Goal: Task Accomplishment & Management: Use online tool/utility

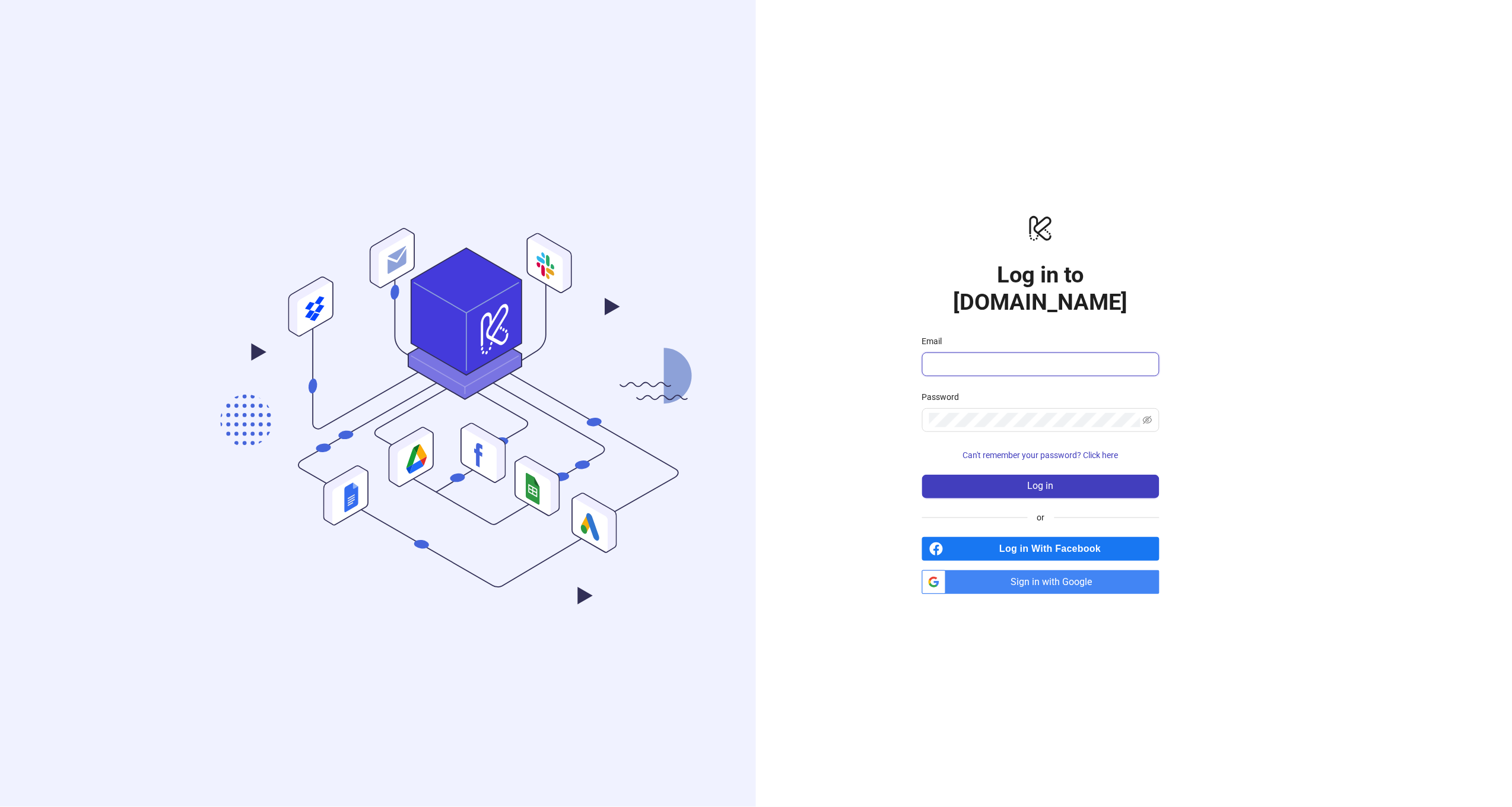
click at [973, 357] on input "Email" at bounding box center [1039, 364] width 220 height 14
type input "**********"
click at [1008, 475] on button "Log in" at bounding box center [1041, 486] width 238 height 23
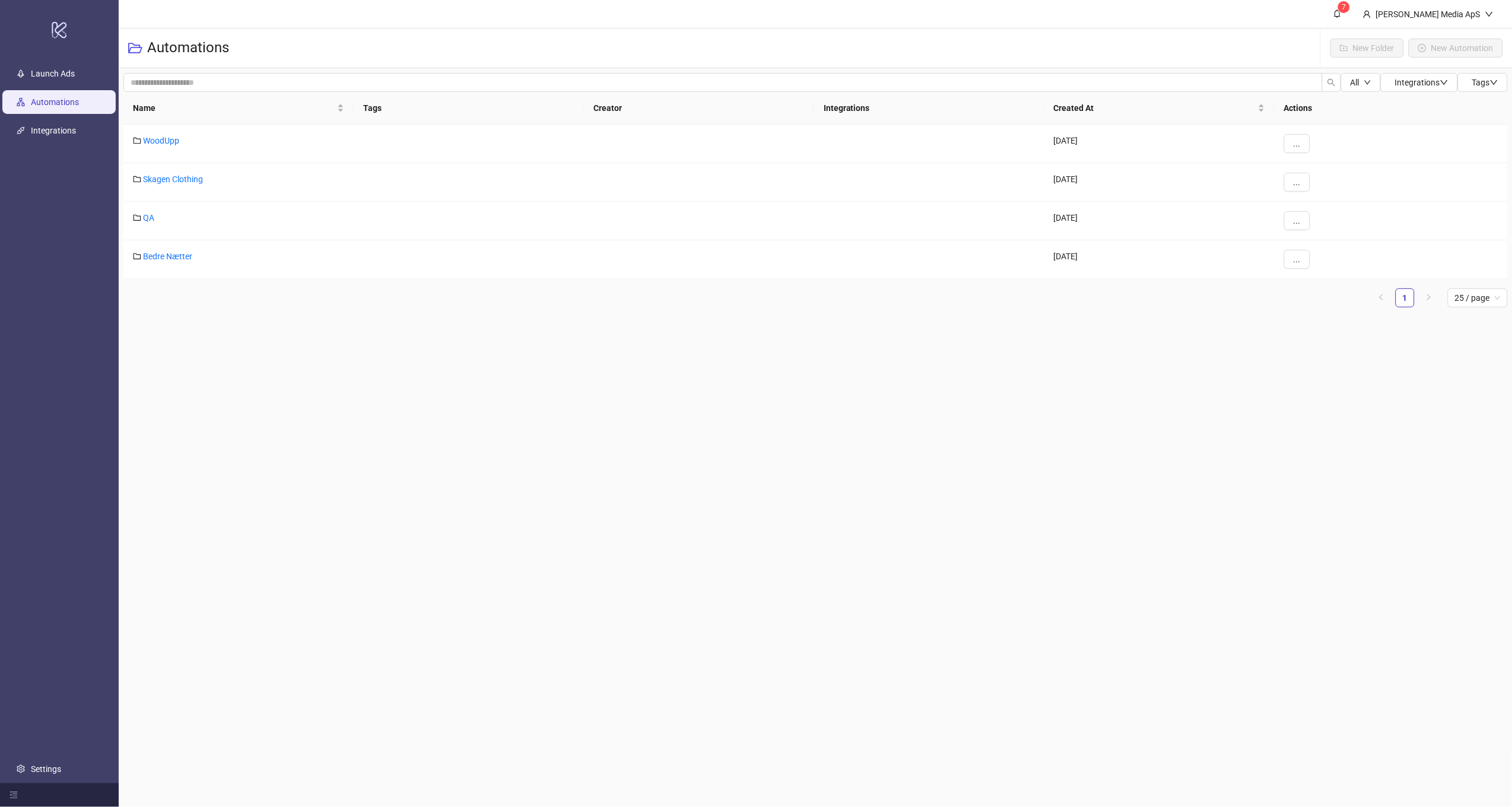
click at [1188, 630] on main "7 Steen Media ApS Automations New Folder New Automation All Integrations Tags N…" at bounding box center [815, 404] width 1394 height 807
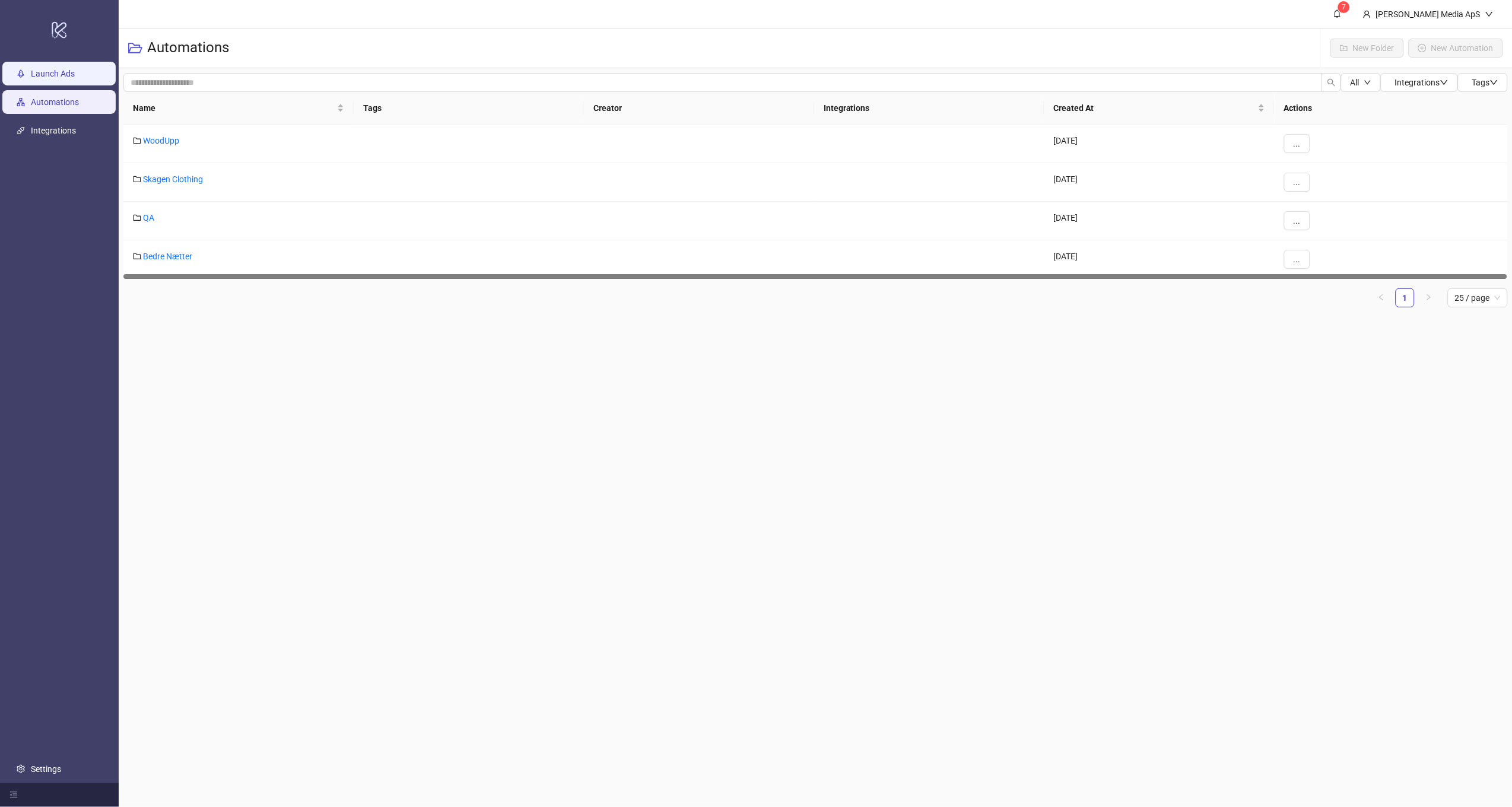
click at [62, 77] on link "Launch Ads" at bounding box center [52, 74] width 44 height 9
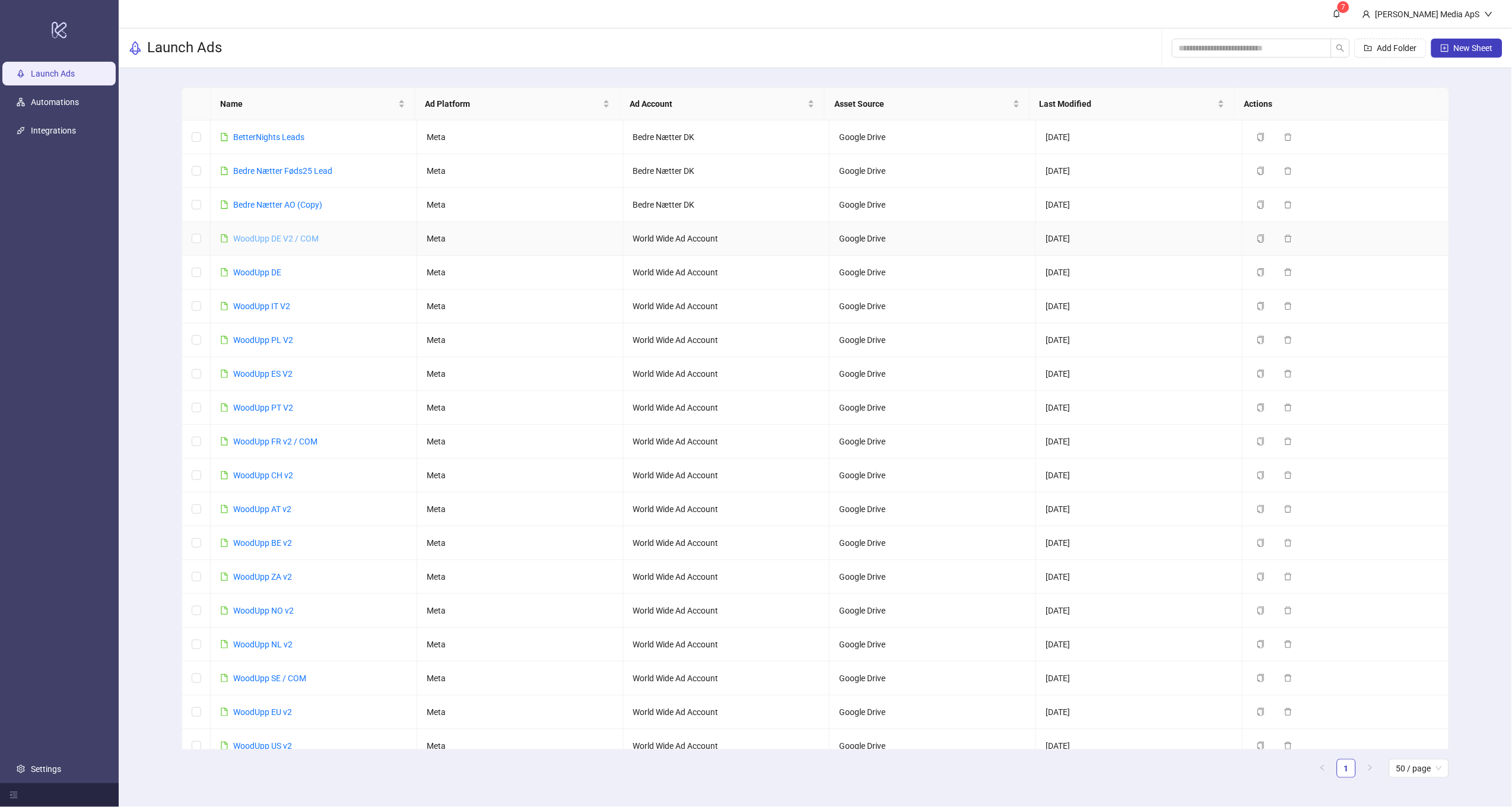
click at [260, 235] on link "WoodUpp DE V2 / COM" at bounding box center [275, 239] width 85 height 9
click at [262, 303] on link "WoodUpp IT V2" at bounding box center [261, 307] width 57 height 9
click at [272, 333] on div "WoodUpp PL V2" at bounding box center [263, 339] width 60 height 13
click at [272, 335] on link "WoodUpp PL V2" at bounding box center [263, 340] width 60 height 9
click at [270, 377] on link "WoodUpp ES V2" at bounding box center [263, 374] width 59 height 9
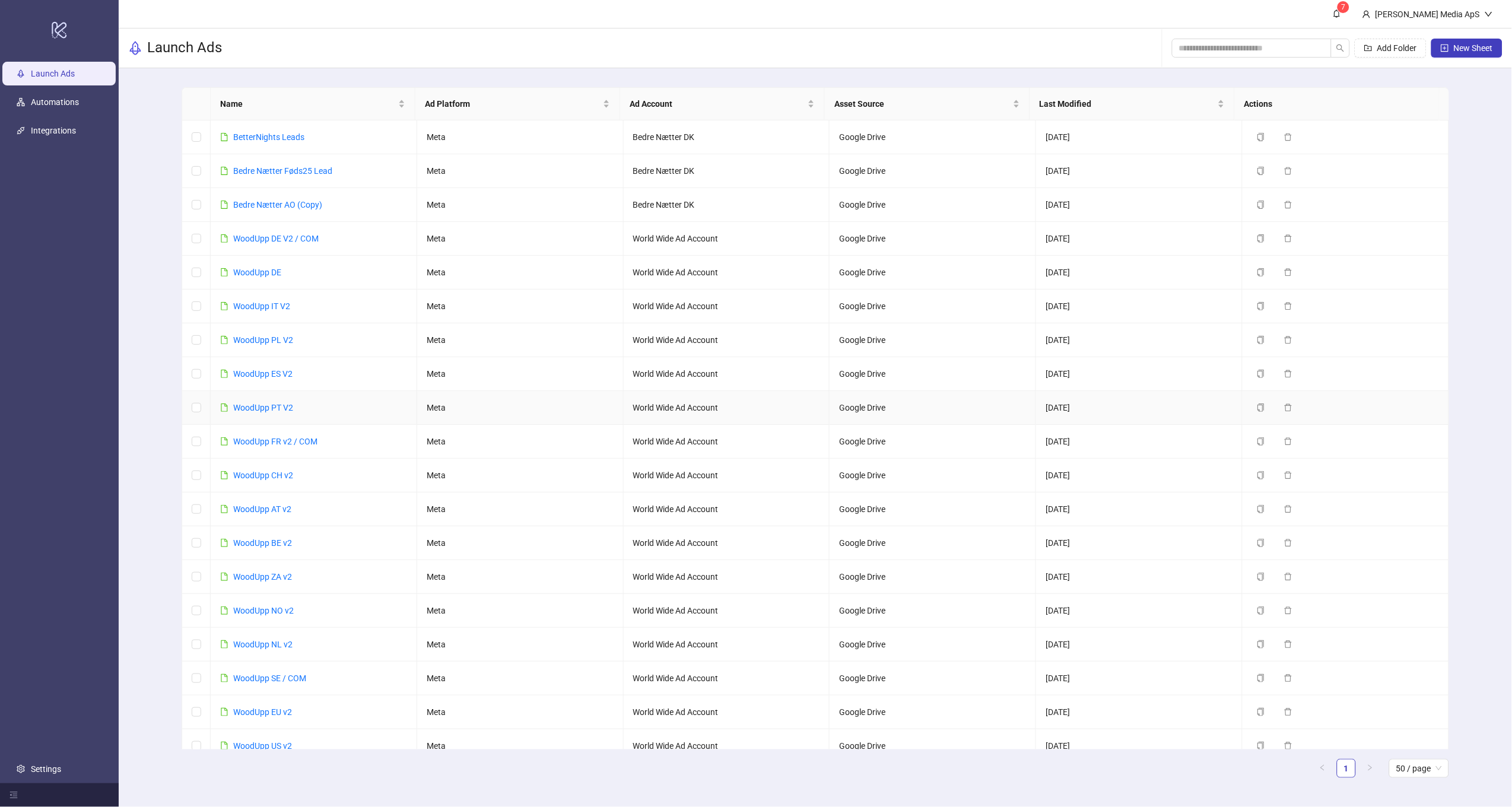
click at [267, 417] on td "WoodUpp PT V2" at bounding box center [314, 407] width 206 height 34
click at [267, 410] on link "WoodUpp PT V2" at bounding box center [263, 407] width 60 height 9
click at [275, 442] on link "WoodUpp FR v2 / COM" at bounding box center [275, 442] width 84 height 9
click at [281, 476] on link "WoodUpp CH v2" at bounding box center [263, 475] width 60 height 9
click at [271, 505] on link "WoodUpp AT v2" at bounding box center [262, 509] width 58 height 9
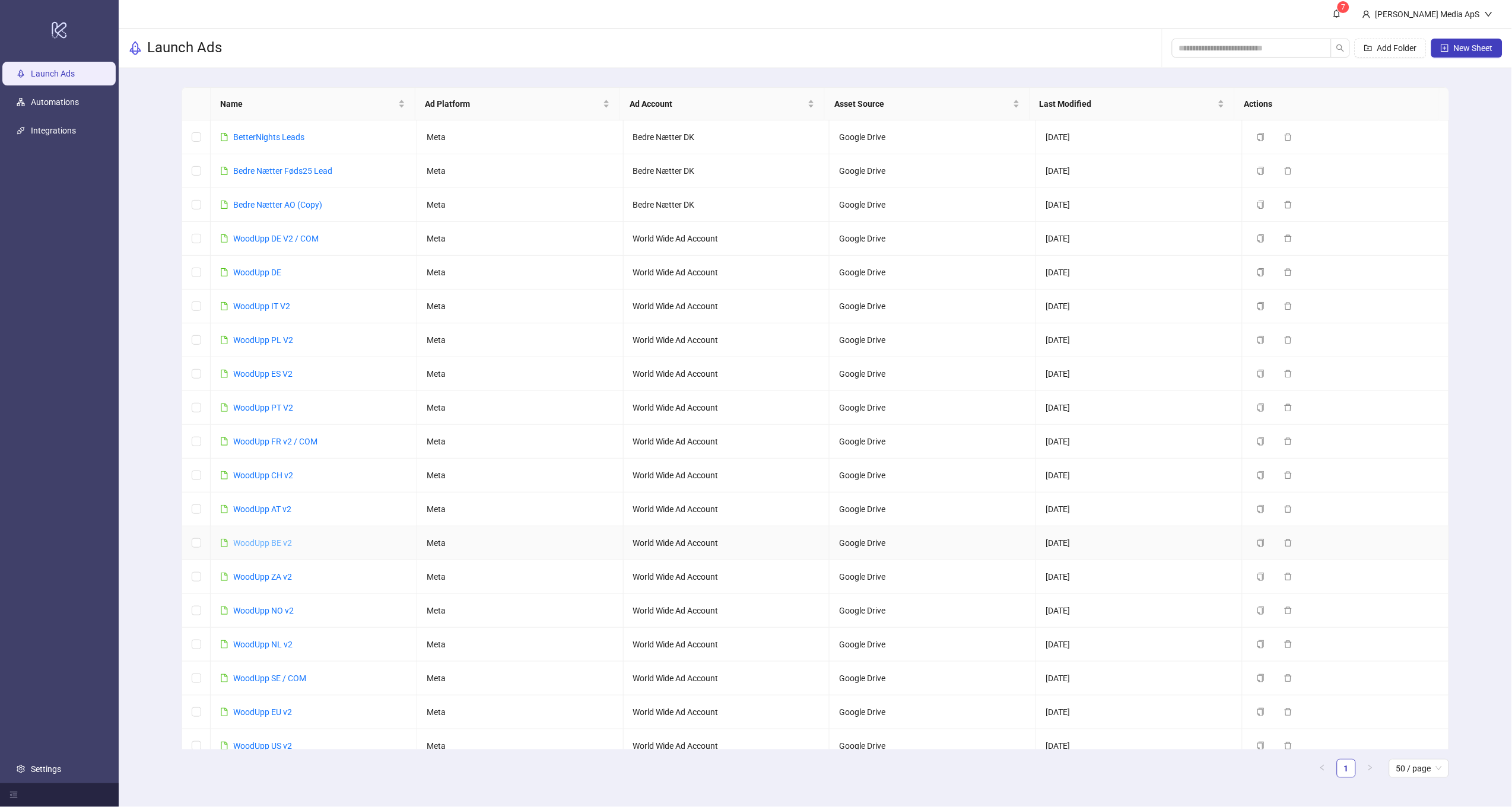
click at [271, 540] on link "WoodUpp BE v2" at bounding box center [262, 543] width 59 height 9
click at [270, 573] on link "WoodUpp ZA v2" at bounding box center [262, 577] width 59 height 9
click at [272, 604] on div "WoodUpp NO v2" at bounding box center [263, 611] width 60 height 13
click at [272, 615] on link "WoodUpp NO v2" at bounding box center [263, 611] width 60 height 9
click at [269, 648] on link "WoodUpp NL v2" at bounding box center [263, 644] width 59 height 9
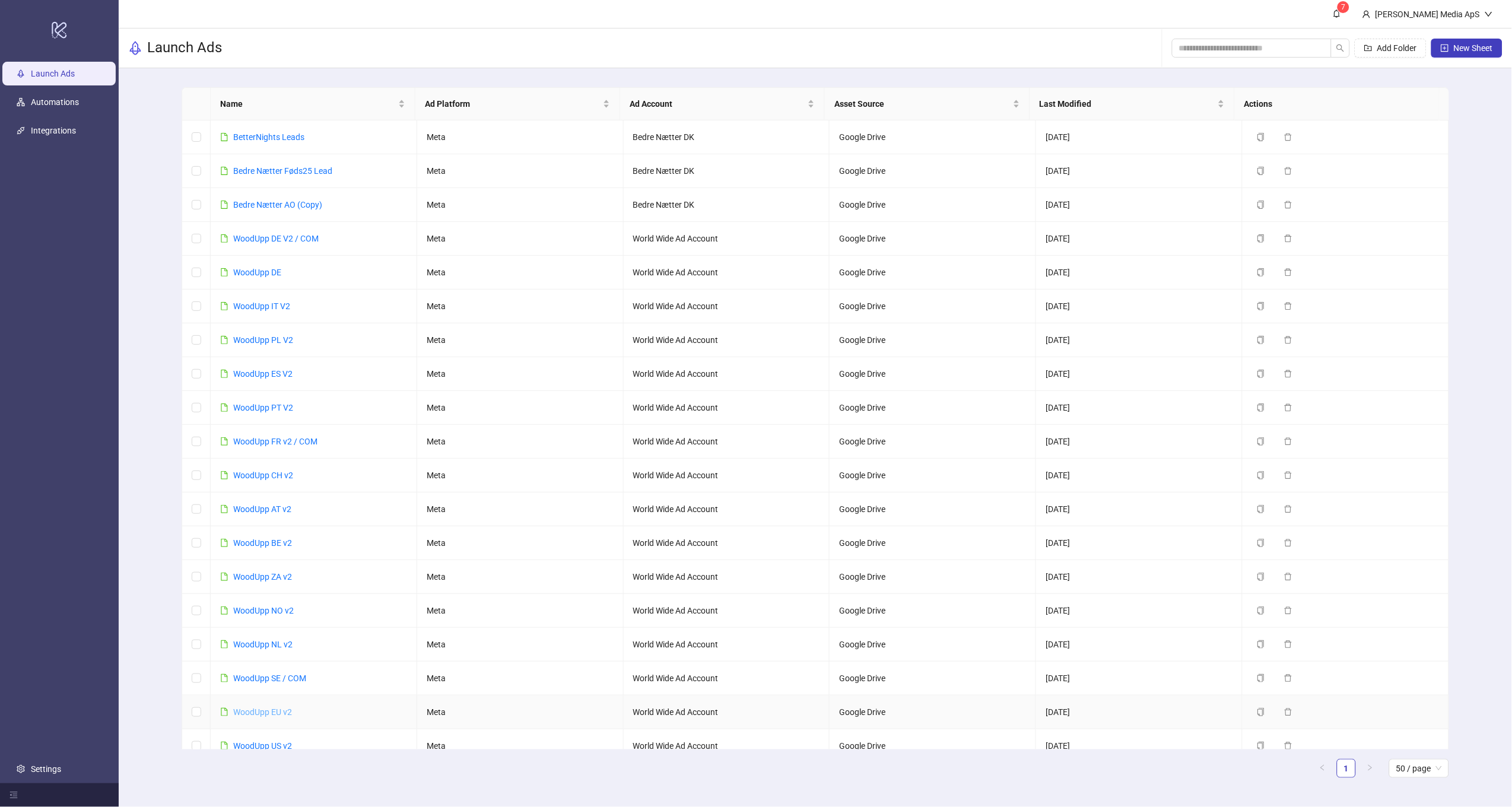
click at [279, 708] on link "WoodUpp EU v2" at bounding box center [262, 712] width 59 height 9
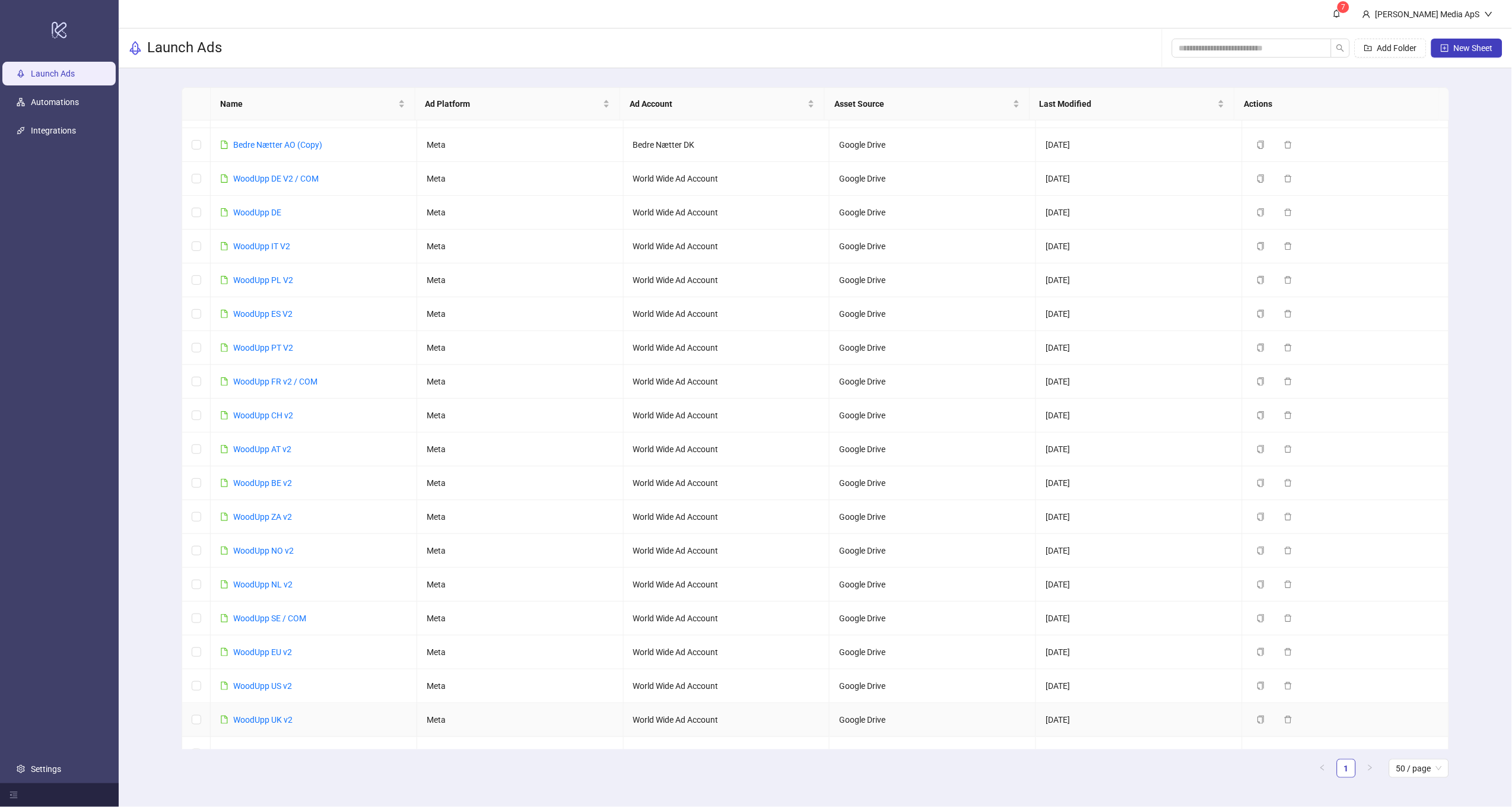
scroll to position [68, 0]
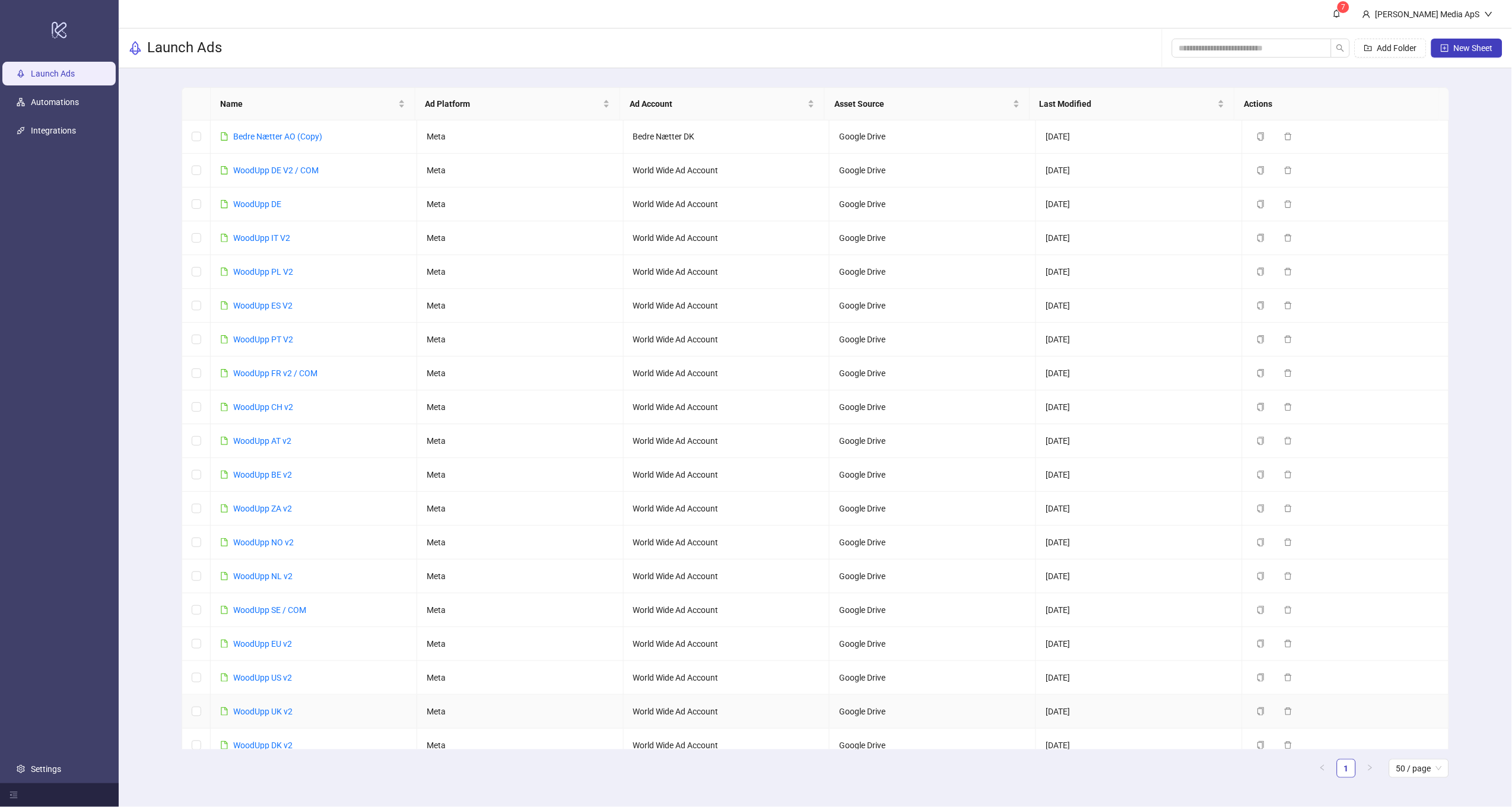
click at [280, 705] on div "WoodUpp UK v2" at bounding box center [263, 712] width 59 height 13
click at [280, 708] on link "WoodUpp UK v2" at bounding box center [263, 712] width 59 height 9
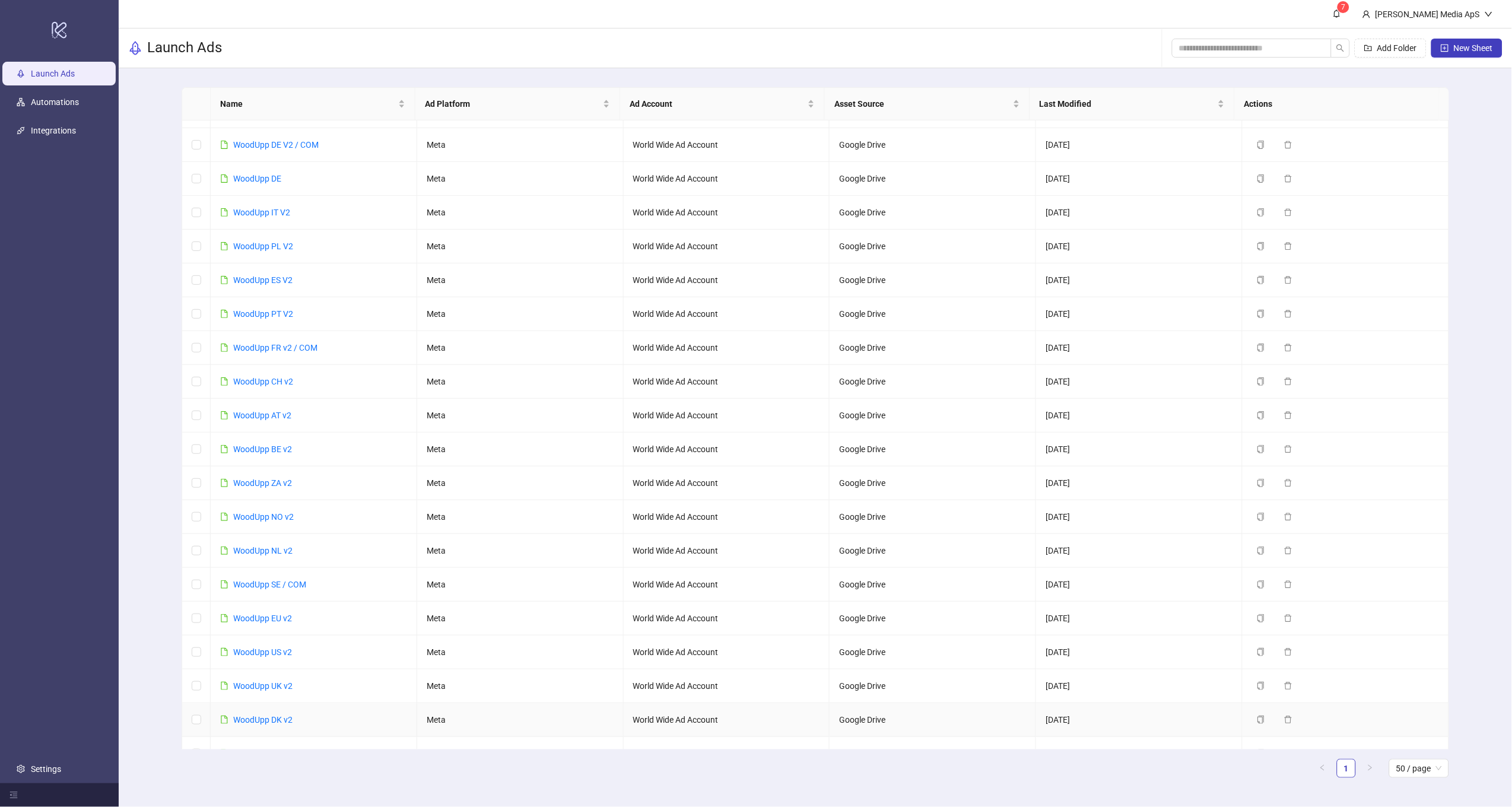
drag, startPoint x: 274, startPoint y: 719, endPoint x: 281, endPoint y: 708, distance: 13.0
click at [274, 719] on link "WoodUpp DK v2" at bounding box center [263, 719] width 59 height 9
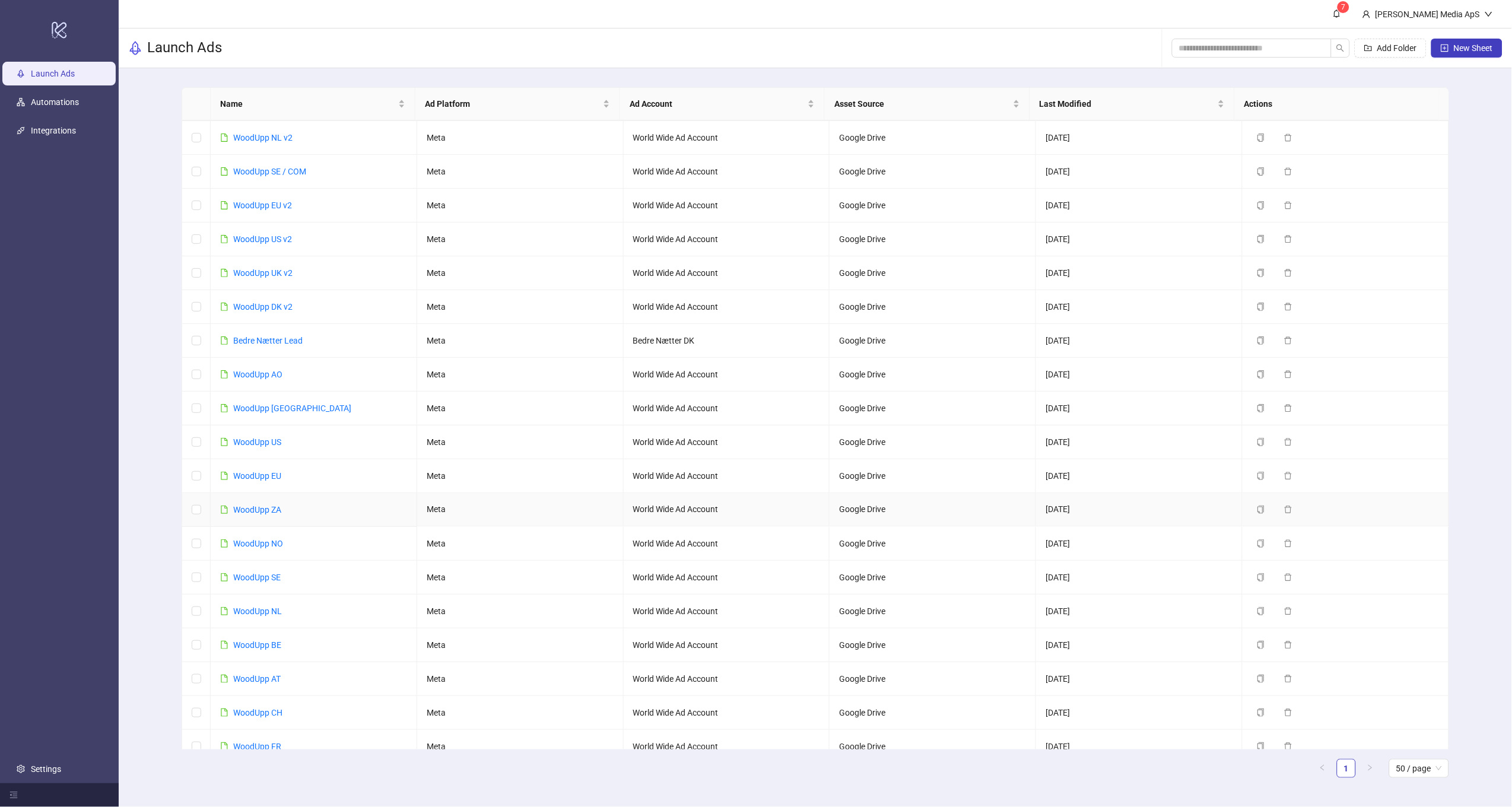
scroll to position [575, 0]
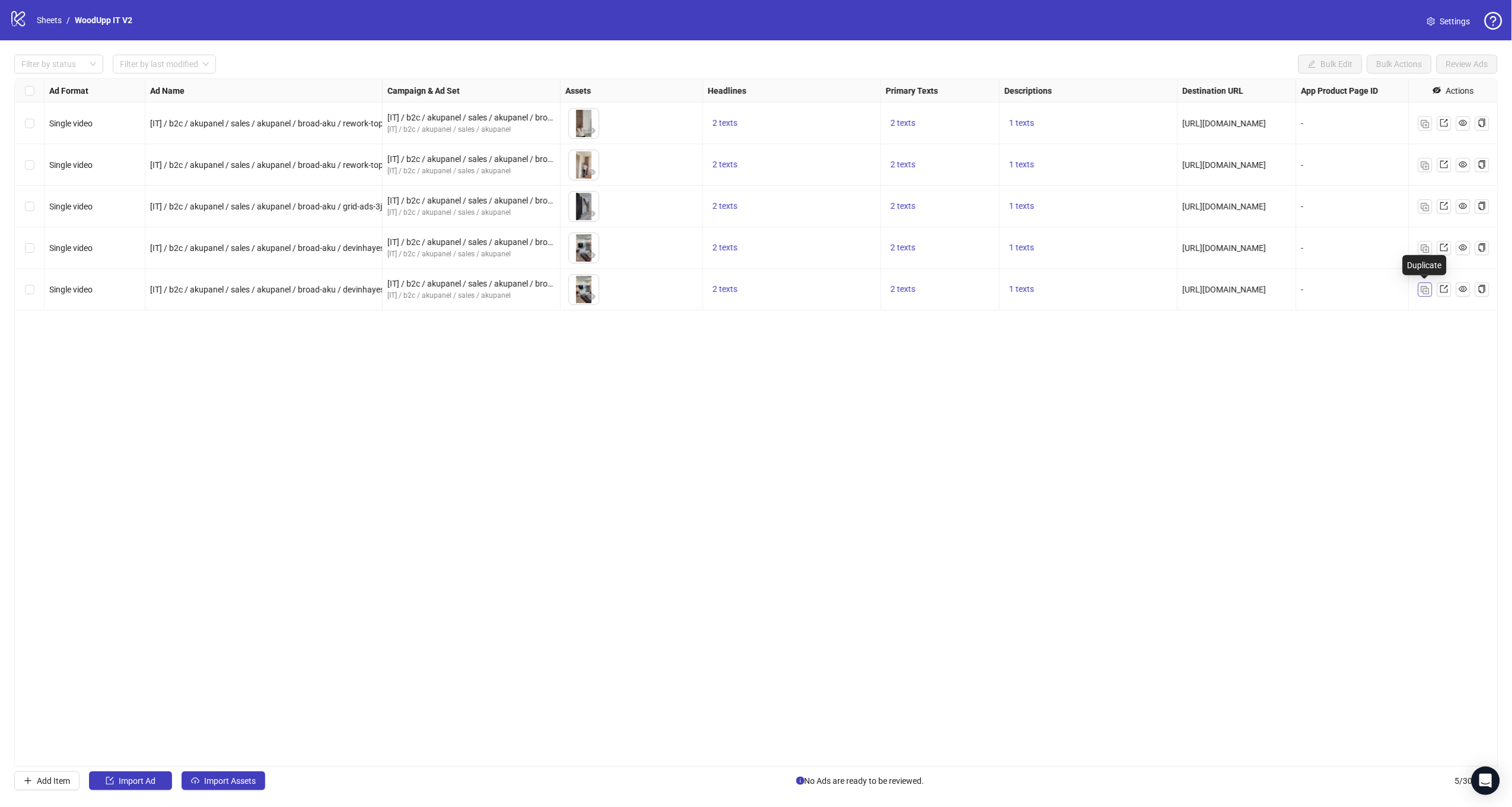
click at [1428, 292] on img "button" at bounding box center [1425, 290] width 9 height 9
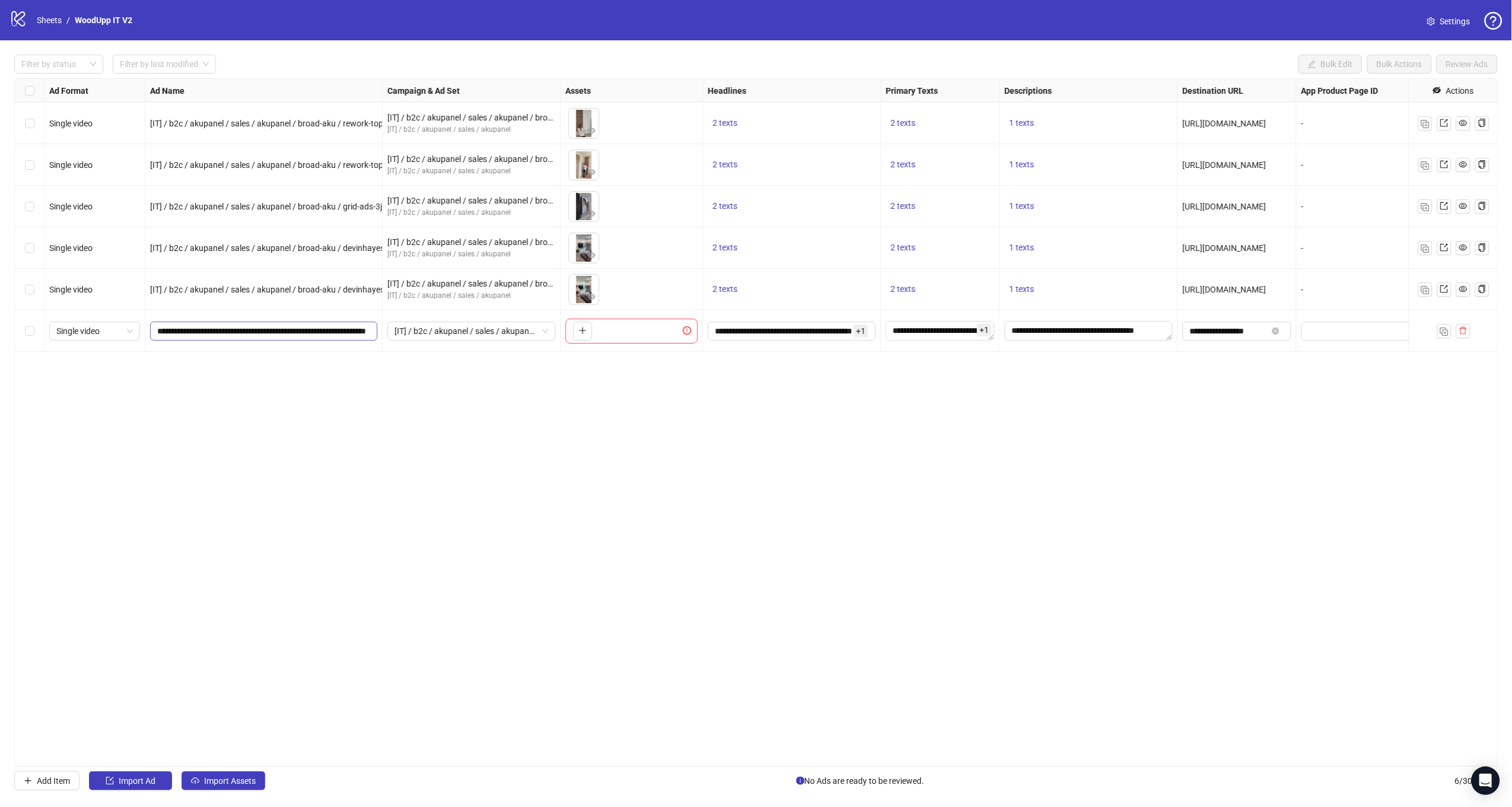
scroll to position [0, 41]
drag, startPoint x: 314, startPoint y: 332, endPoint x: 352, endPoint y: 332, distance: 38.0
click at [352, 332] on input "**********" at bounding box center [262, 331] width 210 height 13
click at [332, 332] on input "**********" at bounding box center [262, 331] width 210 height 13
drag, startPoint x: 313, startPoint y: 332, endPoint x: 394, endPoint y: 328, distance: 81.1
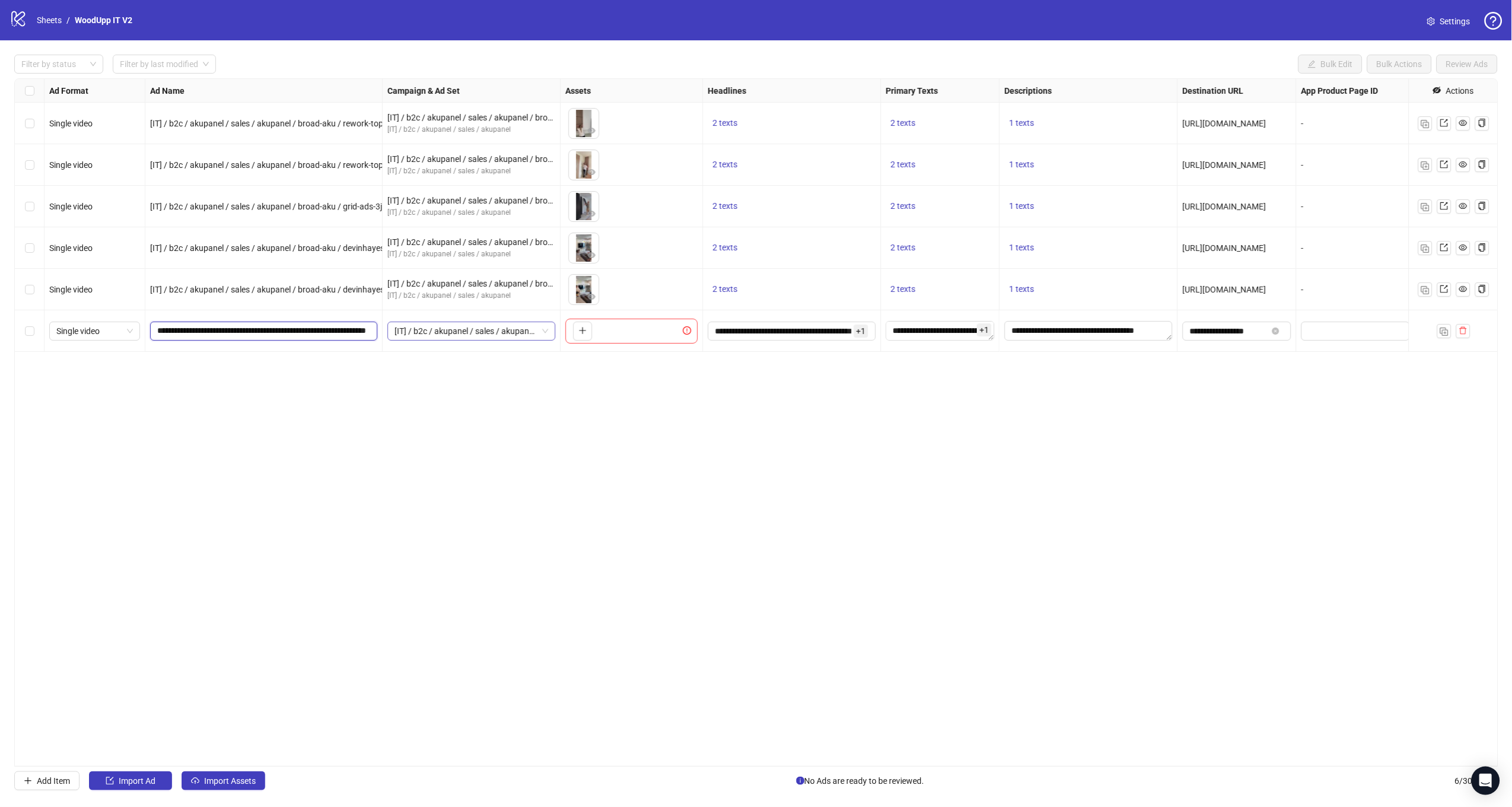
click at [394, 79] on div "Single video [IT] / b2c / akupanel / sales / akupanel / broad-aku / rework-topp…" at bounding box center [863, 79] width 1697 height 0
paste input "**********"
type input "**********"
click at [583, 336] on button "button" at bounding box center [582, 331] width 19 height 19
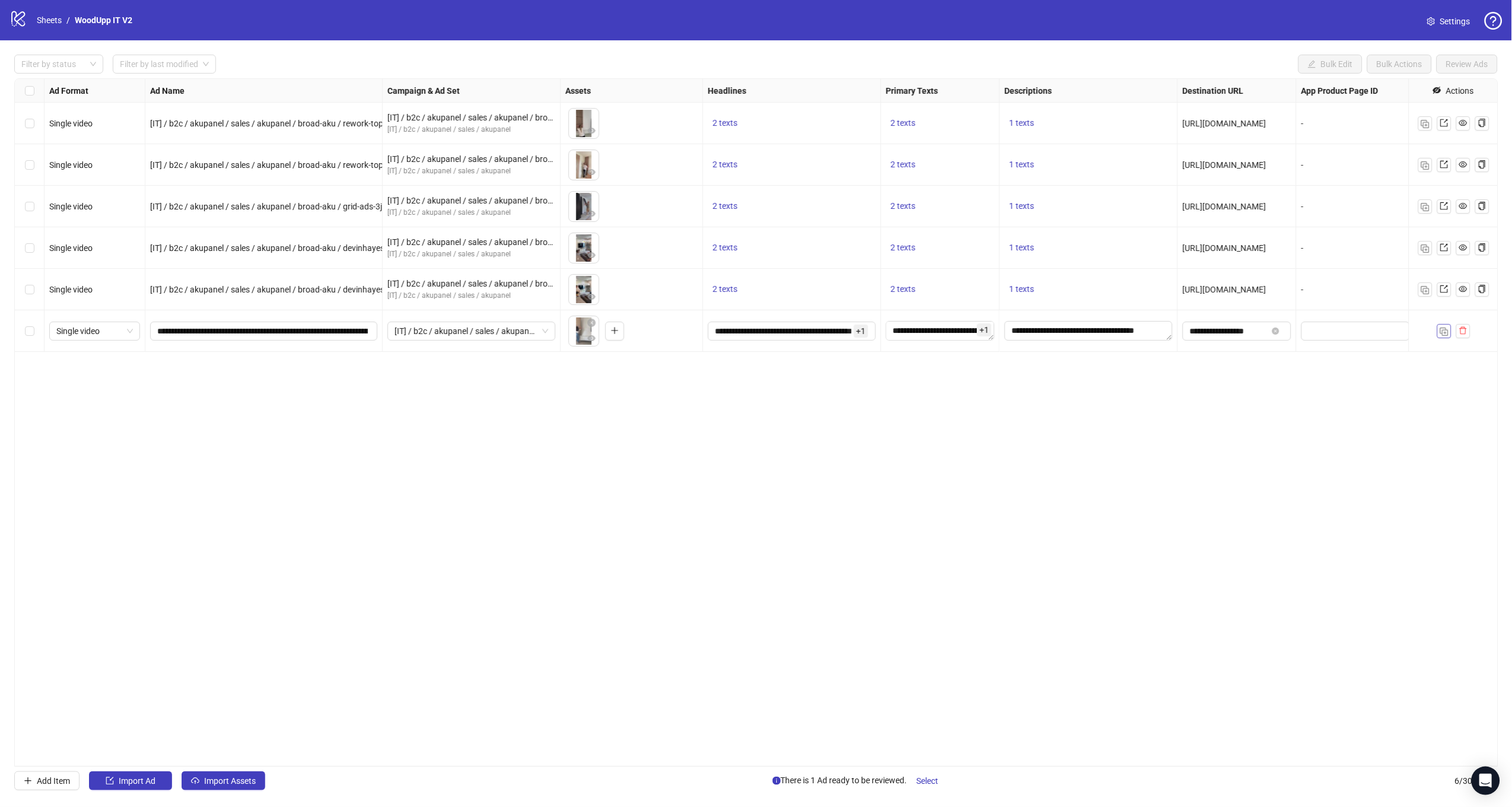
click at [1440, 330] on img "button" at bounding box center [1444, 332] width 9 height 9
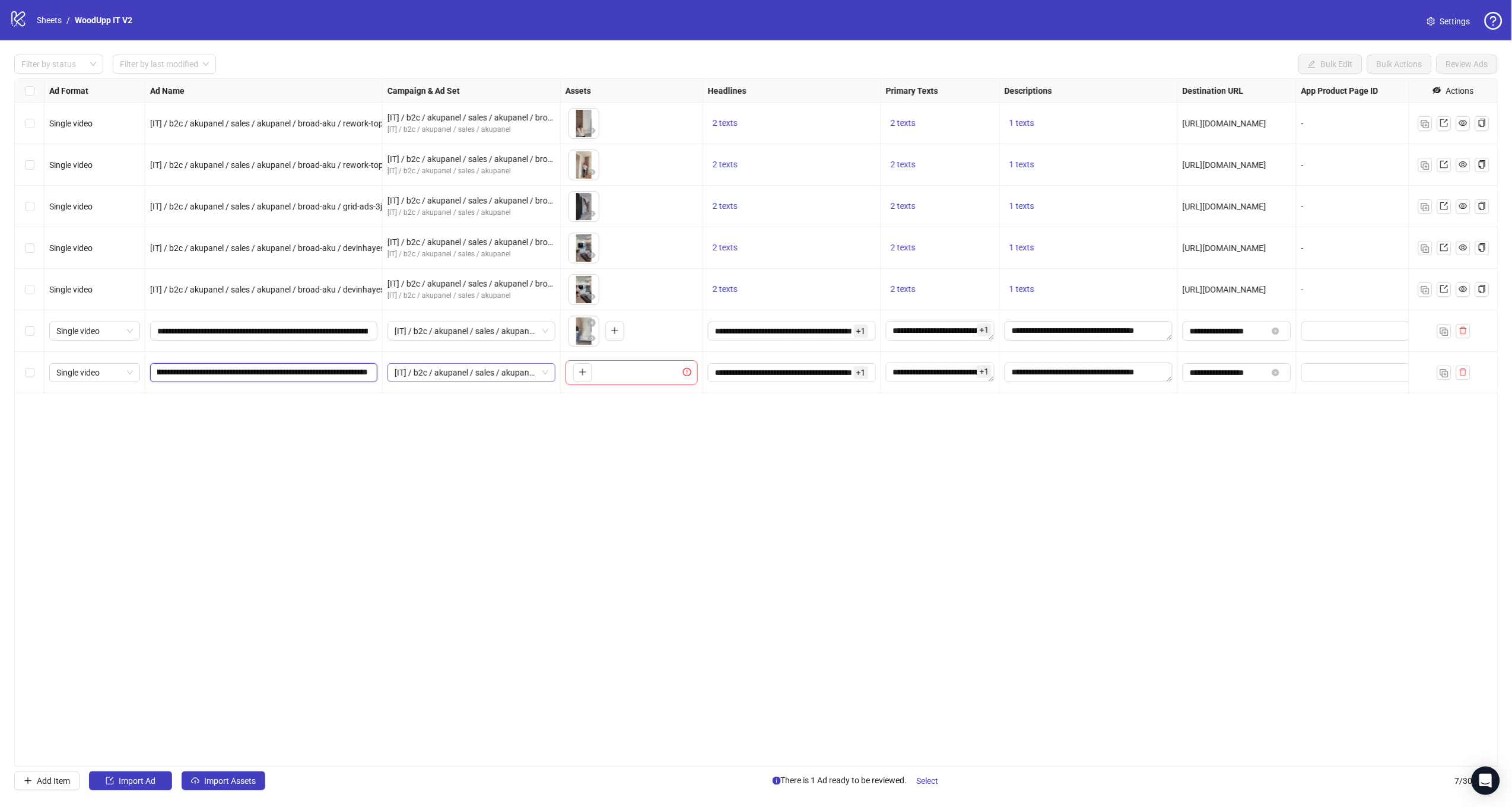
drag, startPoint x: 267, startPoint y: 373, endPoint x: 498, endPoint y: 378, distance: 231.1
click at [498, 79] on div "Single video [IT] / b2c / akupanel / sales / akupanel / broad-aku / rework-topp…" at bounding box center [863, 79] width 1697 height 0
paste input "text"
type input "**********"
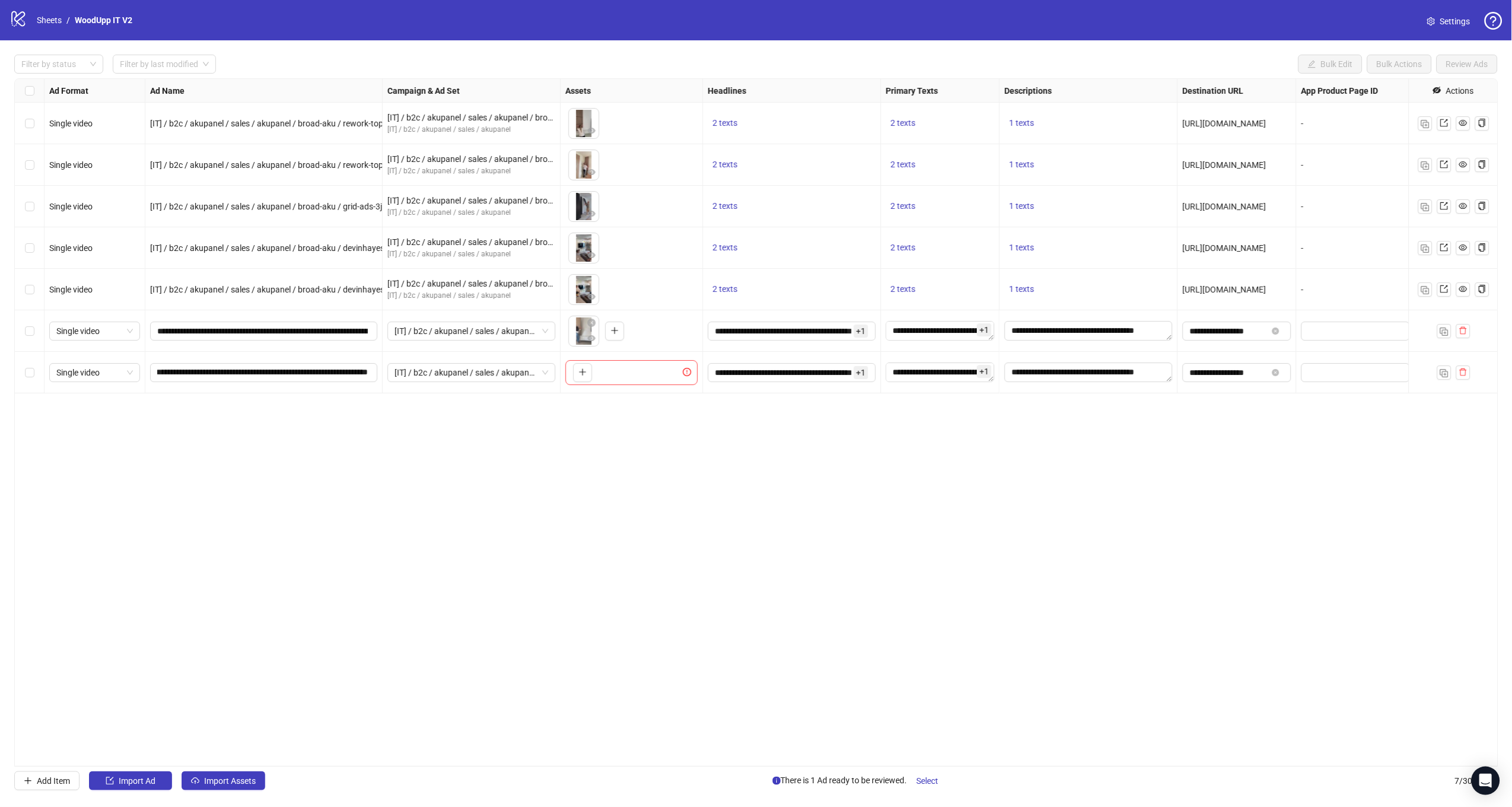
click at [569, 375] on div "To pick up a draggable item, press the space bar. While dragging, use the arrow…" at bounding box center [580, 372] width 23 height 19
click at [573, 375] on button "button" at bounding box center [582, 372] width 19 height 19
click at [1437, 371] on button "button" at bounding box center [1444, 372] width 14 height 14
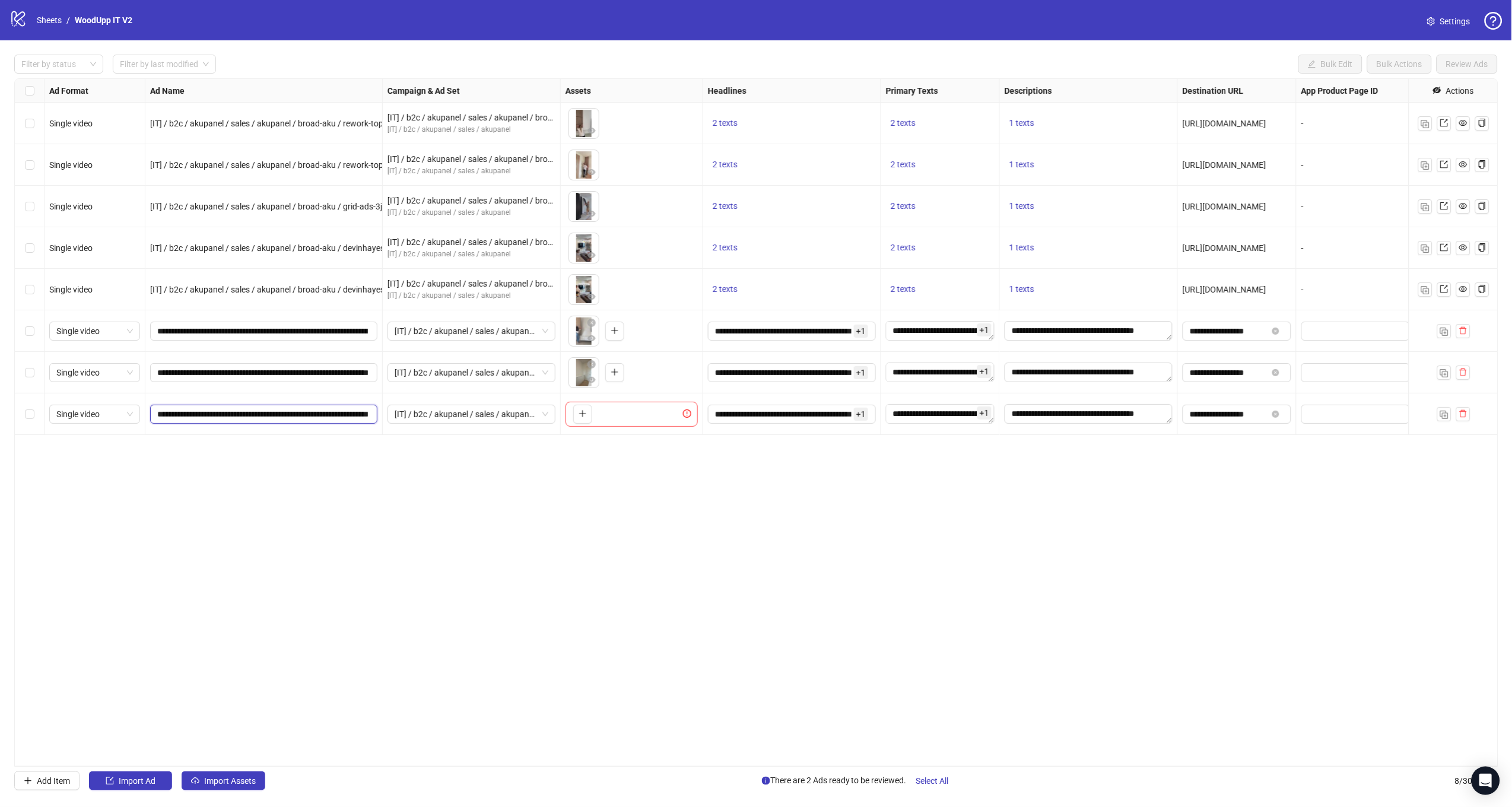
click at [337, 414] on input "**********" at bounding box center [262, 414] width 210 height 13
drag, startPoint x: 306, startPoint y: 414, endPoint x: 499, endPoint y: 425, distance: 193.3
click at [499, 79] on div "Single video [IT] / b2c / akupanel / sales / akupanel / broad-aku / rework-topp…" at bounding box center [863, 79] width 1697 height 0
paste input "**********"
type input "**********"
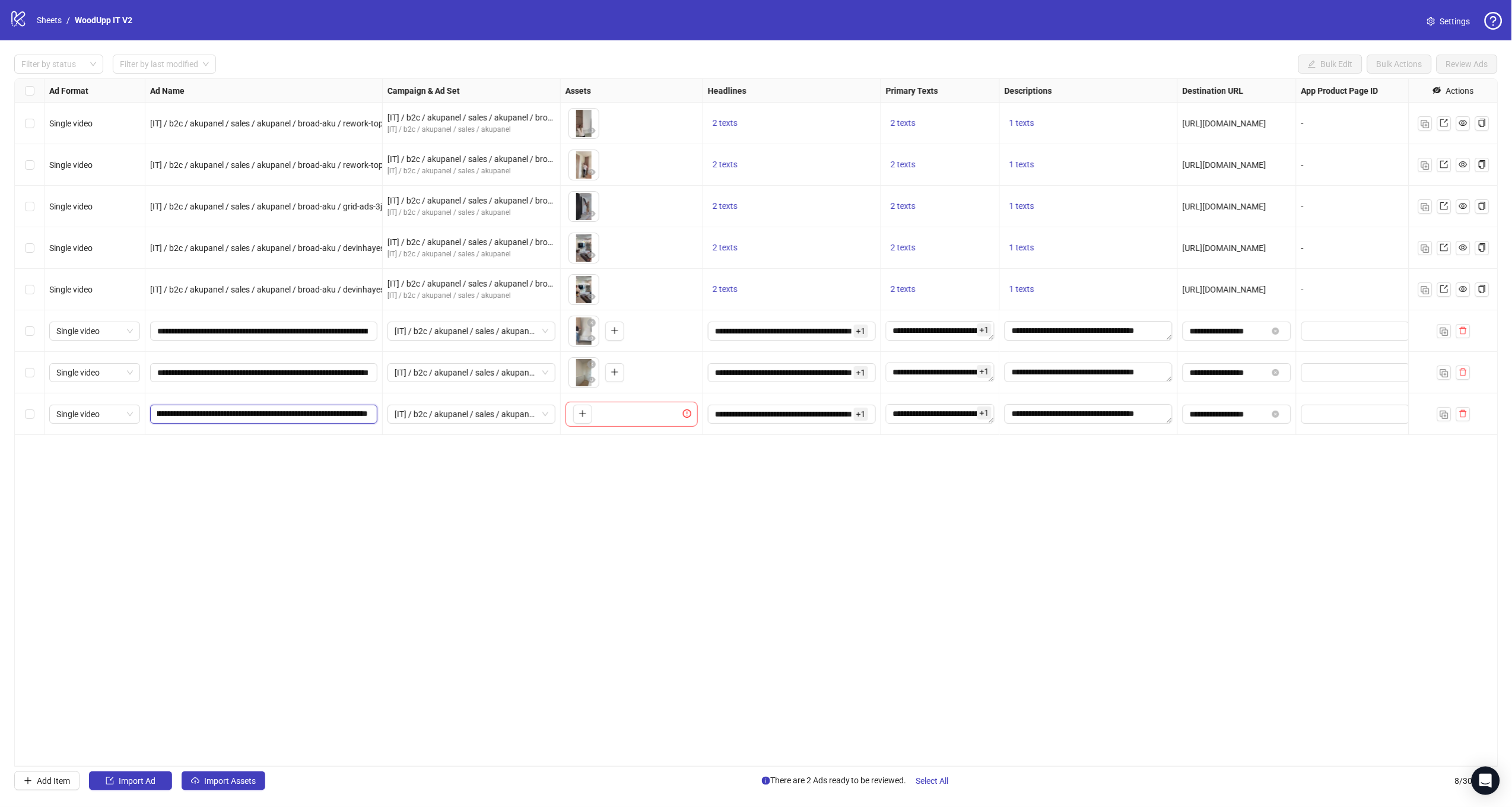
scroll to position [0, 87]
click at [543, 512] on div "Ad Format Ad Name Campaign & Ad Set Assets Headlines Primary Texts Descriptions…" at bounding box center [756, 422] width 1484 height 688
click at [586, 418] on span "button" at bounding box center [582, 414] width 9 height 9
click at [939, 475] on div "Ad Format Ad Name Campaign & Ad Set Assets Headlines Primary Texts Descriptions…" at bounding box center [756, 422] width 1484 height 688
click at [926, 778] on span "Select All" at bounding box center [933, 781] width 33 height 9
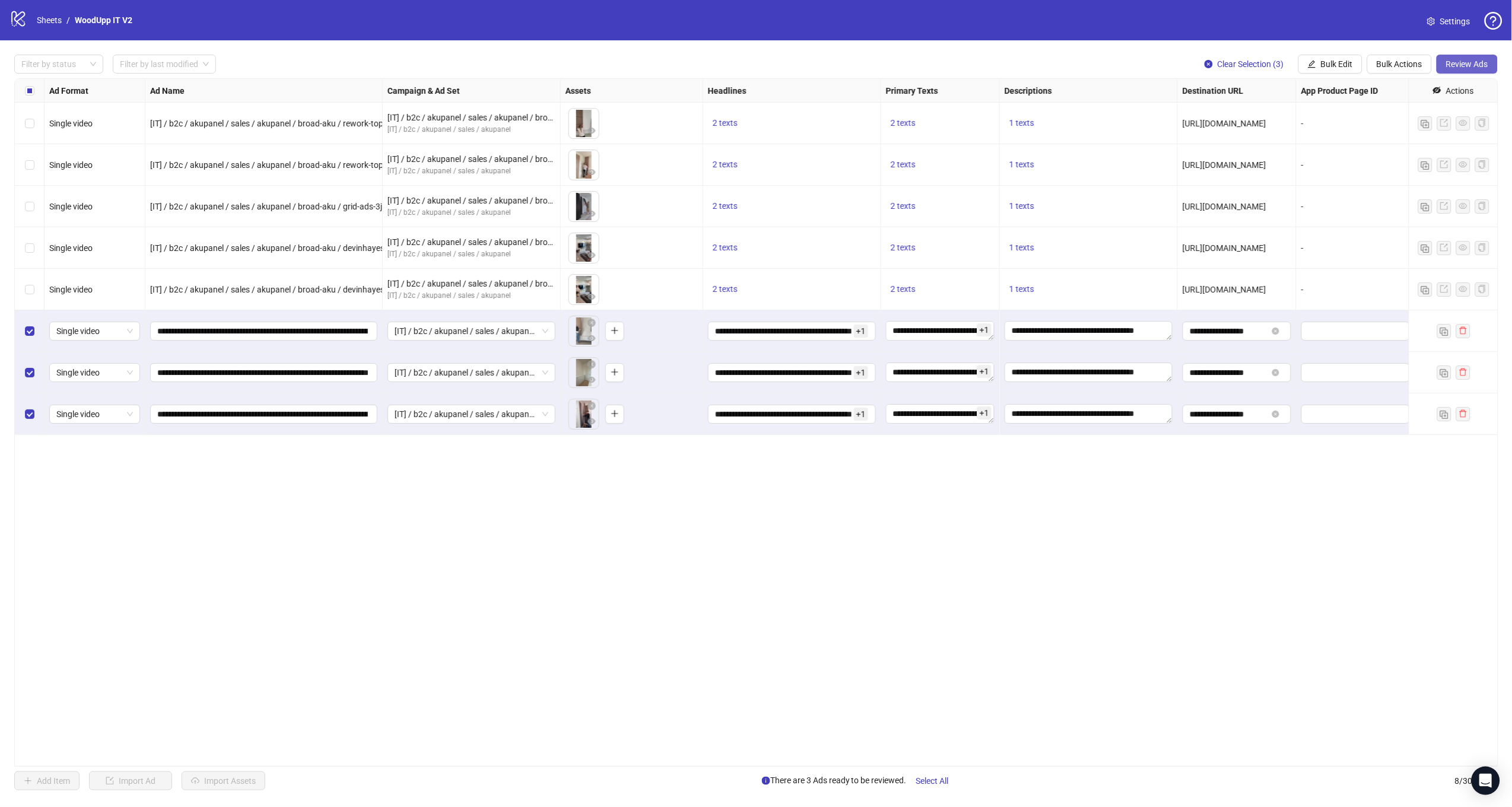
click at [1450, 68] on span "Review Ads" at bounding box center [1467, 64] width 42 height 9
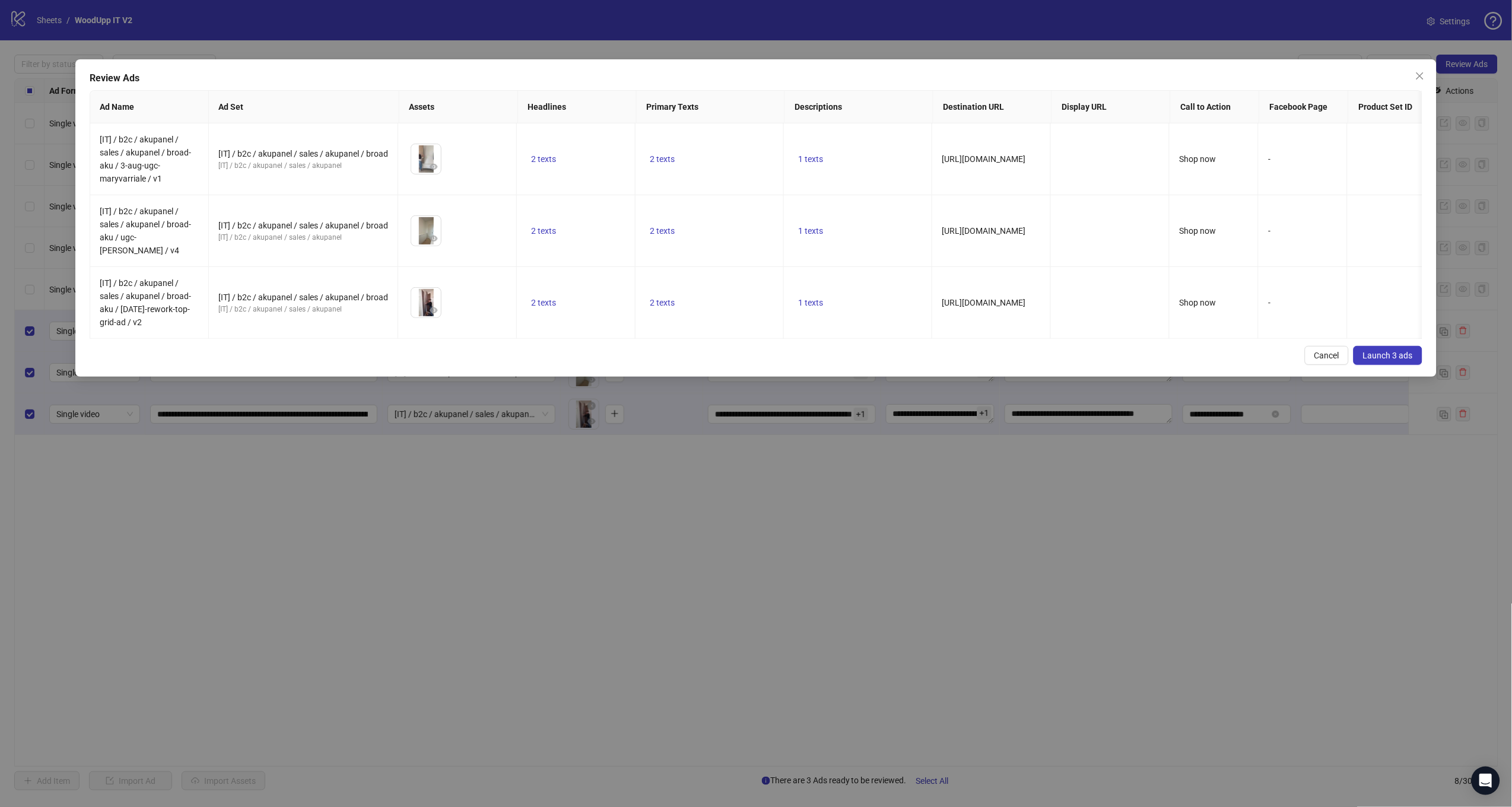
click at [1392, 357] on button "Launch 3 ads" at bounding box center [1388, 355] width 69 height 19
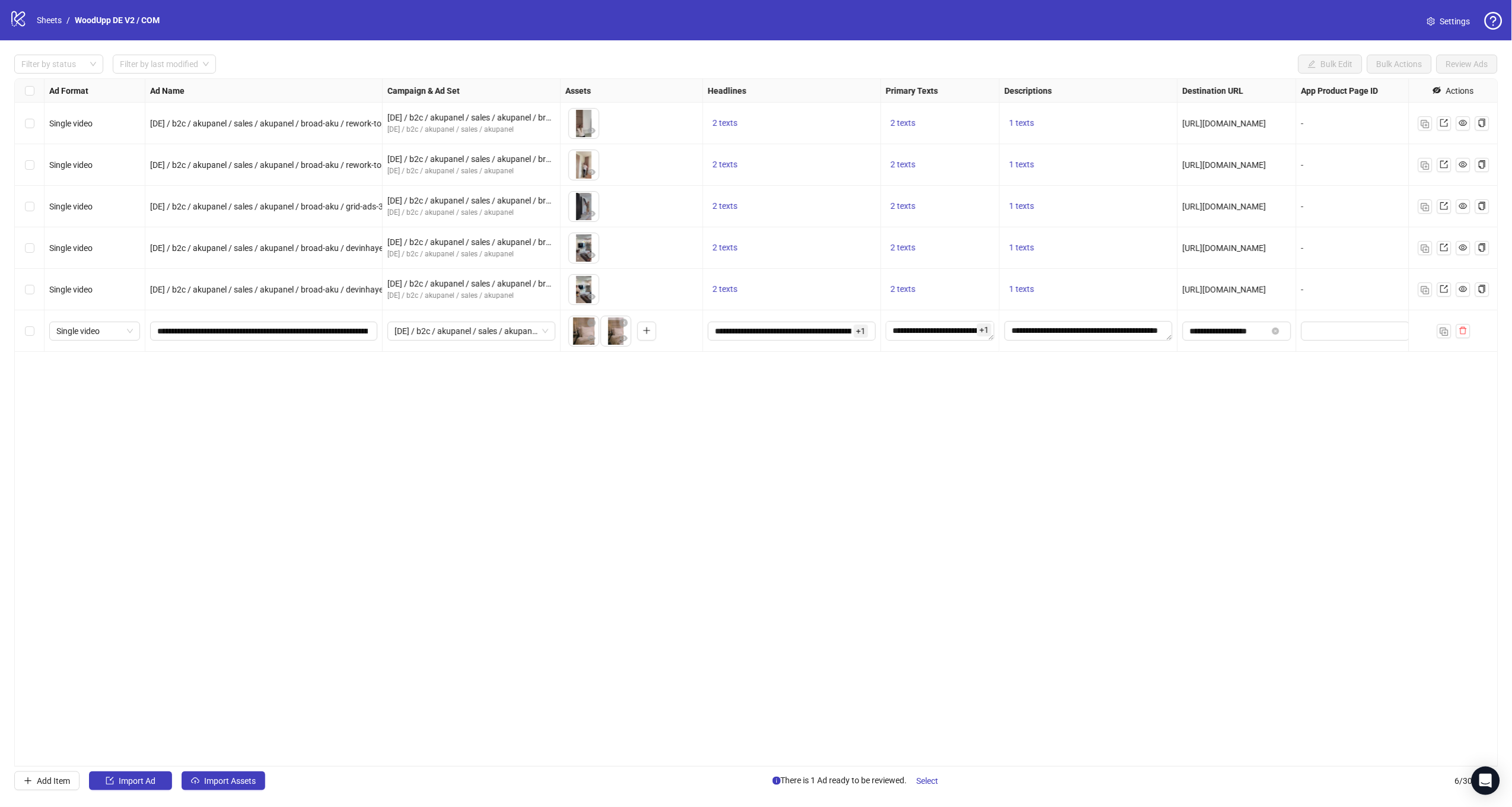
click at [1236, 504] on div "Ad Format Ad Name Campaign & Ad Set Assets Headlines Primary Texts Descriptions…" at bounding box center [756, 422] width 1484 height 688
drag, startPoint x: 246, startPoint y: 329, endPoint x: 547, endPoint y: 335, distance: 301.1
click at [545, 79] on div "Single video [DE] / b2c / akupanel / sales / akupanel / broad-aku / rework-topp…" at bounding box center [863, 79] width 1697 height 0
paste input "text"
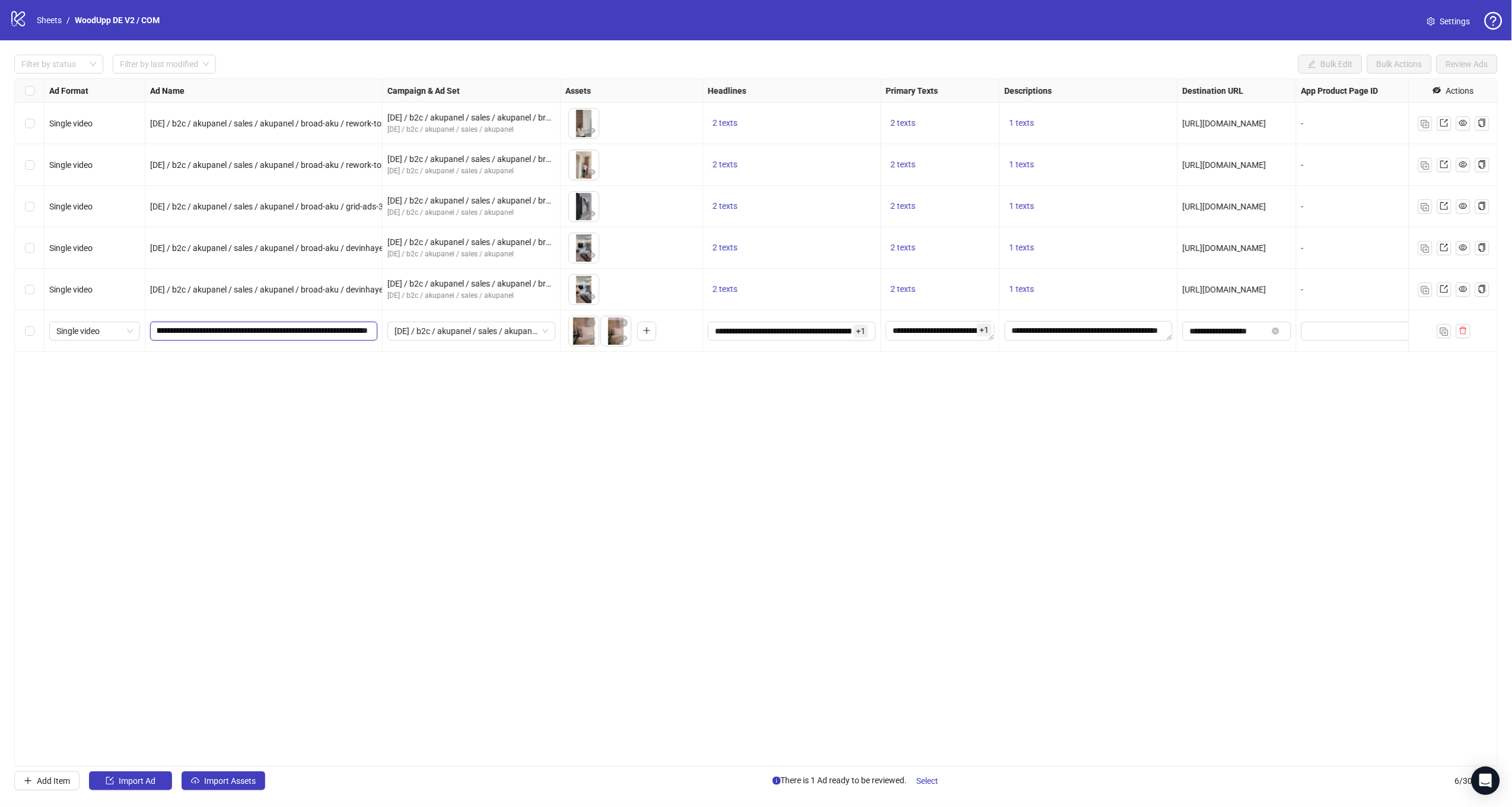
type input "**********"
click at [555, 525] on div "Ad Format Ad Name Campaign & Ad Set Assets Headlines Primary Texts Descriptions…" at bounding box center [756, 422] width 1484 height 688
click at [771, 332] on input "**********" at bounding box center [783, 331] width 137 height 13
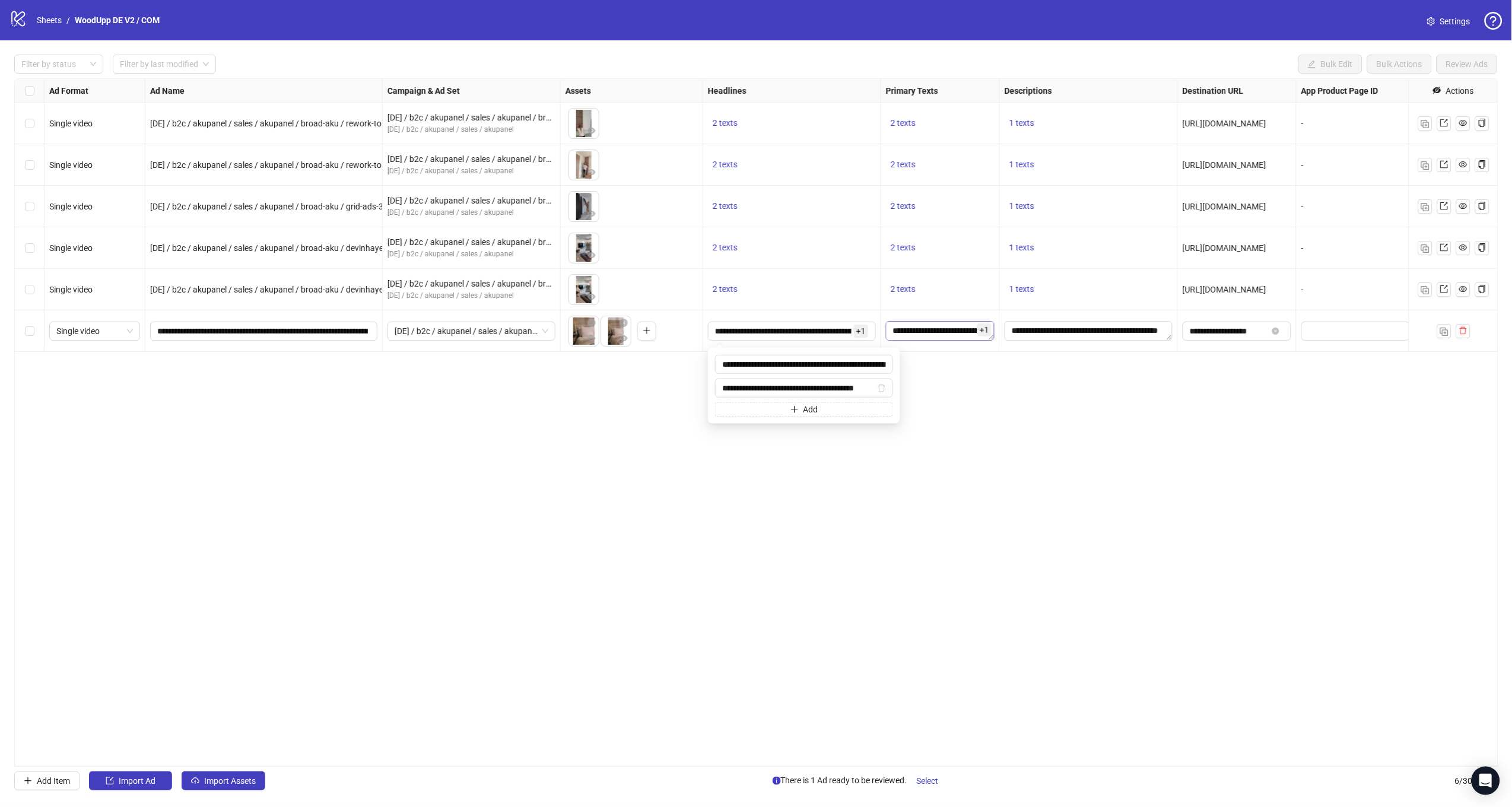
click at [919, 326] on textarea "**********" at bounding box center [940, 331] width 109 height 19
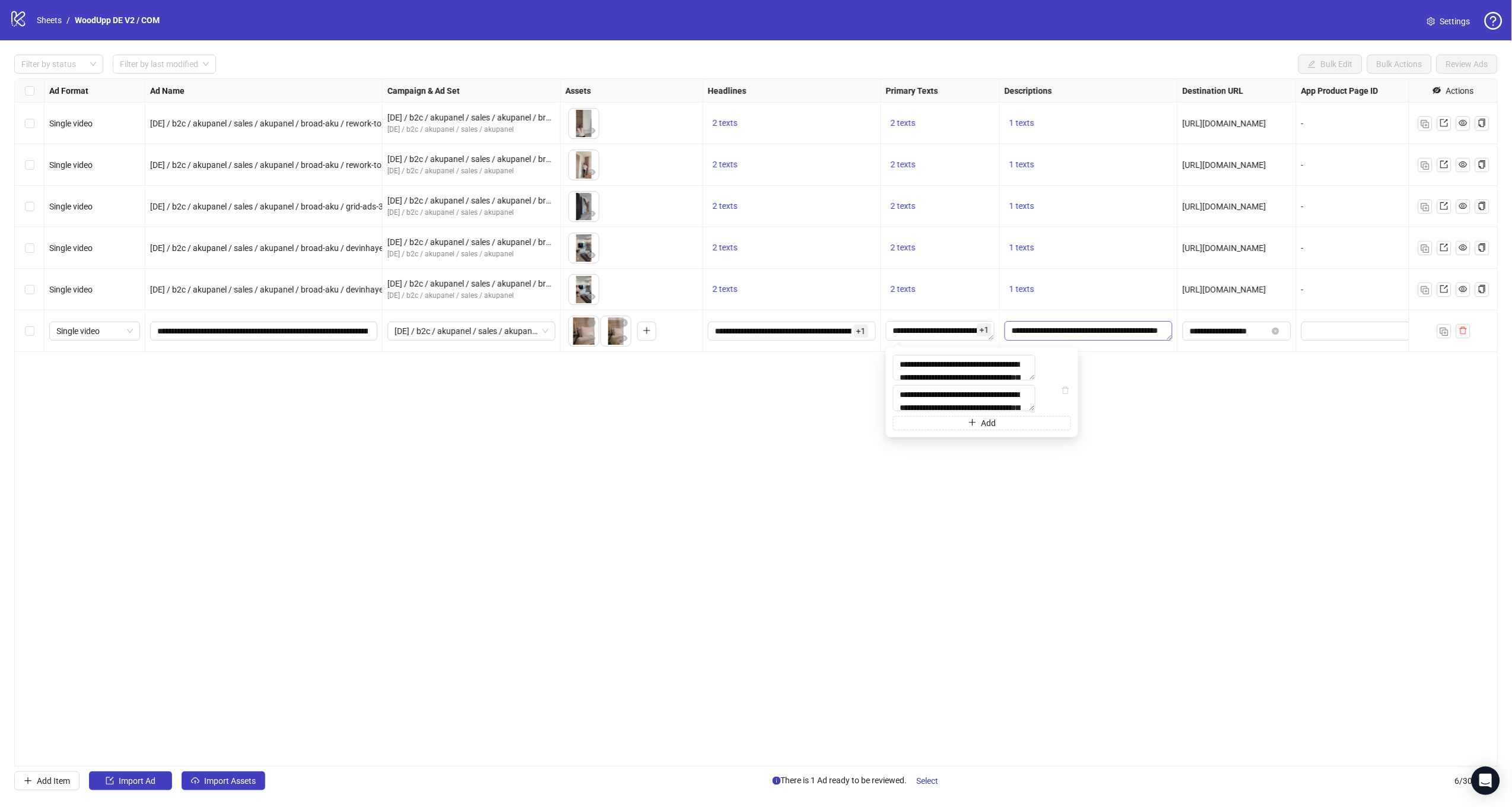
click at [1051, 334] on textarea "**********" at bounding box center [1088, 331] width 168 height 19
click at [1209, 339] on span "**********" at bounding box center [1236, 331] width 109 height 19
click at [624, 324] on icon "close-circle" at bounding box center [623, 323] width 9 height 9
click at [591, 324] on icon "close-circle" at bounding box center [591, 323] width 9 height 9
click at [586, 331] on icon "plus" at bounding box center [582, 331] width 6 height 1
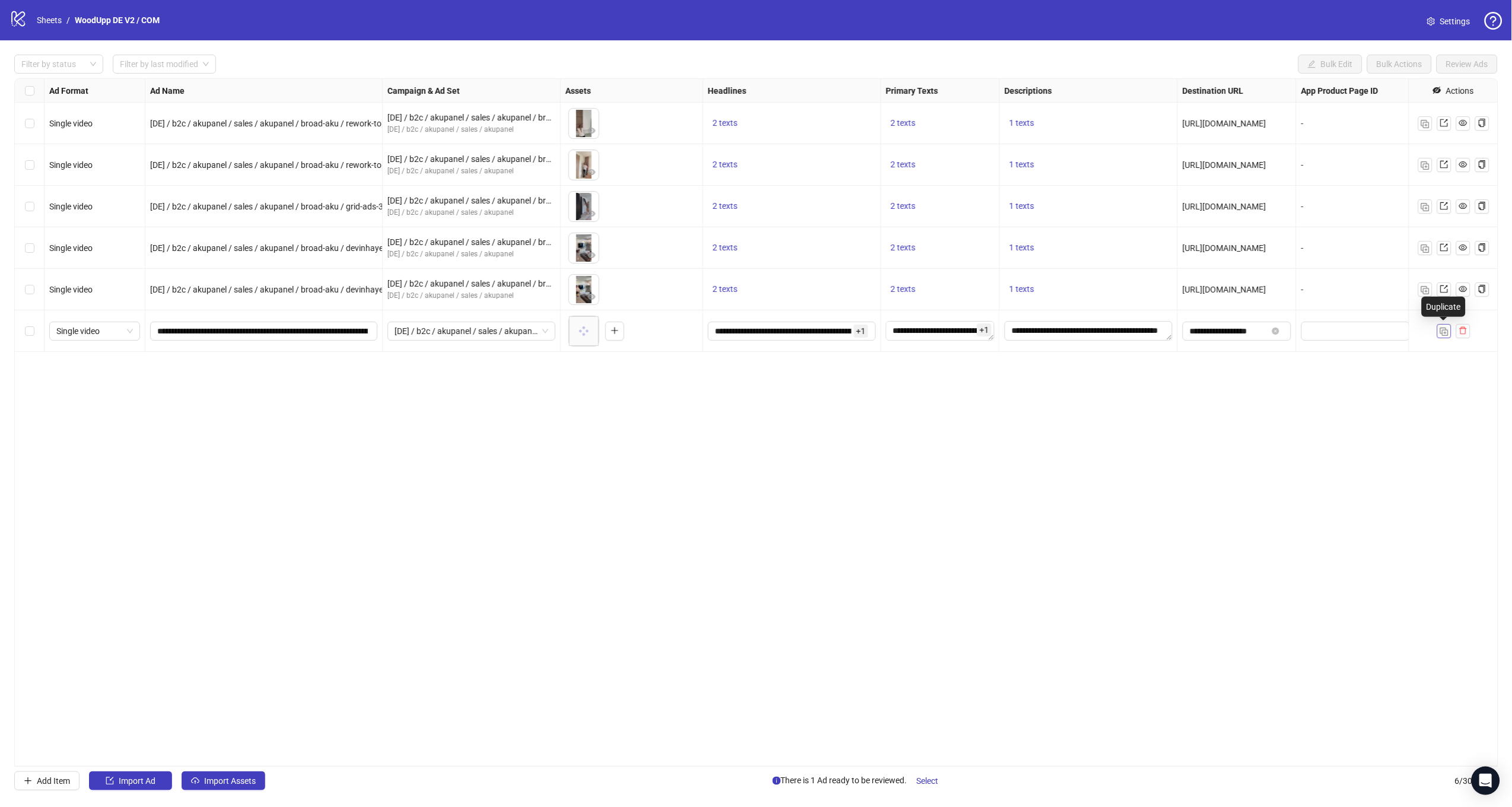
click at [1447, 328] on img "button" at bounding box center [1444, 332] width 9 height 9
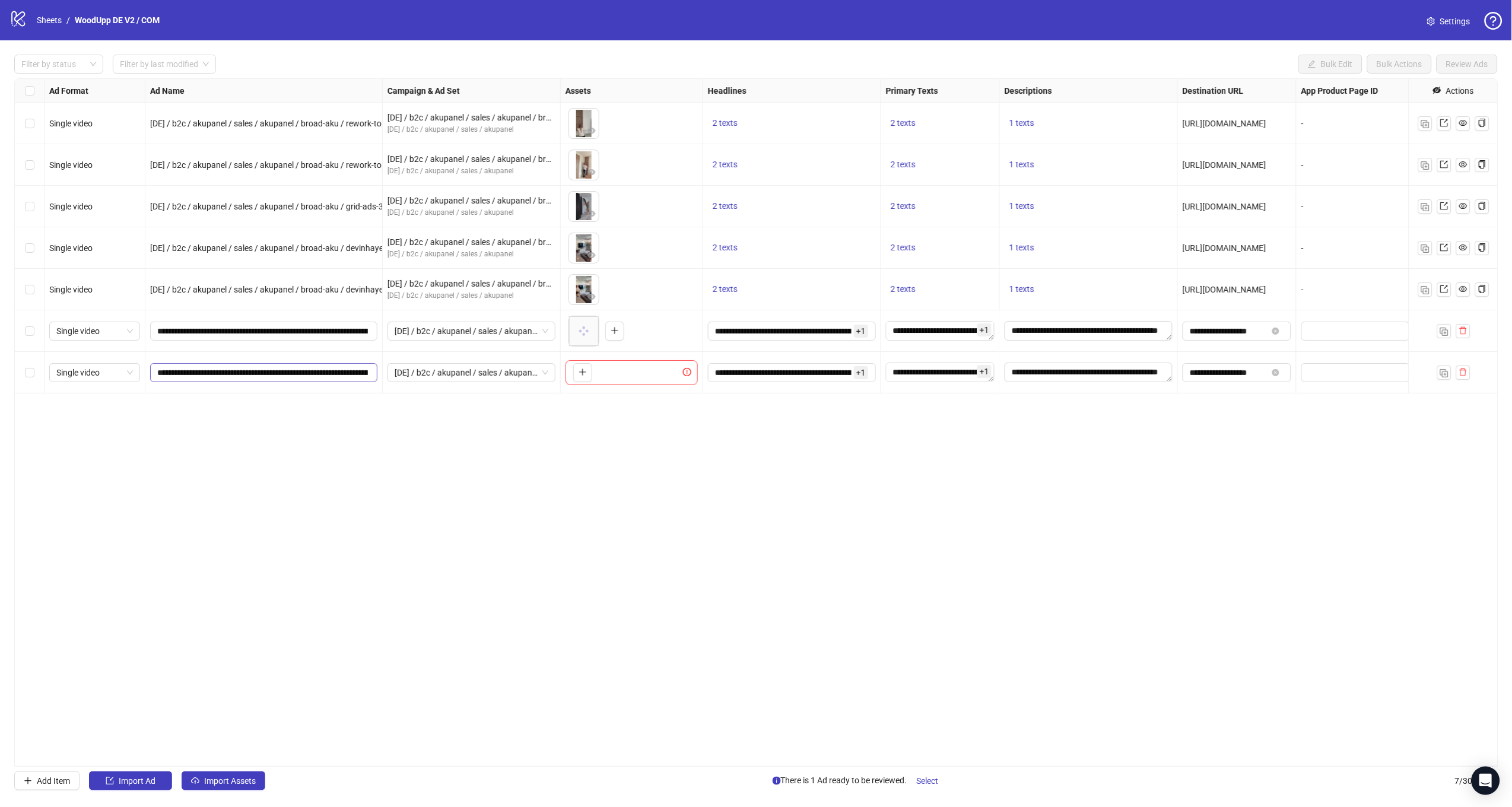
scroll to position [0, 88]
drag, startPoint x: 267, startPoint y: 373, endPoint x: 512, endPoint y: 382, distance: 245.2
click at [506, 79] on div "Single video [DE] / b2c / akupanel / sales / akupanel / broad-aku / rework-topp…" at bounding box center [863, 79] width 1697 height 0
paste input "text"
type input "**********"
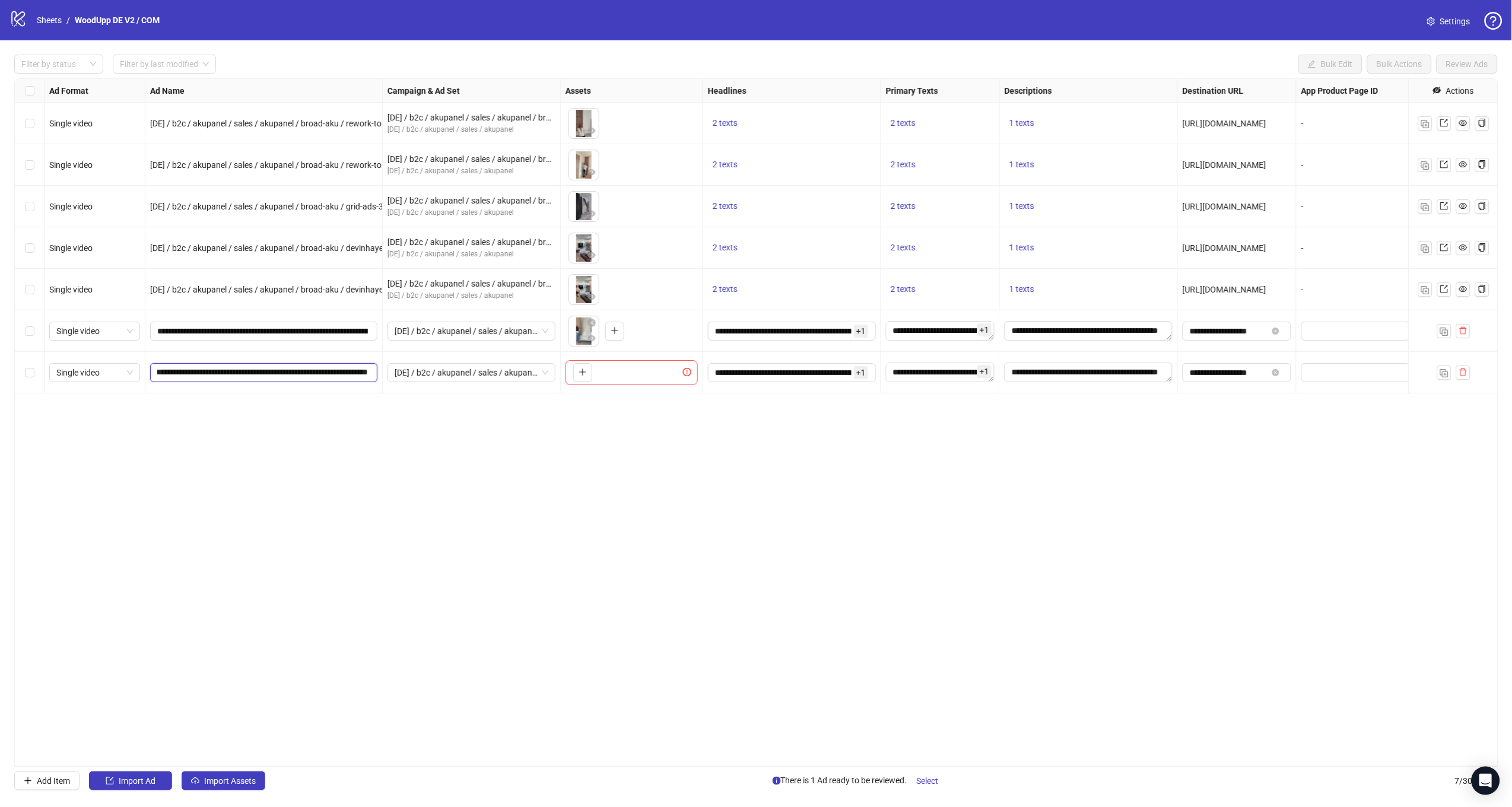
scroll to position [0, 48]
click at [582, 378] on button "button" at bounding box center [582, 372] width 19 height 19
click at [1446, 375] on img "button" at bounding box center [1444, 373] width 9 height 9
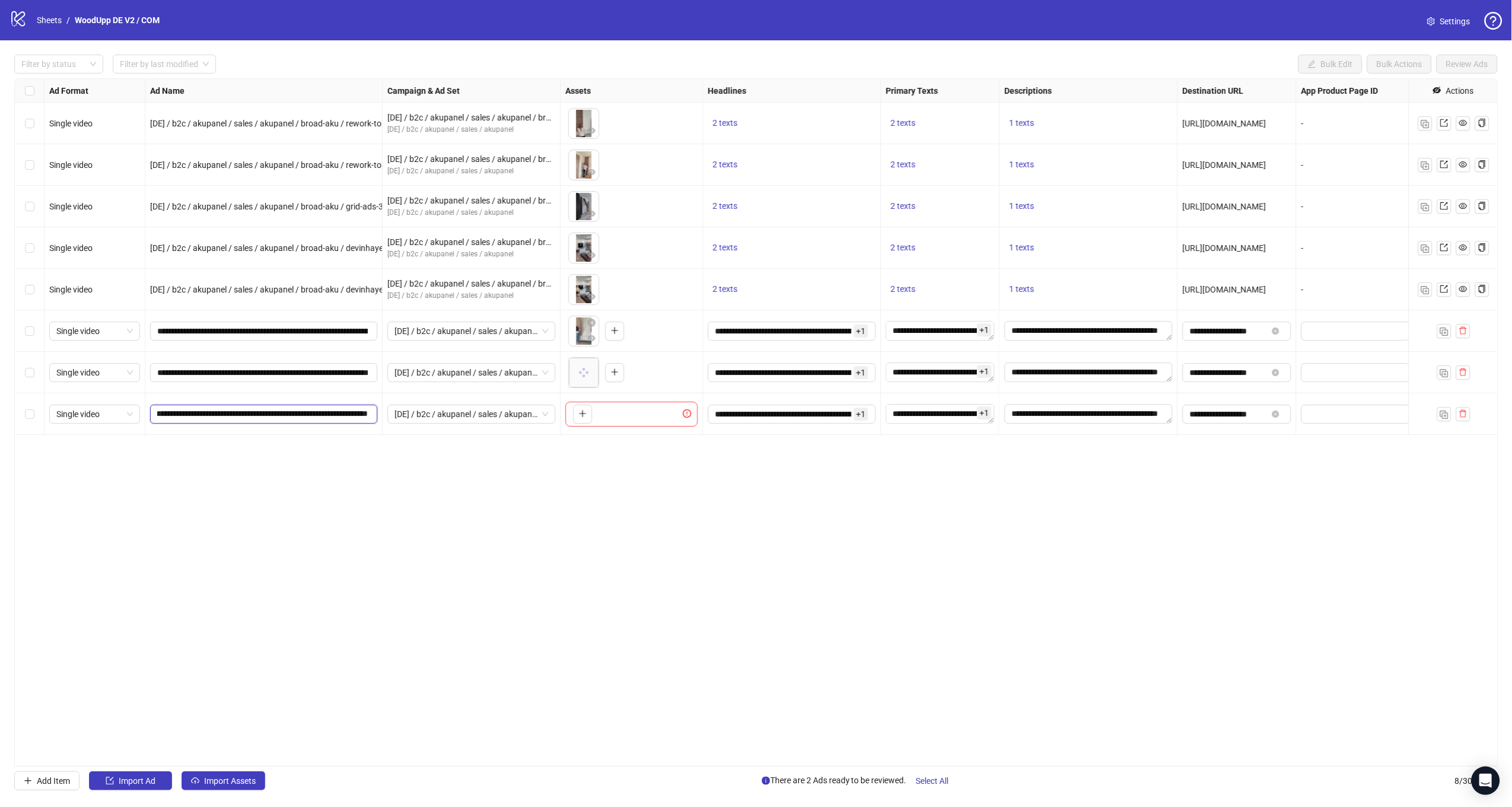
drag, startPoint x: 307, startPoint y: 414, endPoint x: 543, endPoint y: 424, distance: 236.2
click at [541, 79] on div "Single video [DE] / b2c / akupanel / sales / akupanel / broad-aku / rework-topp…" at bounding box center [863, 79] width 1697 height 0
paste input "**********"
type input "**********"
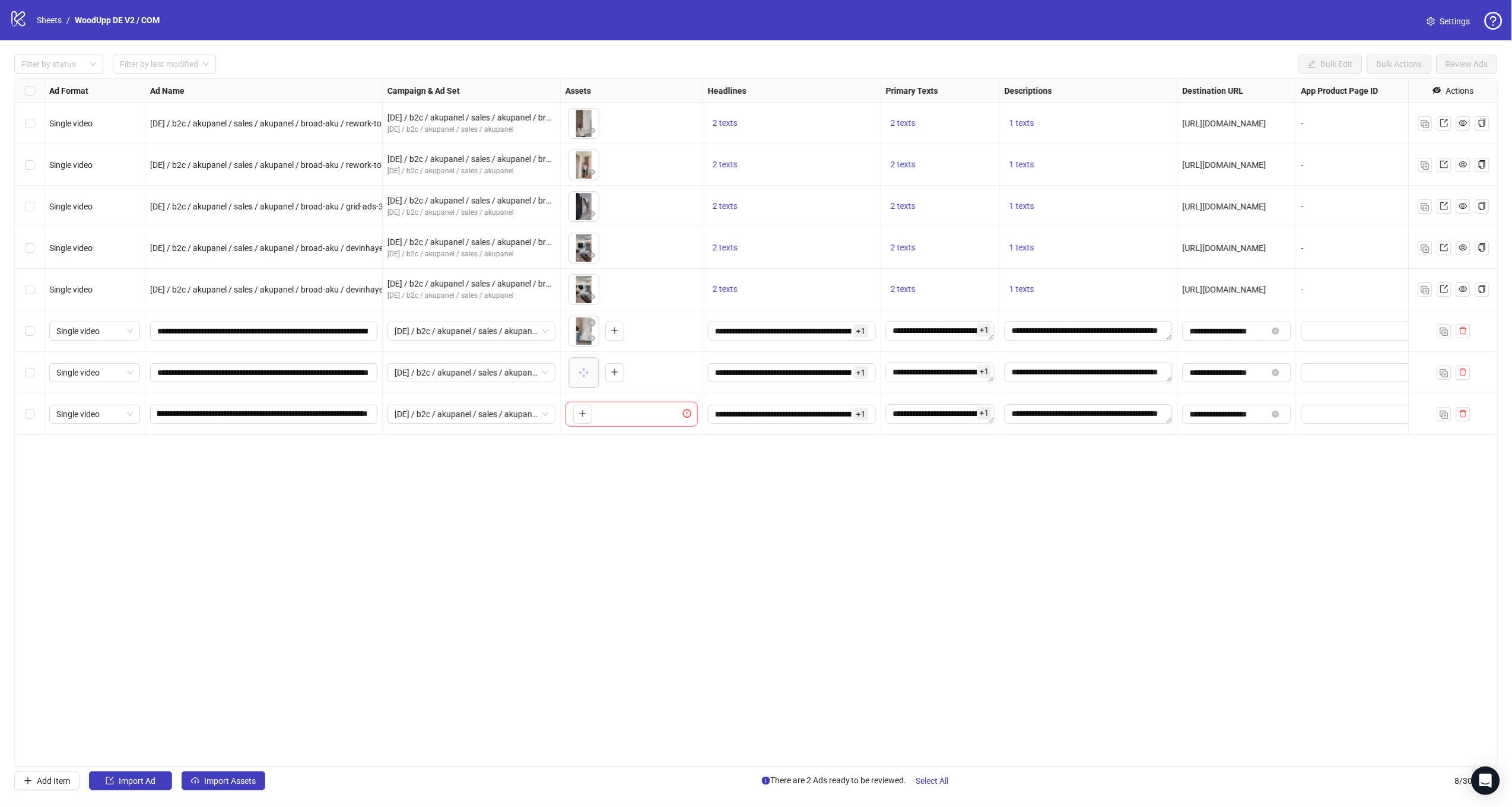
click at [575, 470] on div "Ad Format Ad Name Campaign & Ad Set Assets Headlines Primary Texts Descriptions…" at bounding box center [756, 422] width 1484 height 688
click at [584, 412] on icon "plus" at bounding box center [582, 414] width 9 height 9
click at [993, 650] on div "Ad Format Ad Name Campaign & Ad Set Assets Headlines Primary Texts Descriptions…" at bounding box center [756, 422] width 1484 height 688
click at [906, 531] on div "Ad Format Ad Name Campaign & Ad Set Assets Headlines Primary Texts Descriptions…" at bounding box center [756, 422] width 1484 height 688
click at [693, 518] on div "Ad Format Ad Name Campaign & Ad Set Assets Headlines Primary Texts Descriptions…" at bounding box center [756, 422] width 1484 height 688
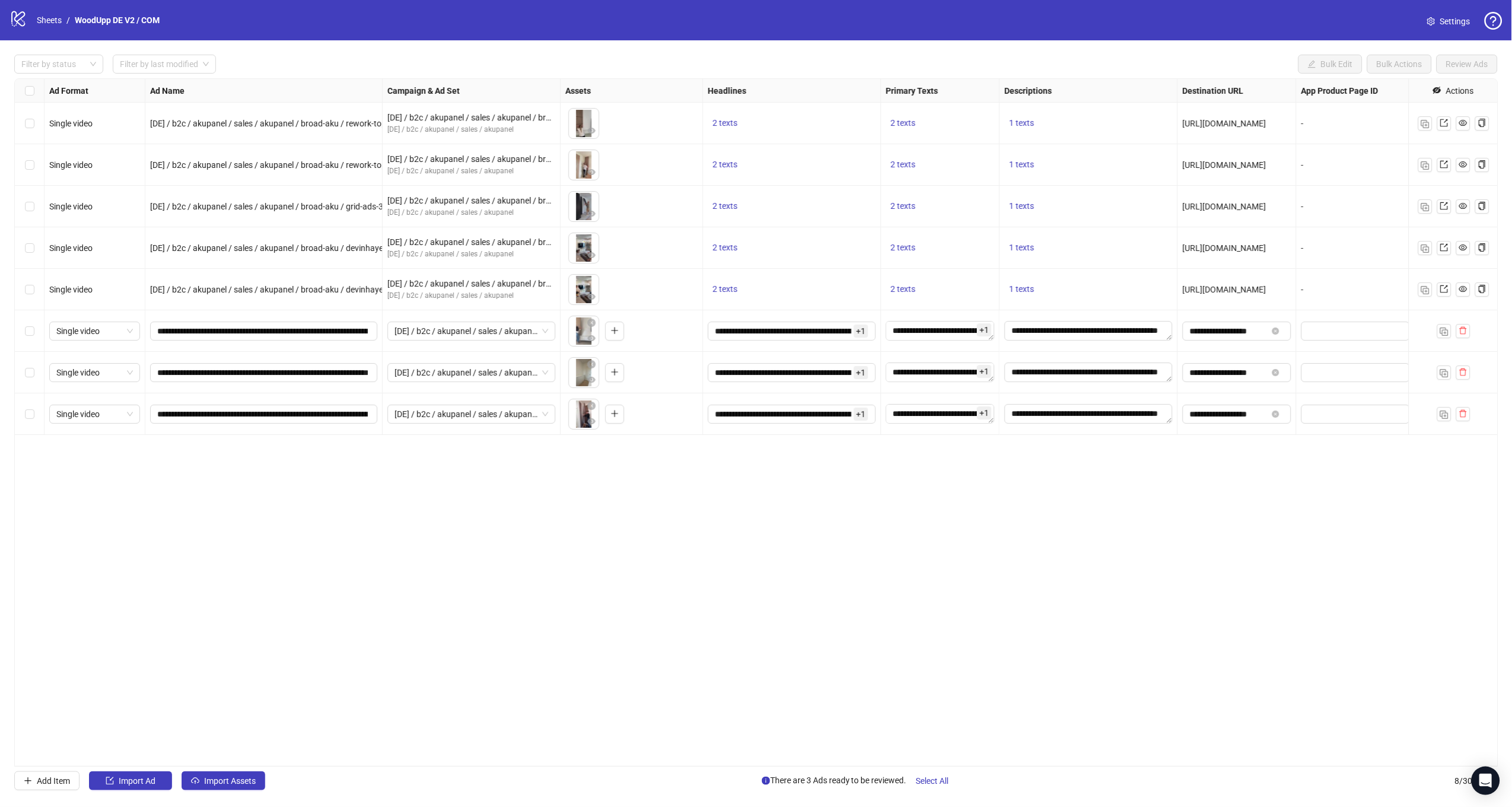
click at [922, 586] on div "Ad Format Ad Name Campaign & Ad Set Assets Headlines Primary Texts Descriptions…" at bounding box center [756, 422] width 1484 height 688
click at [931, 780] on span "Select All" at bounding box center [933, 781] width 33 height 9
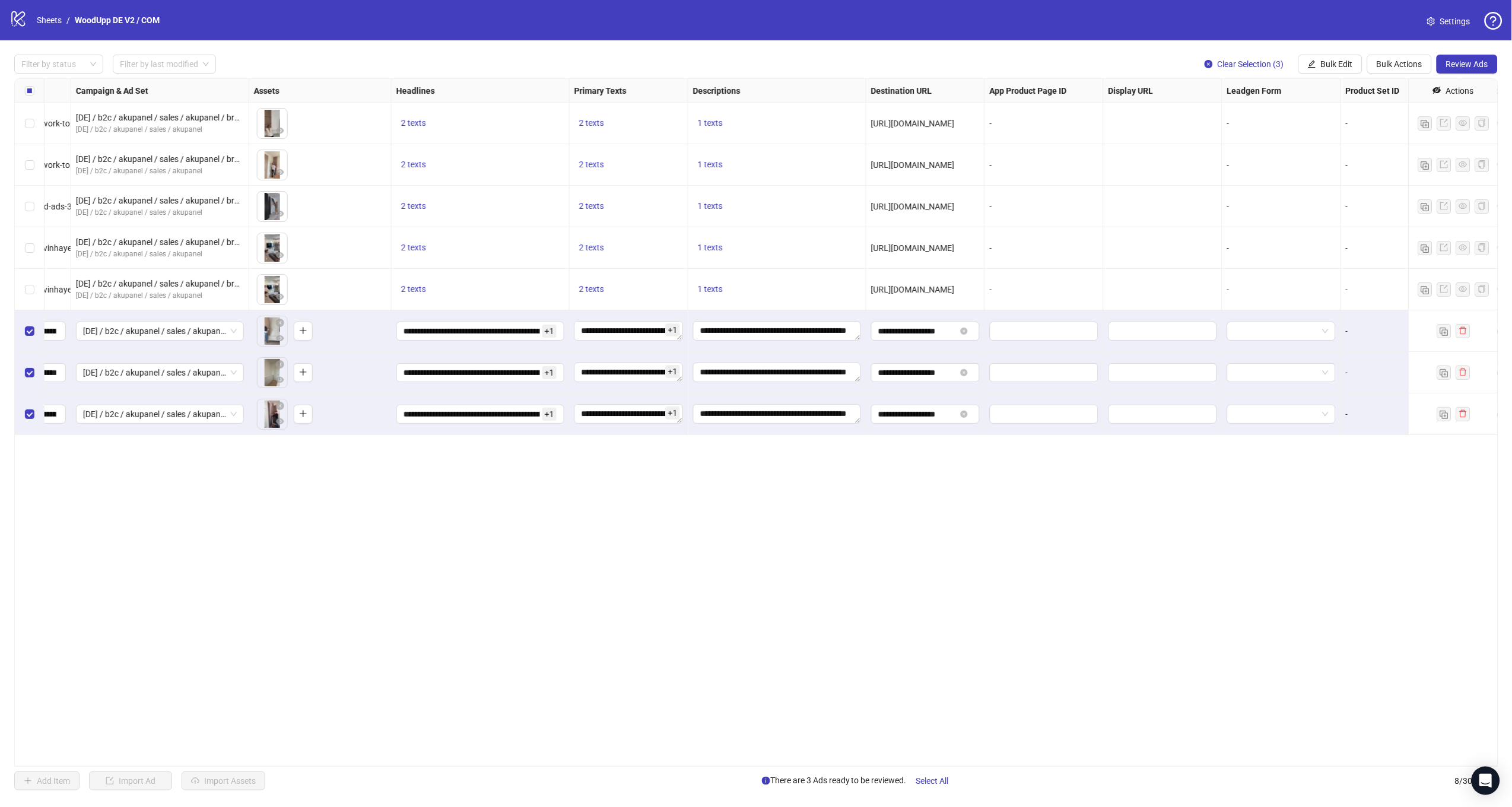
scroll to position [0, 457]
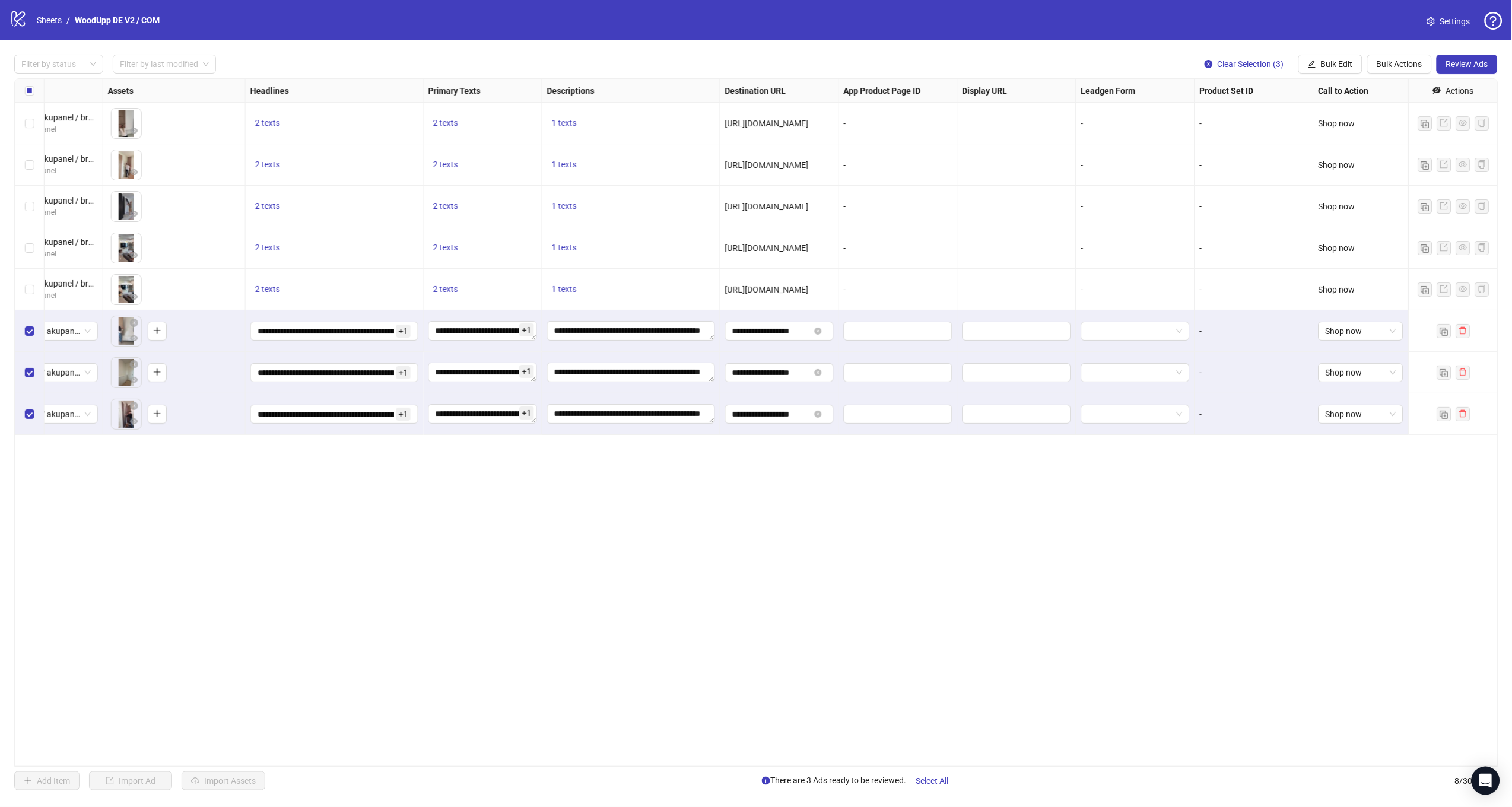
click at [1160, 571] on div "Ad Format Ad Name Campaign & Ad Set Assets Headlines Primary Texts Descriptions…" at bounding box center [756, 422] width 1484 height 688
click at [901, 521] on div "Ad Format Ad Name Campaign & Ad Set Assets Headlines Primary Texts Descriptions…" at bounding box center [756, 422] width 1484 height 688
click at [1440, 71] on button "Review Ads" at bounding box center [1467, 64] width 61 height 19
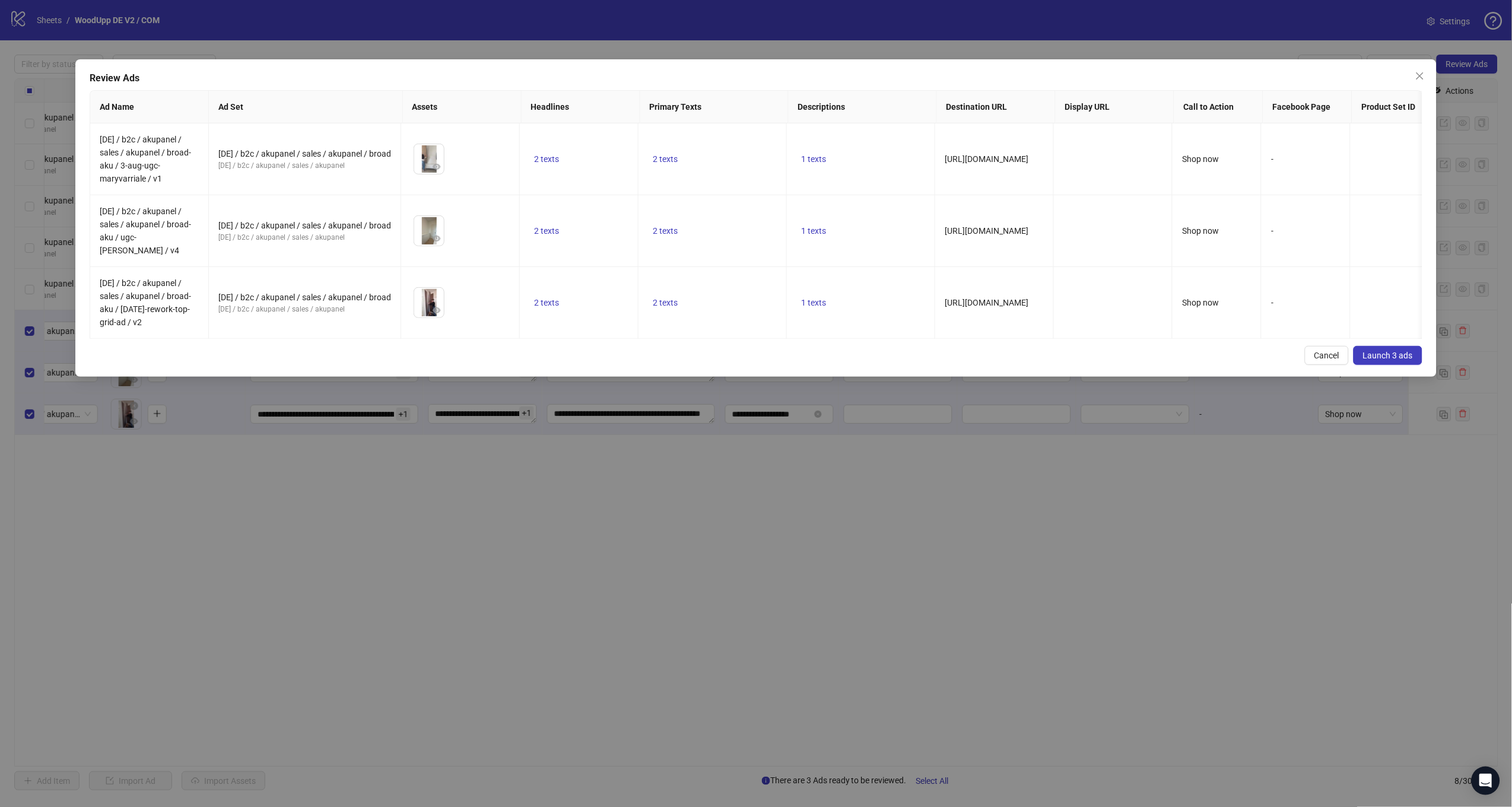
click at [1413, 358] on button "Launch 3 ads" at bounding box center [1388, 355] width 69 height 19
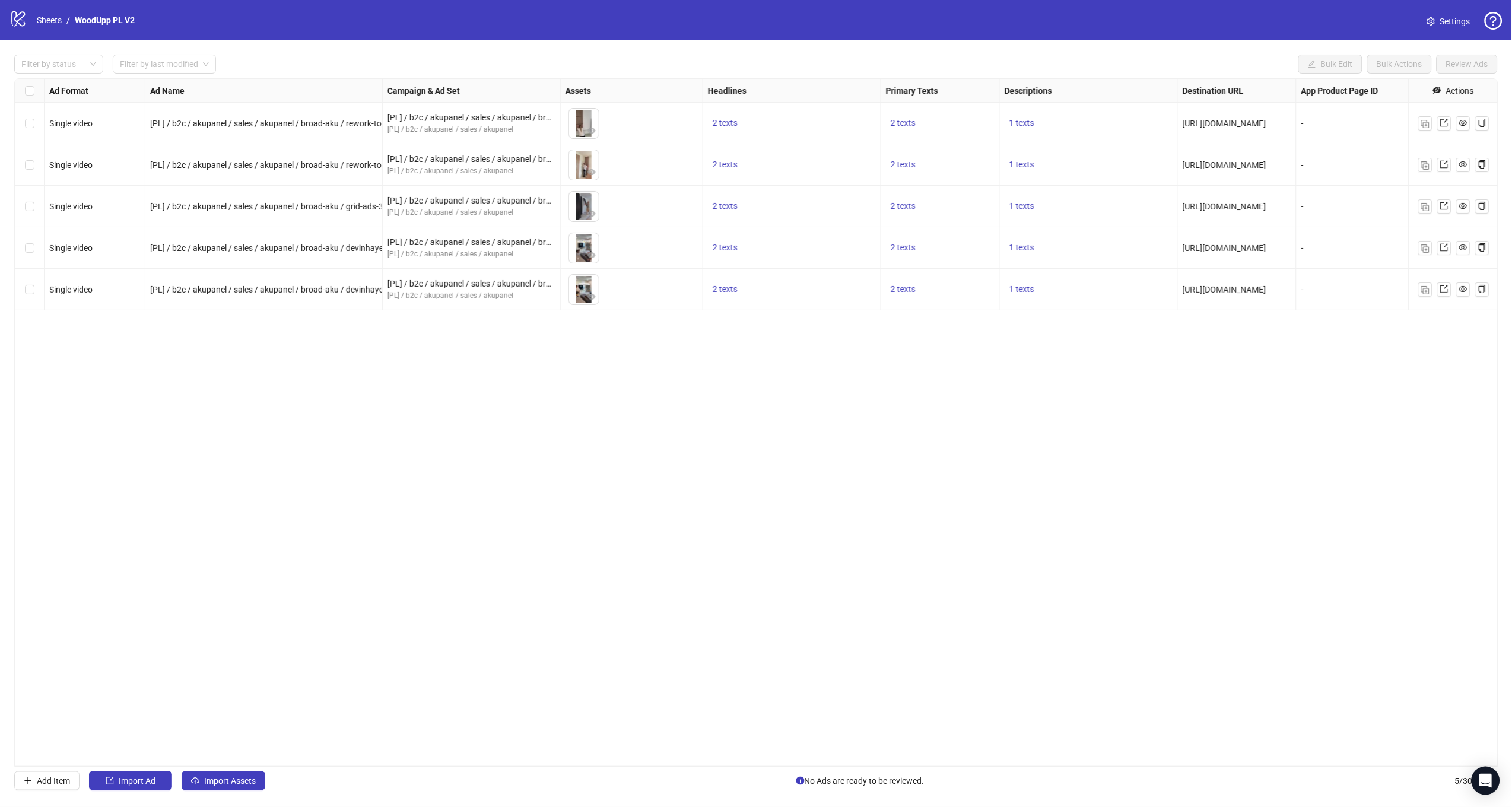
click at [909, 545] on div "Ad Format Ad Name Campaign & Ad Set Assets Headlines Primary Texts Descriptions…" at bounding box center [756, 422] width 1484 height 688
click at [1430, 291] on button "button" at bounding box center [1425, 289] width 14 height 14
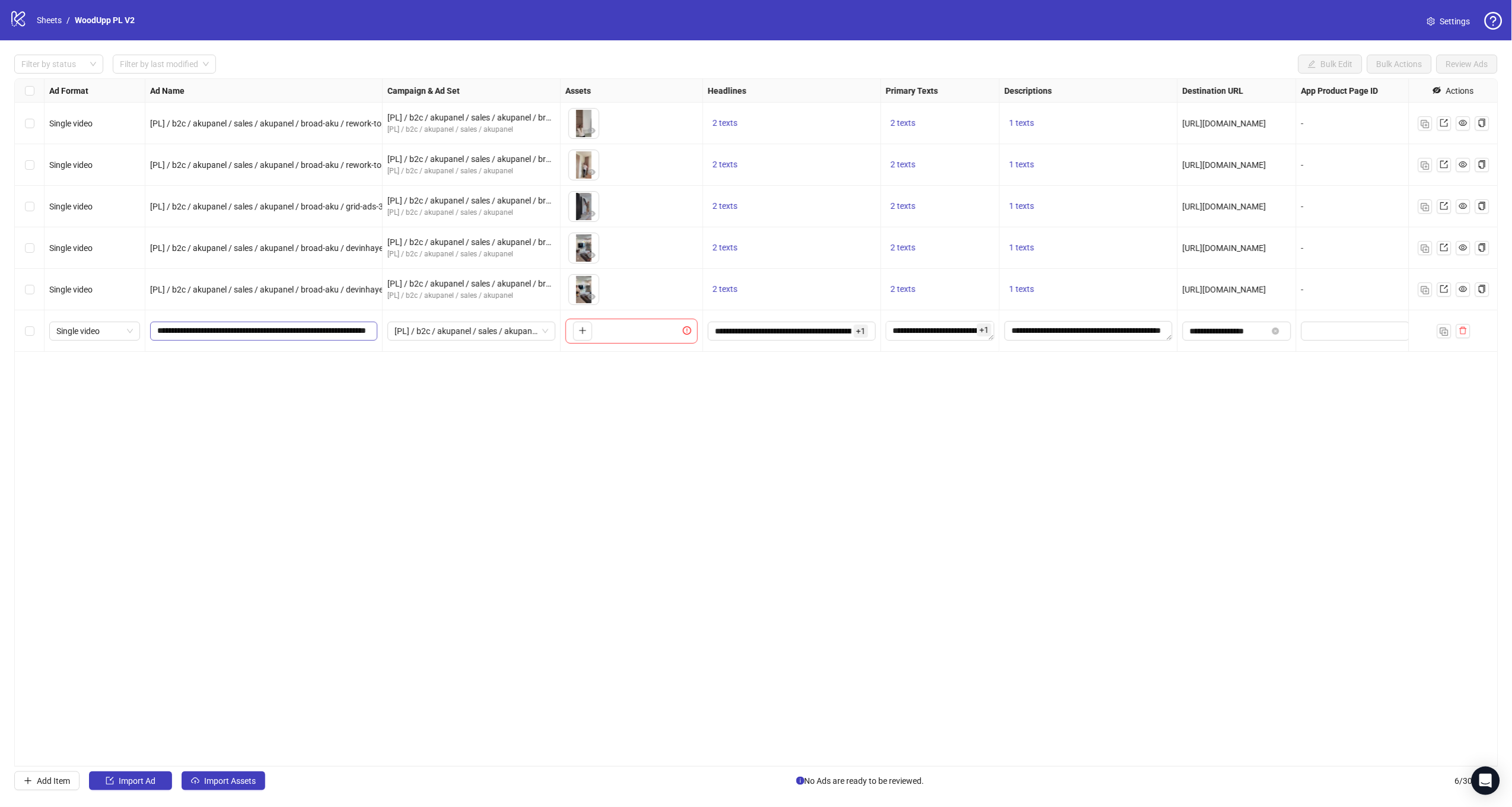
scroll to position [0, 43]
drag, startPoint x: 311, startPoint y: 331, endPoint x: 513, endPoint y: 345, distance: 202.5
click at [513, 79] on div "Single video [PL] / b2c / akupanel / sales / akupanel / broad-aku / rework-topp…" at bounding box center [863, 79] width 1697 height 0
paste input "**********"
type input "**********"
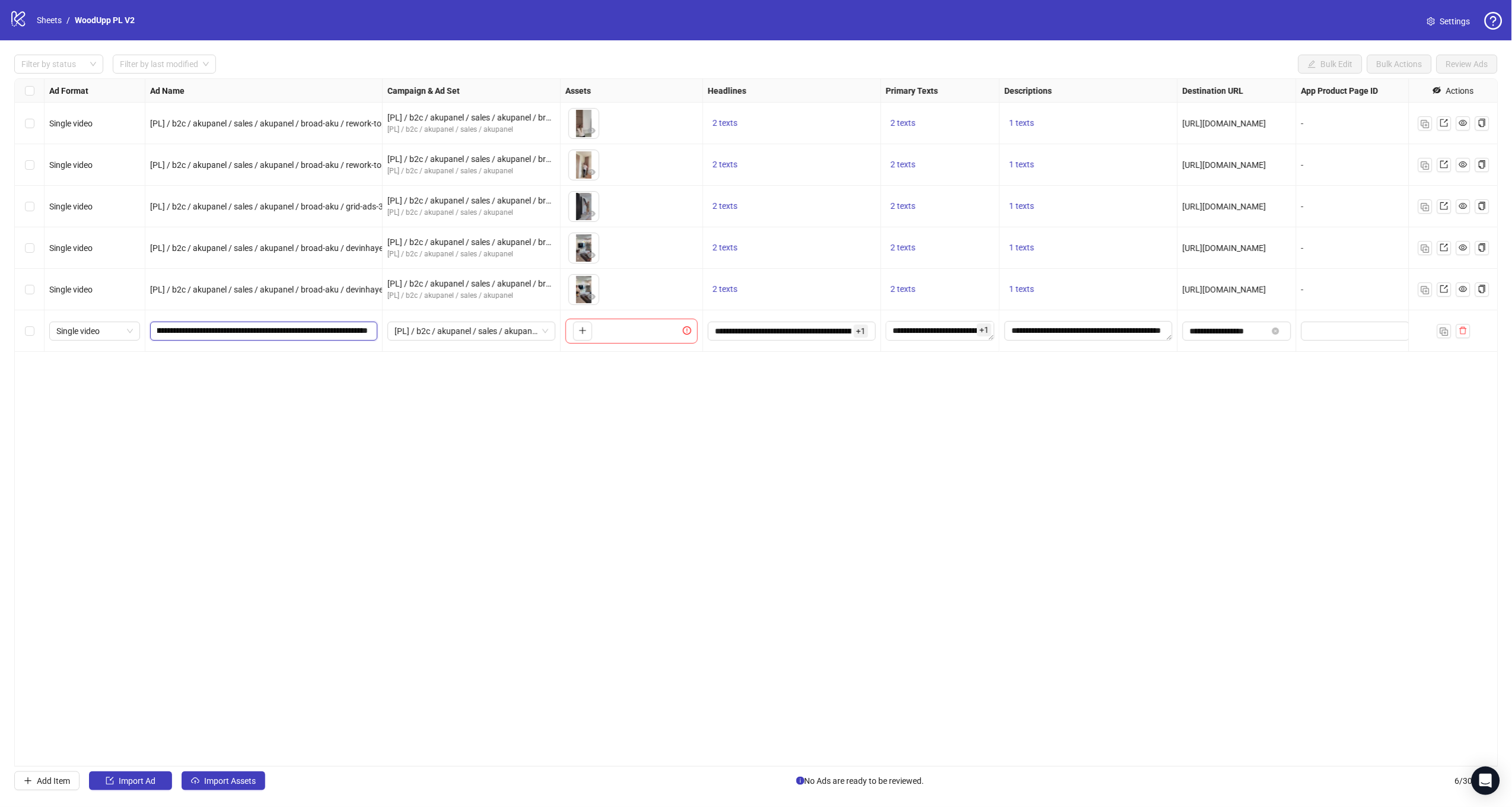
scroll to position [0, 87]
click at [493, 488] on div "Ad Format Ad Name Campaign & Ad Set Assets Headlines Primary Texts Descriptions…" at bounding box center [756, 422] width 1484 height 688
click at [587, 332] on button "button" at bounding box center [582, 331] width 19 height 19
click at [593, 322] on icon "close-circle" at bounding box center [591, 323] width 9 height 9
click at [587, 328] on icon "plus" at bounding box center [582, 330] width 9 height 9
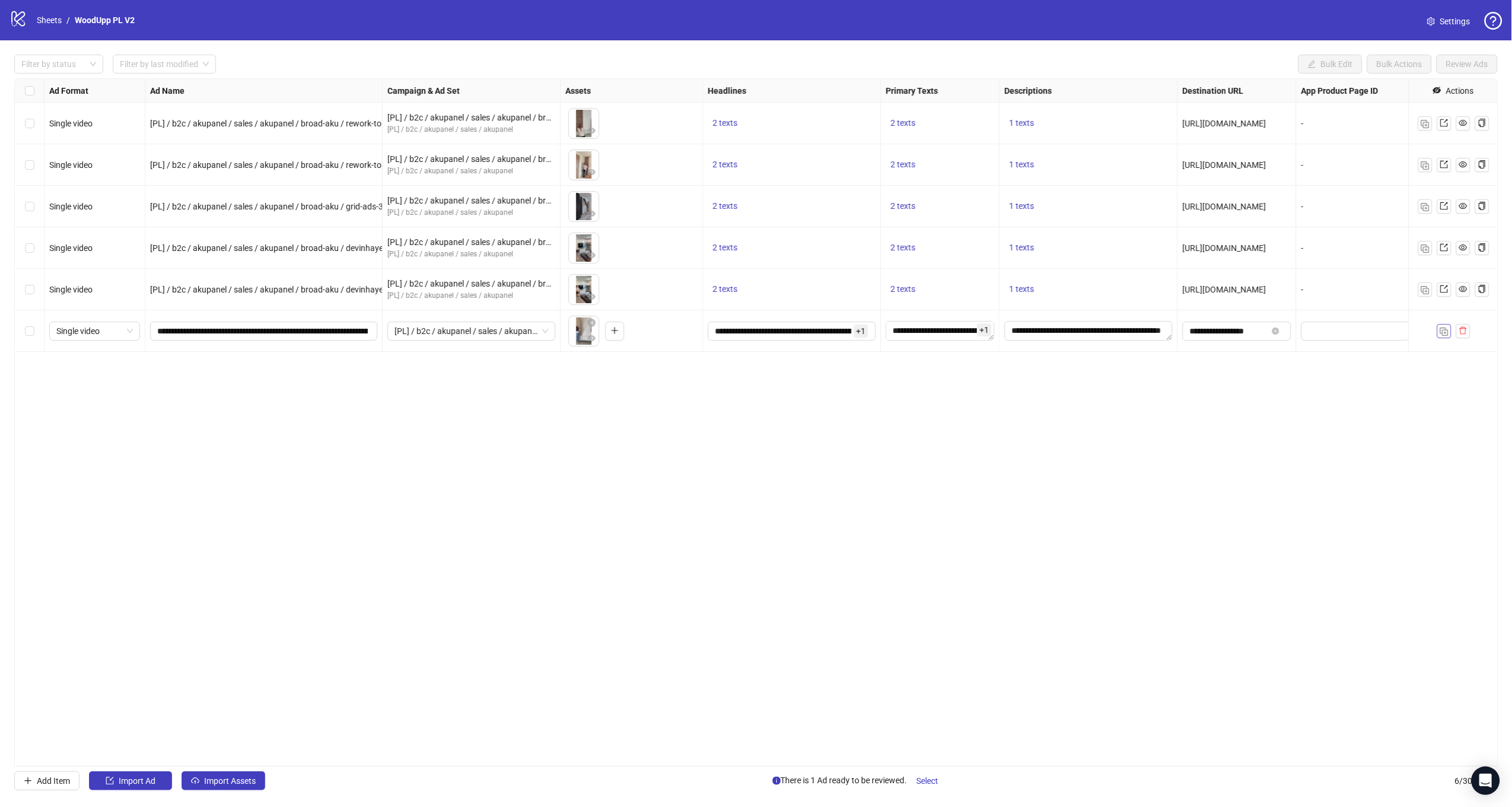
click at [1437, 328] on button "button" at bounding box center [1444, 331] width 14 height 14
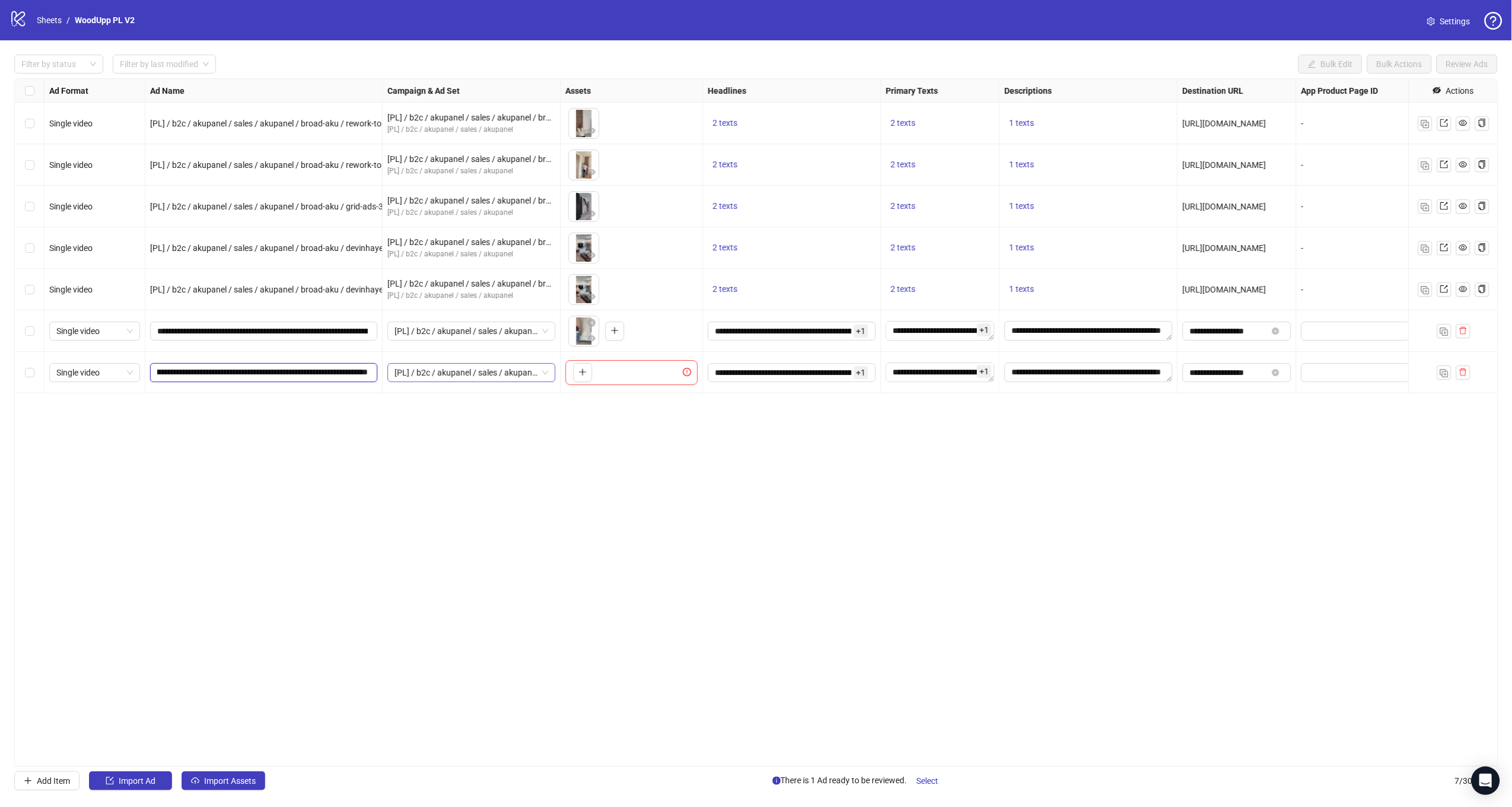
drag, startPoint x: 268, startPoint y: 371, endPoint x: 462, endPoint y: 379, distance: 194.2
click at [461, 79] on div "Single video [PL] / b2c / akupanel / sales / akupanel / broad-aku / rework-topp…" at bounding box center [863, 79] width 1697 height 0
paste input "text"
type input "**********"
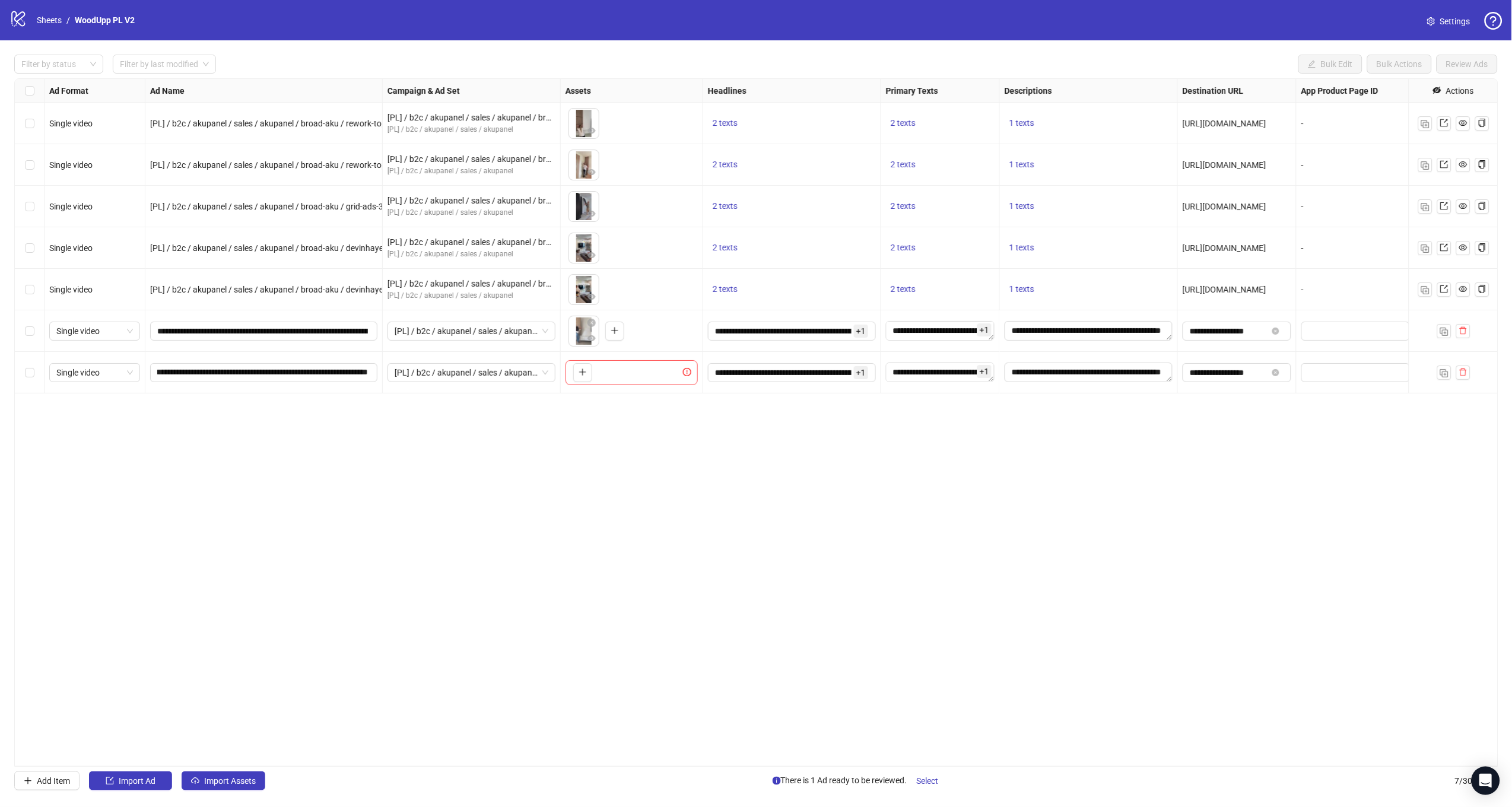
click at [509, 453] on div "Ad Format Ad Name Campaign & Ad Set Assets Headlines Primary Texts Descriptions…" at bounding box center [756, 422] width 1484 height 688
click at [589, 370] on button "button" at bounding box center [582, 372] width 19 height 19
drag, startPoint x: 1448, startPoint y: 367, endPoint x: 1350, endPoint y: 381, distance: 99.0
click at [1448, 368] on span "button" at bounding box center [1444, 372] width 9 height 9
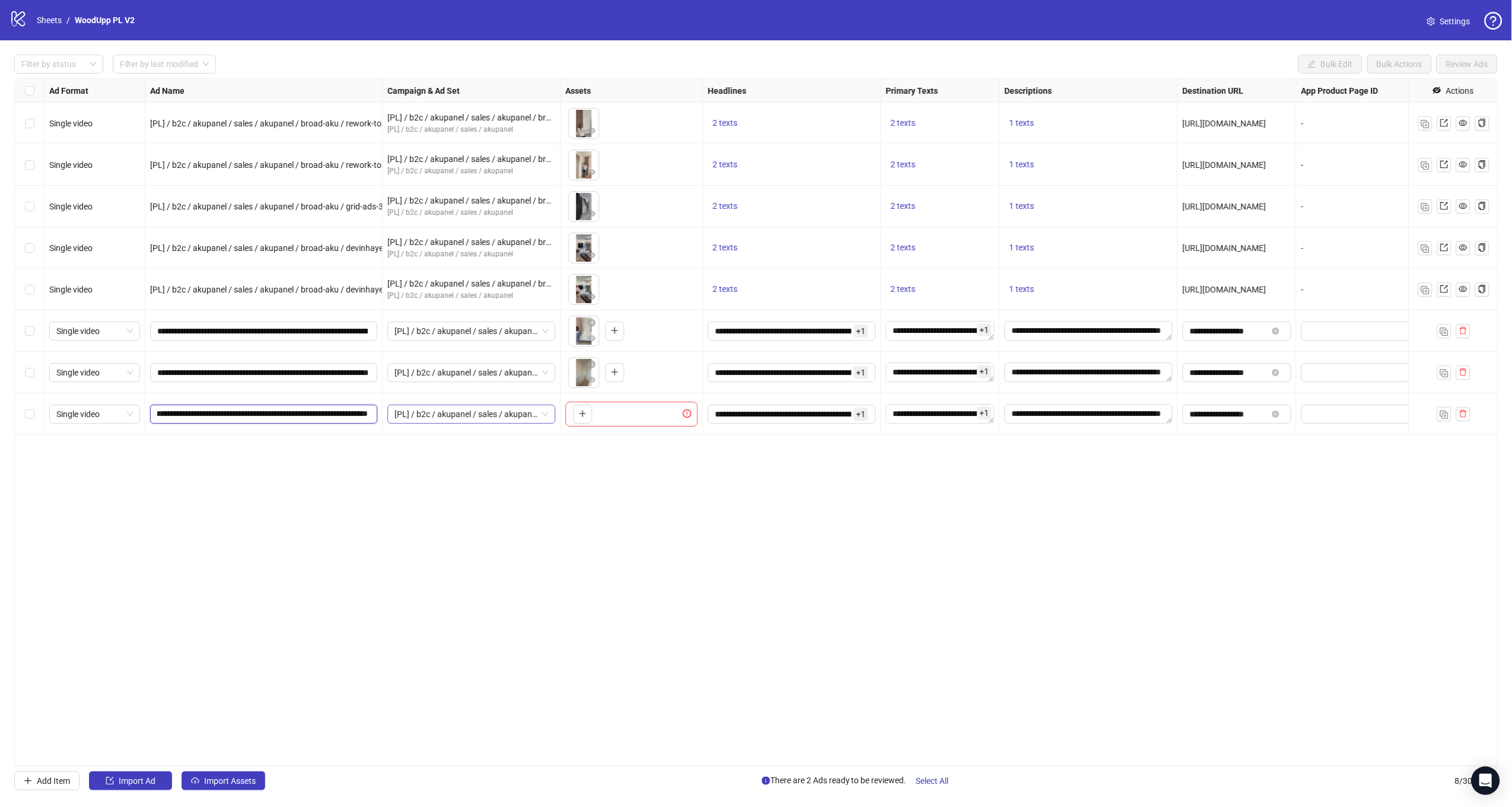
drag, startPoint x: 306, startPoint y: 415, endPoint x: 410, endPoint y: 420, distance: 104.1
click at [410, 79] on div "Single video [PL] / b2c / akupanel / sales / akupanel / broad-aku / rework-topp…" at bounding box center [863, 79] width 1697 height 0
paste input "**********"
type input "**********"
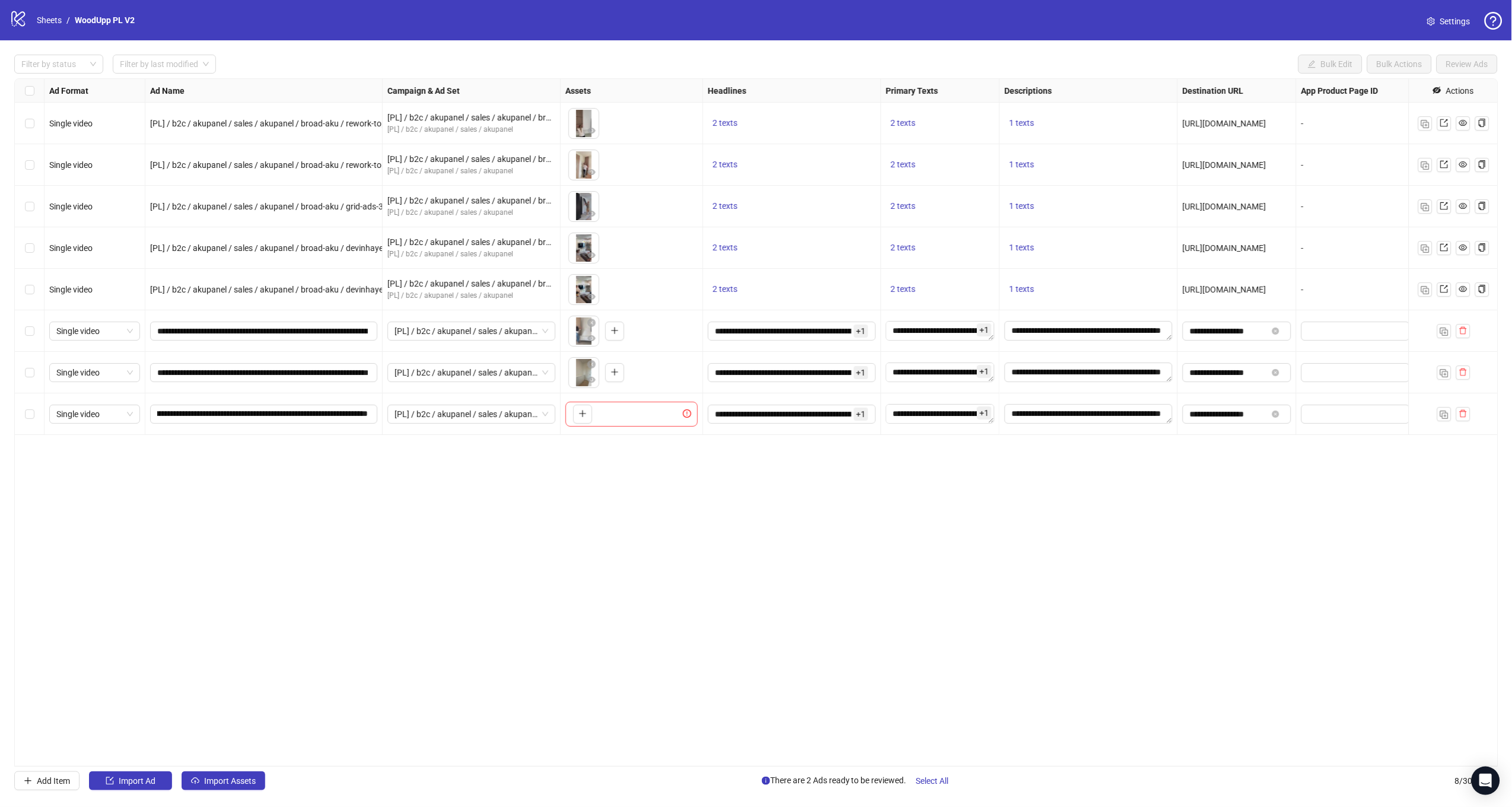
click at [524, 446] on div "Ad Format Ad Name Campaign & Ad Set Assets Headlines Primary Texts Descriptions…" at bounding box center [756, 422] width 1484 height 688
click at [576, 409] on button "button" at bounding box center [582, 414] width 19 height 19
click at [934, 777] on span "Select All" at bounding box center [933, 781] width 33 height 9
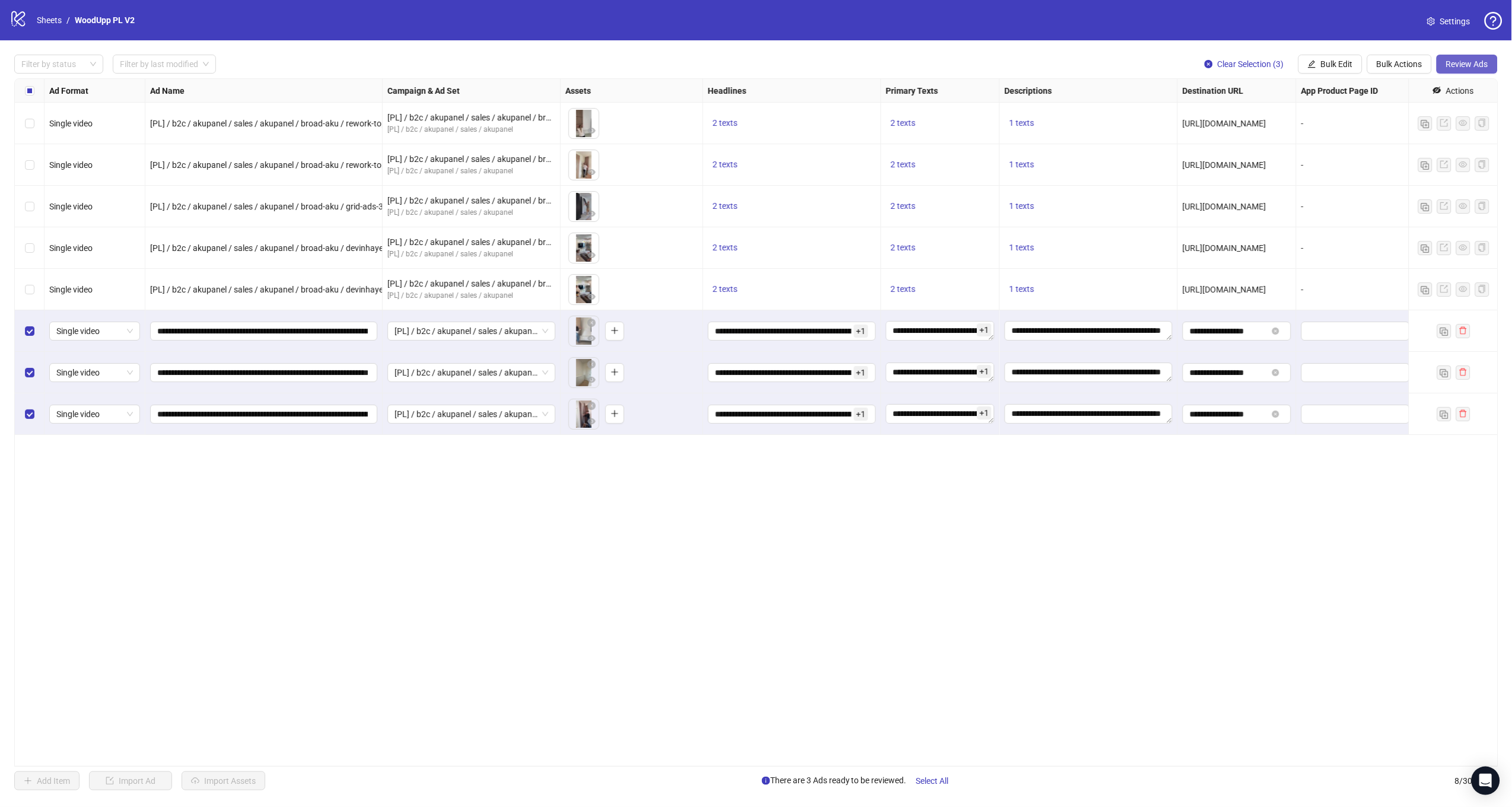
click at [1443, 70] on button "Review Ads" at bounding box center [1467, 64] width 61 height 19
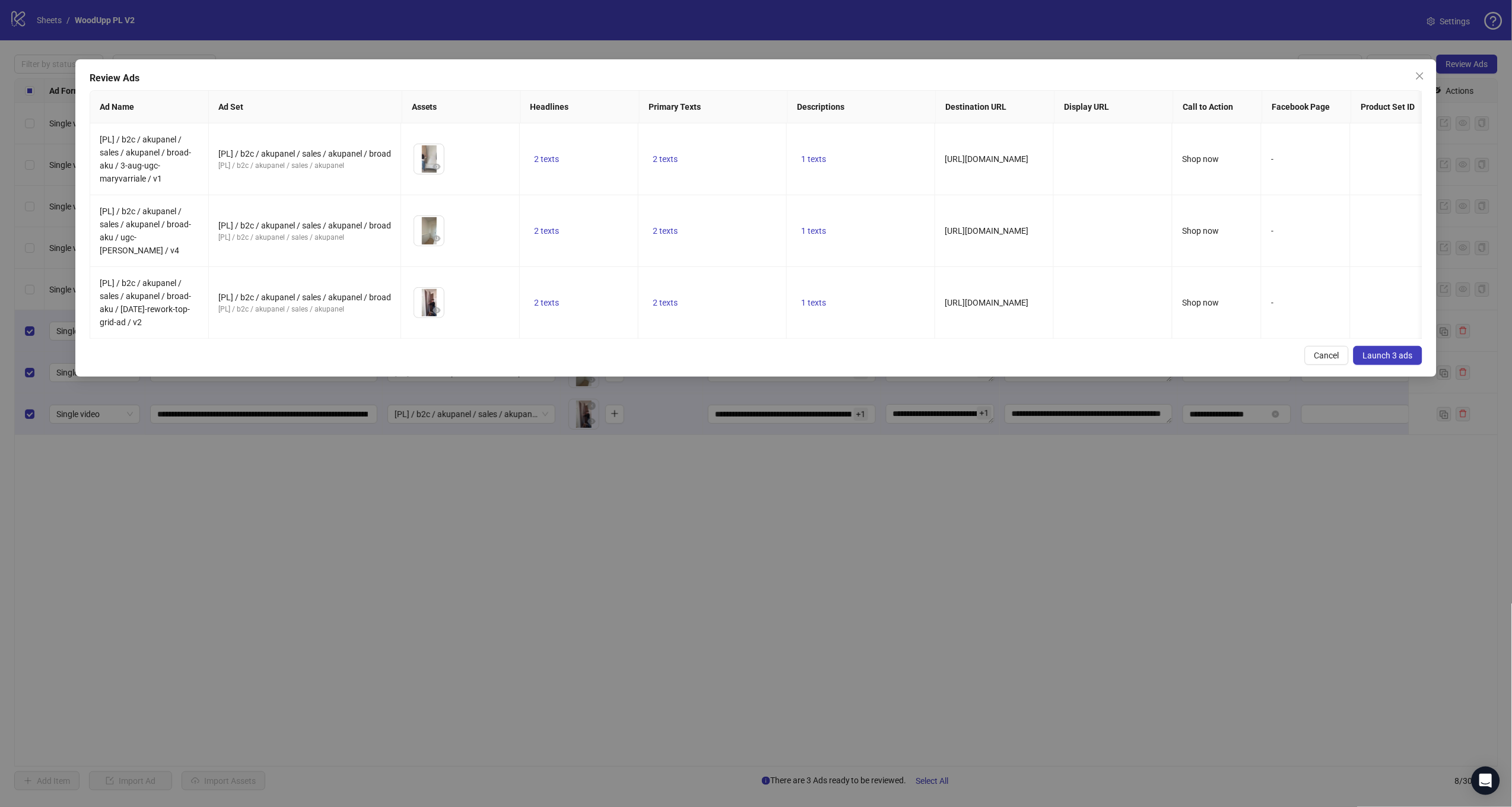
click at [1385, 351] on span "Launch 3 ads" at bounding box center [1388, 356] width 50 height 9
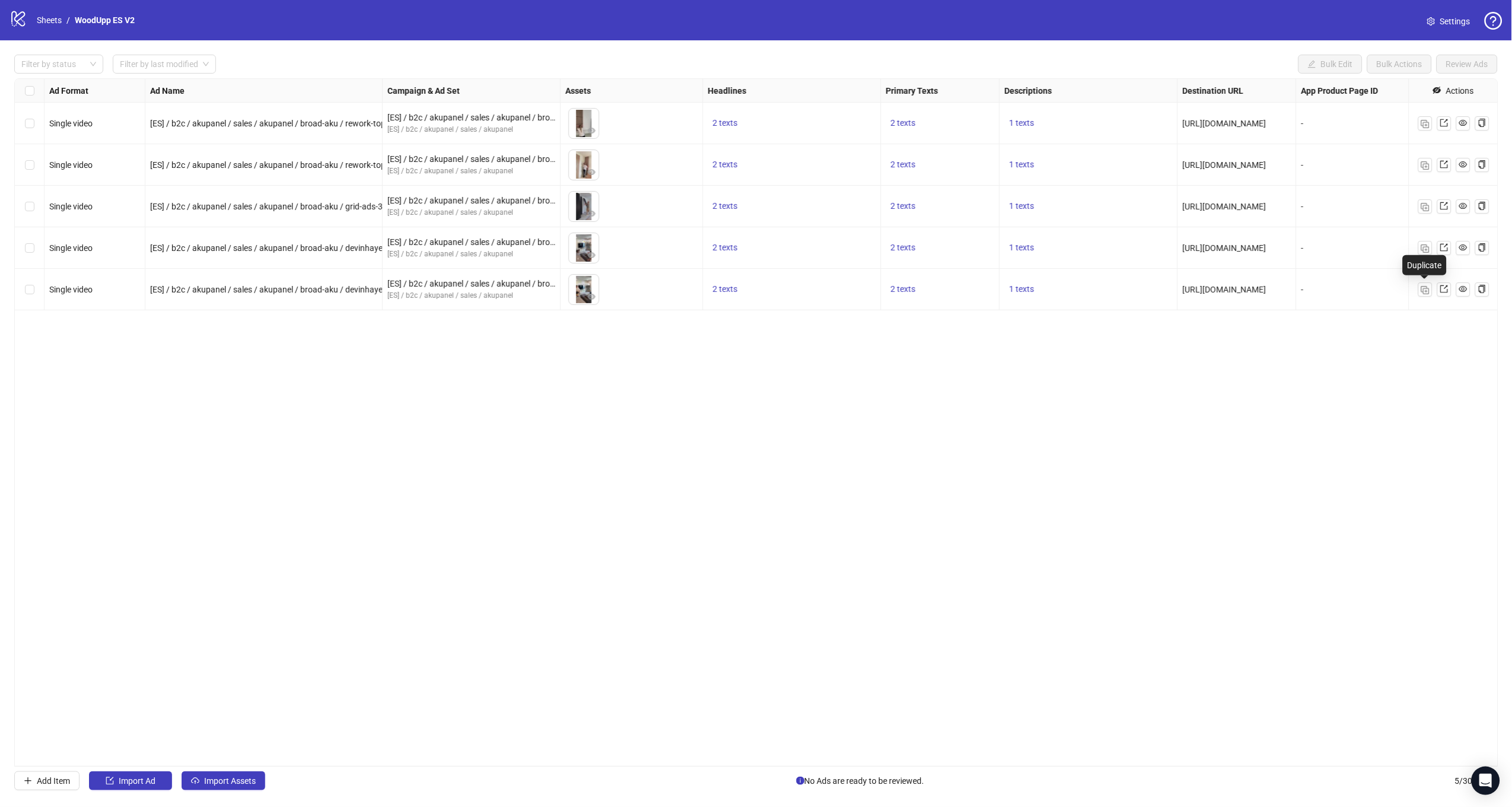
drag, startPoint x: 1428, startPoint y: 293, endPoint x: 1327, endPoint y: 299, distance: 101.2
click at [1428, 292] on img "button" at bounding box center [1425, 290] width 9 height 9
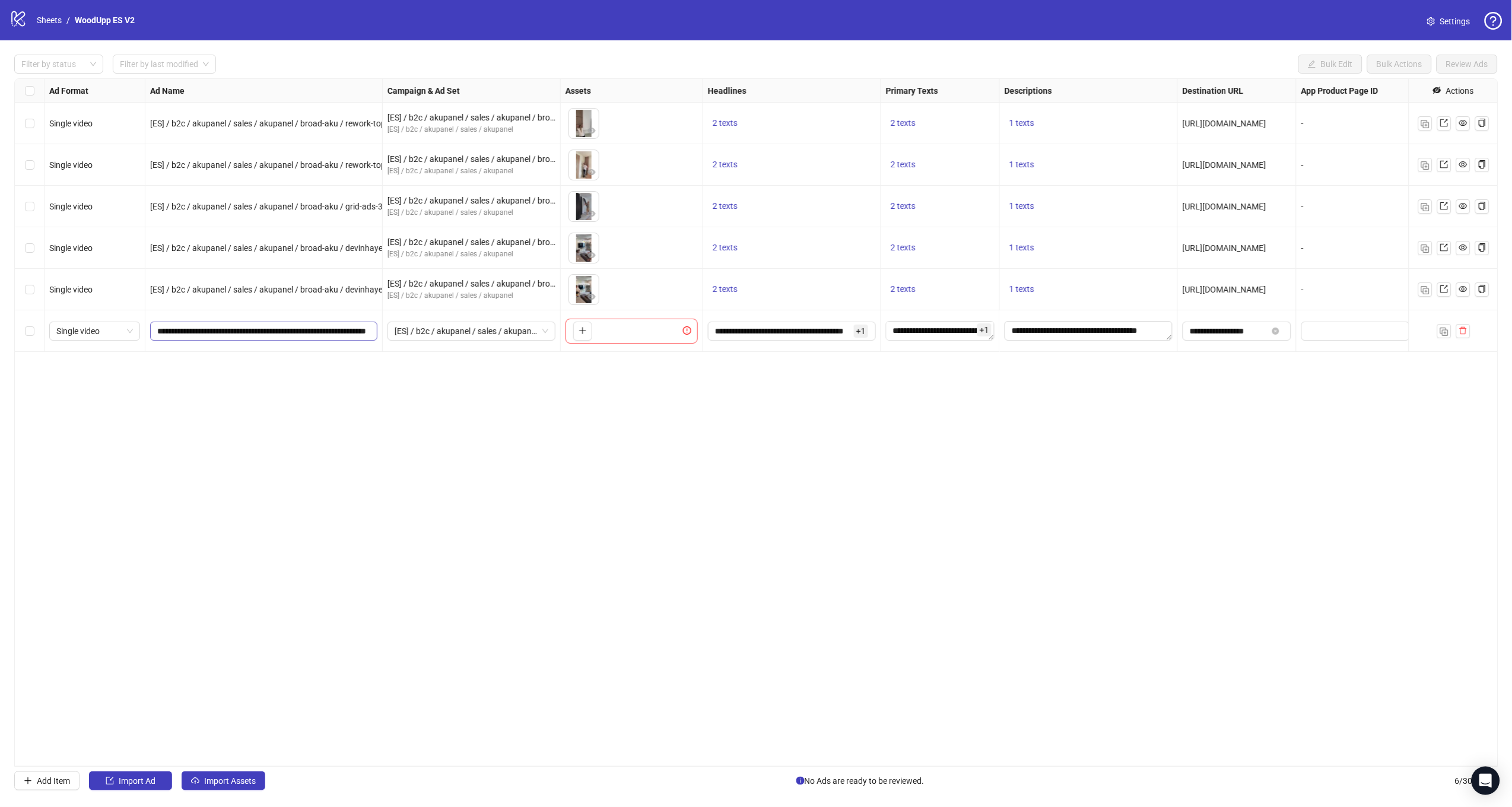
scroll to position [0, 43]
drag, startPoint x: 311, startPoint y: 331, endPoint x: 534, endPoint y: 342, distance: 223.3
click at [533, 79] on div "Single video [ES] / b2c / akupanel / sales / akupanel / broad-aku / rework-topp…" at bounding box center [863, 79] width 1697 height 0
paste input "**********"
type input "**********"
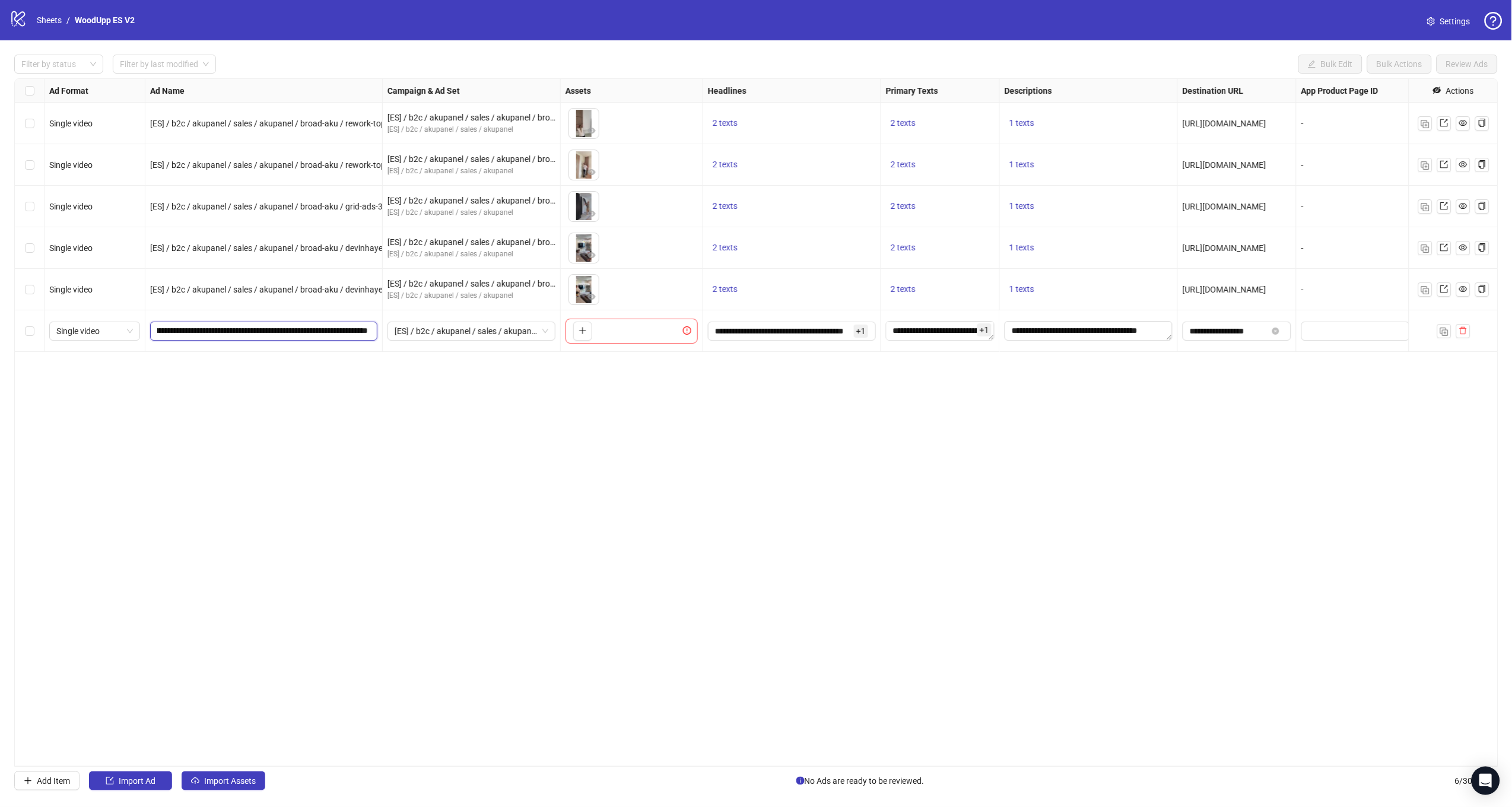
scroll to position [0, 87]
drag, startPoint x: 551, startPoint y: 436, endPoint x: 564, endPoint y: 407, distance: 31.8
click at [552, 436] on div "Ad Format Ad Name Campaign & Ad Set Assets Headlines Primary Texts Descriptions…" at bounding box center [756, 422] width 1484 height 688
click at [585, 331] on icon "plus" at bounding box center [582, 331] width 6 height 1
click at [595, 324] on icon "close-circle" at bounding box center [591, 323] width 9 height 9
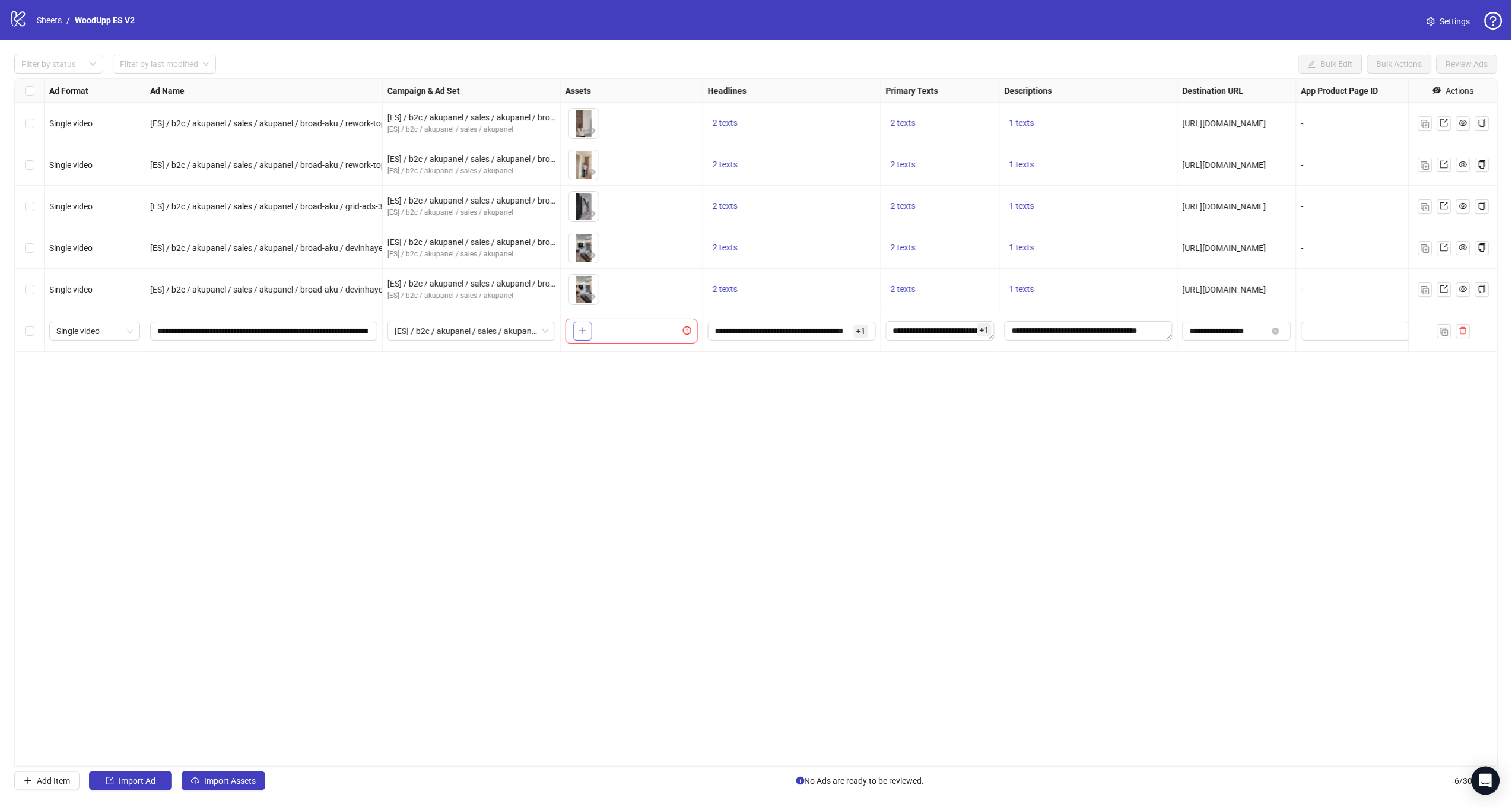
click at [587, 335] on button "button" at bounding box center [582, 331] width 19 height 19
drag, startPoint x: 1447, startPoint y: 331, endPoint x: 1492, endPoint y: 294, distance: 58.3
click at [1447, 331] on img "button" at bounding box center [1444, 332] width 9 height 9
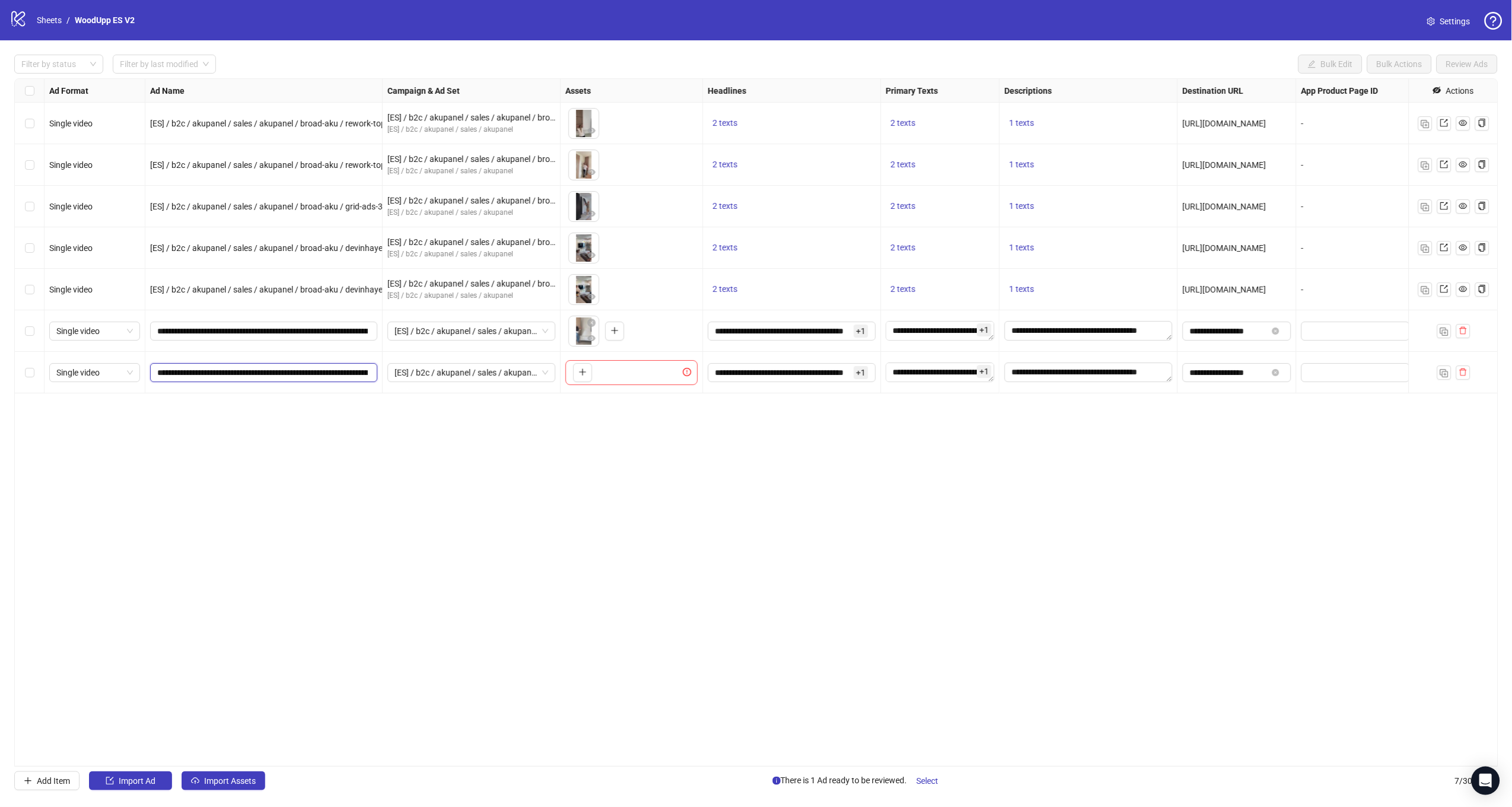
click at [306, 377] on input "**********" at bounding box center [262, 372] width 210 height 13
drag, startPoint x: 279, startPoint y: 374, endPoint x: 491, endPoint y: 375, distance: 212.0
click at [491, 79] on div "Single video [ES] / b2c / akupanel / sales / akupanel / broad-aku / rework-topp…" at bounding box center [863, 79] width 1697 height 0
paste input "text"
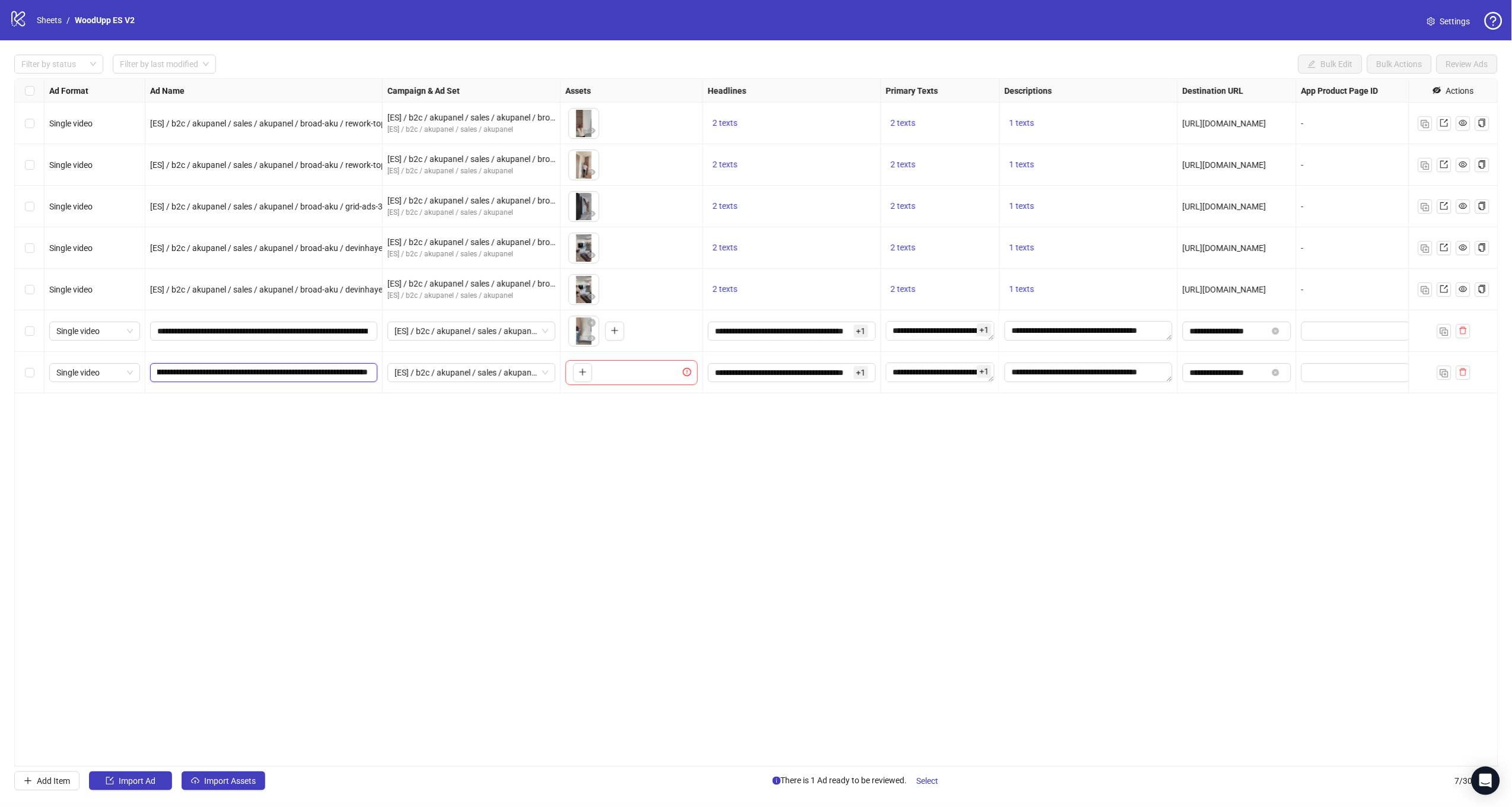
type input "**********"
drag, startPoint x: 555, startPoint y: 472, endPoint x: 569, endPoint y: 428, distance: 46.2
click at [556, 472] on div "Ad Format Ad Name Campaign & Ad Set Assets Headlines Primary Texts Descriptions…" at bounding box center [756, 422] width 1484 height 688
click at [582, 371] on icon "plus" at bounding box center [582, 372] width 9 height 9
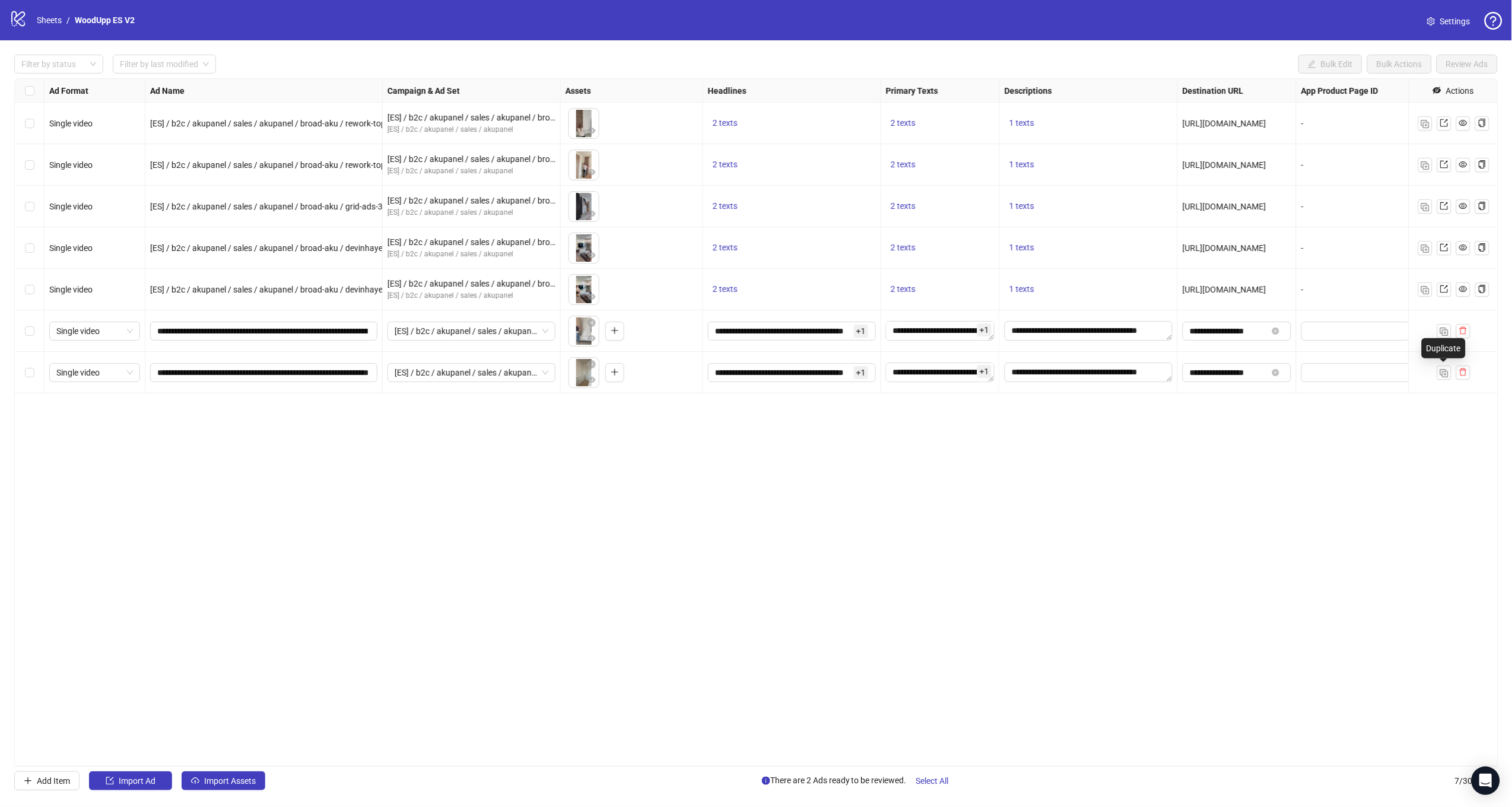
drag, startPoint x: 1439, startPoint y: 373, endPoint x: 1410, endPoint y: 380, distance: 29.8
click at [1439, 373] on button "button" at bounding box center [1444, 372] width 14 height 14
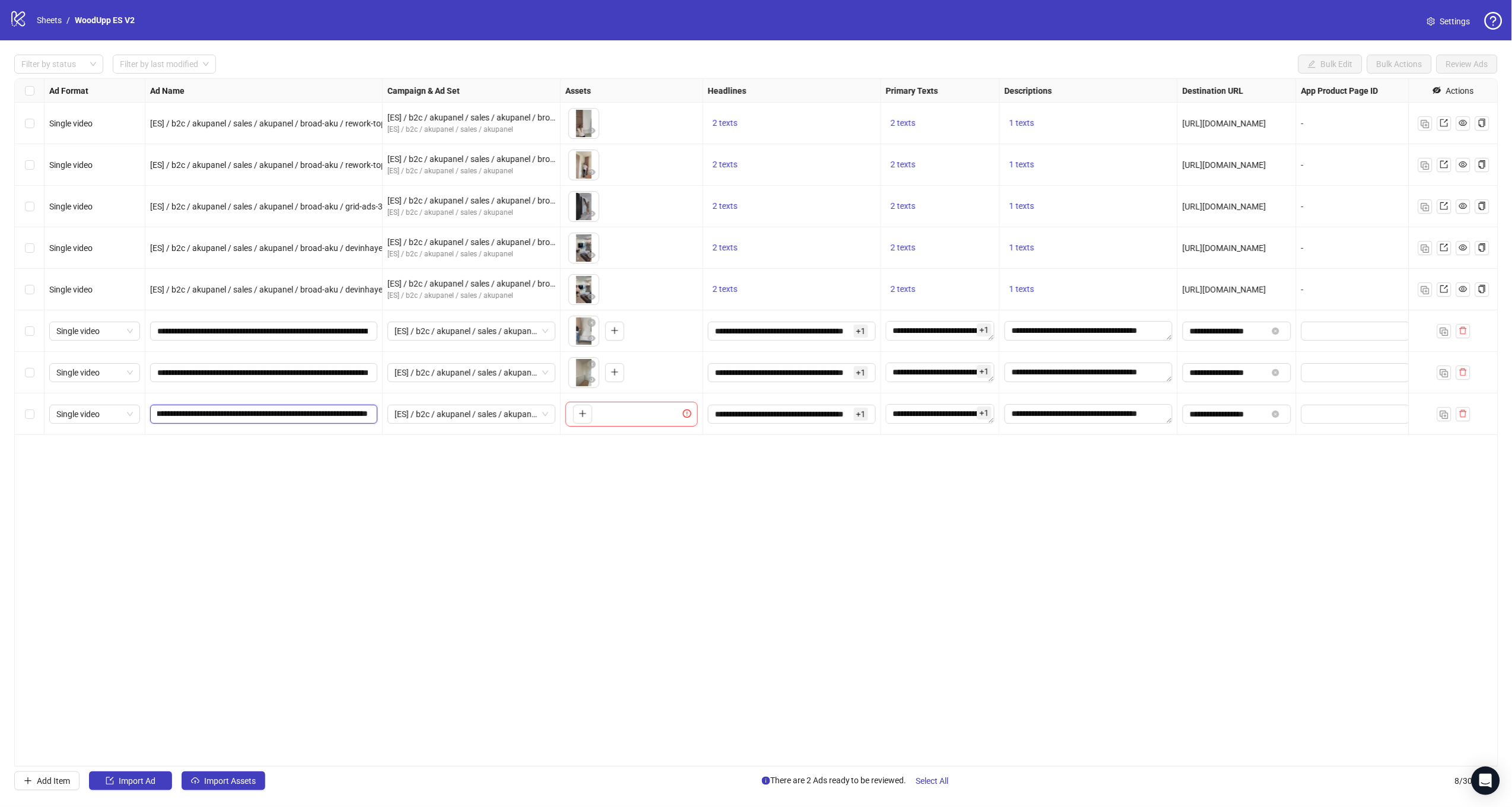
drag, startPoint x: 307, startPoint y: 418, endPoint x: 445, endPoint y: 425, distance: 138.2
click at [445, 79] on div "Single video [ES] / b2c / akupanel / sales / akupanel / broad-aku / rework-topp…" at bounding box center [908, 79] width 1786 height 0
paste input "**********"
type input "**********"
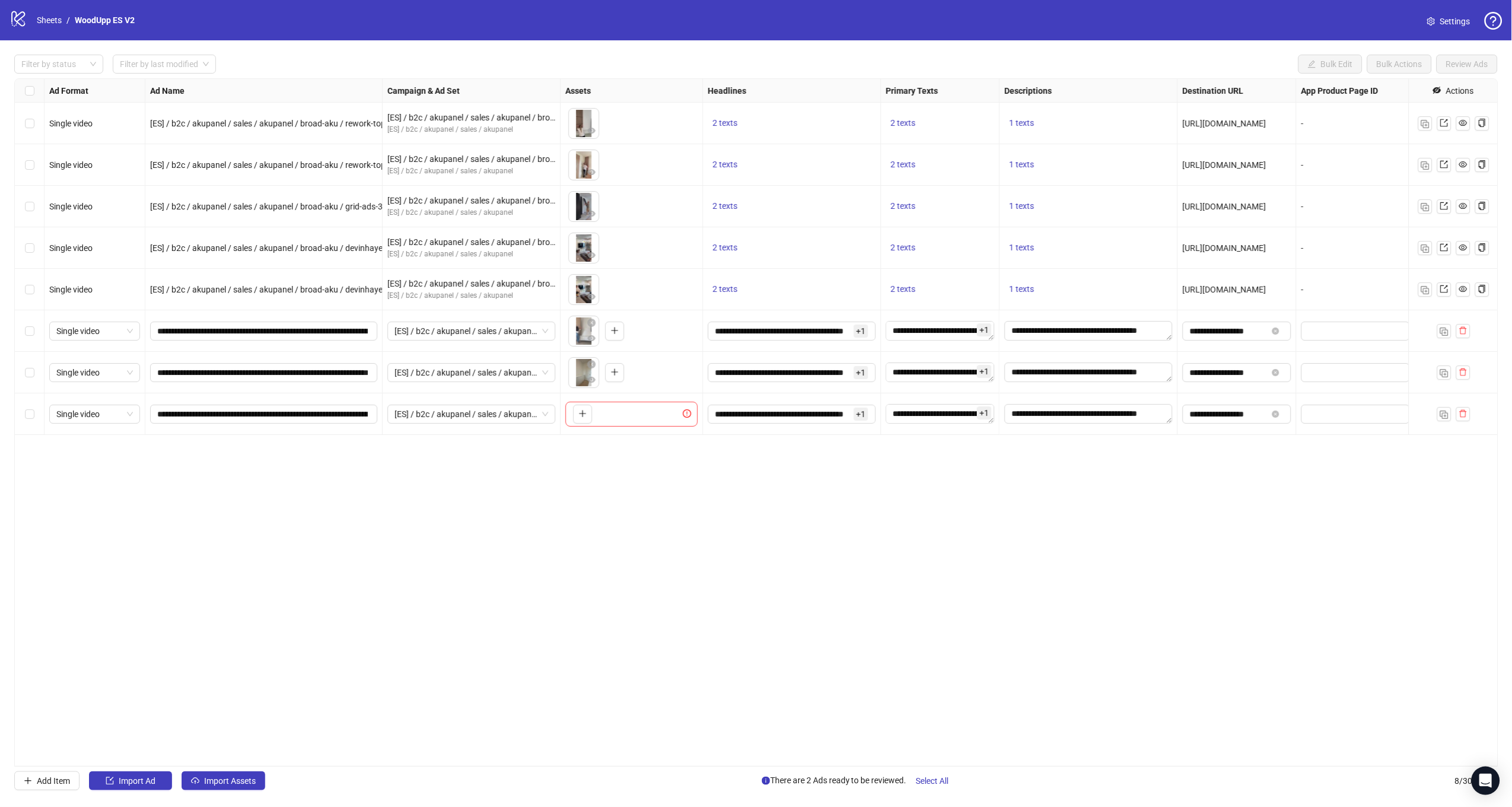
click at [483, 505] on div "Ad Format Ad Name Campaign & Ad Set Assets Headlines Primary Texts Descriptions…" at bounding box center [756, 422] width 1484 height 688
click at [576, 413] on button "button" at bounding box center [582, 414] width 19 height 19
click at [941, 773] on button "Select All" at bounding box center [933, 781] width 52 height 19
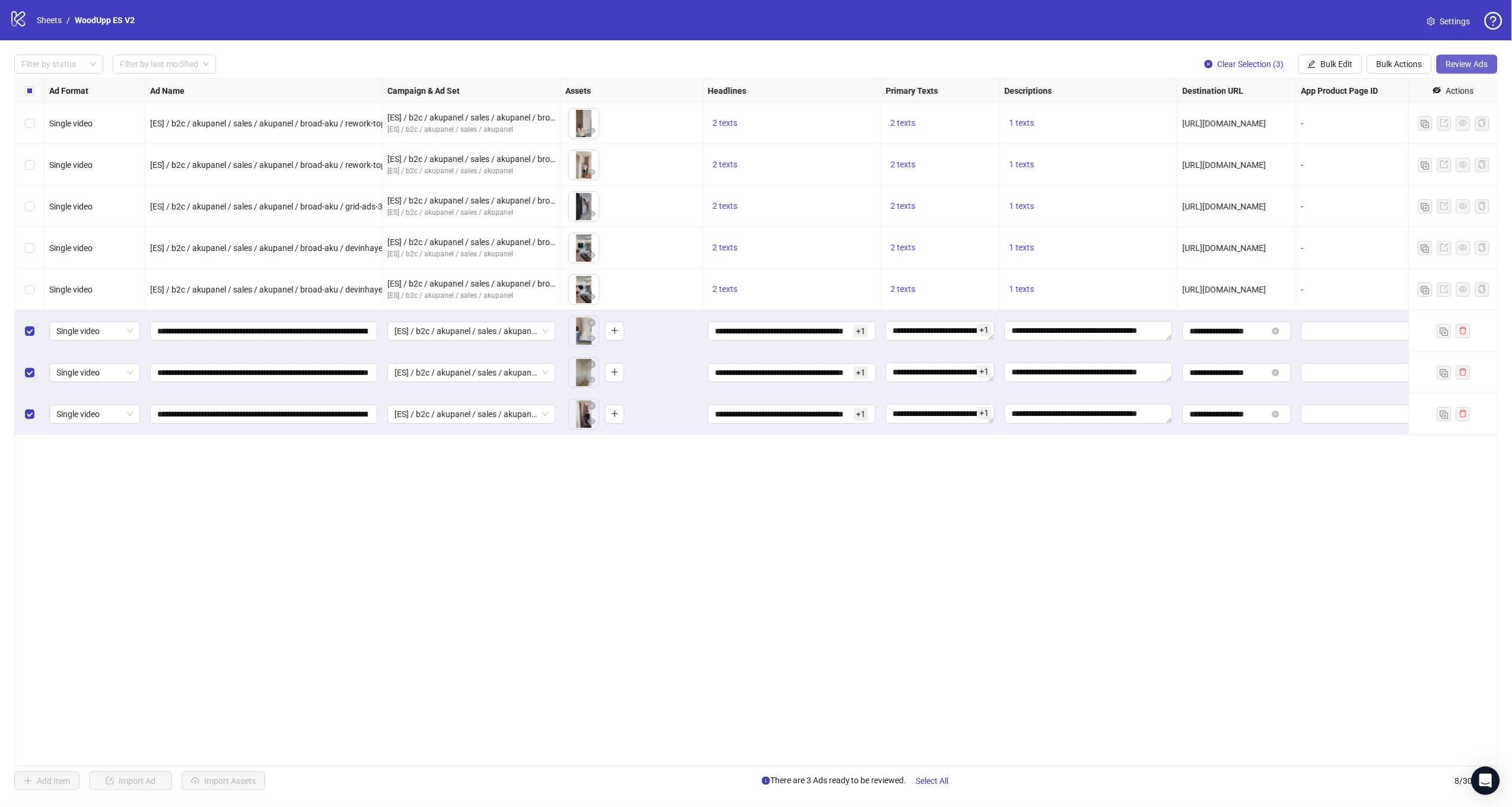
click at [1456, 73] on button "Review Ads" at bounding box center [1467, 64] width 61 height 19
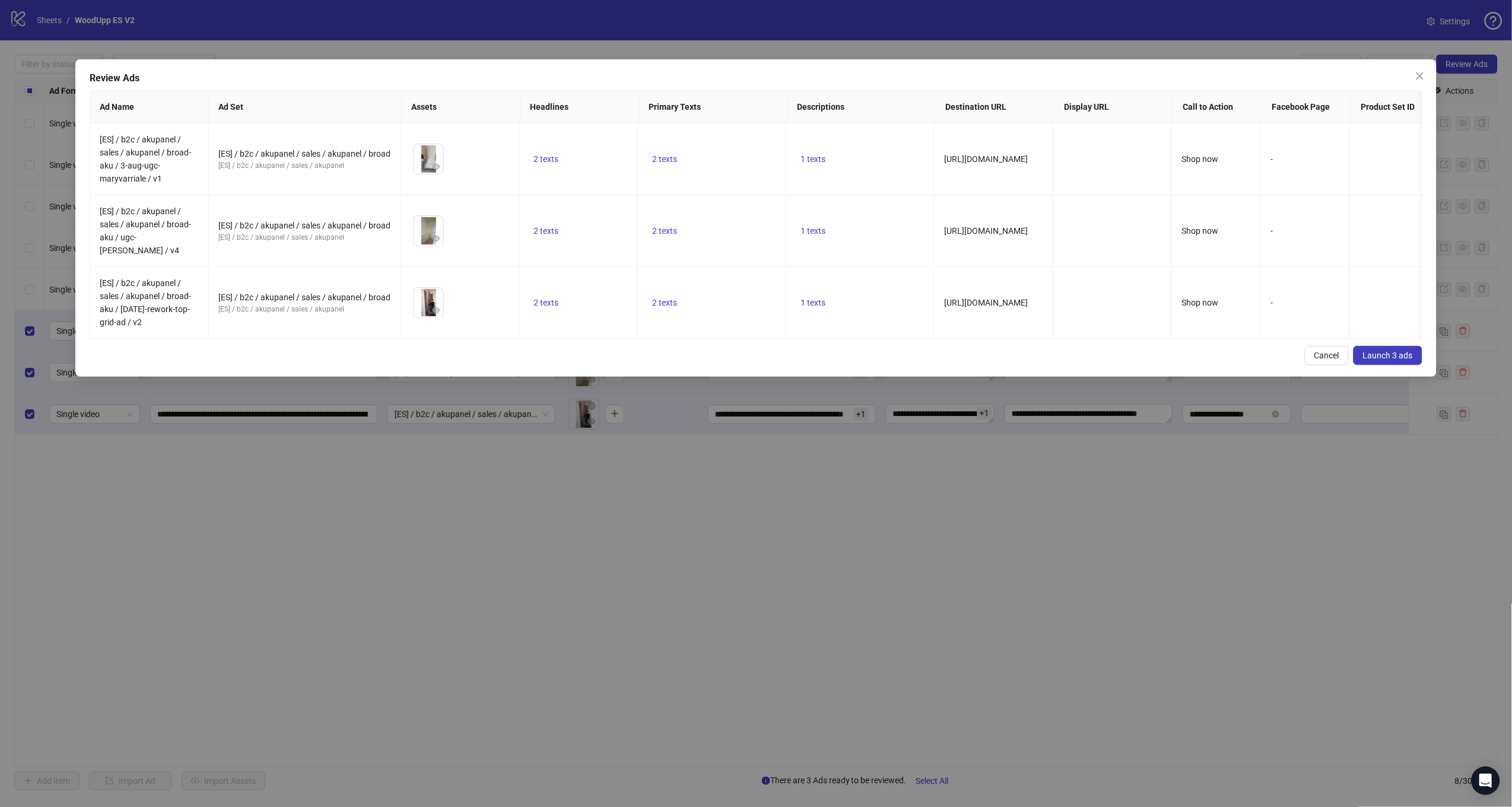
click at [1384, 351] on span "Launch 3 ads" at bounding box center [1388, 356] width 50 height 9
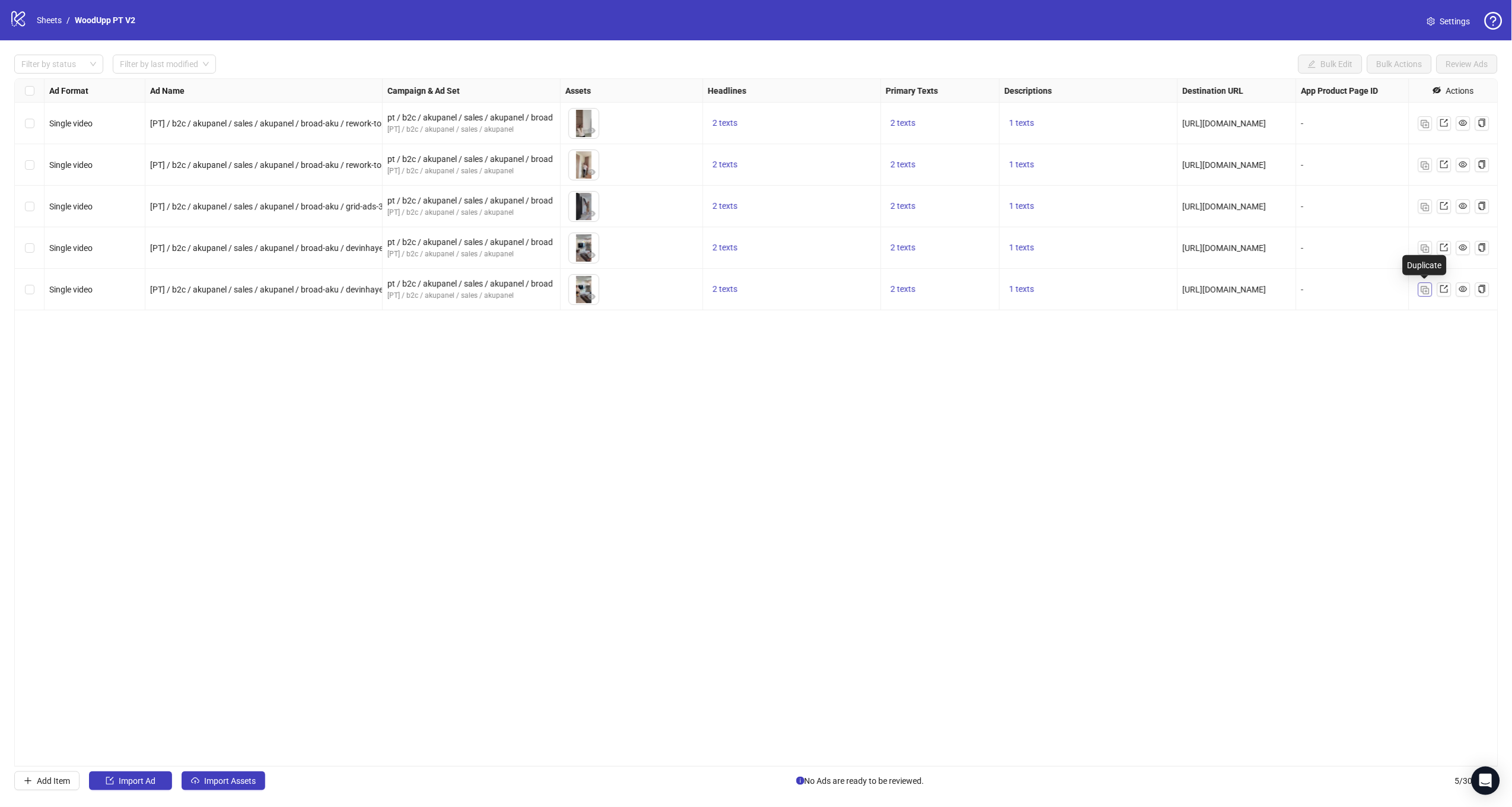
click at [1420, 289] on button "button" at bounding box center [1425, 289] width 14 height 14
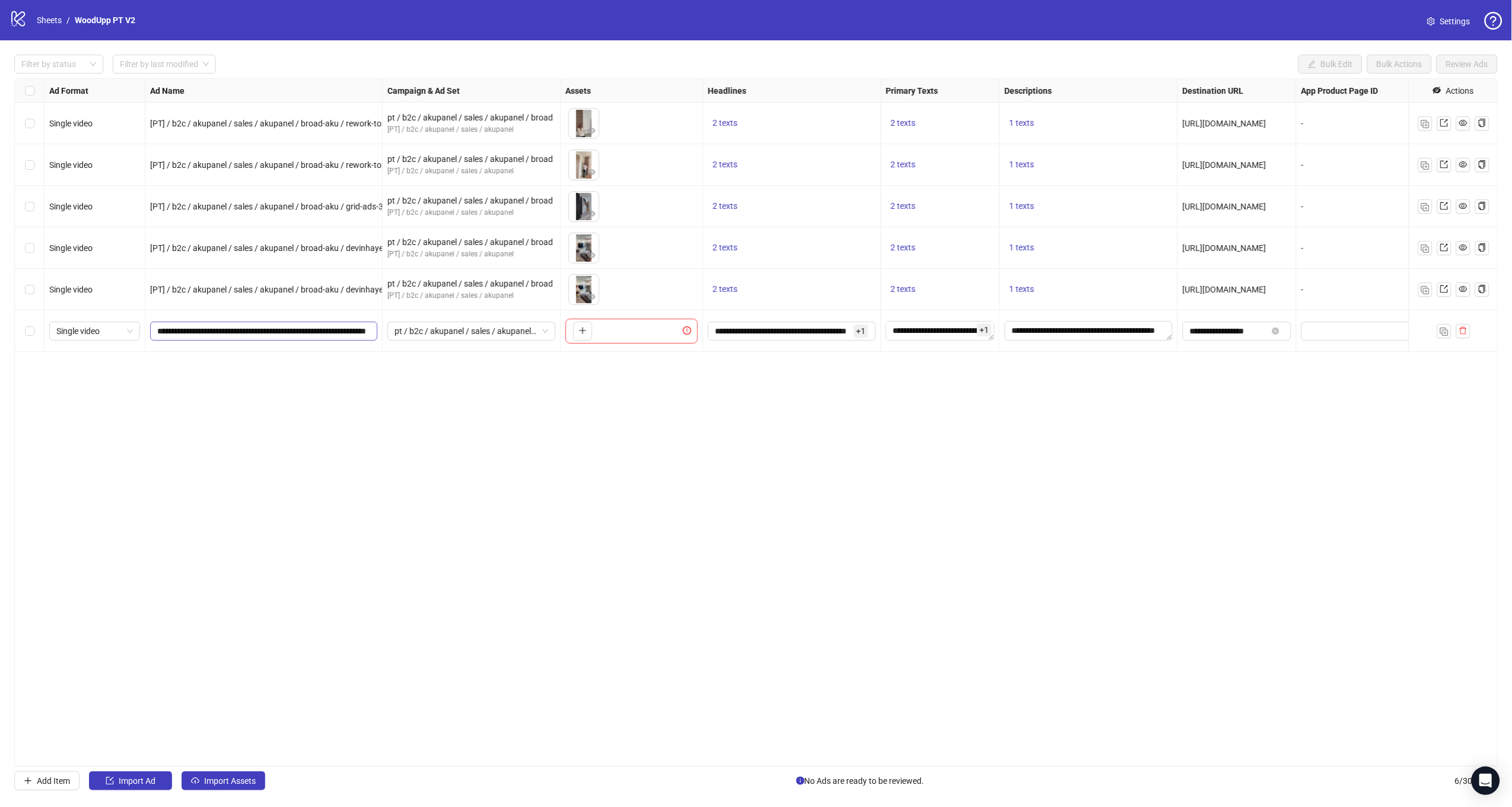
scroll to position [0, 44]
drag, startPoint x: 311, startPoint y: 332, endPoint x: 453, endPoint y: 350, distance: 143.1
click at [453, 79] on div "Single video [PT] / b2c / akupanel / sales / akupanel / broad-aku / rework-topp…" at bounding box center [863, 79] width 1697 height 0
paste input "**********"
type input "**********"
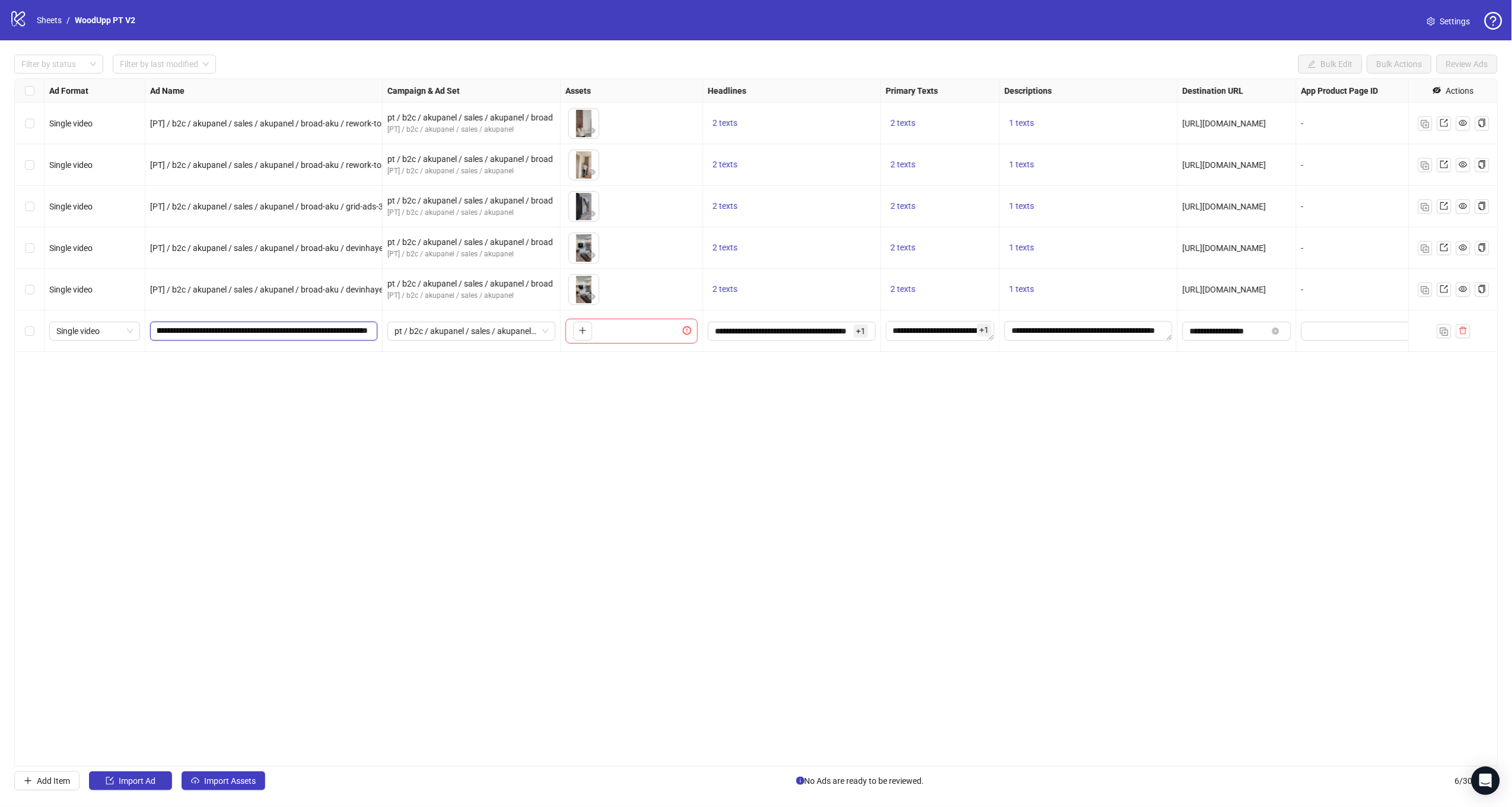
scroll to position [0, 87]
drag, startPoint x: 488, startPoint y: 421, endPoint x: 557, endPoint y: 356, distance: 94.8
click at [488, 421] on div "Ad Format Ad Name Campaign & Ad Set Assets Headlines Primary Texts Descriptions…" at bounding box center [756, 422] width 1484 height 688
click at [586, 328] on icon "plus" at bounding box center [582, 330] width 9 height 9
click at [1437, 331] on button "button" at bounding box center [1444, 331] width 14 height 14
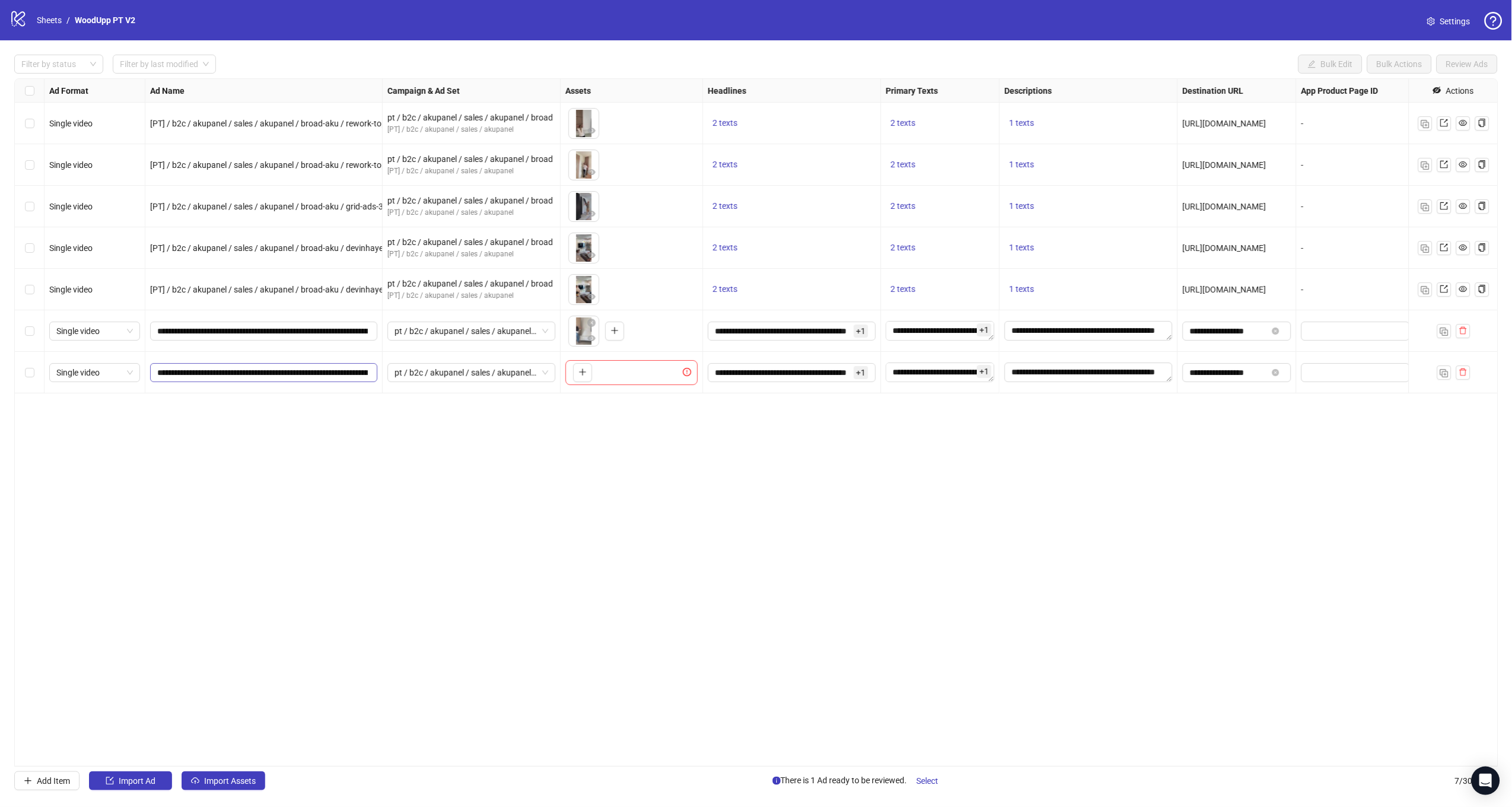
scroll to position [0, 88]
drag, startPoint x: 269, startPoint y: 375, endPoint x: 513, endPoint y: 388, distance: 244.3
click at [508, 79] on div "Single video [PT] / b2c / akupanel / sales / akupanel / broad-aku / rework-topp…" at bounding box center [863, 79] width 1697 height 0
paste input "text"
type input "**********"
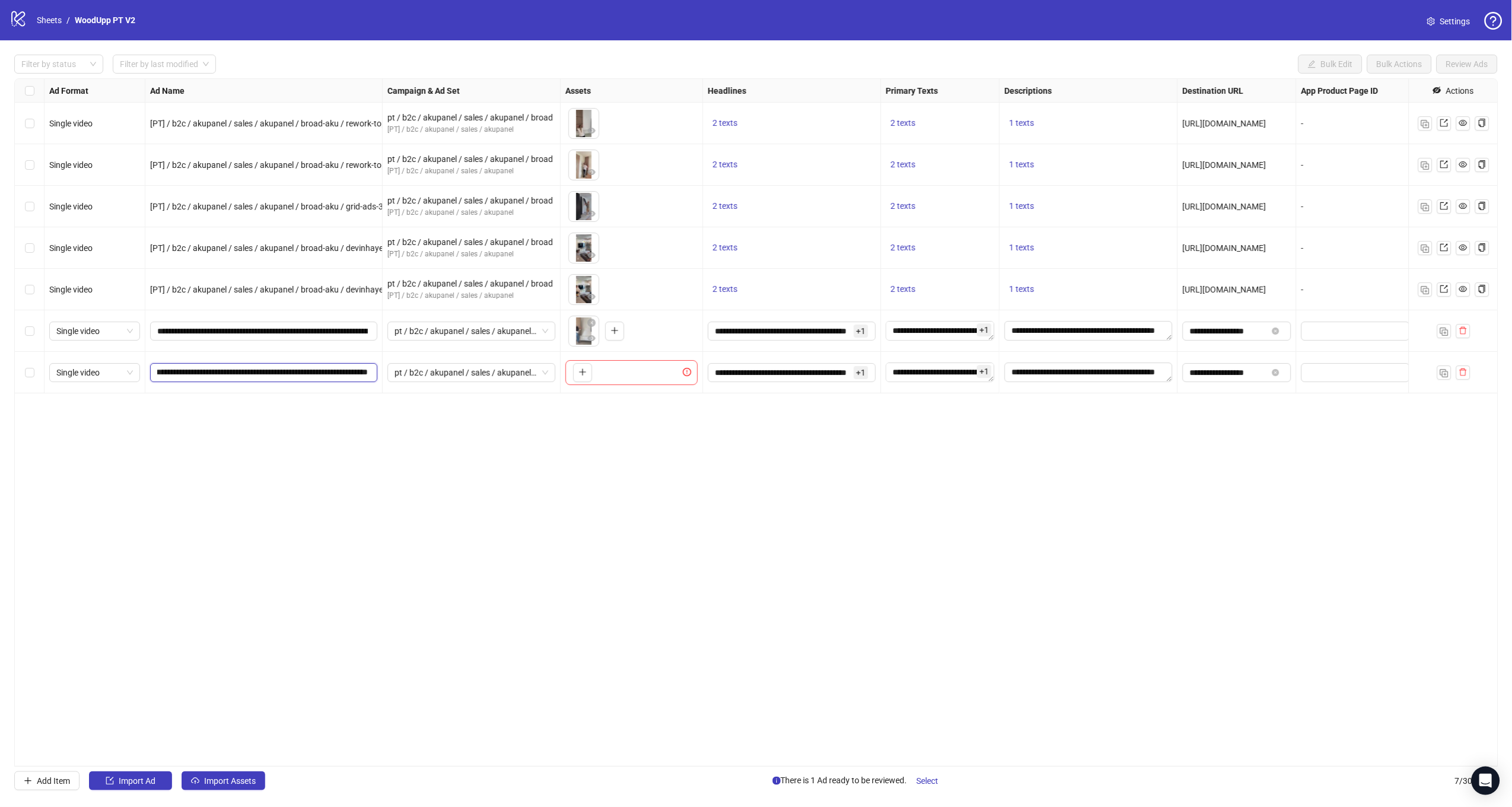
scroll to position [0, 48]
drag, startPoint x: 585, startPoint y: 437, endPoint x: 582, endPoint y: 382, distance: 55.1
click at [583, 421] on div "Ad Format Ad Name Campaign & Ad Set Assets Headlines Primary Texts Descriptions…" at bounding box center [756, 422] width 1484 height 688
click at [572, 364] on div "To pick up a draggable item, press the space bar. While dragging, use the arrow…" at bounding box center [580, 372] width 23 height 19
click at [582, 375] on icon "plus" at bounding box center [582, 372] width 9 height 9
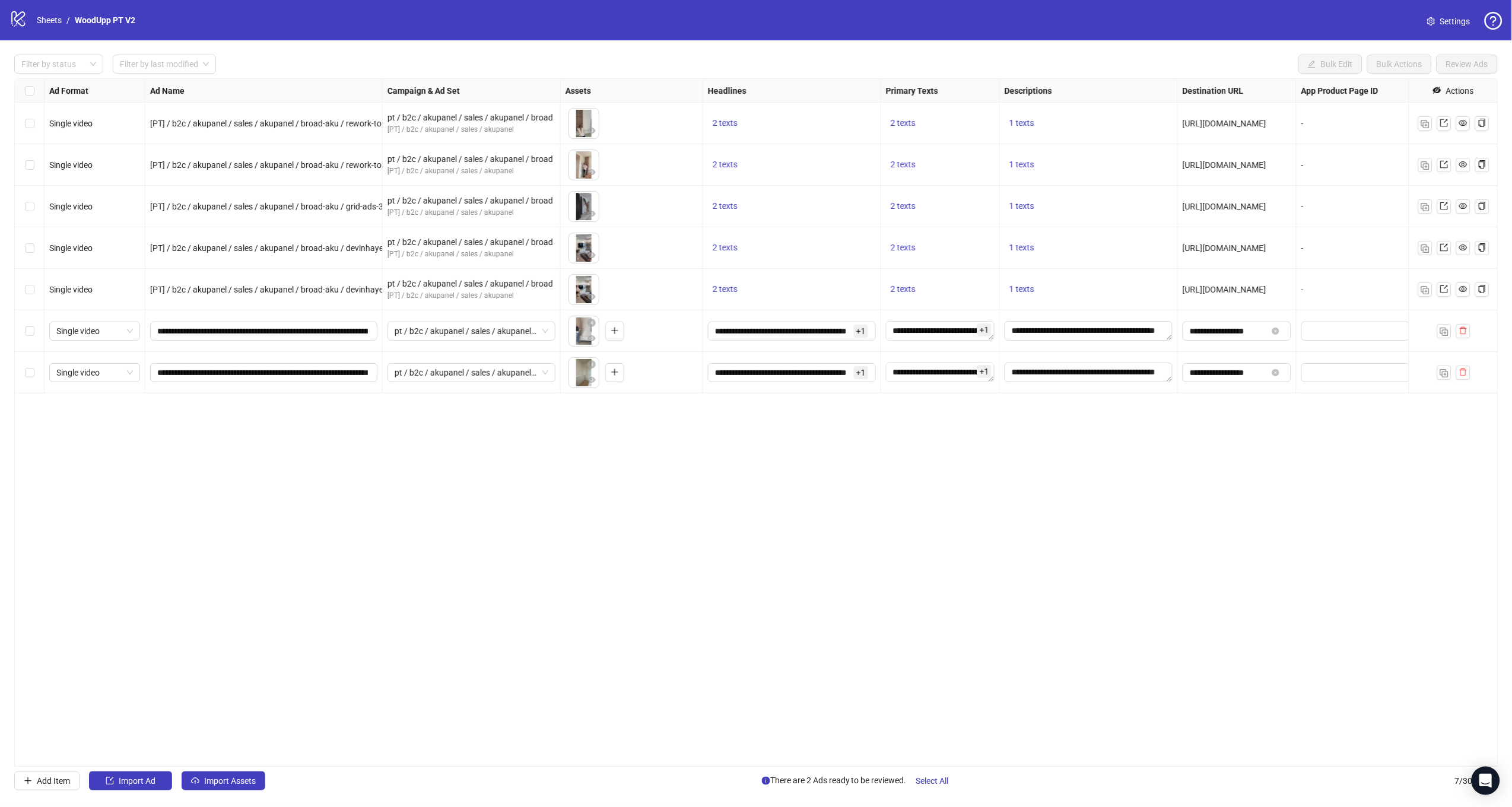
drag, startPoint x: 1441, startPoint y: 371, endPoint x: 1309, endPoint y: 401, distance: 135.4
click at [1441, 371] on img "button" at bounding box center [1444, 373] width 9 height 9
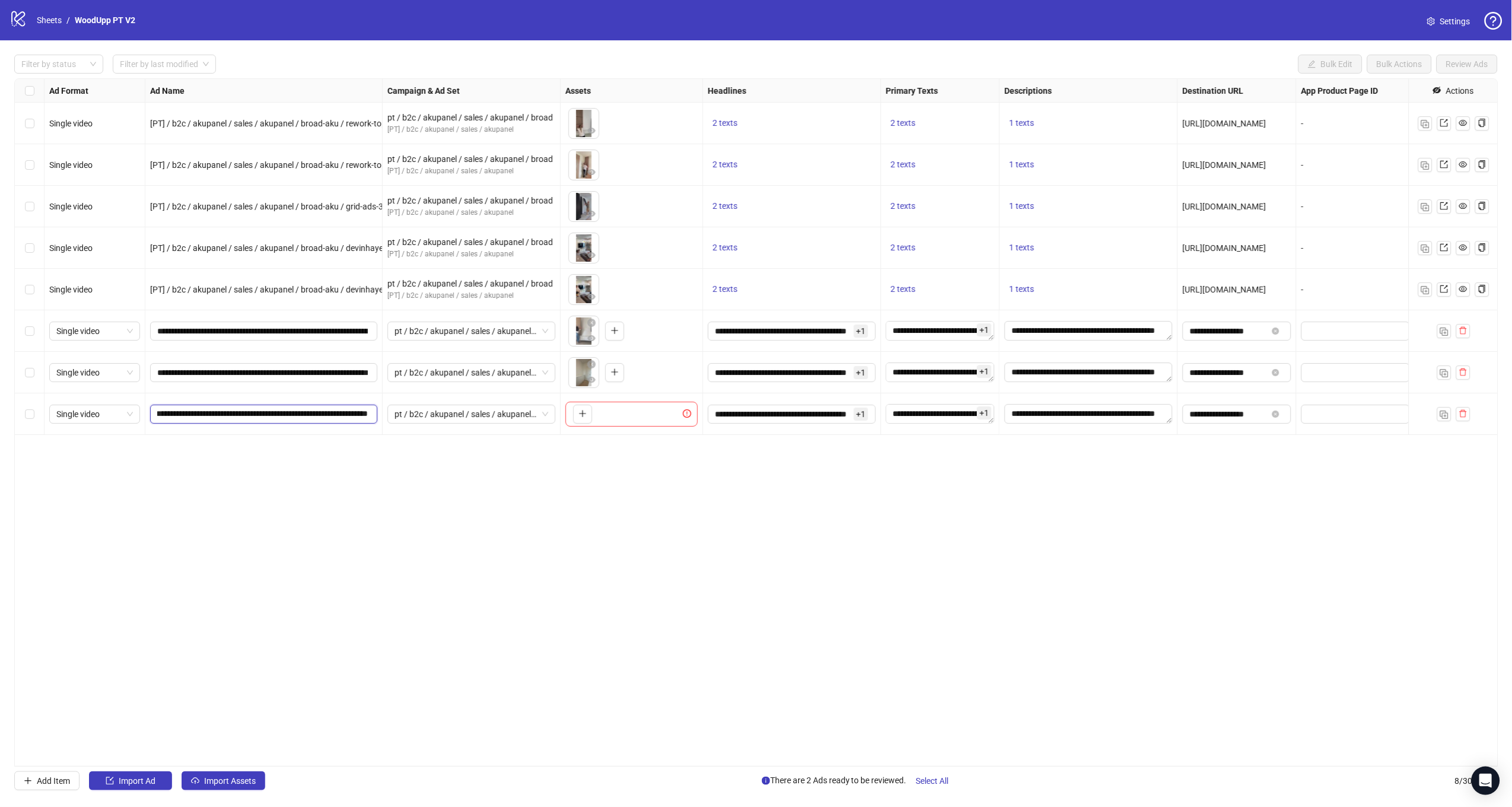
click at [309, 415] on input "**********" at bounding box center [262, 414] width 210 height 13
drag, startPoint x: 307, startPoint y: 414, endPoint x: 492, endPoint y: 421, distance: 185.1
click at [492, 79] on div "Single video [PT] / b2c / akupanel / sales / akupanel / broad-aku / rework-topp…" at bounding box center [863, 79] width 1697 height 0
paste input "**********"
type input "**********"
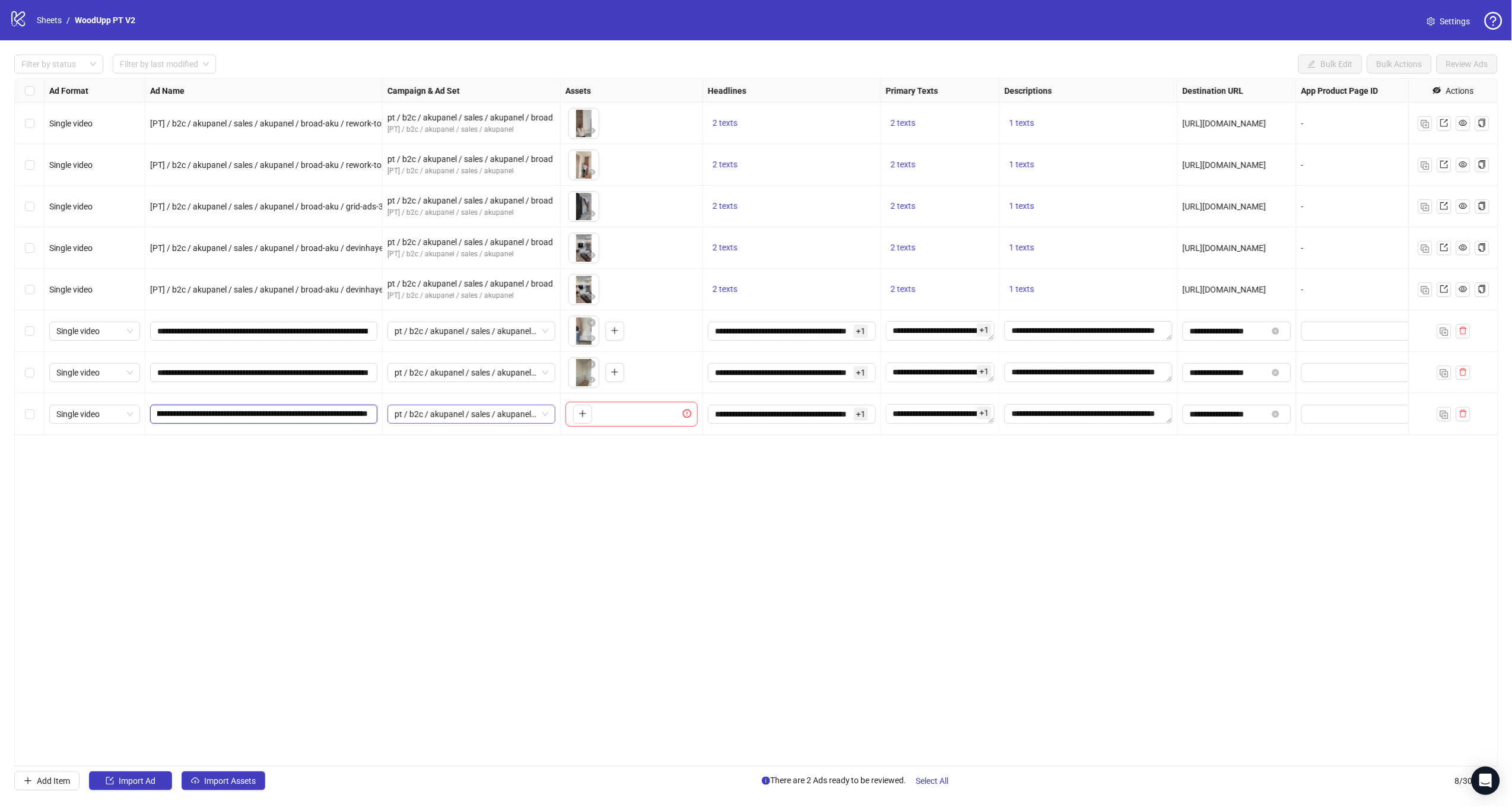
scroll to position [0, 90]
click at [518, 499] on div "Ad Format Ad Name Campaign & Ad Set Assets Headlines Primary Texts Descriptions…" at bounding box center [756, 422] width 1484 height 688
click at [592, 409] on button "button" at bounding box center [582, 414] width 19 height 19
click at [939, 774] on button "Select All" at bounding box center [933, 781] width 52 height 19
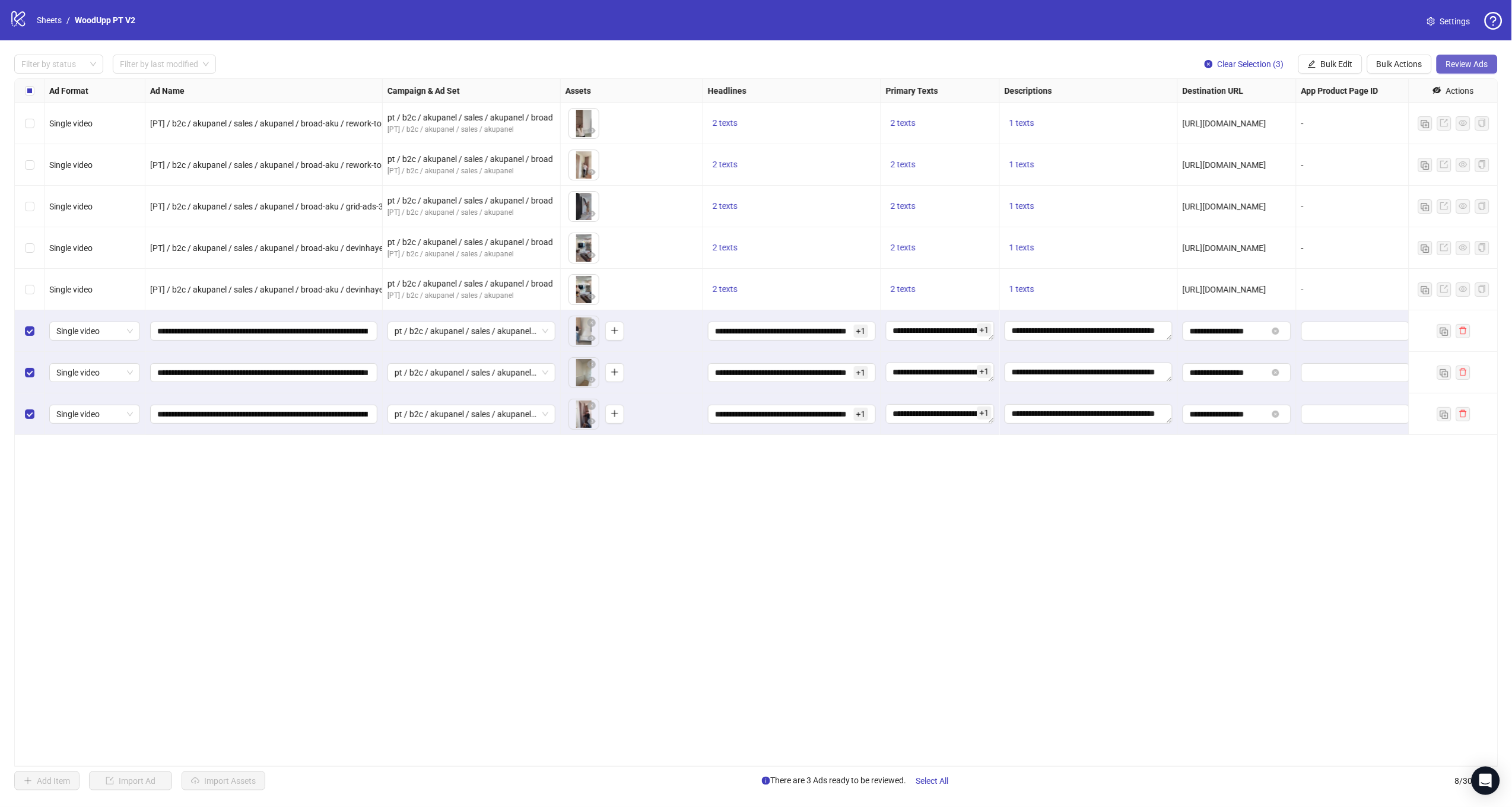
click at [1471, 60] on span "Review Ads" at bounding box center [1467, 64] width 42 height 9
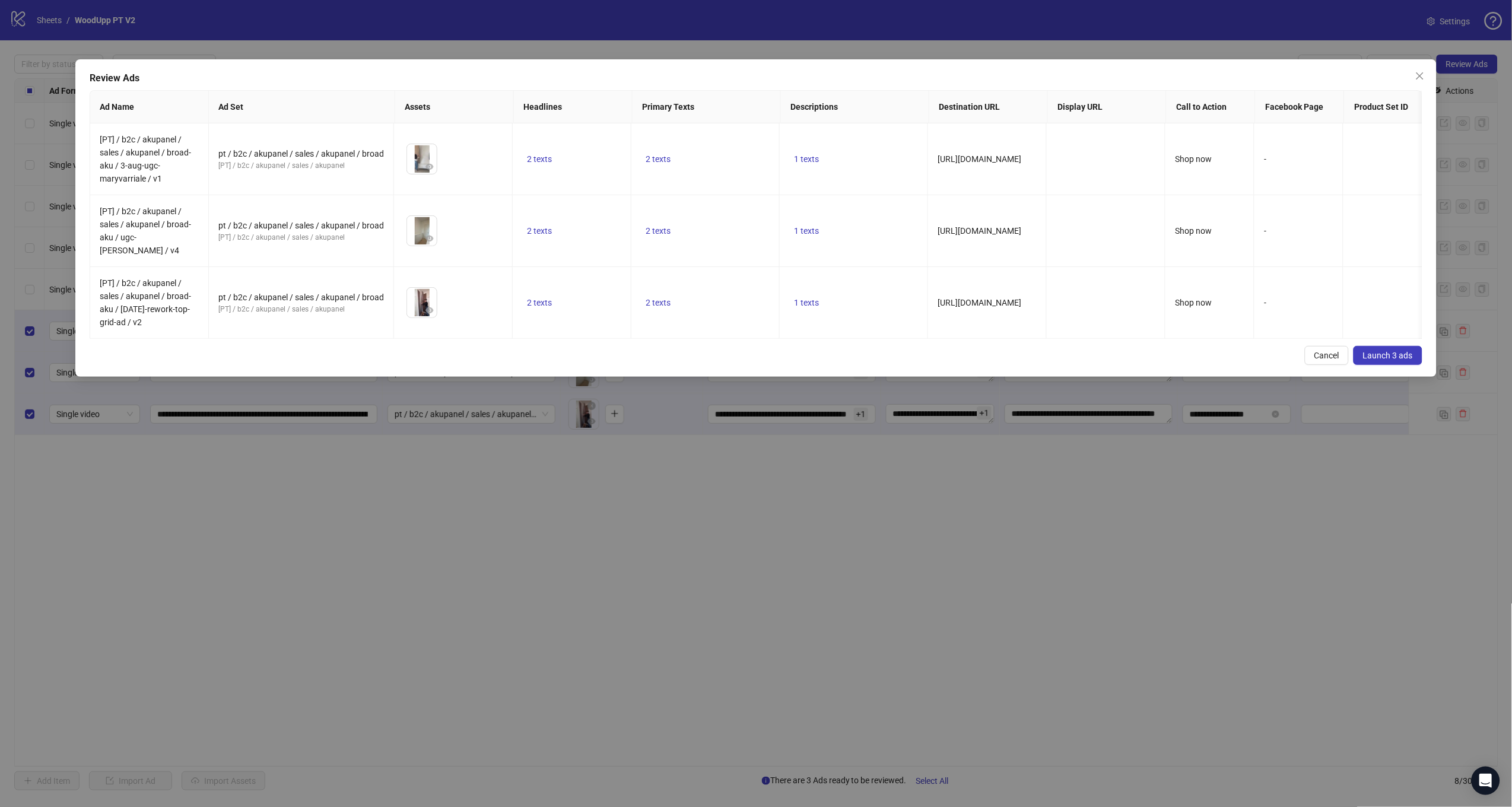
click at [1367, 351] on span "Launch 3 ads" at bounding box center [1388, 356] width 50 height 9
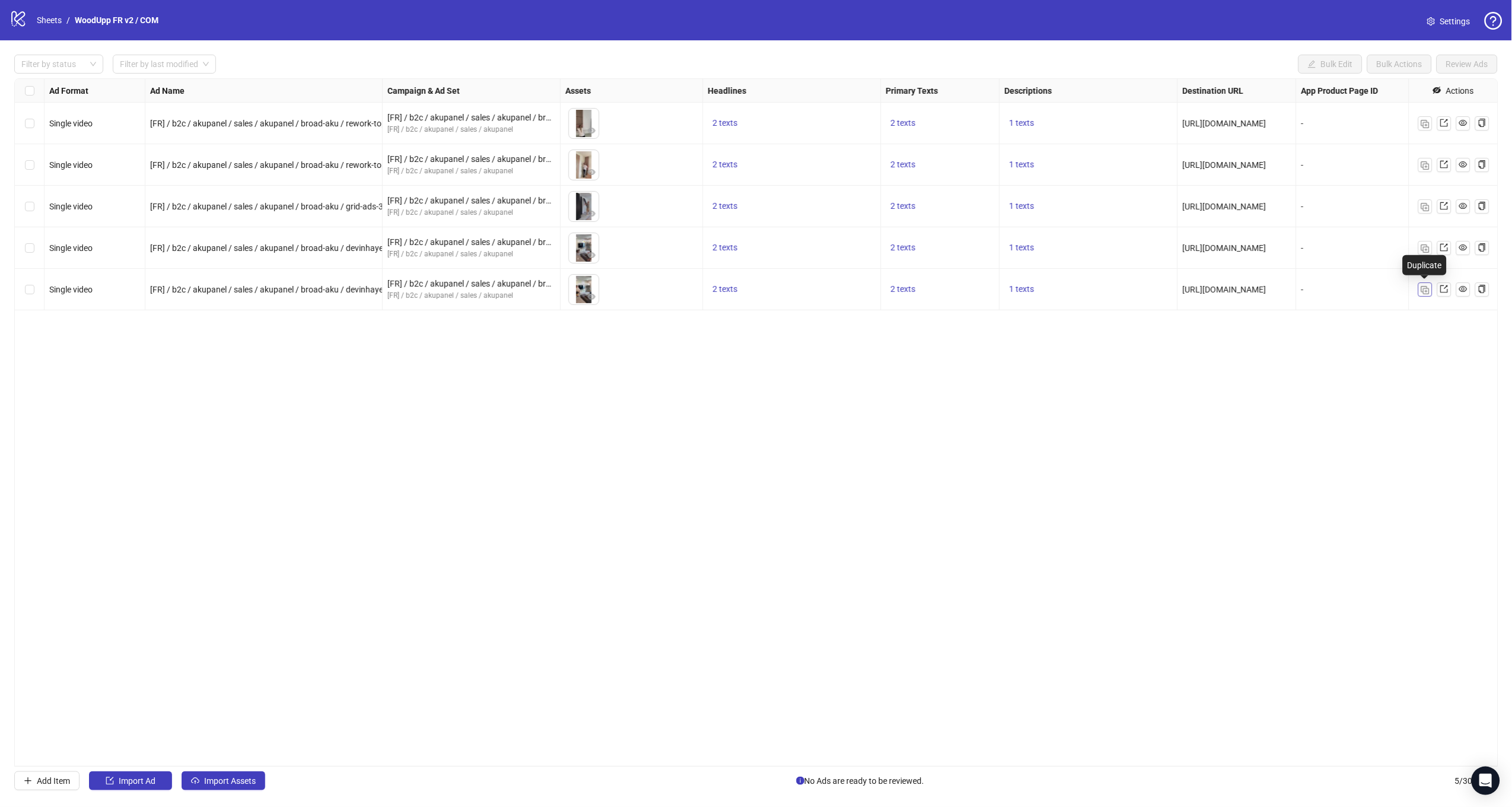
click at [1428, 289] on img "button" at bounding box center [1425, 290] width 9 height 9
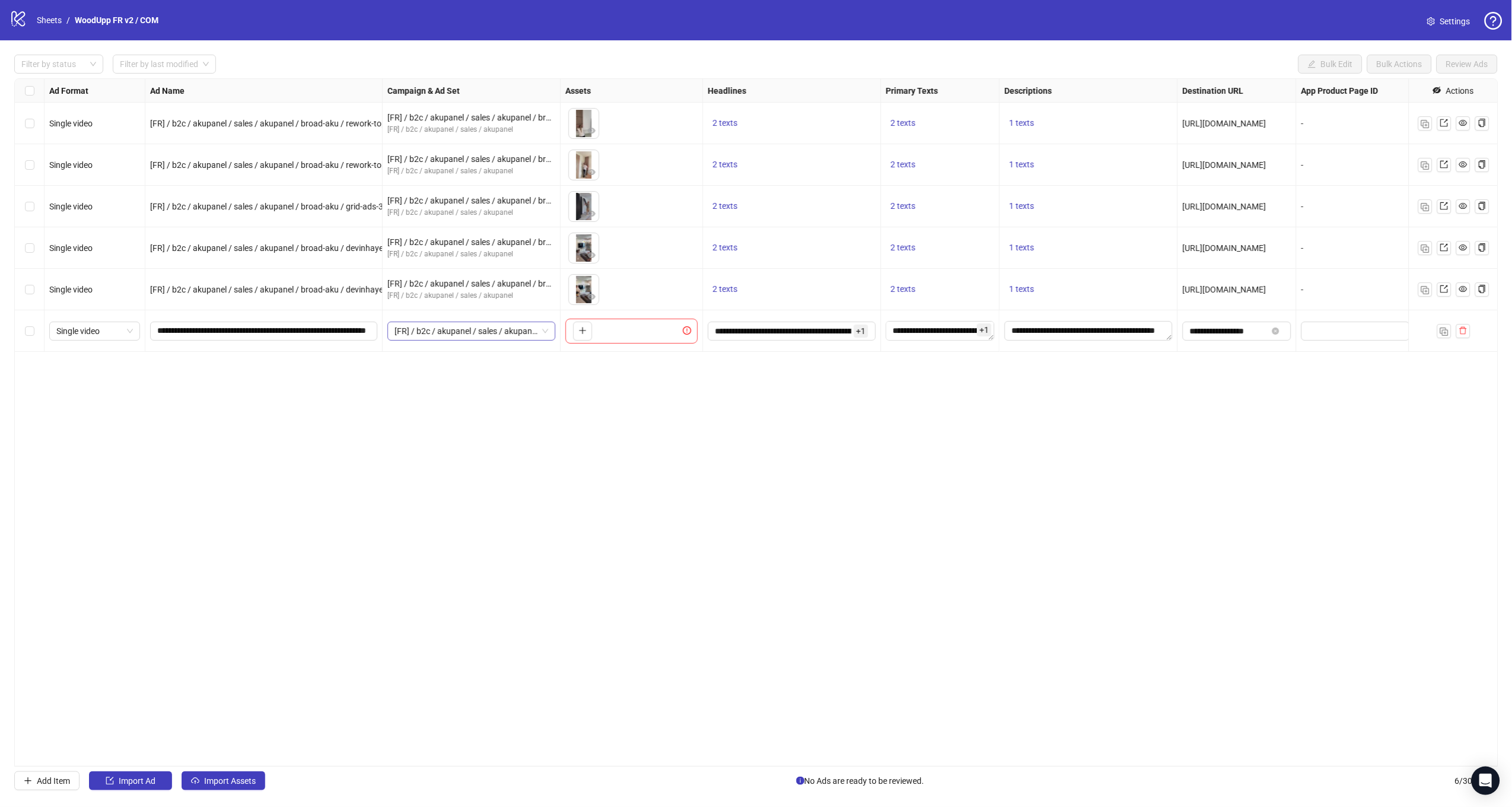
scroll to position [0, 70]
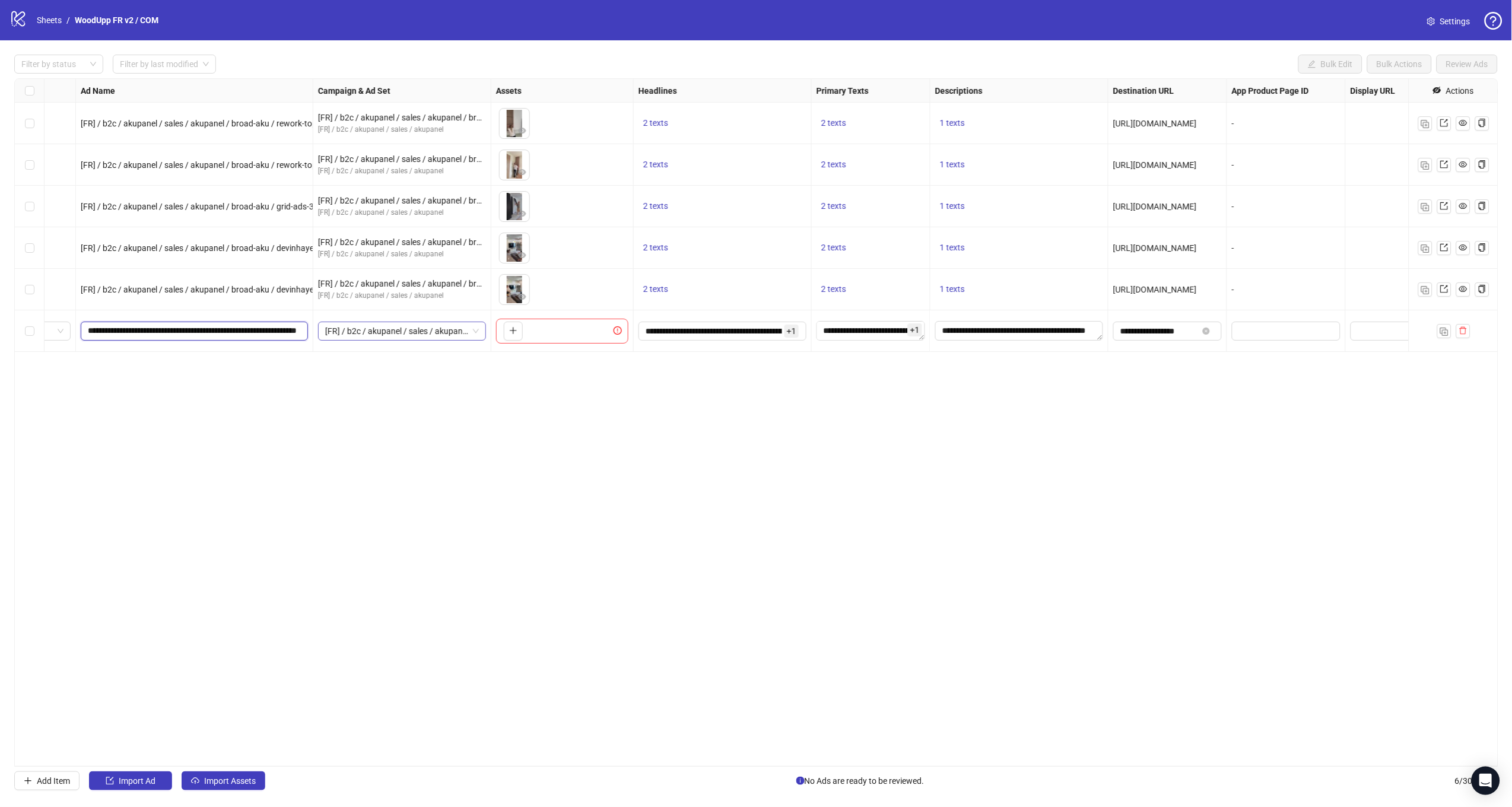
drag, startPoint x: 242, startPoint y: 332, endPoint x: 328, endPoint y: 334, distance: 86.0
click at [328, 79] on div "Single video [FR] / b2c / akupanel / sales / akupanel / broad-aku / rework-topp…" at bounding box center [838, 79] width 1786 height 0
paste input "**********"
type input "**********"
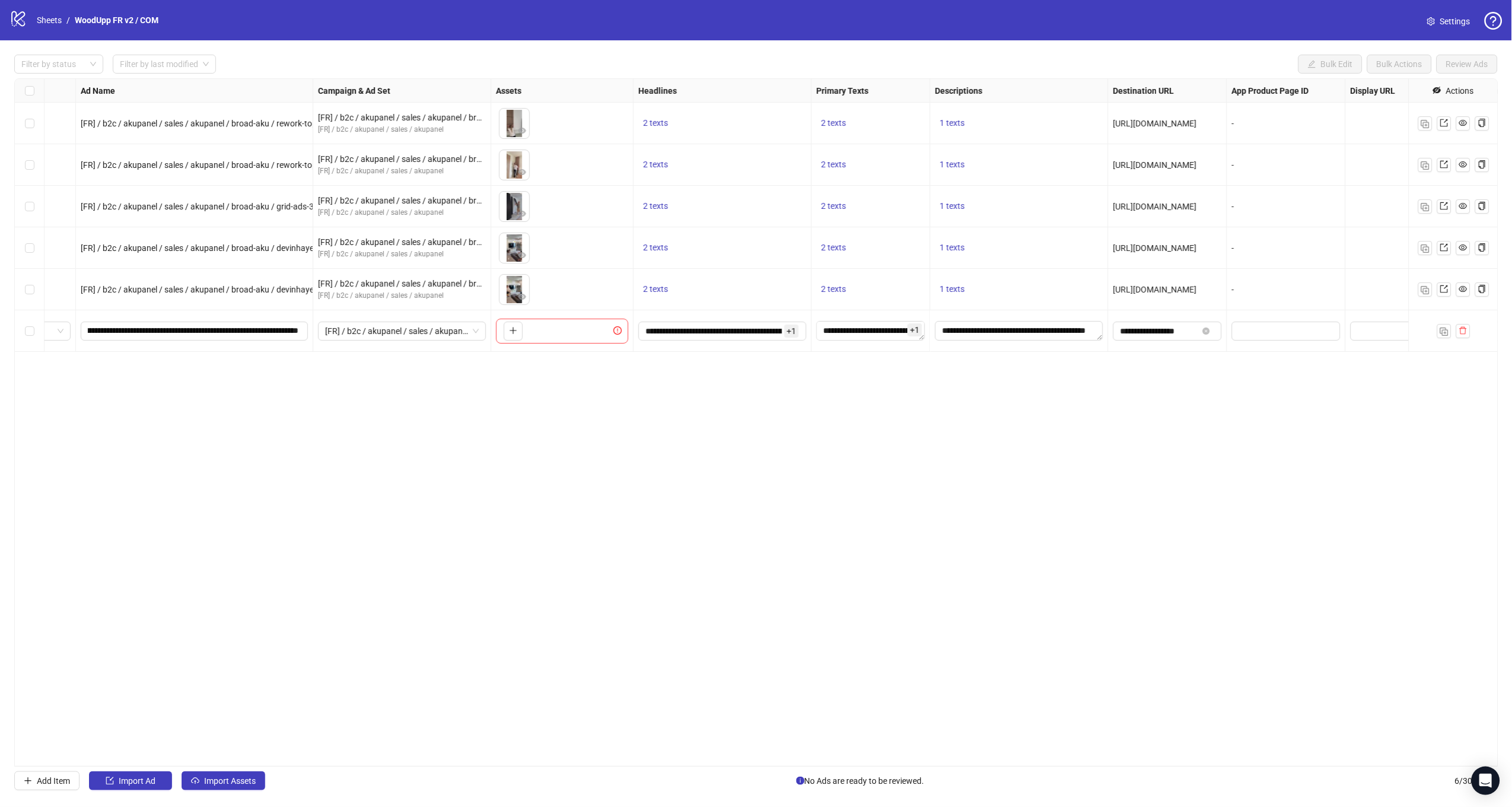
drag, startPoint x: 395, startPoint y: 449, endPoint x: 426, endPoint y: 395, distance: 62.3
click at [395, 449] on div "Ad Format Ad Name Campaign & Ad Set Assets Headlines Primary Texts Descriptions…" at bounding box center [756, 422] width 1484 height 688
click at [527, 328] on div "To pick up a draggable item, press the space bar. While dragging, use the arrow…" at bounding box center [561, 332] width 132 height 25
click at [511, 331] on icon "plus" at bounding box center [513, 330] width 9 height 9
drag, startPoint x: 1439, startPoint y: 328, endPoint x: 1266, endPoint y: 343, distance: 173.6
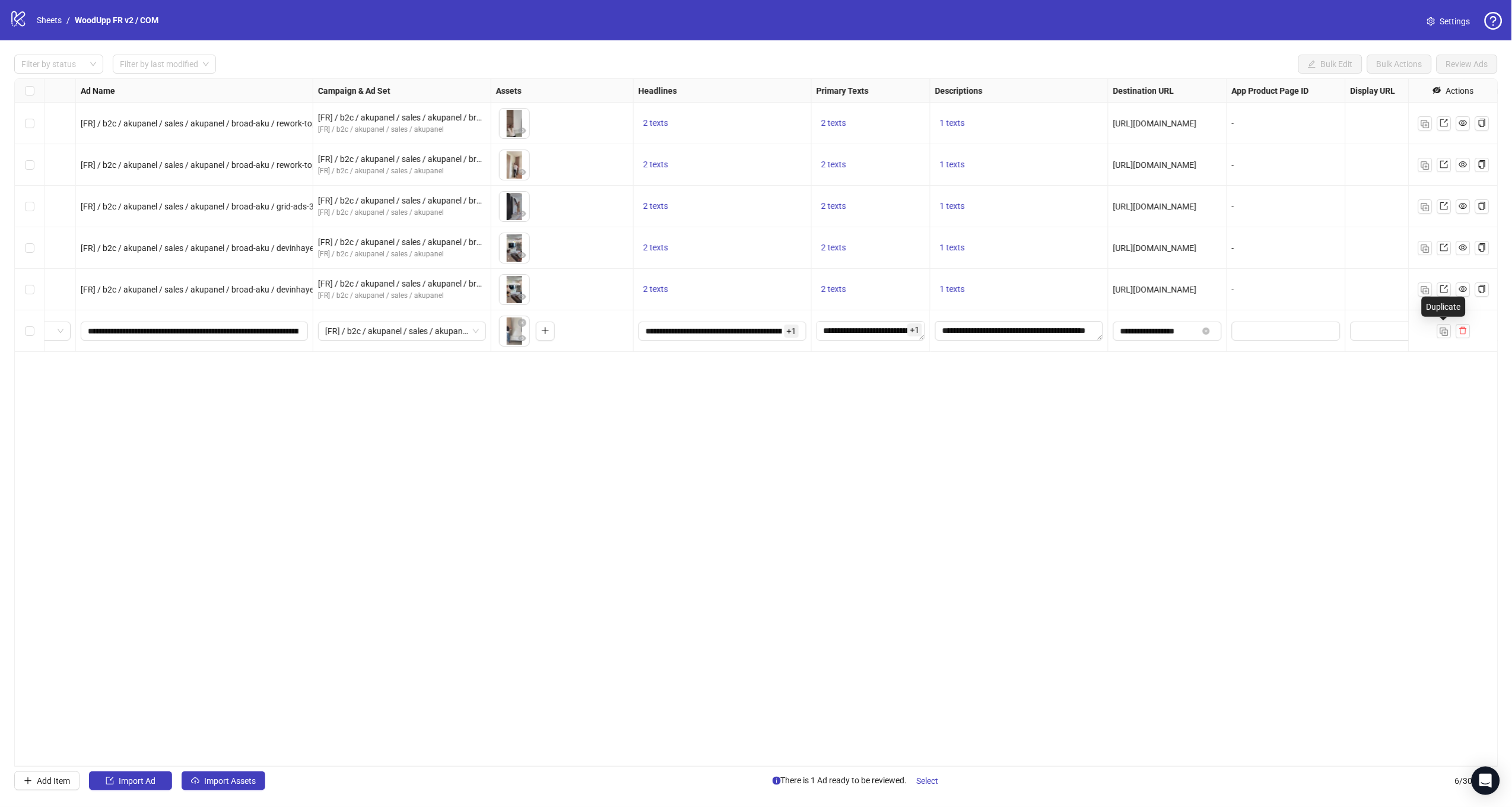
click at [1439, 328] on button "button" at bounding box center [1444, 331] width 14 height 14
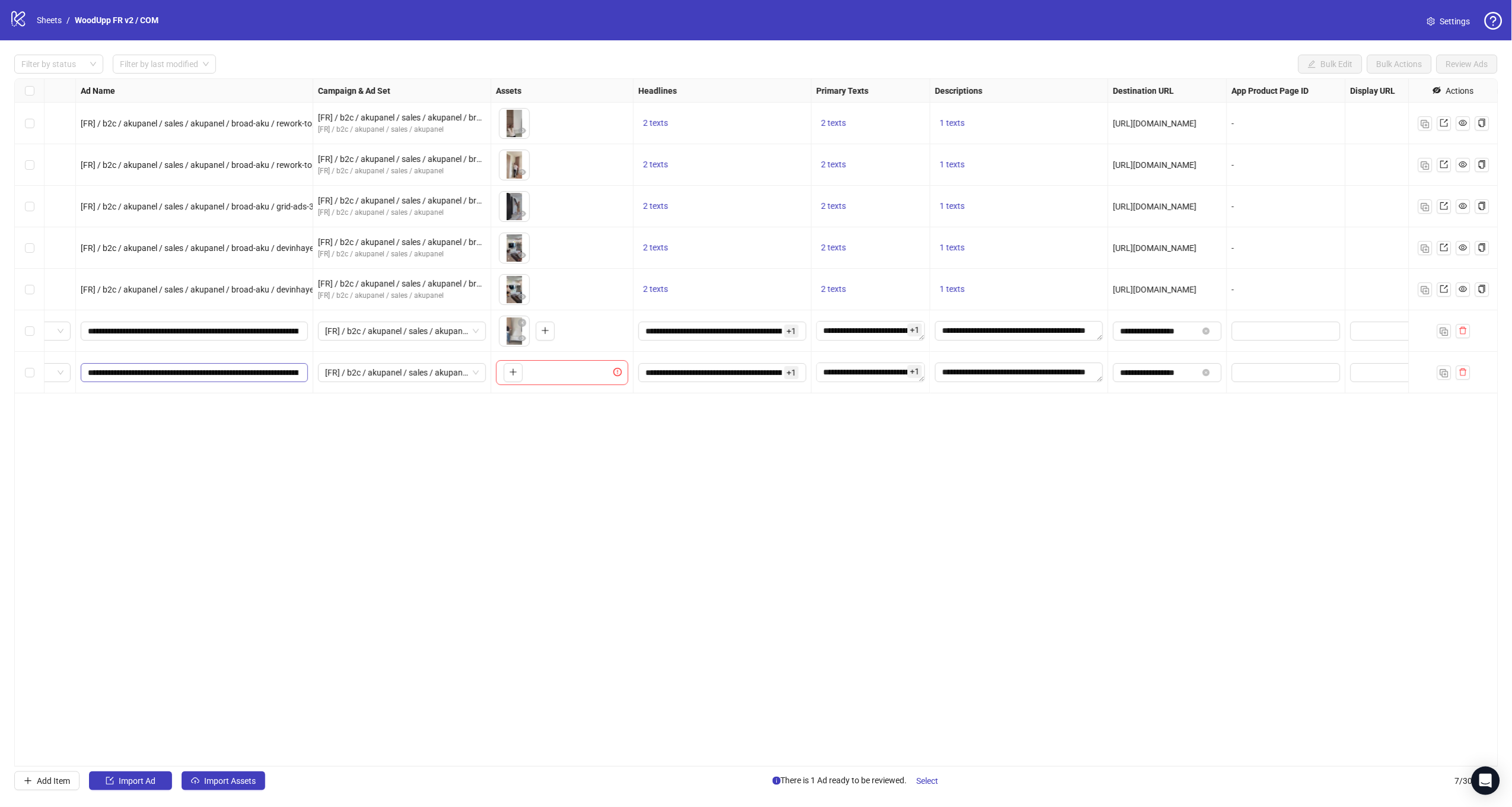
scroll to position [0, 61]
drag, startPoint x: 224, startPoint y: 373, endPoint x: 392, endPoint y: 385, distance: 168.4
click at [392, 79] on div "Single video [FR] / b2c / akupanel / sales / akupanel / broad-aku / rework-topp…" at bounding box center [838, 79] width 1786 height 0
paste input "text"
type input "**********"
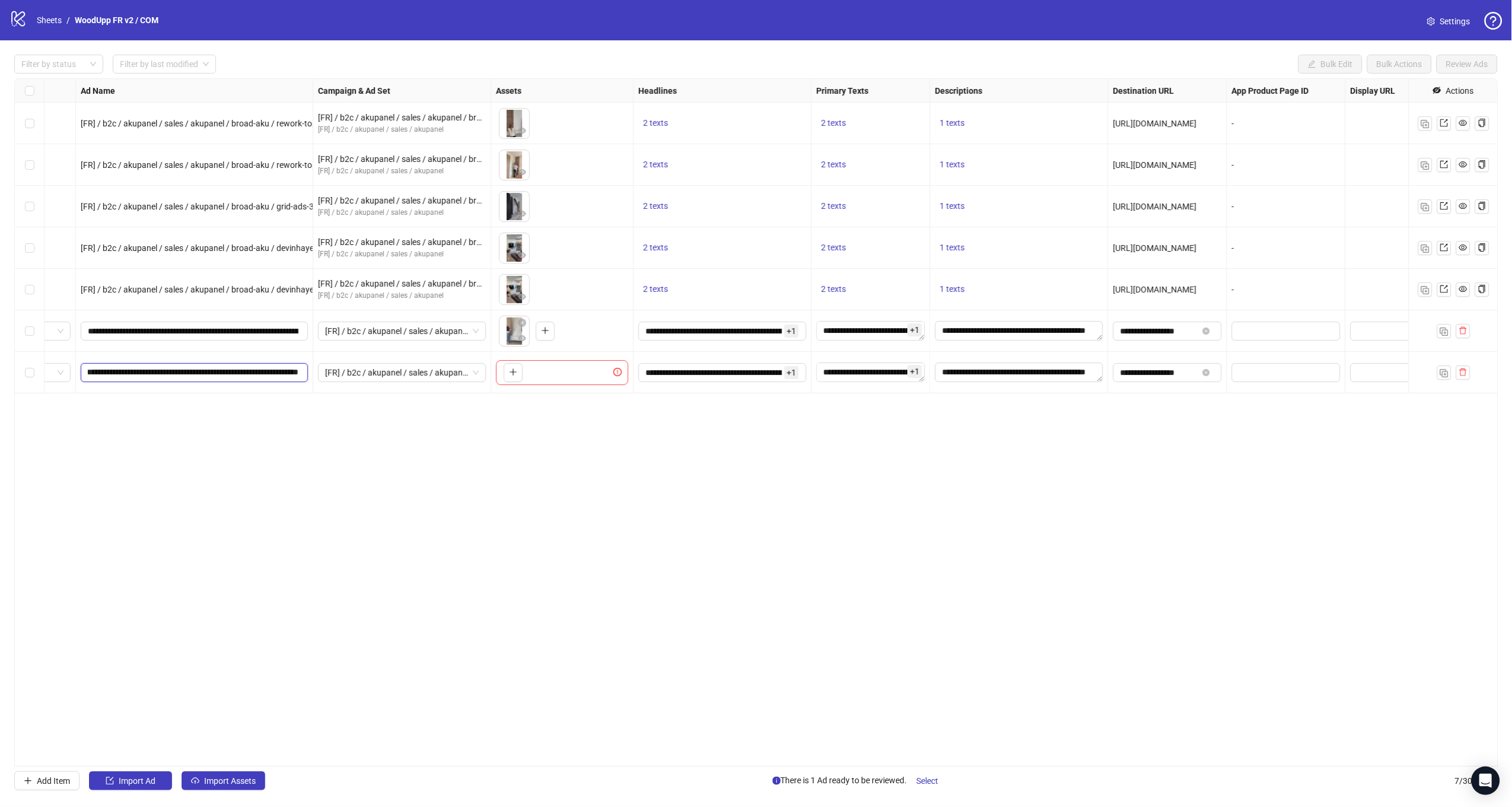
scroll to position [0, 48]
click at [410, 440] on div "Ad Format Ad Name Campaign & Ad Set Assets Headlines Primary Texts Descriptions…" at bounding box center [756, 422] width 1484 height 688
click at [521, 372] on button "button" at bounding box center [513, 372] width 19 height 19
click at [1438, 371] on button "button" at bounding box center [1444, 372] width 14 height 14
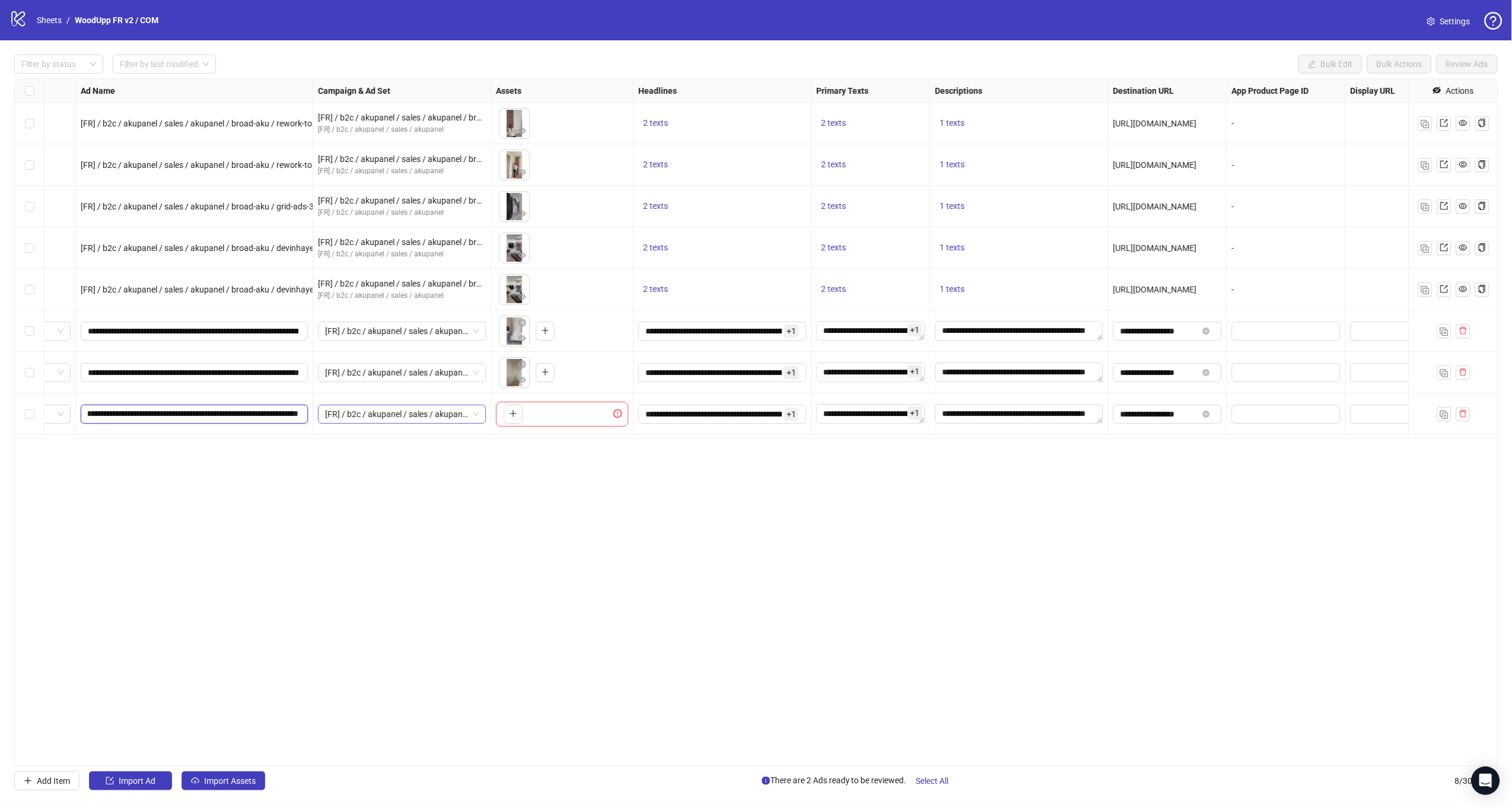
drag, startPoint x: 238, startPoint y: 414, endPoint x: 384, endPoint y: 421, distance: 146.2
click at [384, 79] on div "Single video [FR] / b2c / akupanel / sales / akupanel / broad-aku / rework-topp…" at bounding box center [838, 79] width 1786 height 0
paste input "**********"
type input "**********"
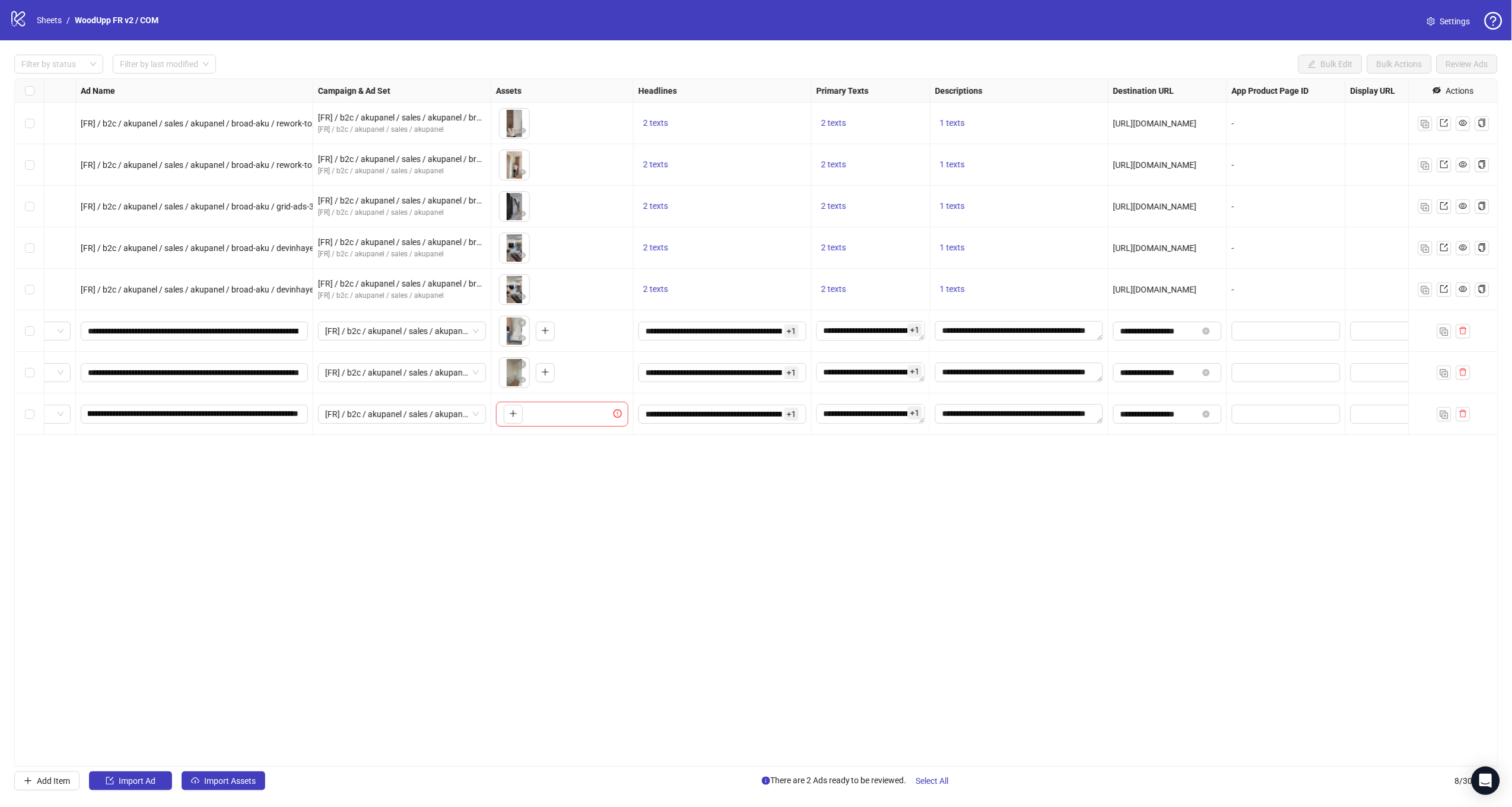
drag, startPoint x: 362, startPoint y: 525, endPoint x: 400, endPoint y: 474, distance: 63.6
click at [368, 515] on div "Ad Format Ad Name Campaign & Ad Set Assets Headlines Primary Texts Descriptions…" at bounding box center [756, 422] width 1484 height 688
click at [506, 412] on button "button" at bounding box center [513, 414] width 19 height 19
click at [933, 782] on span "Select All" at bounding box center [933, 781] width 33 height 9
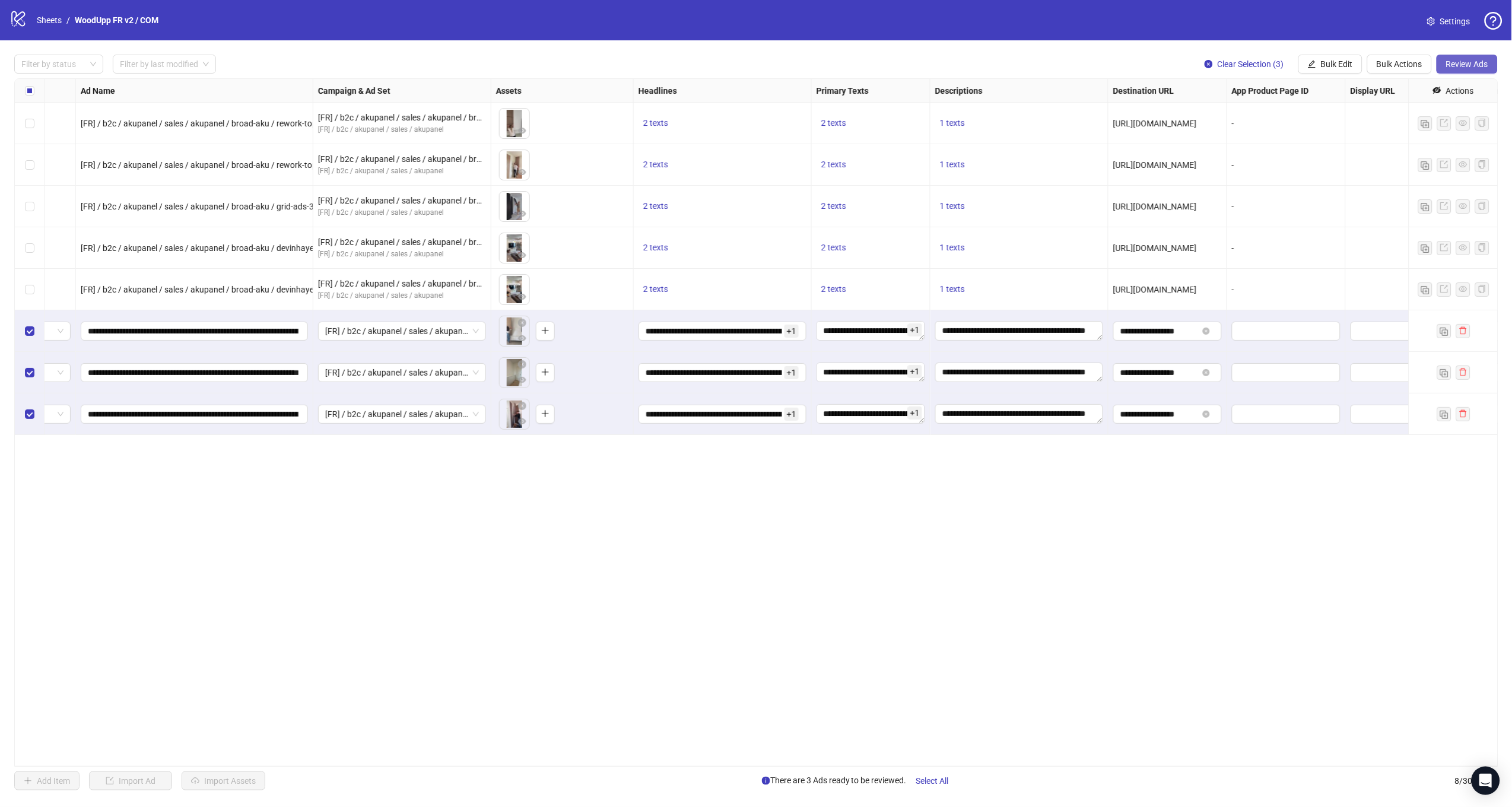
click at [1464, 65] on span "Review Ads" at bounding box center [1467, 64] width 42 height 9
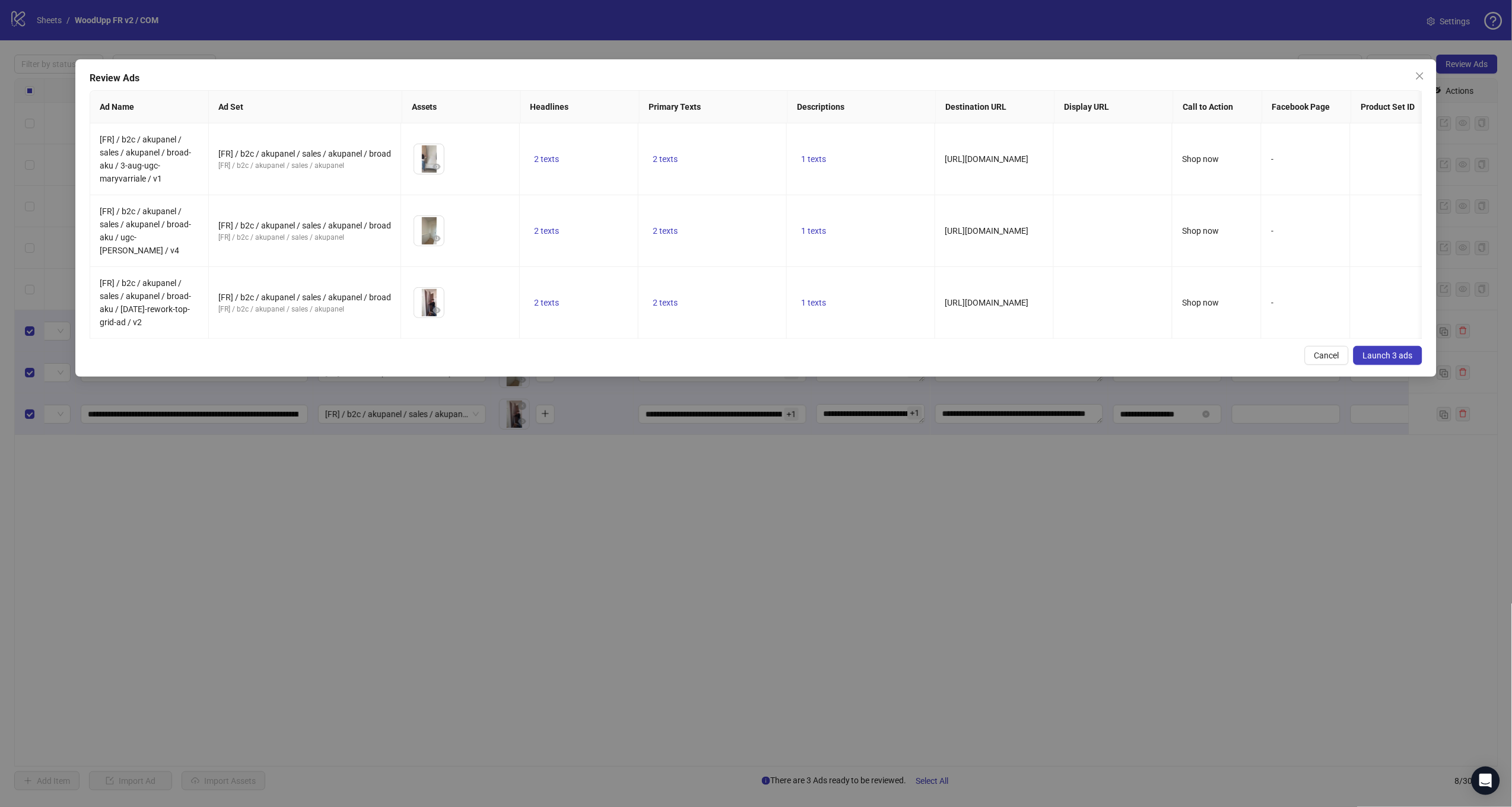
click at [1379, 351] on span "Launch 3 ads" at bounding box center [1388, 356] width 50 height 9
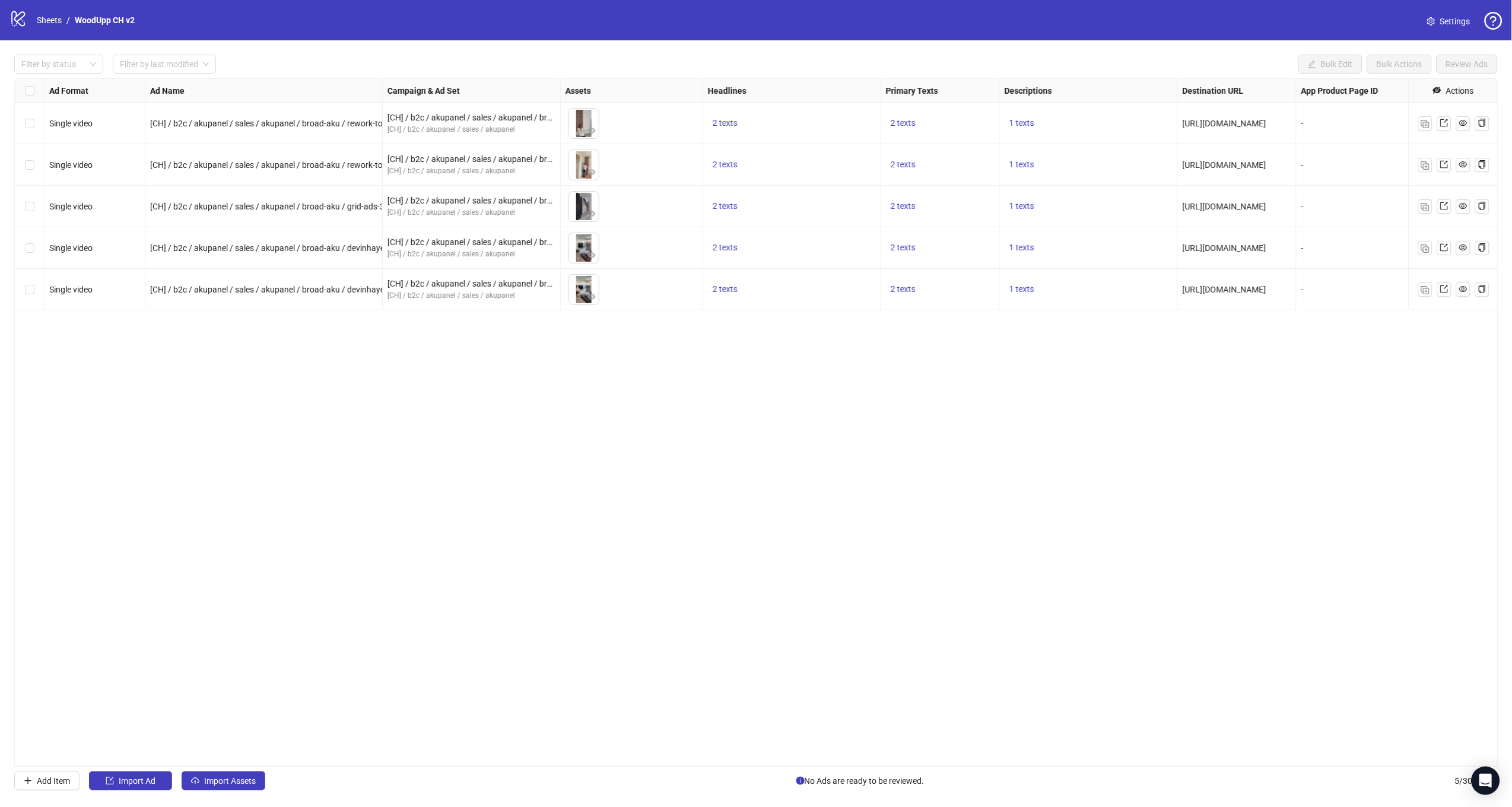
drag, startPoint x: 690, startPoint y: 440, endPoint x: 872, endPoint y: 278, distance: 243.7
click at [690, 439] on div "Ad Format Ad Name Campaign & Ad Set Assets Headlines Primary Texts Descriptions…" at bounding box center [756, 422] width 1484 height 688
click at [1426, 292] on img "button" at bounding box center [1425, 290] width 9 height 9
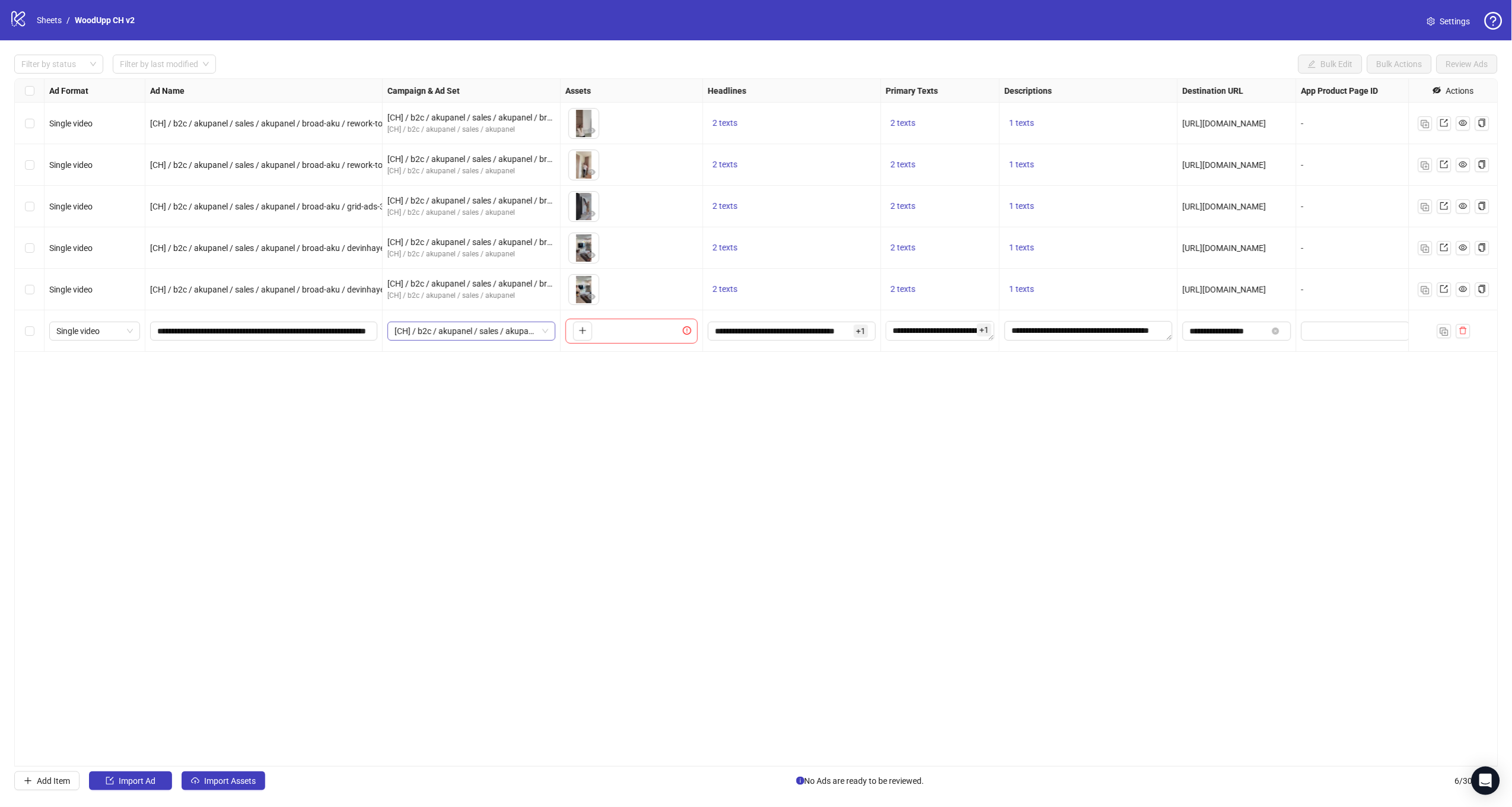
click at [432, 329] on span "[CH] / b2c / akupanel / sales / akupanel / broad" at bounding box center [471, 331] width 154 height 18
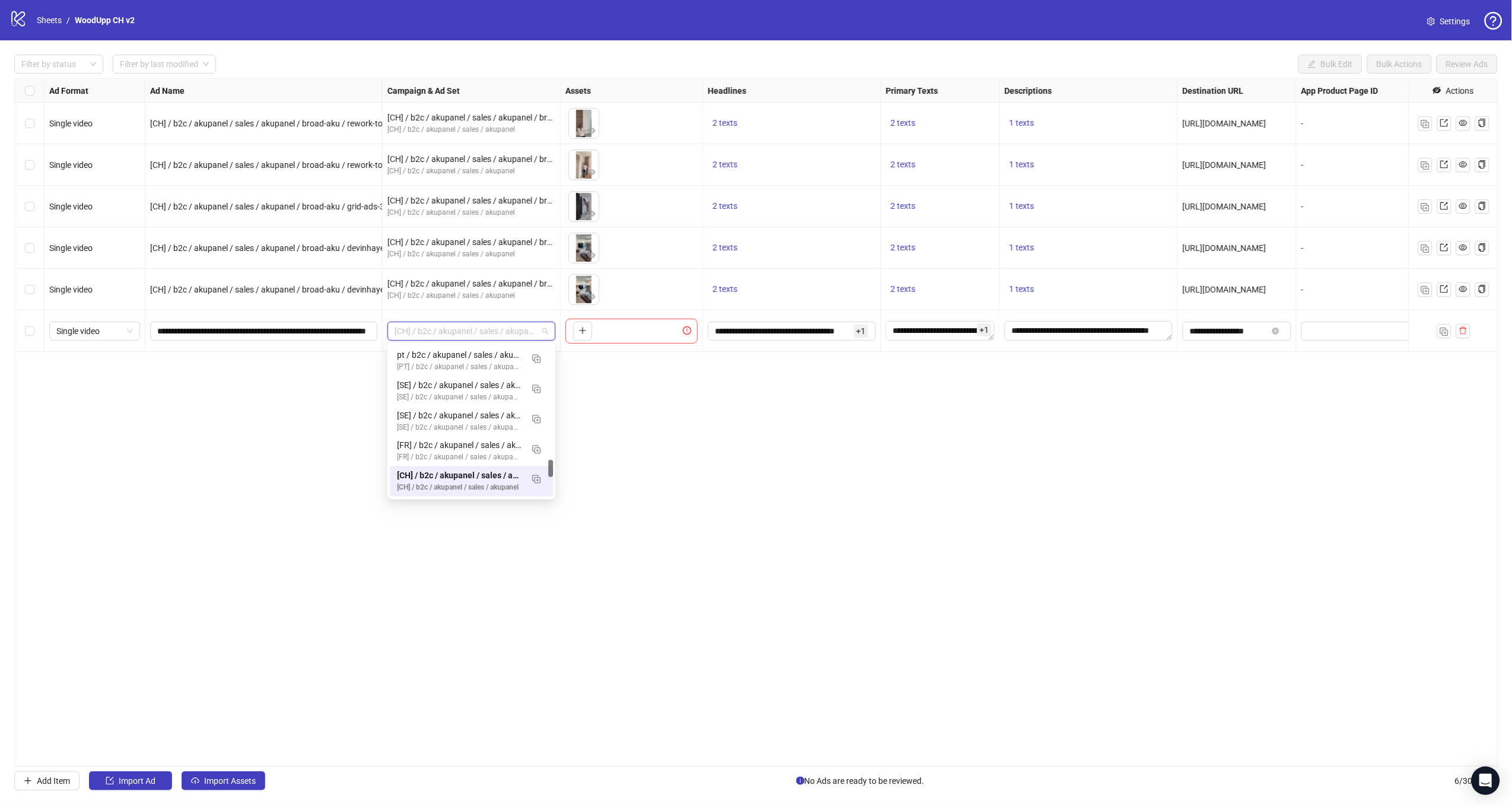
click at [432, 329] on span "[CH] / b2c / akupanel / sales / akupanel / broad" at bounding box center [471, 331] width 154 height 18
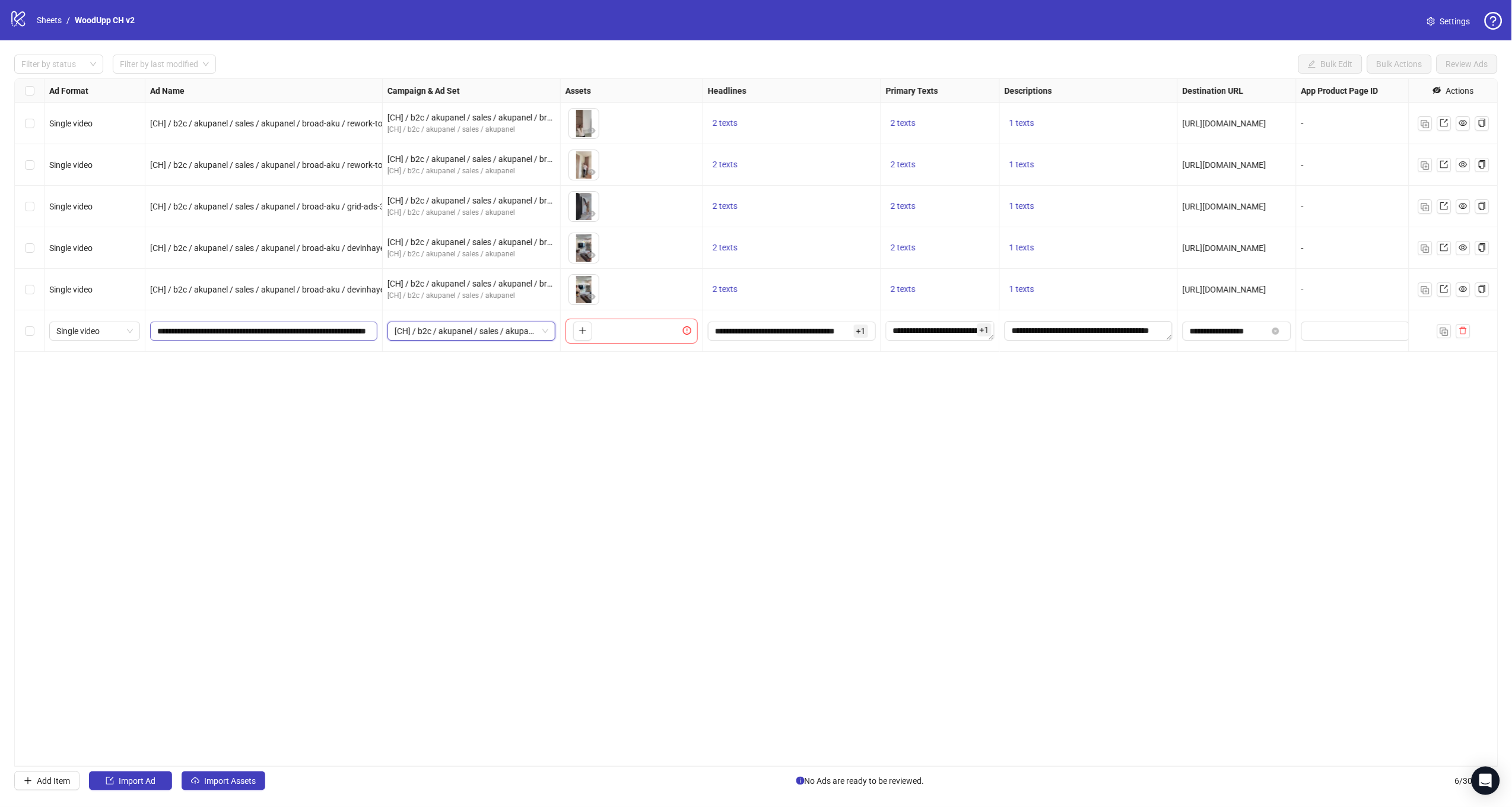
scroll to position [0, 45]
drag, startPoint x: 311, startPoint y: 331, endPoint x: 482, endPoint y: 339, distance: 171.2
click at [481, 79] on div "Single video [CH] / b2c / akupanel / sales / akupanel / broad-aku / rework-topp…" at bounding box center [863, 79] width 1697 height 0
paste input "**********"
type input "**********"
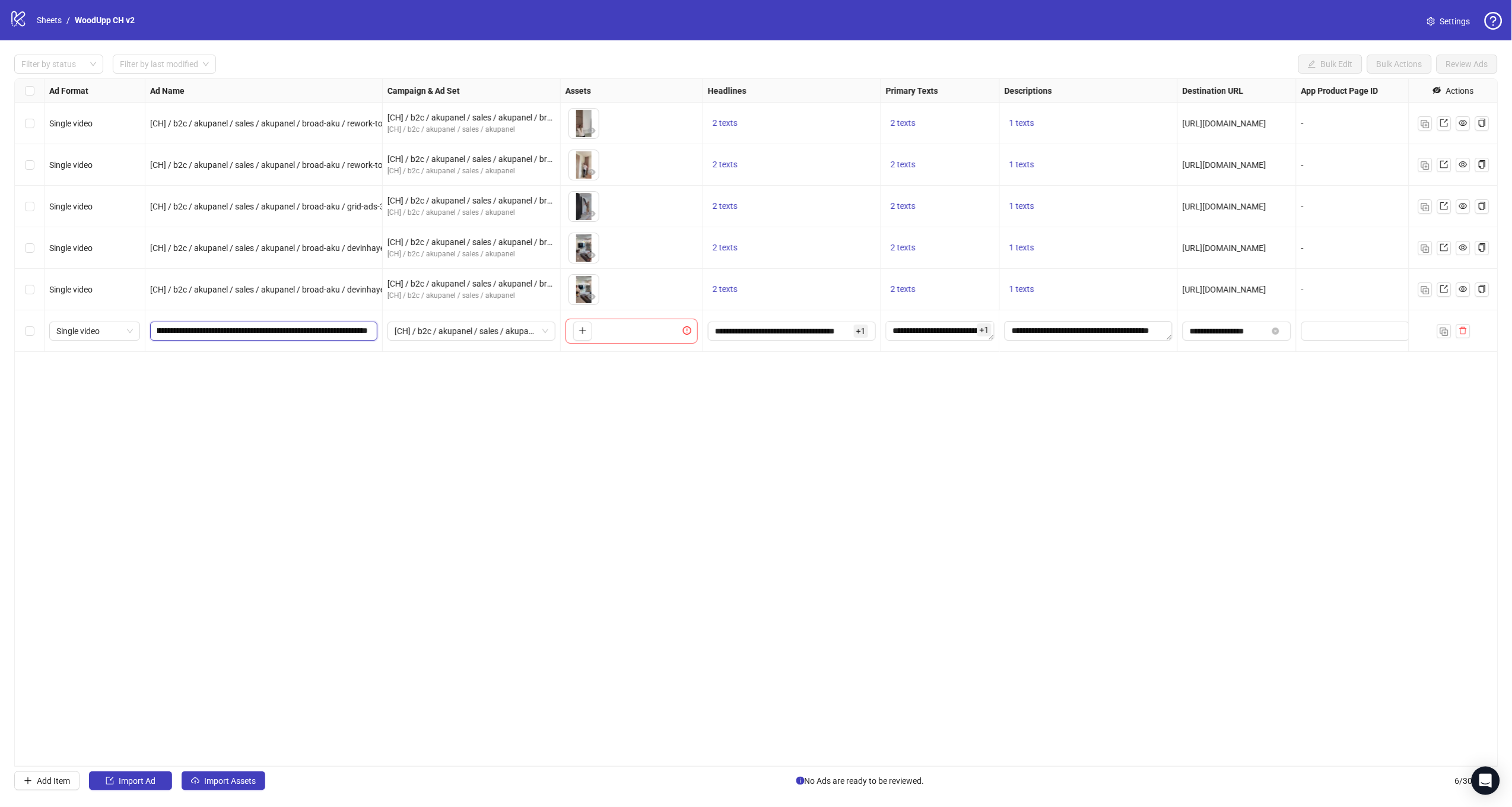
scroll to position [0, 88]
click at [529, 460] on div "Ad Format Ad Name Campaign & Ad Set Assets Headlines Primary Texts Descriptions…" at bounding box center [756, 422] width 1484 height 688
click at [581, 333] on icon "plus" at bounding box center [582, 330] width 9 height 9
click at [1439, 328] on button "button" at bounding box center [1444, 331] width 14 height 14
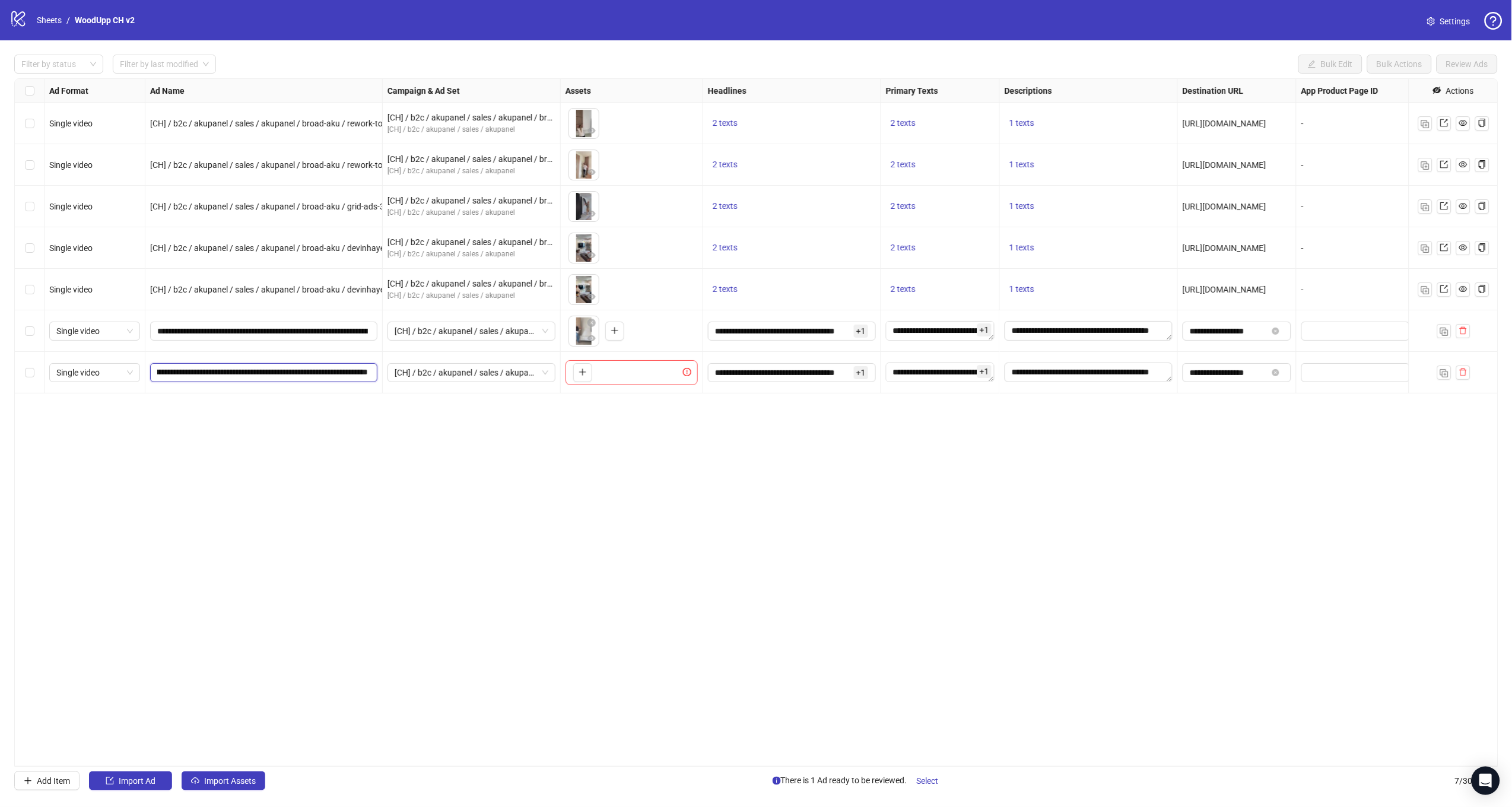
drag, startPoint x: 277, startPoint y: 375, endPoint x: 528, endPoint y: 386, distance: 251.2
click at [528, 79] on div "Single video [CH] / b2c / akupanel / sales / akupanel / broad-aku / rework-topp…" at bounding box center [863, 79] width 1697 height 0
paste input "text"
type input "**********"
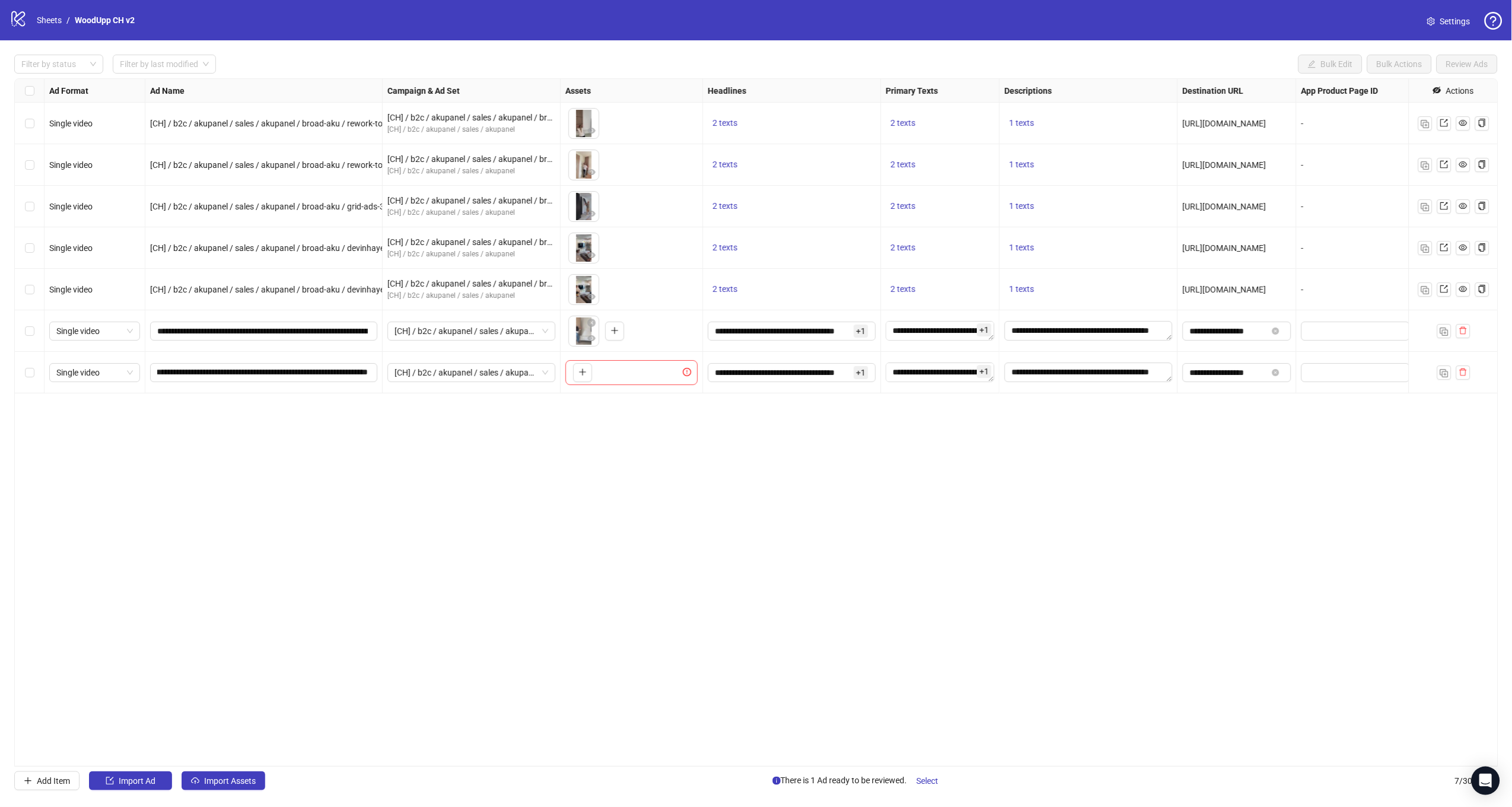
drag, startPoint x: 519, startPoint y: 515, endPoint x: 525, endPoint y: 501, distance: 15.2
click at [520, 515] on div "Ad Format Ad Name Campaign & Ad Set Assets Headlines Primary Texts Descriptions…" at bounding box center [756, 422] width 1484 height 688
click at [576, 378] on button "button" at bounding box center [582, 372] width 19 height 19
drag, startPoint x: 1442, startPoint y: 373, endPoint x: 1336, endPoint y: 388, distance: 107.1
click at [1442, 373] on img "button" at bounding box center [1444, 373] width 9 height 9
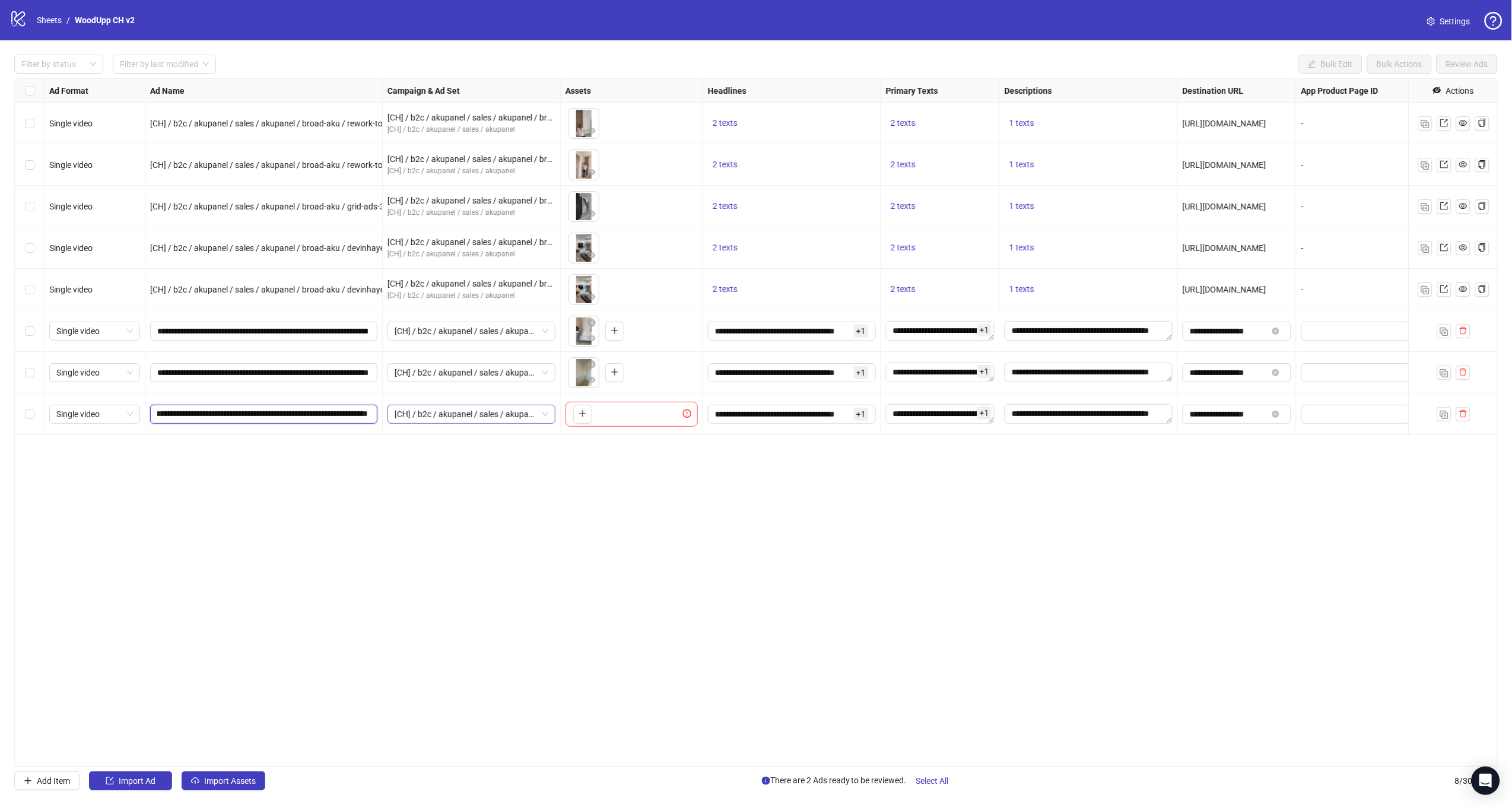
drag, startPoint x: 306, startPoint y: 413, endPoint x: 477, endPoint y: 420, distance: 171.1
click at [477, 79] on div "Single video [CH] / b2c / akupanel / sales / akupanel / broad-aku / rework-topp…" at bounding box center [863, 79] width 1697 height 0
paste input "**********"
type input "**********"
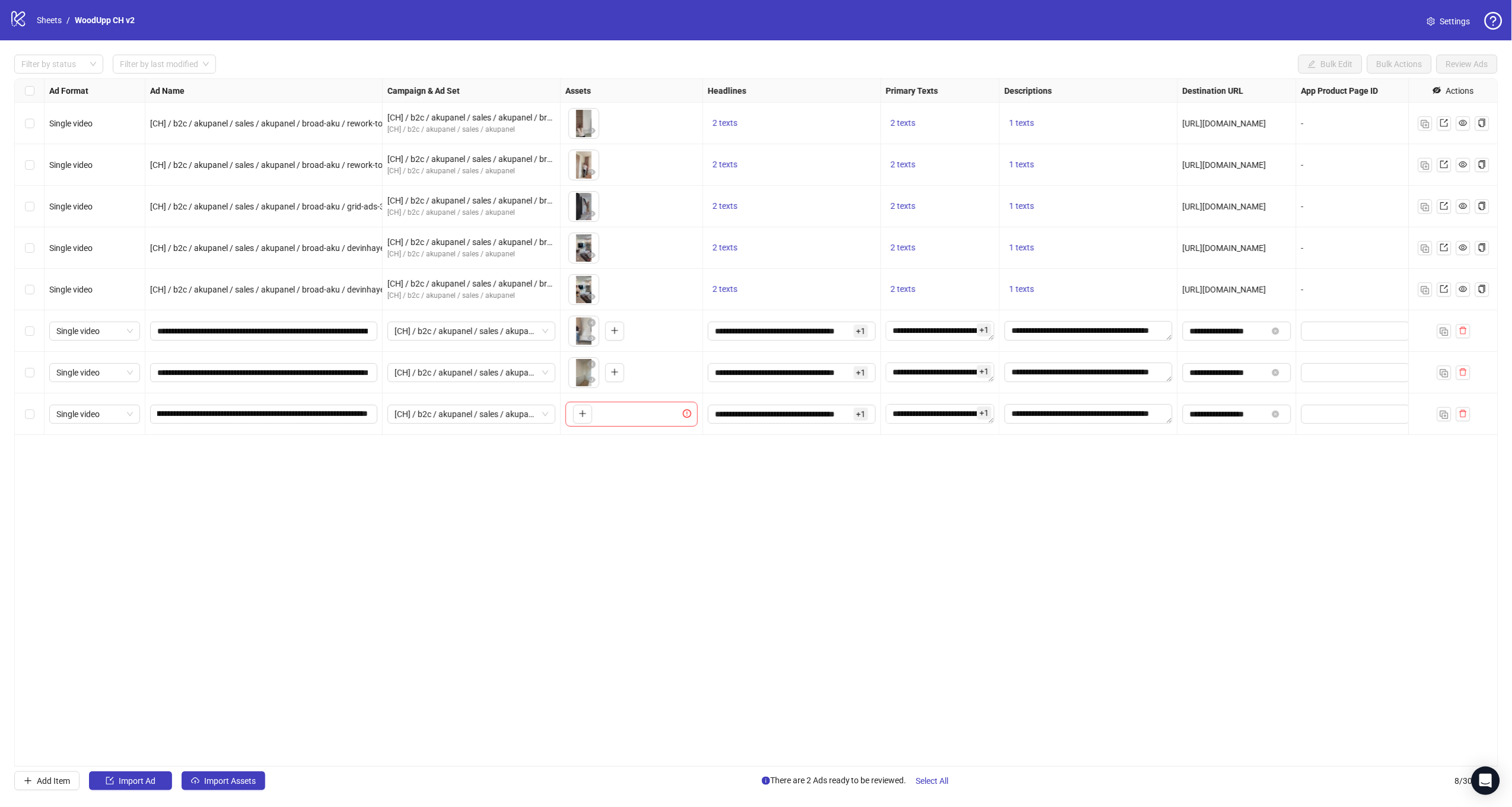
drag, startPoint x: 509, startPoint y: 523, endPoint x: 564, endPoint y: 447, distance: 93.8
click at [513, 515] on div "Ad Format Ad Name Campaign & Ad Set Assets Headlines Primary Texts Descriptions…" at bounding box center [756, 422] width 1484 height 688
click at [589, 420] on button "button" at bounding box center [582, 414] width 19 height 19
click at [933, 783] on span "Select All" at bounding box center [933, 781] width 33 height 9
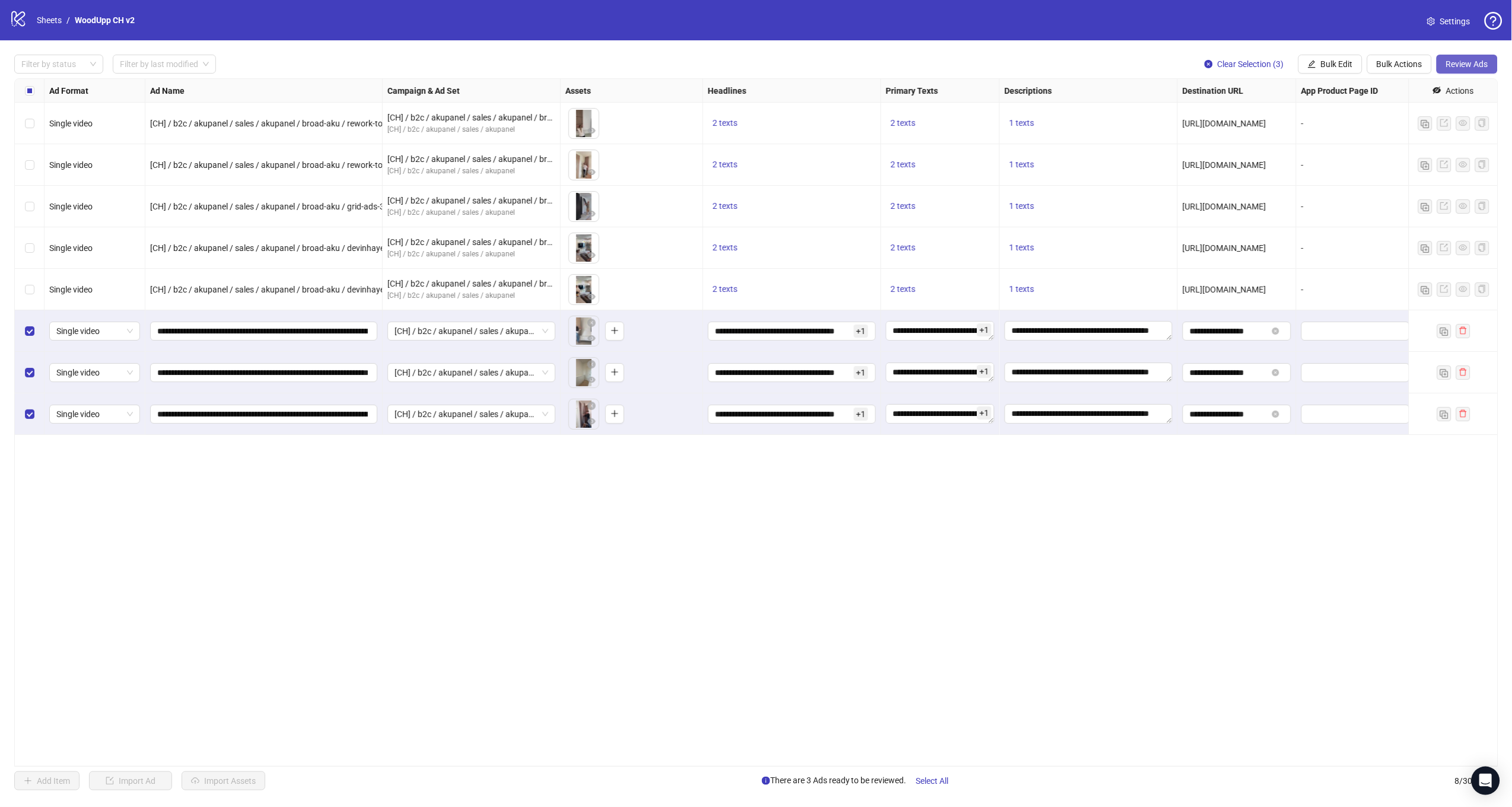
click at [1449, 68] on span "Review Ads" at bounding box center [1467, 64] width 42 height 9
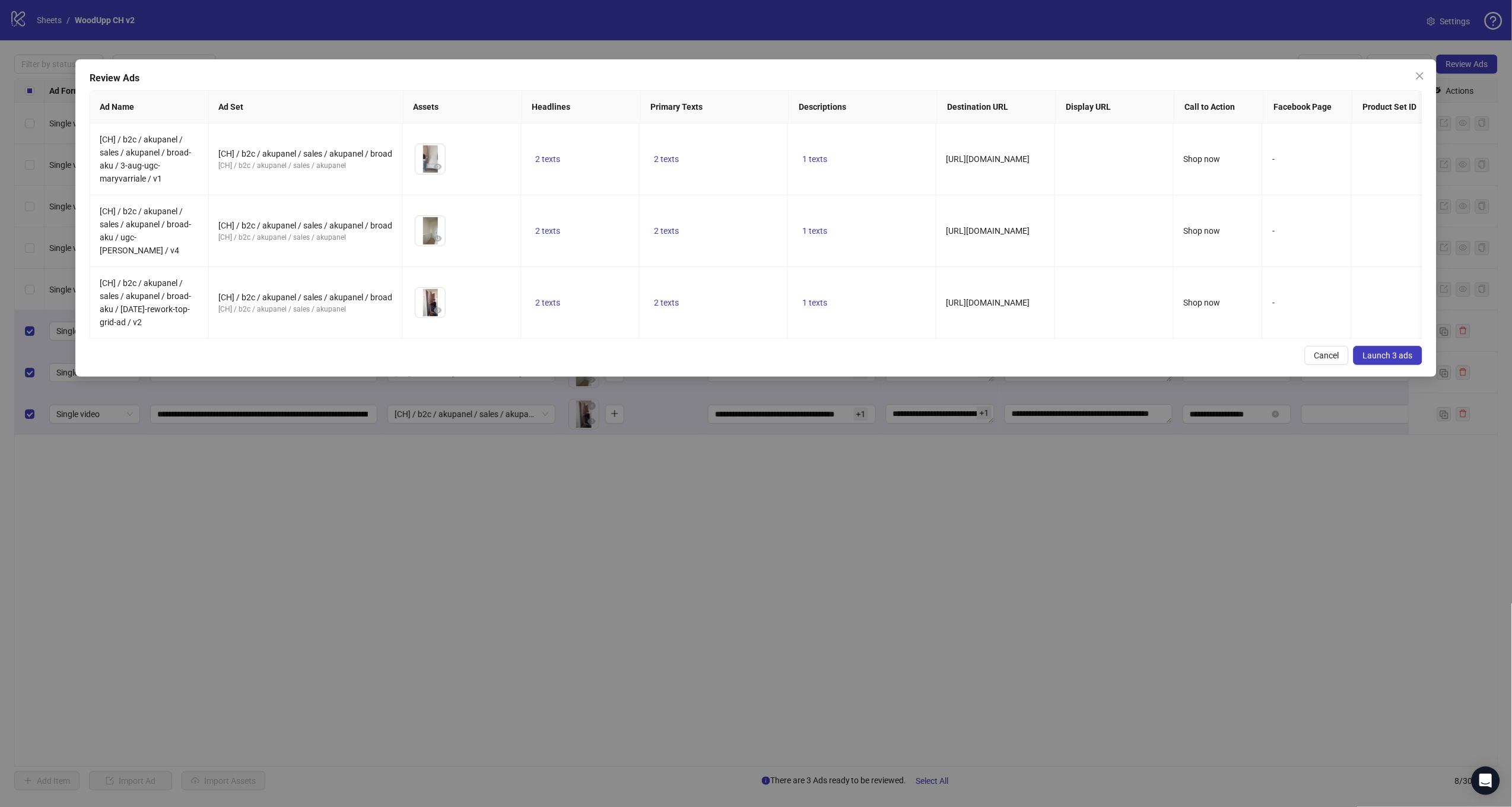
click at [1361, 353] on button "Launch 3 ads" at bounding box center [1388, 355] width 69 height 19
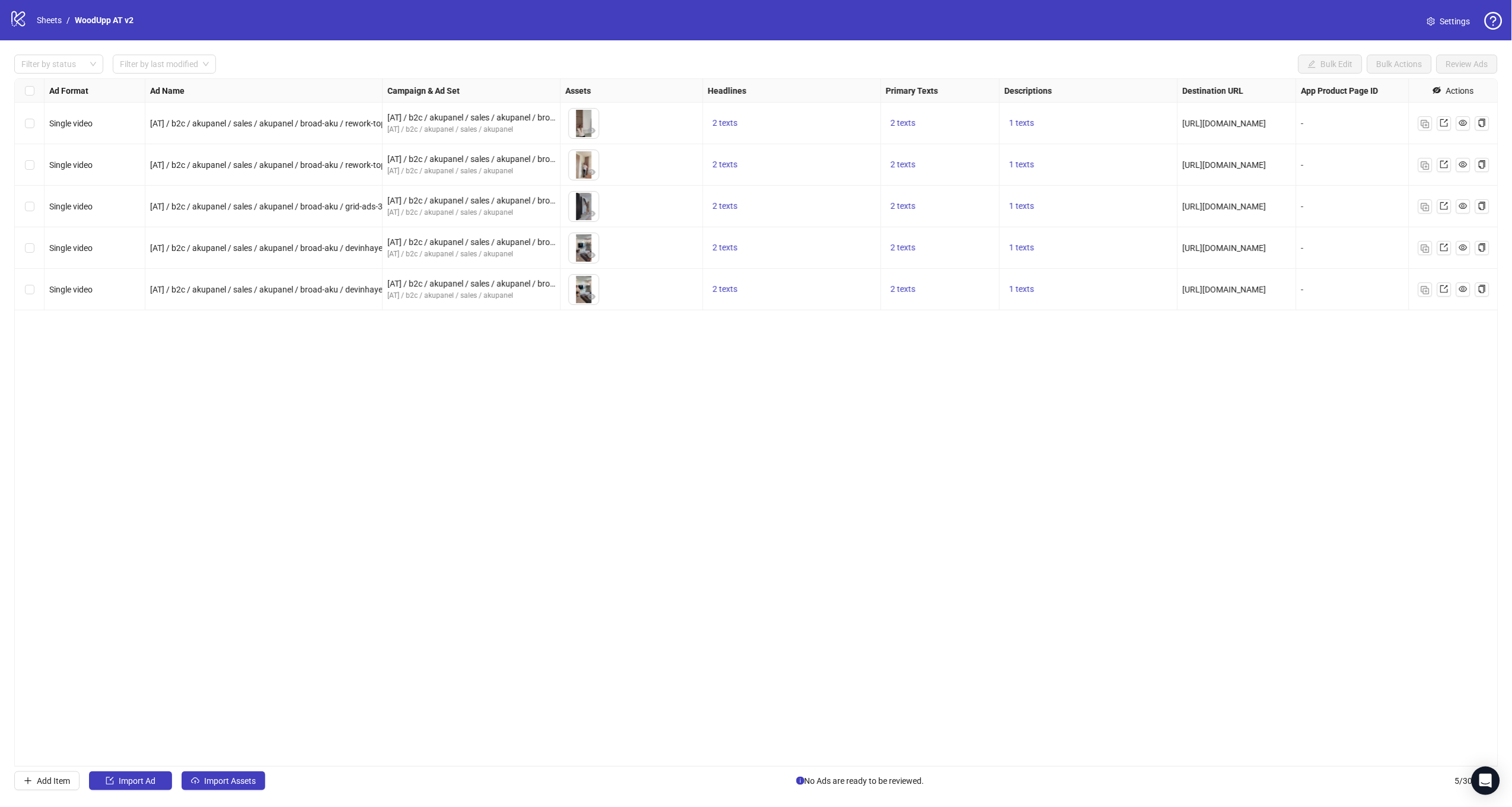
click at [1139, 447] on div "Ad Format Ad Name Campaign & Ad Set Assets Headlines Primary Texts Descriptions…" at bounding box center [756, 422] width 1484 height 688
click at [1414, 289] on div at bounding box center [1453, 289] width 89 height 41
click at [1421, 288] on img "button" at bounding box center [1425, 290] width 9 height 9
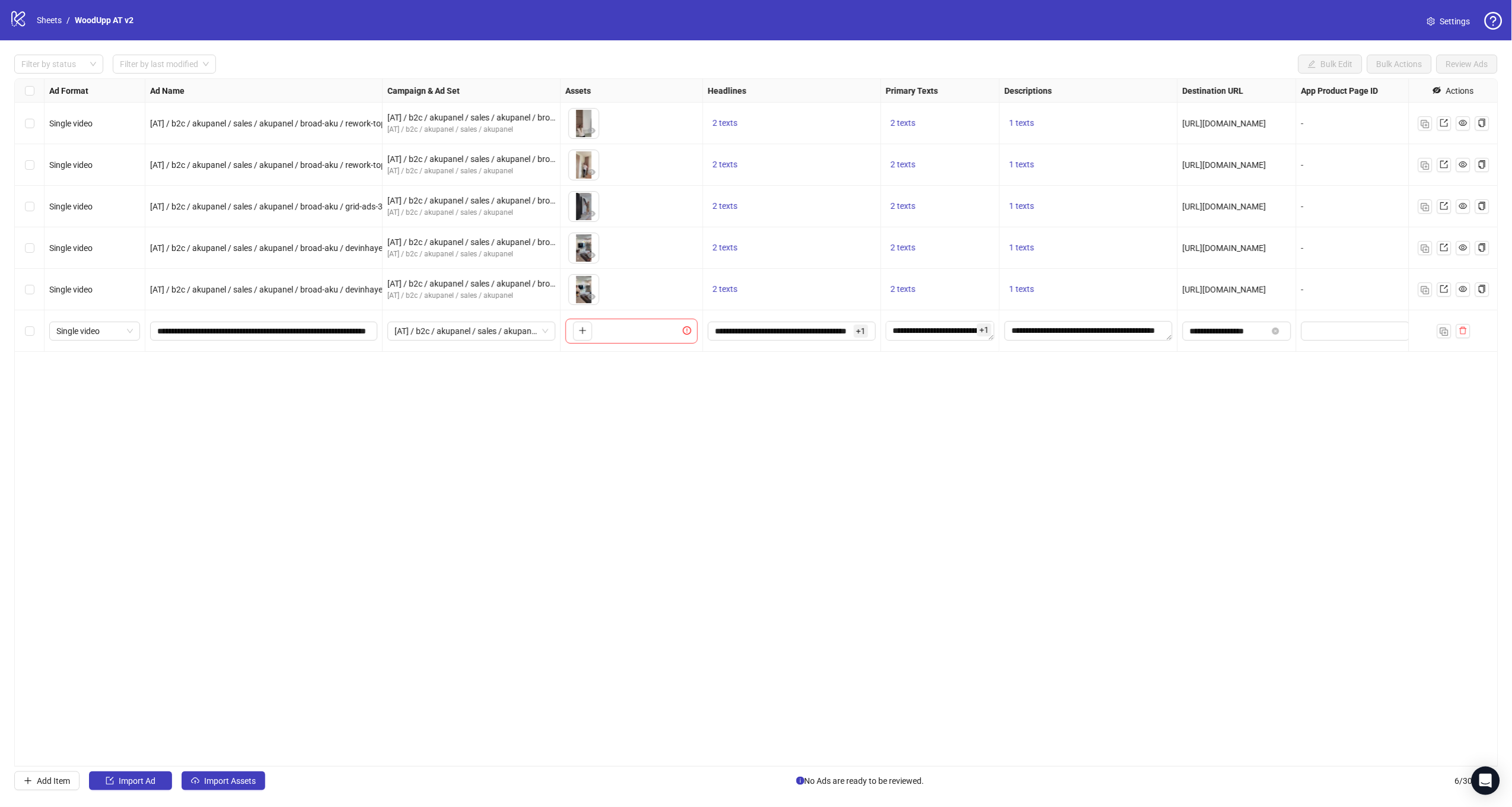
drag, startPoint x: 675, startPoint y: 425, endPoint x: 596, endPoint y: 338, distance: 117.5
click at [674, 421] on div "Ad Format Ad Name Campaign & Ad Set Assets Headlines Primary Texts Descriptions…" at bounding box center [756, 422] width 1484 height 688
click at [417, 332] on span "[AT] / b2c / akupanel / sales / akupanel / broad" at bounding box center [471, 331] width 154 height 18
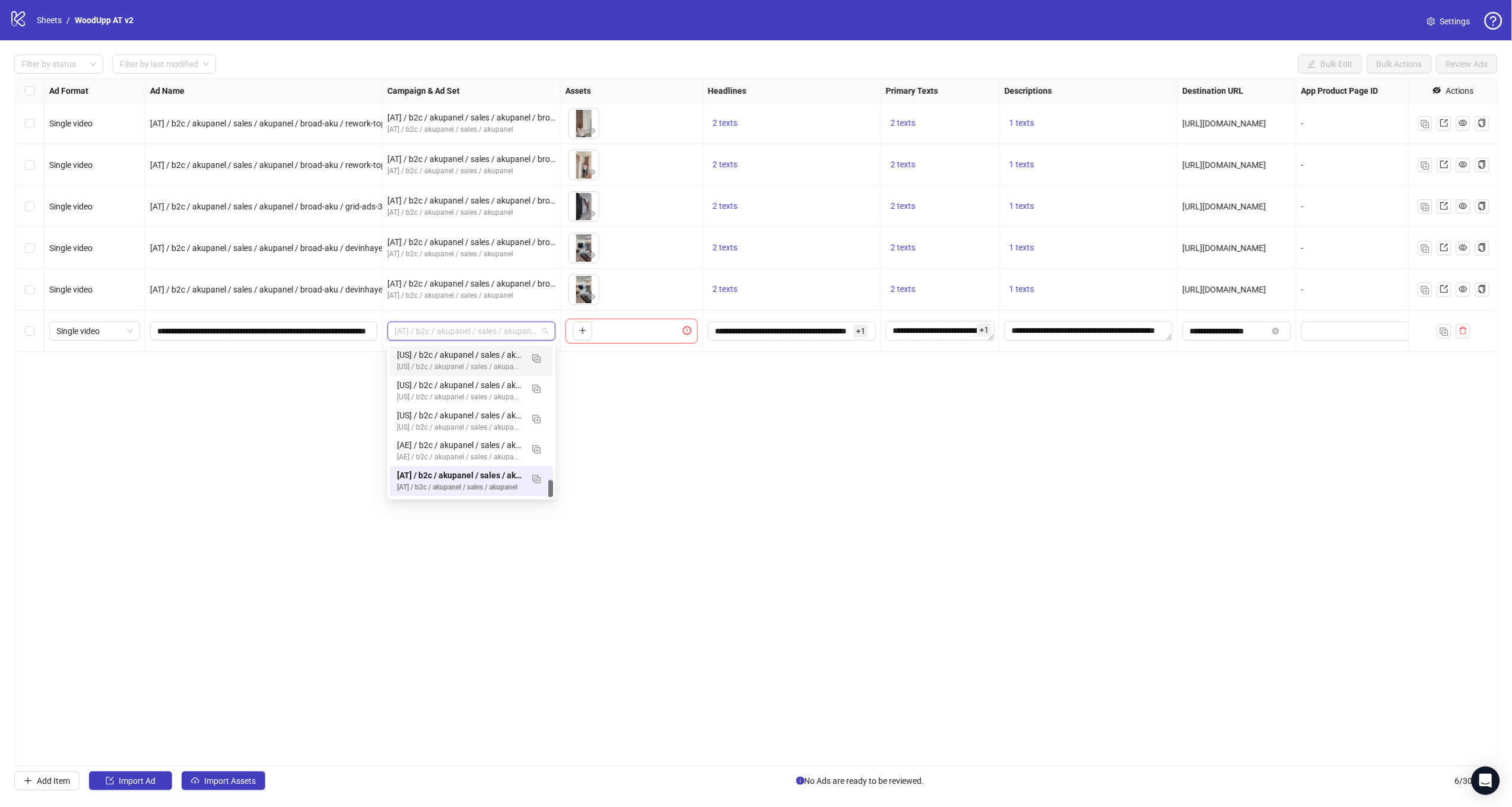
click at [363, 343] on div "**********" at bounding box center [264, 331] width 238 height 41
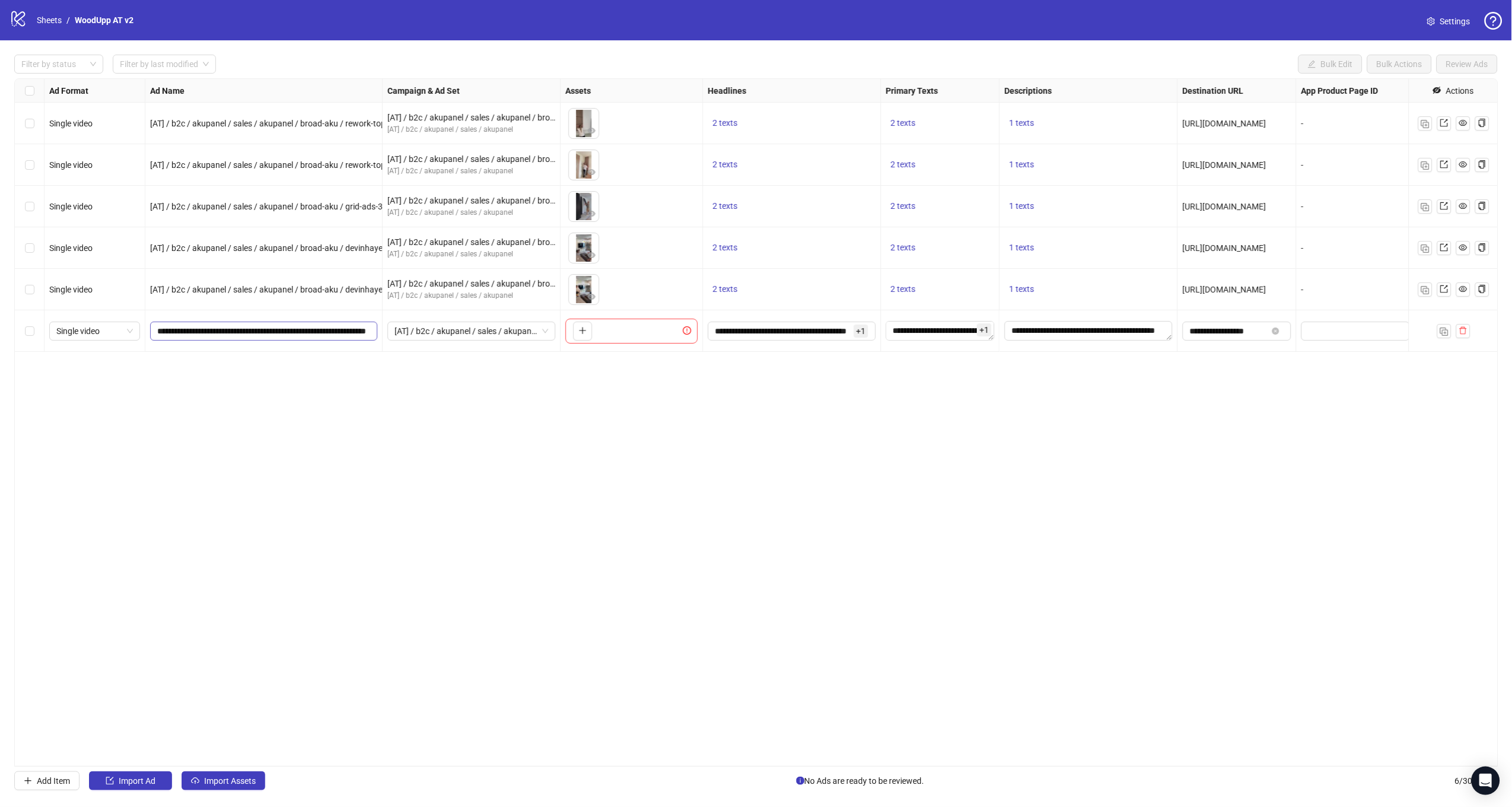
click at [346, 339] on span "**********" at bounding box center [263, 331] width 228 height 19
drag, startPoint x: 311, startPoint y: 331, endPoint x: 442, endPoint y: 343, distance: 131.5
click at [442, 79] on div "Single video [AT] / b2c / akupanel / sales / akupanel / broad-aku / rework-topp…" at bounding box center [863, 79] width 1697 height 0
paste input "**********"
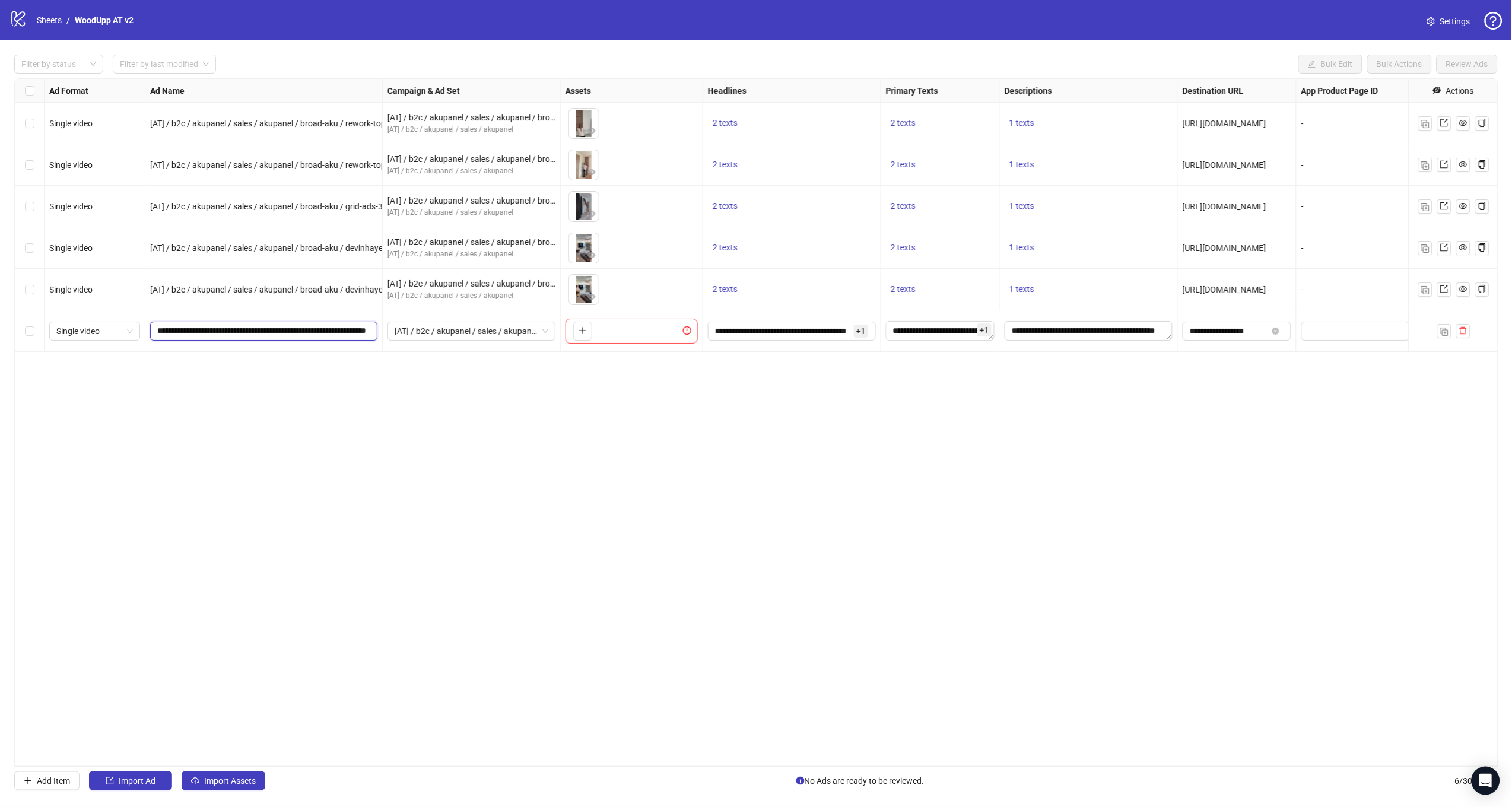
type input "**********"
click at [495, 483] on div "Ad Format Ad Name Campaign & Ad Set Assets Headlines Primary Texts Descriptions…" at bounding box center [756, 422] width 1484 height 688
click at [584, 332] on icon "plus" at bounding box center [582, 330] width 9 height 9
click at [1448, 328] on button "button" at bounding box center [1444, 331] width 14 height 14
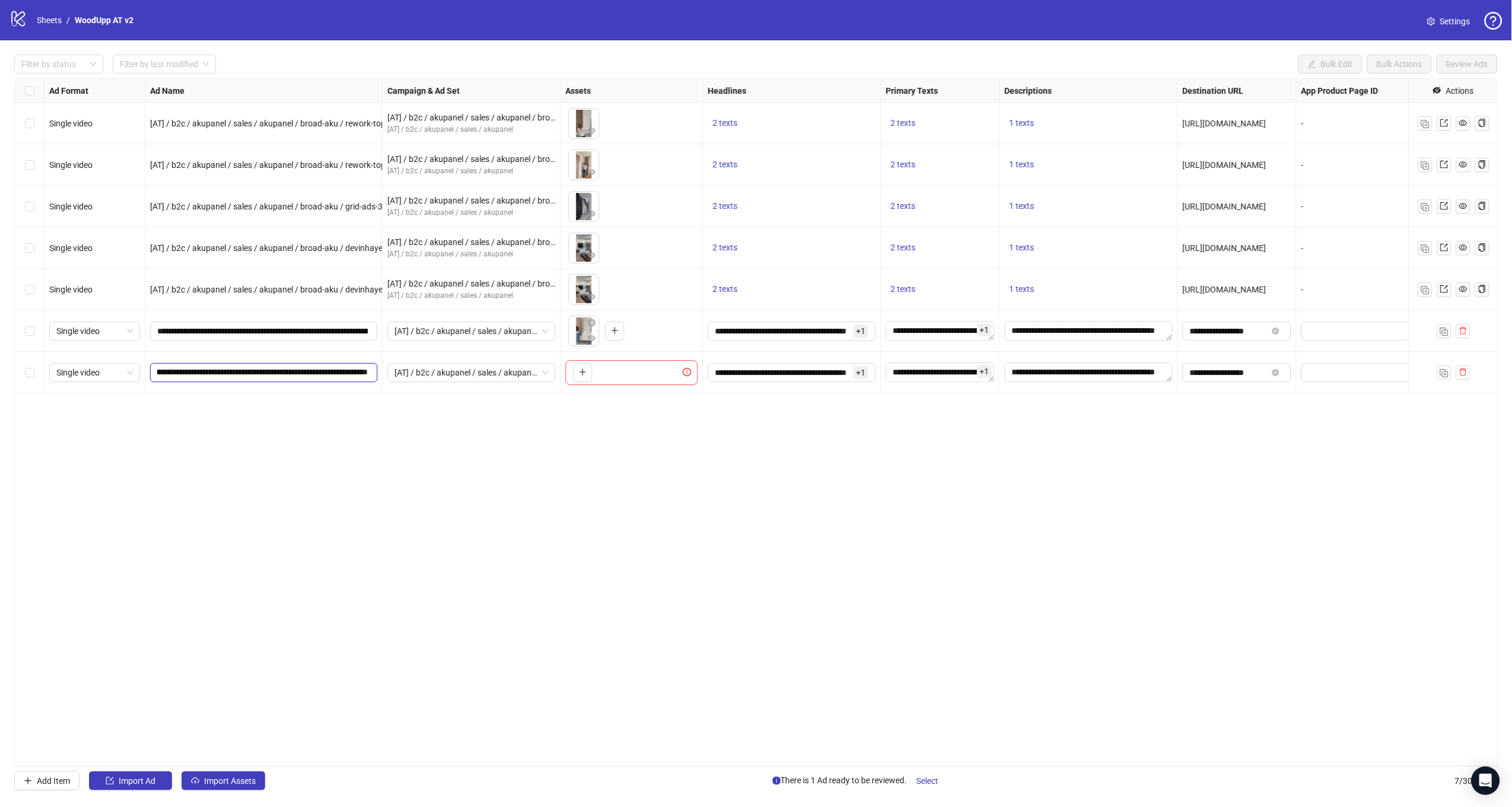
drag, startPoint x: 355, startPoint y: 373, endPoint x: 496, endPoint y: 388, distance: 141.8
click at [489, 79] on div "Single video [AT] / b2c / akupanel / sales / akupanel / broad-aku / rework-topp…" at bounding box center [863, 79] width 1697 height 0
paste input "text"
type input "**********"
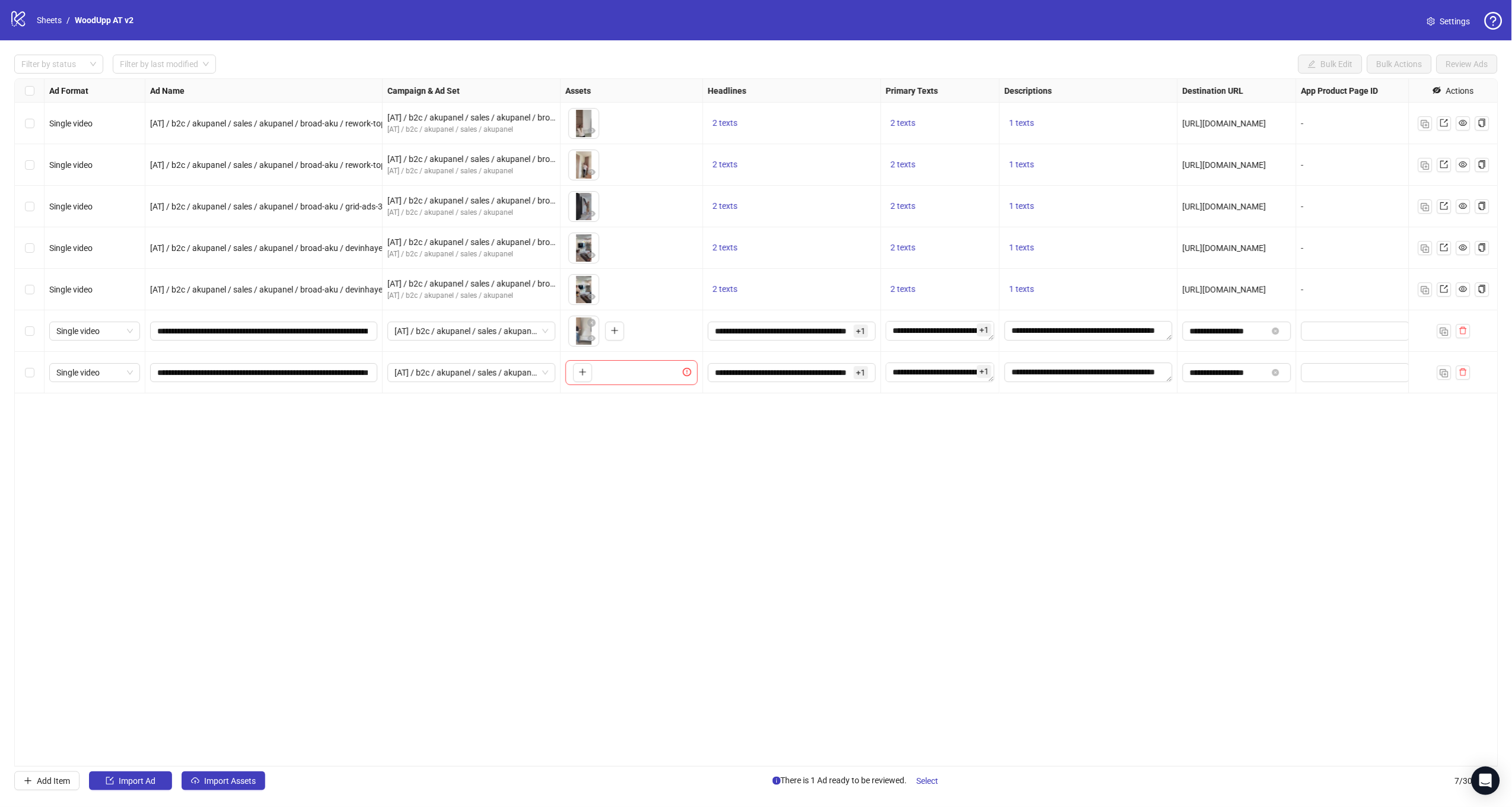
click at [577, 473] on div "Ad Format Ad Name Campaign & Ad Set Assets Headlines Primary Texts Descriptions…" at bounding box center [756, 422] width 1484 height 688
click at [579, 374] on icon "plus" at bounding box center [582, 372] width 9 height 9
click at [896, 508] on div "Ad Format Ad Name Campaign & Ad Set Assets Headlines Primary Texts Descriptions…" at bounding box center [756, 422] width 1484 height 688
click at [1434, 368] on div at bounding box center [1453, 372] width 89 height 41
click at [1443, 369] on img "button" at bounding box center [1444, 373] width 9 height 9
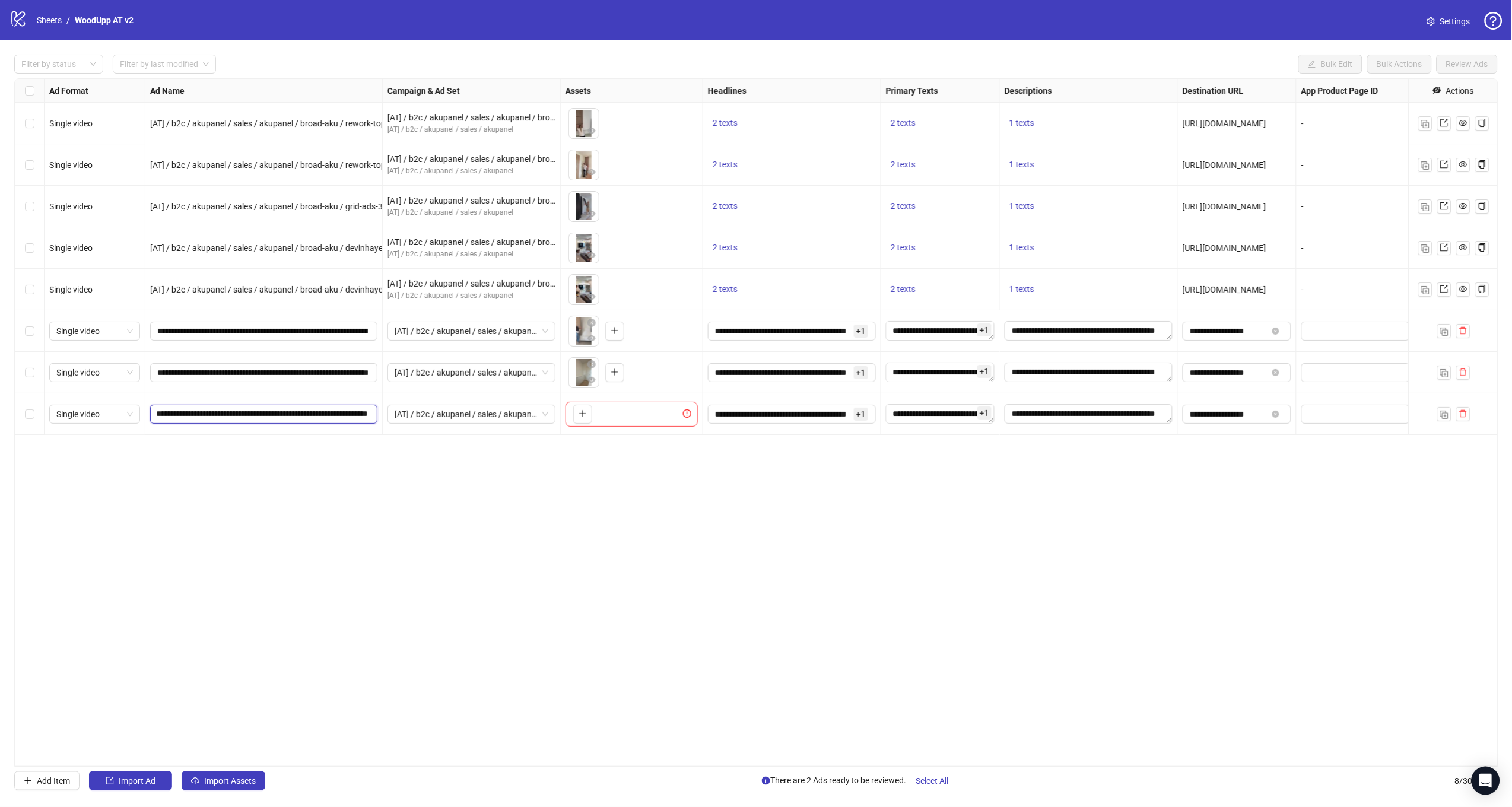
drag, startPoint x: 356, startPoint y: 413, endPoint x: 511, endPoint y: 426, distance: 155.5
click at [511, 79] on div "Single video [AT] / b2c / akupanel / sales / akupanel / broad-aku / rework-topp…" at bounding box center [863, 79] width 1697 height 0
paste input "**********"
type input "**********"
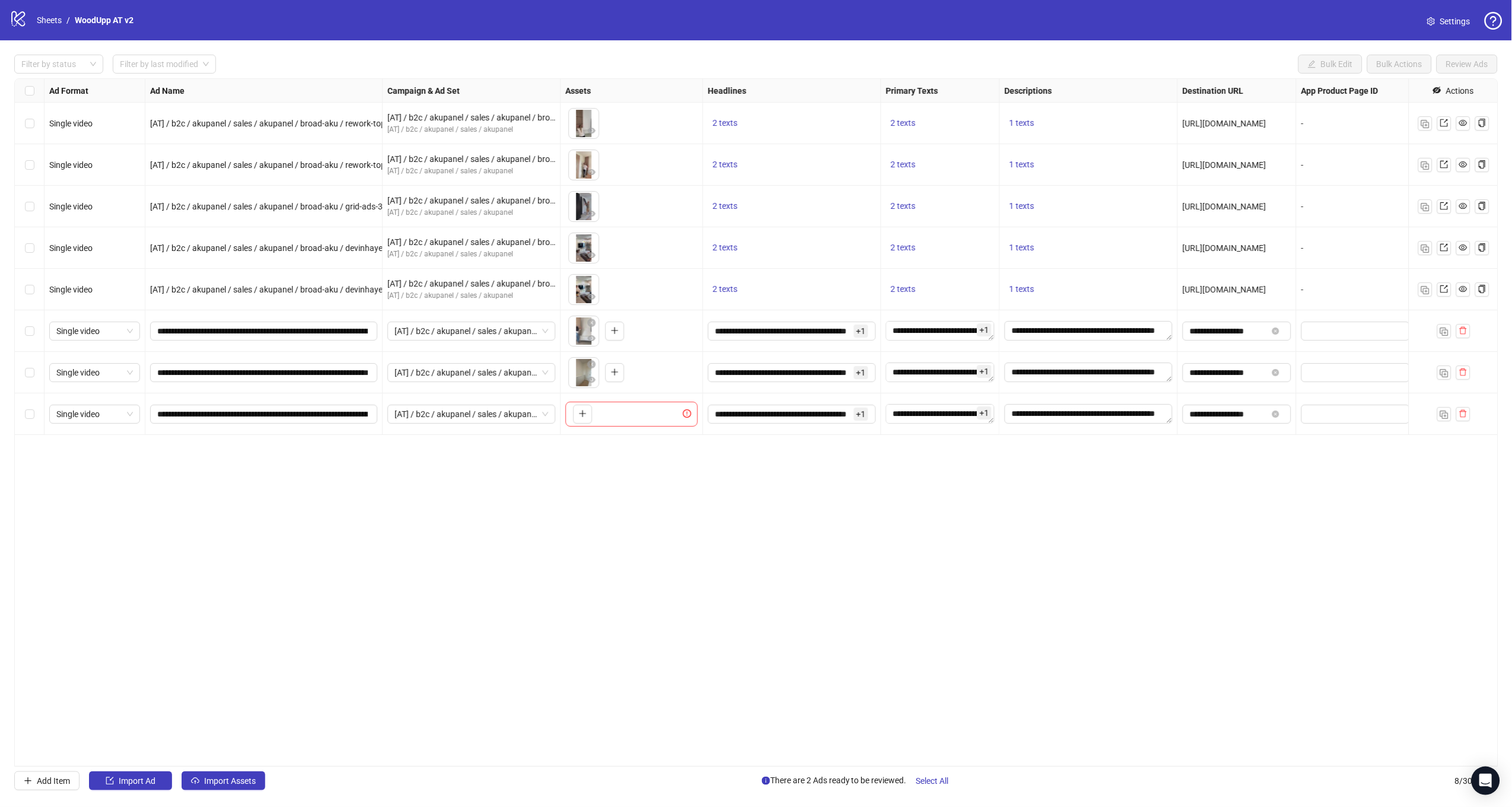
drag, startPoint x: 550, startPoint y: 528, endPoint x: 602, endPoint y: 447, distance: 96.3
click at [551, 527] on div "Ad Format Ad Name Campaign & Ad Set Assets Headlines Primary Texts Descriptions…" at bounding box center [756, 422] width 1484 height 688
click at [594, 419] on div "To pick up a draggable item, press the space bar. While dragging, use the arrow…" at bounding box center [631, 414] width 132 height 25
click at [589, 415] on button "button" at bounding box center [582, 414] width 19 height 19
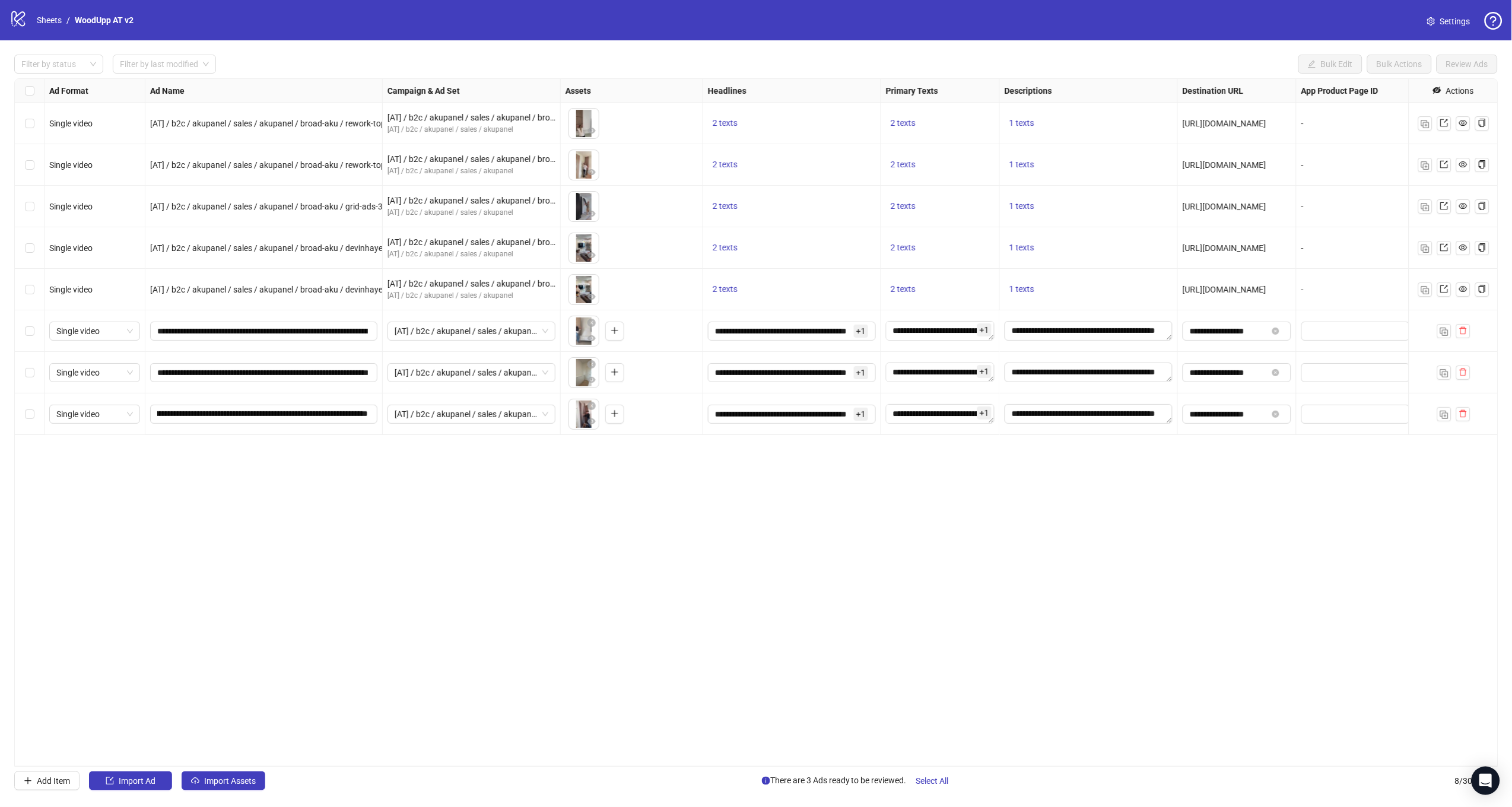
click at [491, 479] on div "Ad Format Ad Name Campaign & Ad Set Assets Headlines Primary Texts Descriptions…" at bounding box center [756, 422] width 1484 height 688
drag, startPoint x: 806, startPoint y: 533, endPoint x: 841, endPoint y: 534, distance: 35.0
click at [806, 533] on div "Ad Format Ad Name Campaign & Ad Set Assets Headlines Primary Texts Descriptions…" at bounding box center [756, 422] width 1484 height 688
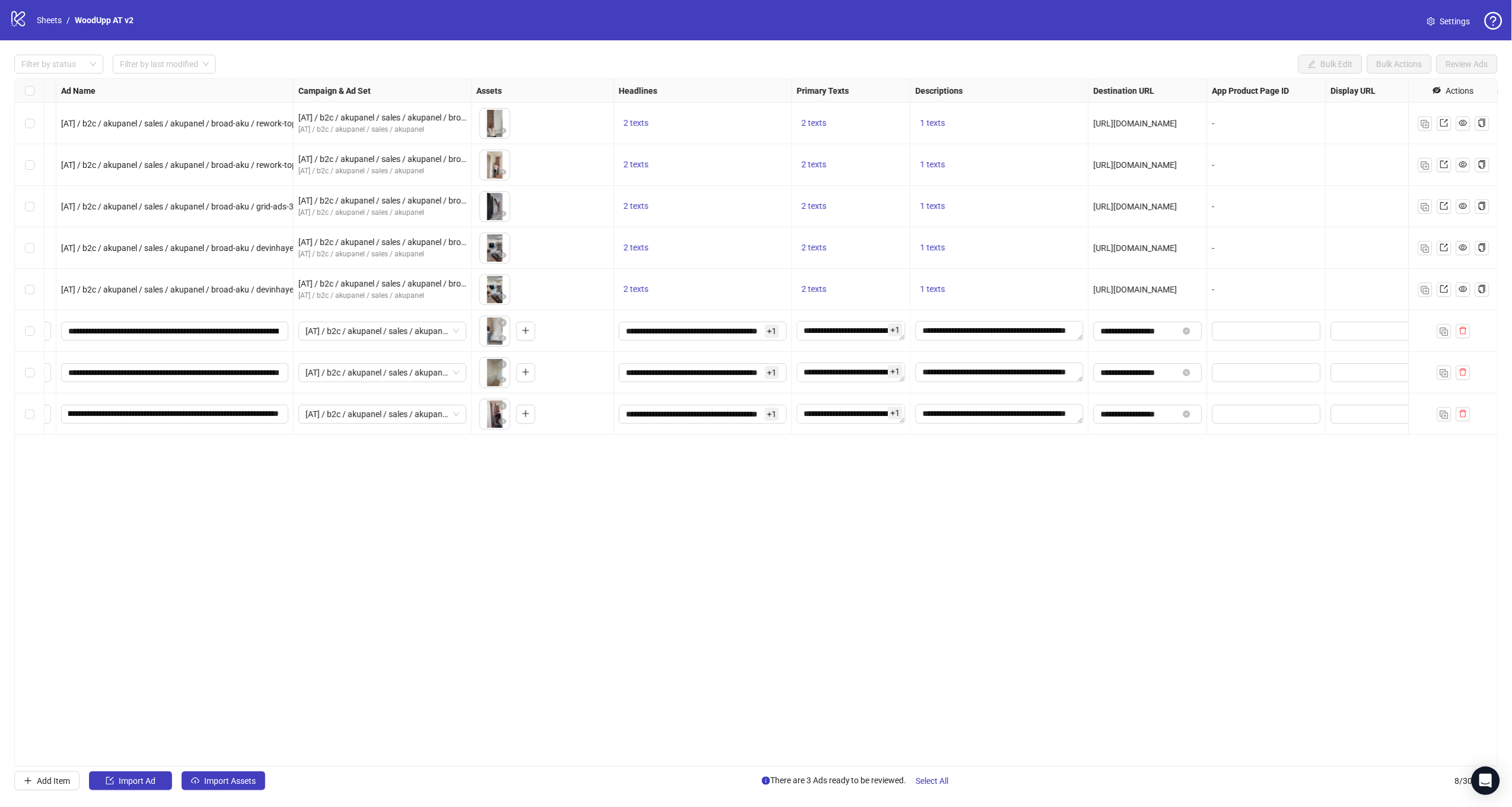
scroll to position [0, 0]
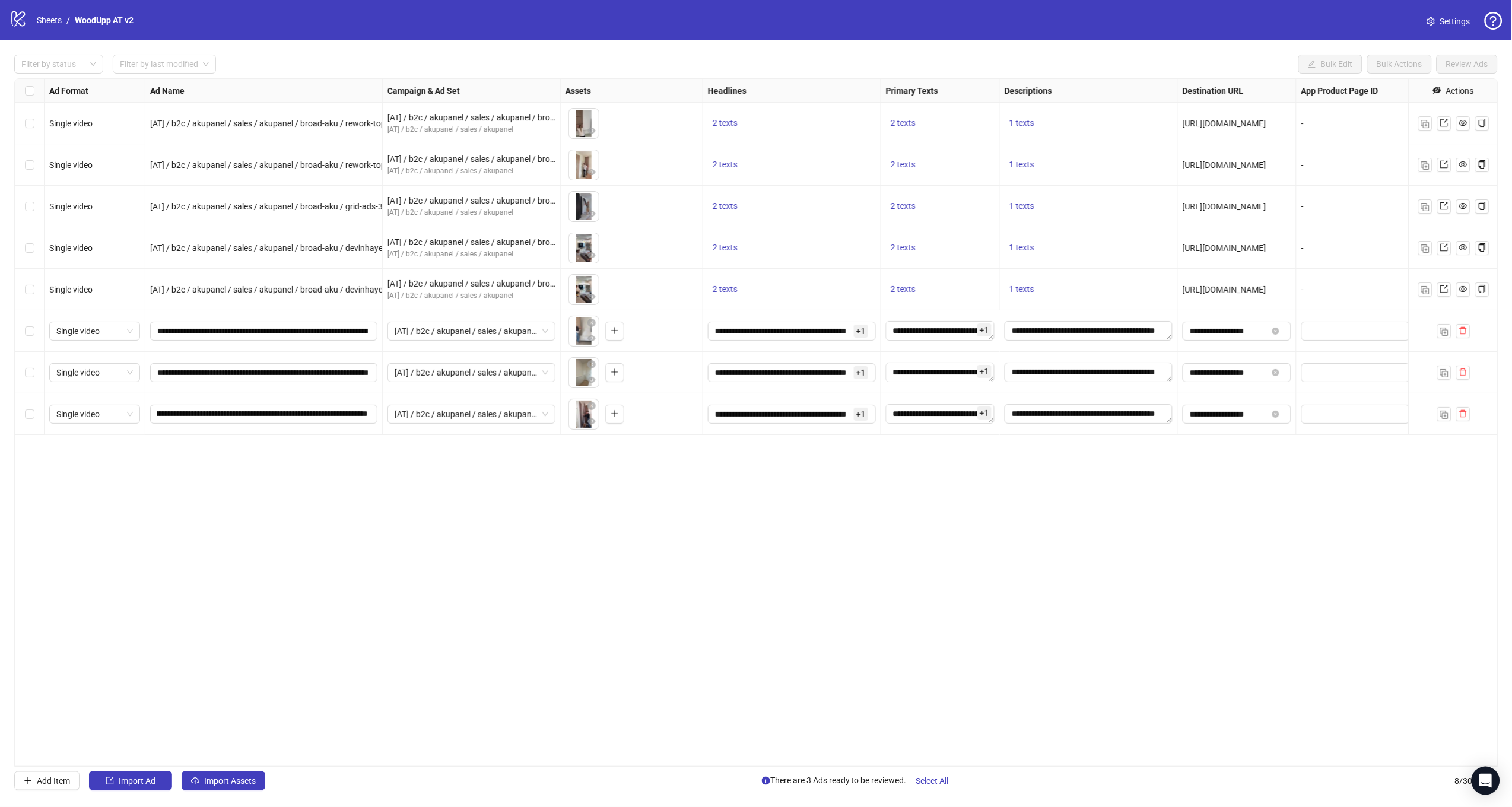
click at [1229, 473] on div "Ad Format Ad Name Campaign & Ad Set Assets Headlines Primary Texts Descriptions…" at bounding box center [756, 422] width 1484 height 688
click at [932, 780] on span "Select All" at bounding box center [933, 781] width 33 height 9
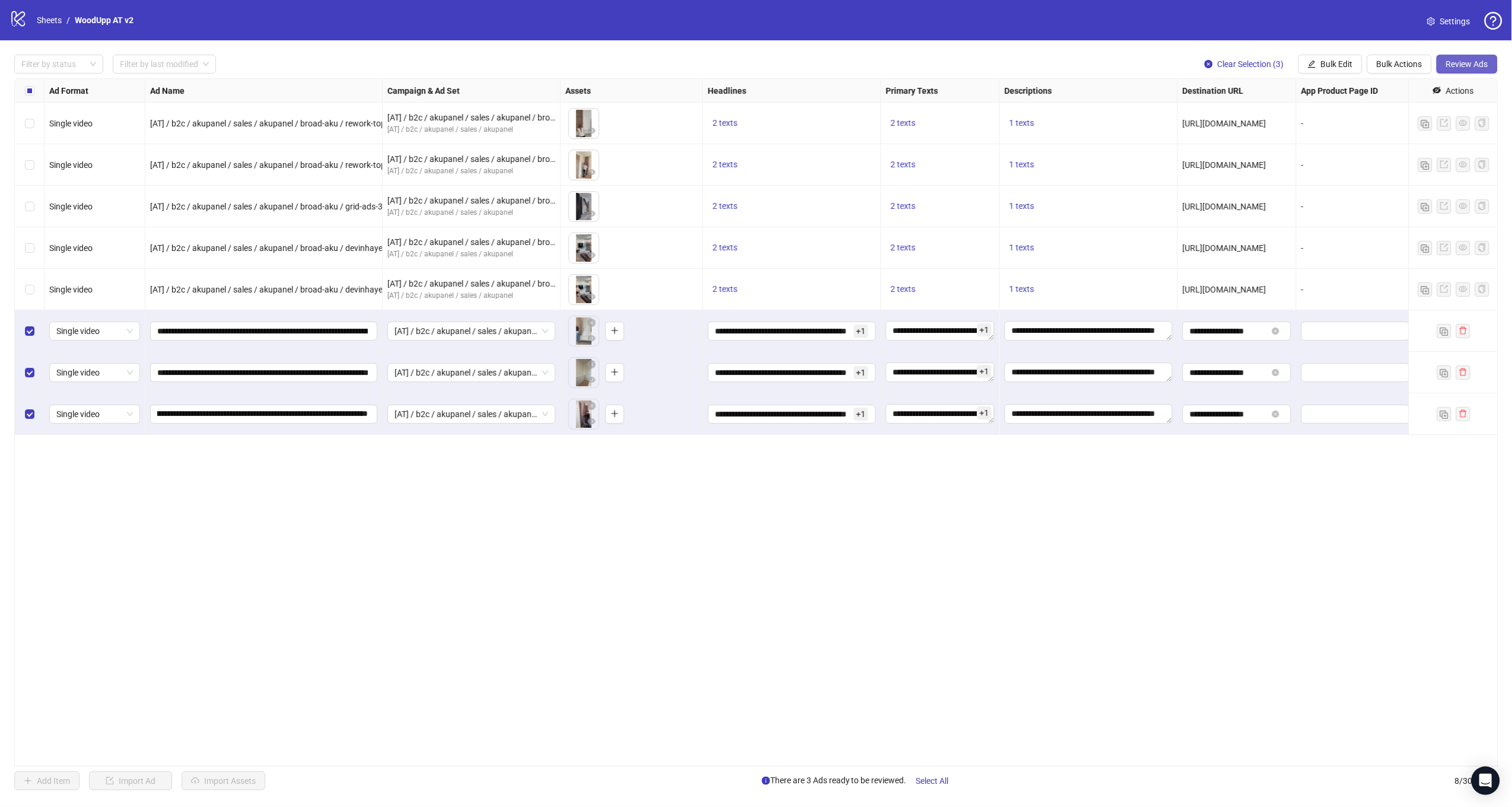
click at [1465, 60] on span "Review Ads" at bounding box center [1467, 64] width 42 height 9
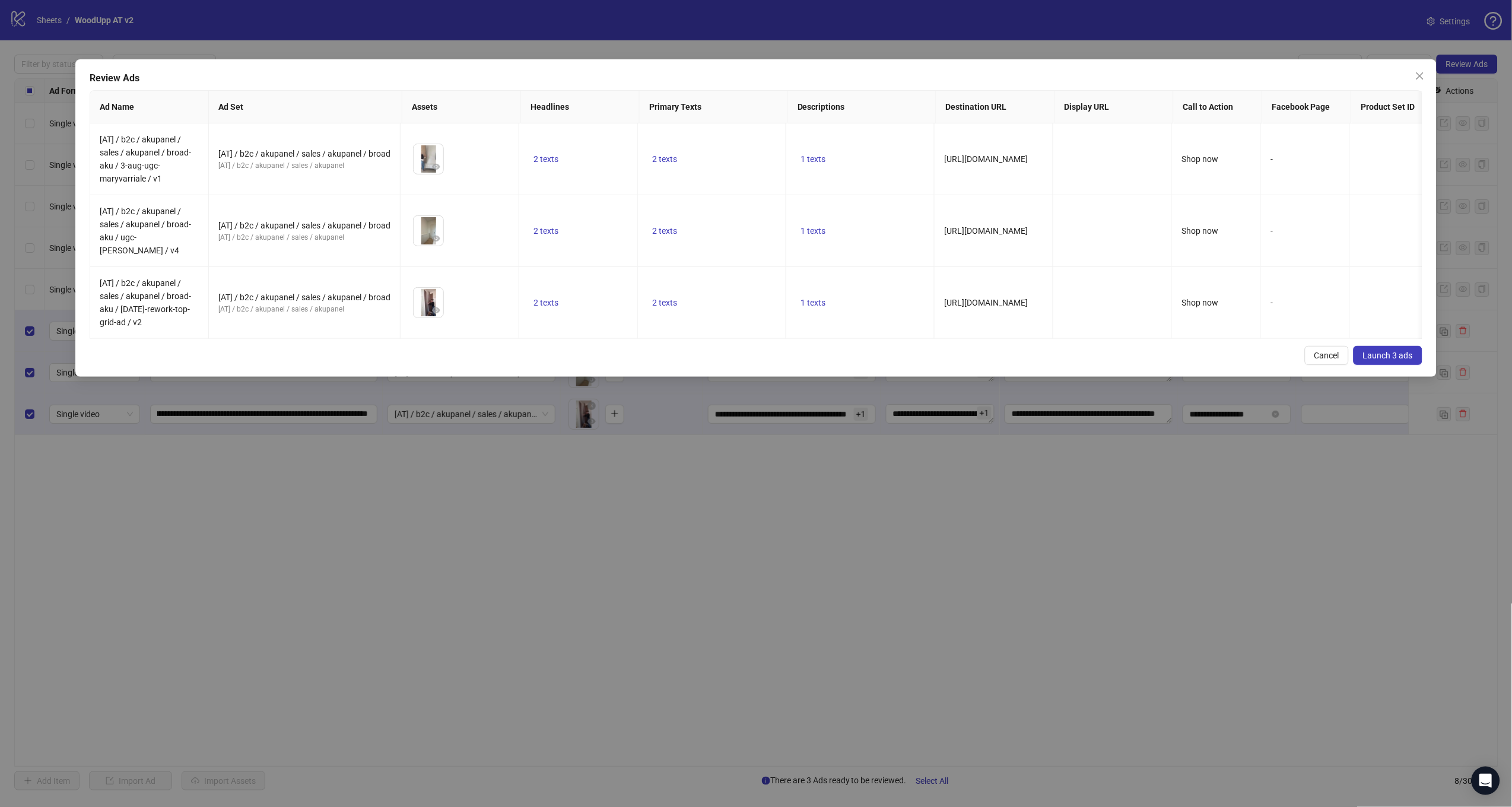
click at [1387, 346] on button "Launch 3 ads" at bounding box center [1388, 355] width 69 height 19
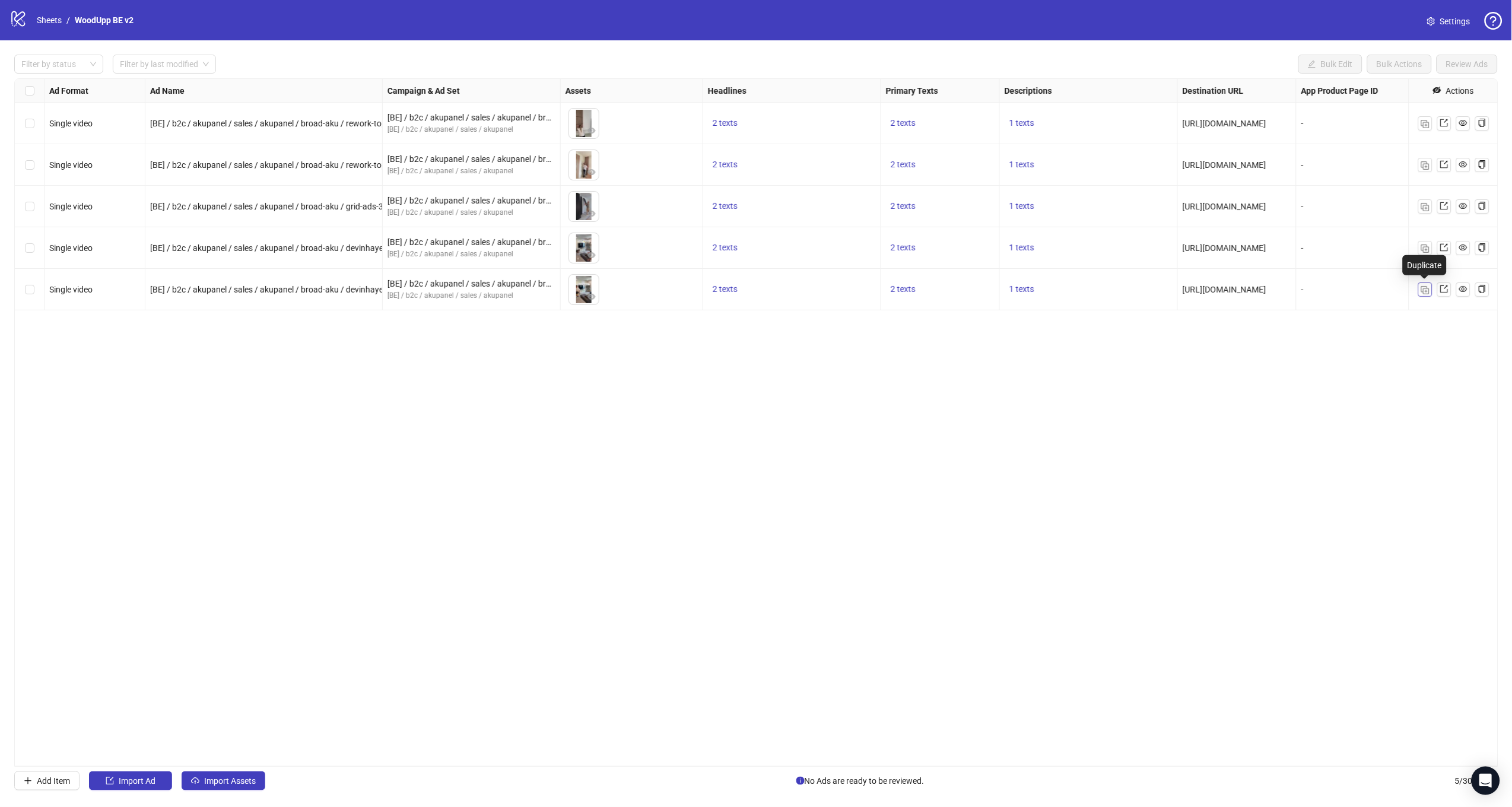
click at [1422, 287] on img "button" at bounding box center [1425, 290] width 9 height 9
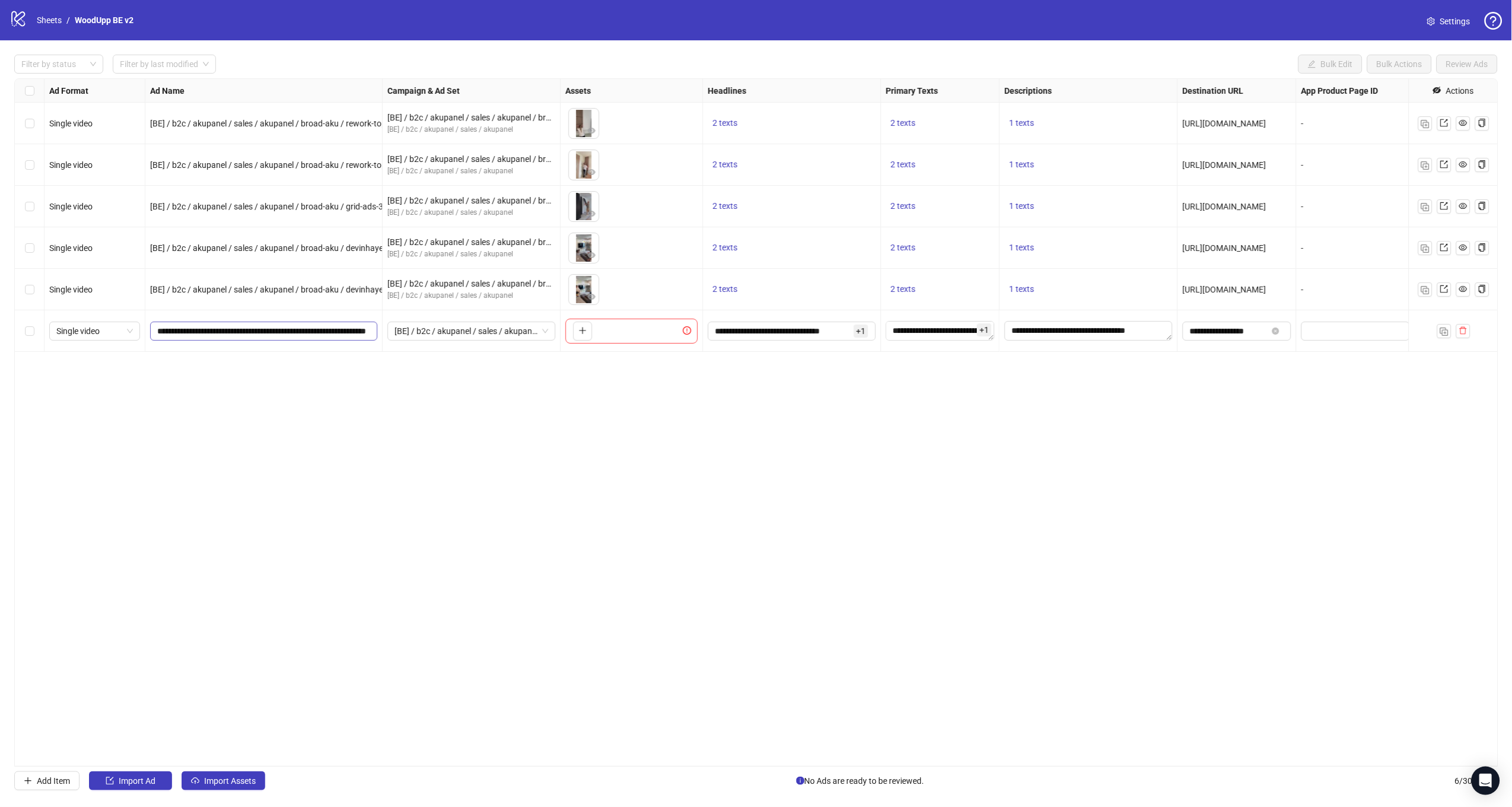
scroll to position [0, 39]
drag, startPoint x: 316, startPoint y: 331, endPoint x: 452, endPoint y: 338, distance: 136.2
click at [452, 79] on div "Single video [BE] / b2c / akupanel / sales / akupanel / broad-aku / rework-topp…" at bounding box center [863, 79] width 1697 height 0
paste input "**********"
type input "**********"
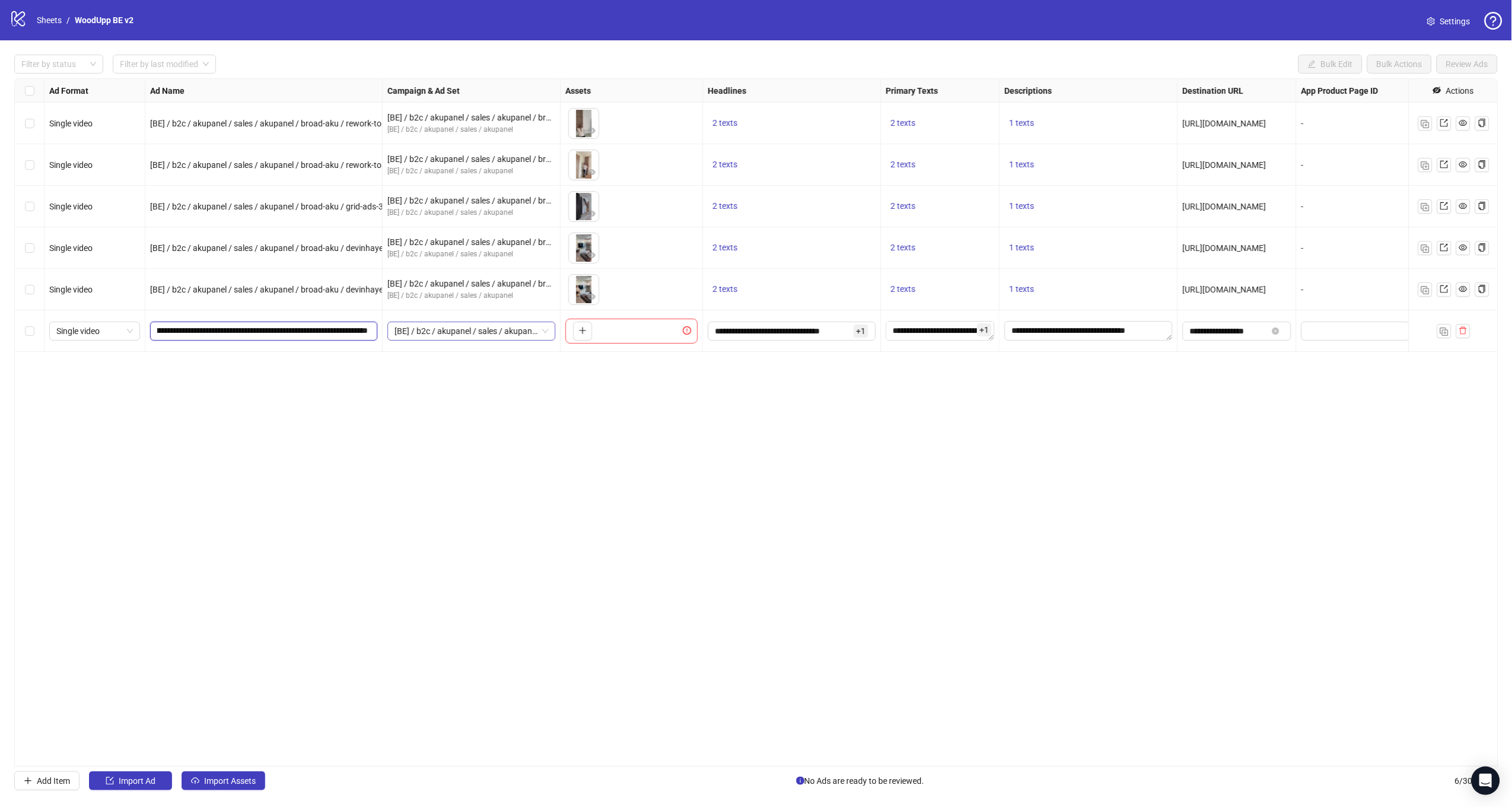
scroll to position [0, 87]
click at [579, 331] on icon "plus" at bounding box center [582, 330] width 9 height 9
drag, startPoint x: 1443, startPoint y: 326, endPoint x: 1403, endPoint y: 338, distance: 41.8
click at [1443, 328] on img "button" at bounding box center [1444, 332] width 9 height 9
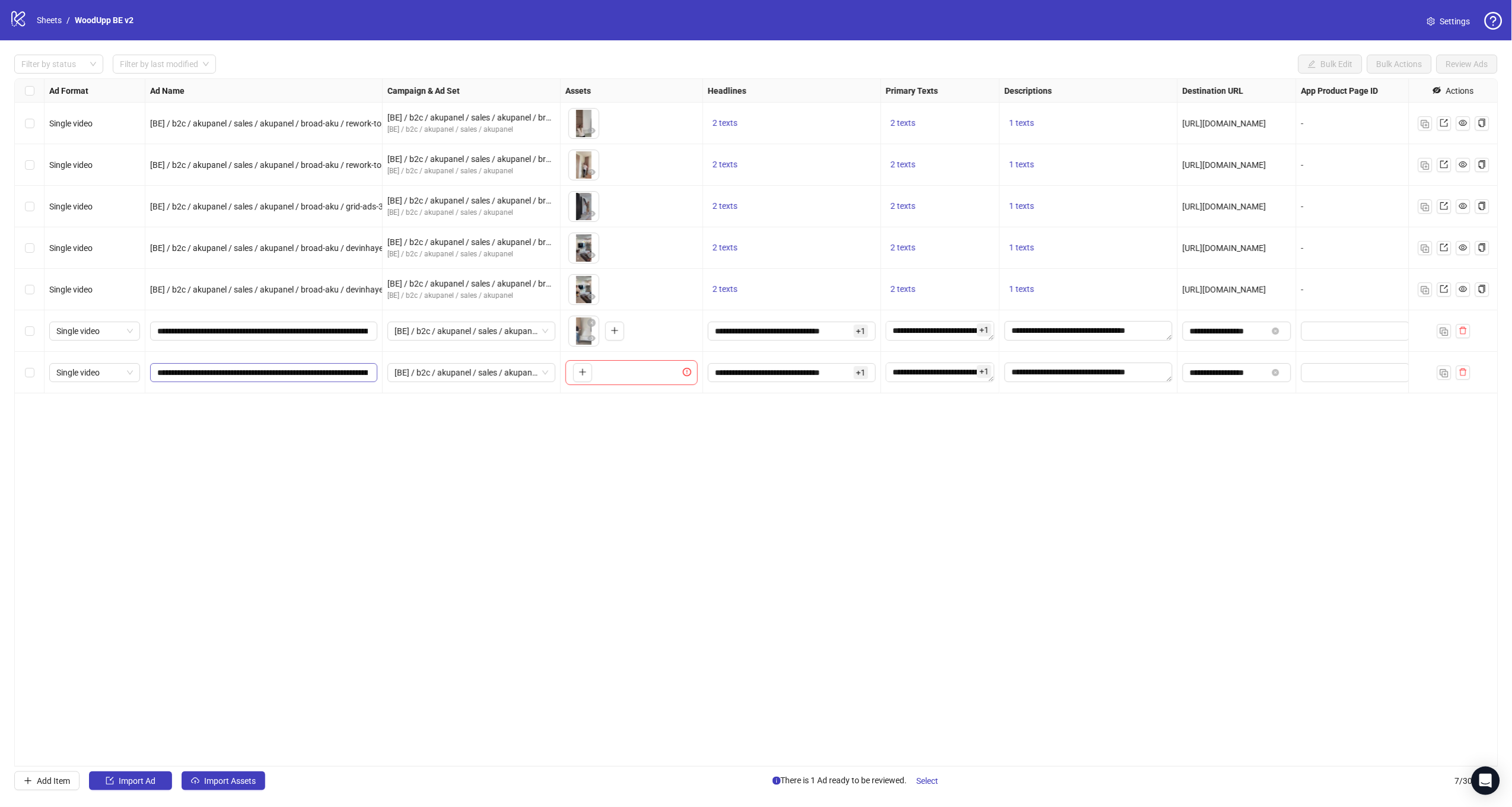
scroll to position [0, 54]
drag, startPoint x: 301, startPoint y: 375, endPoint x: 536, endPoint y: 392, distance: 235.6
click at [536, 79] on div "Single video [BE] / b2c / akupanel / sales / akupanel / broad-aku / rework-topp…" at bounding box center [863, 79] width 1697 height 0
paste input "text"
type input "**********"
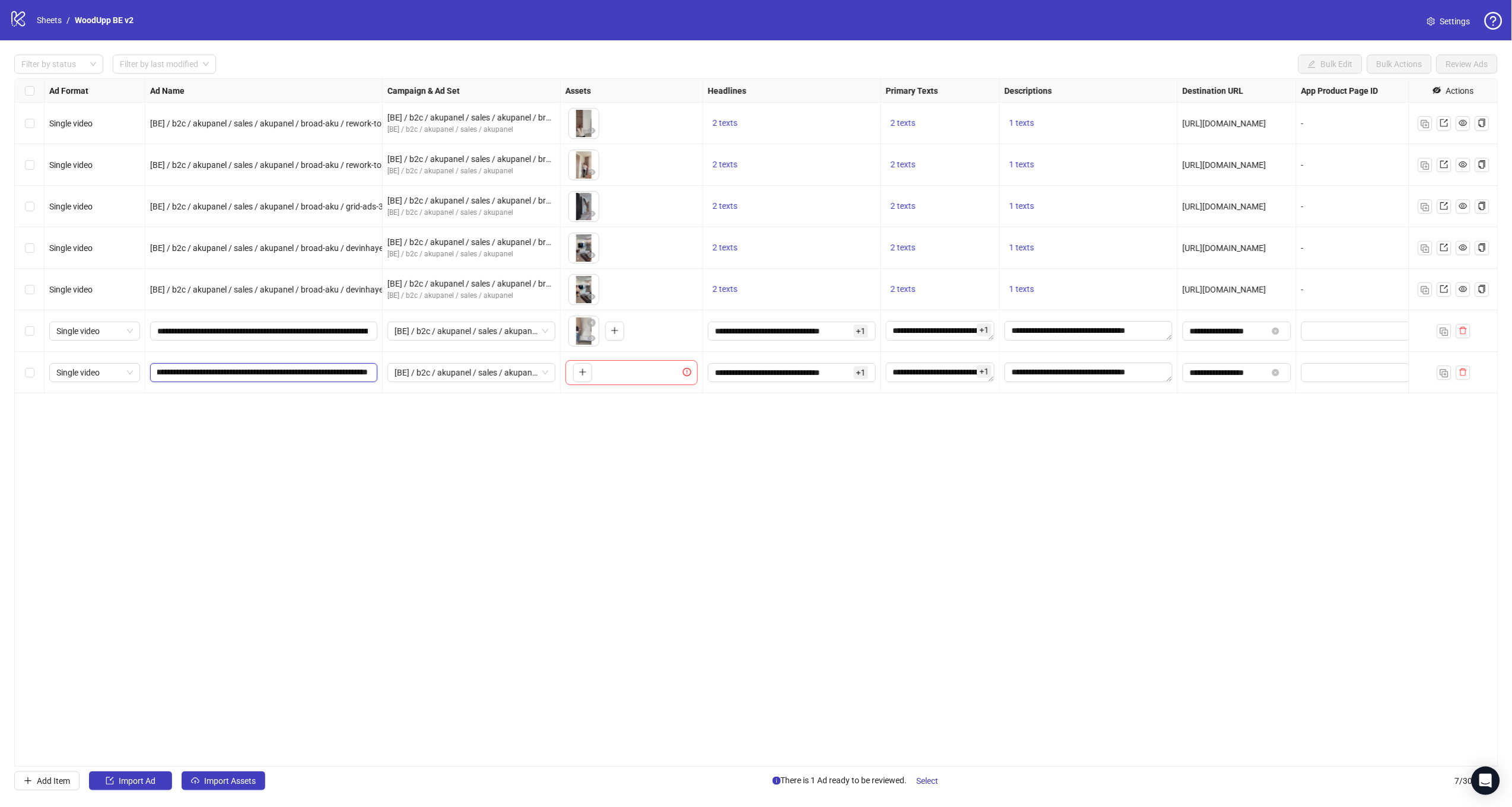
scroll to position [0, 48]
click at [531, 454] on div "Ad Format Ad Name Campaign & Ad Set Assets Headlines Primary Texts Descriptions…" at bounding box center [756, 422] width 1484 height 688
click at [596, 363] on div "To pick up a draggable item, press the space bar. While dragging, use the arrow…" at bounding box center [631, 373] width 132 height 25
click at [584, 372] on icon "plus" at bounding box center [582, 372] width 9 height 9
click at [1442, 377] on button "button" at bounding box center [1444, 372] width 14 height 14
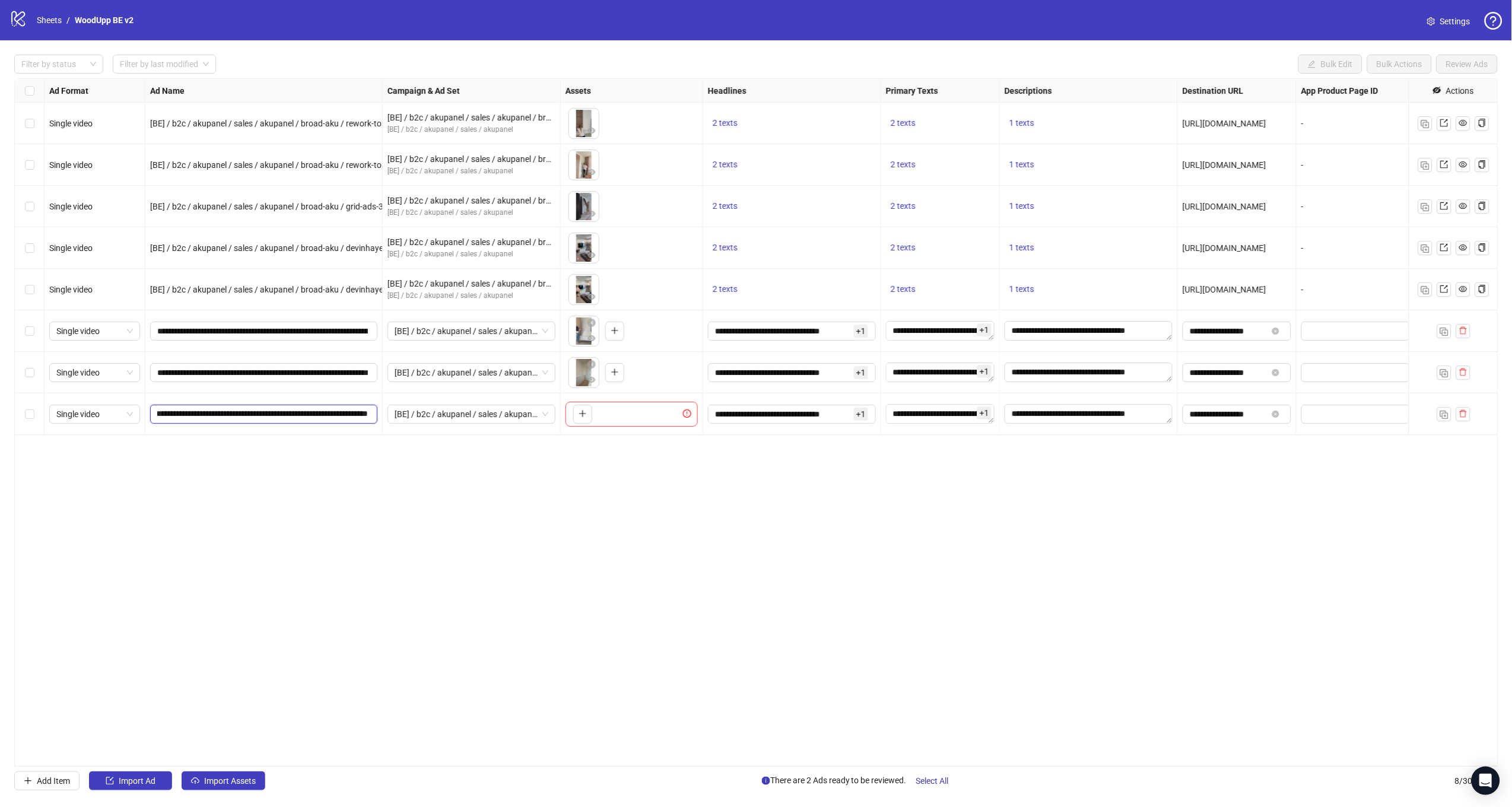
drag, startPoint x: 306, startPoint y: 414, endPoint x: 458, endPoint y: 427, distance: 152.6
click at [454, 79] on div "Single video [BE] / b2c / akupanel / sales / akupanel / broad-aku / rework-topp…" at bounding box center [863, 79] width 1697 height 0
paste input "**********"
type input "**********"
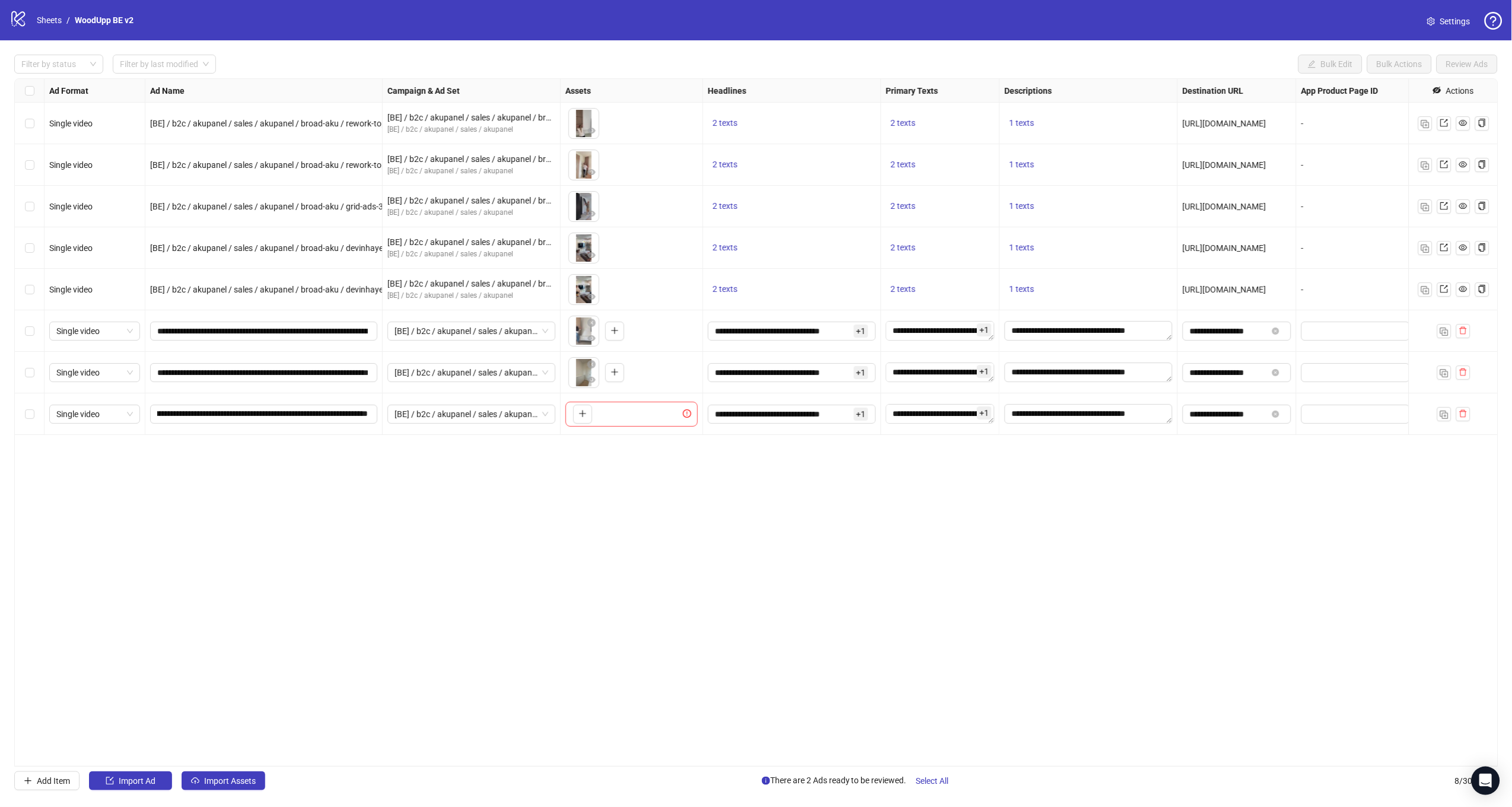
drag, startPoint x: 479, startPoint y: 515, endPoint x: 558, endPoint y: 451, distance: 101.7
click at [483, 511] on div "Ad Format Ad Name Campaign & Ad Set Assets Headlines Primary Texts Descriptions…" at bounding box center [756, 422] width 1484 height 688
click at [592, 424] on div "To pick up a draggable item, press the space bar. While dragging, use the arrow…" at bounding box center [631, 414] width 132 height 25
click at [592, 420] on button "button" at bounding box center [582, 414] width 19 height 19
click at [1311, 541] on div "Ad Format Ad Name Campaign & Ad Set Assets Headlines Primary Texts Descriptions…" at bounding box center [756, 422] width 1484 height 688
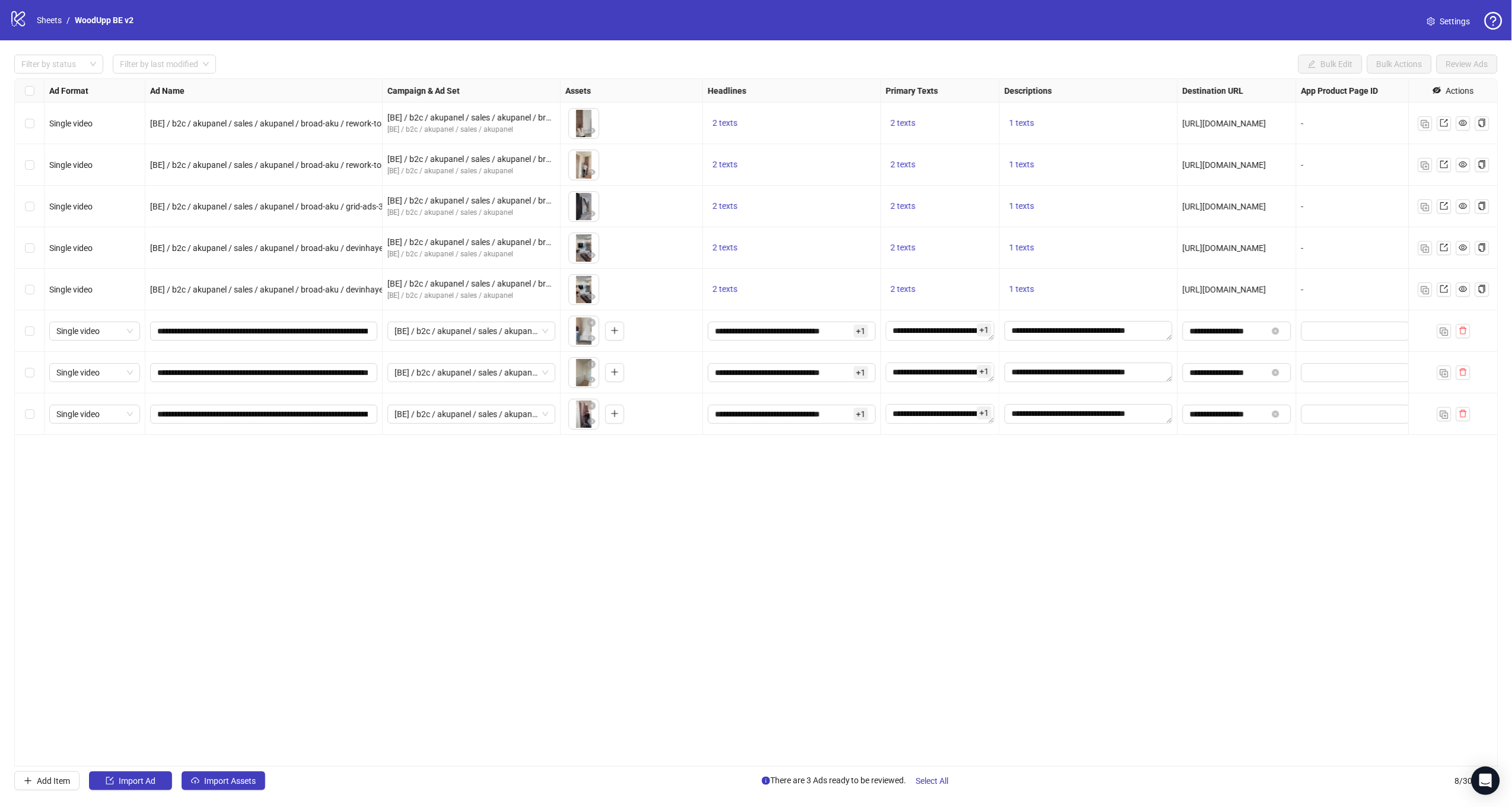
click at [1053, 636] on div "Ad Format Ad Name Campaign & Ad Set Assets Headlines Primary Texts Descriptions…" at bounding box center [756, 422] width 1484 height 688
click at [937, 771] on div "Filter by status Filter by last modified Bulk Edit Bulk Actions Review Ads Ad F…" at bounding box center [756, 422] width 1512 height 764
click at [936, 777] on span "Select All" at bounding box center [933, 781] width 33 height 9
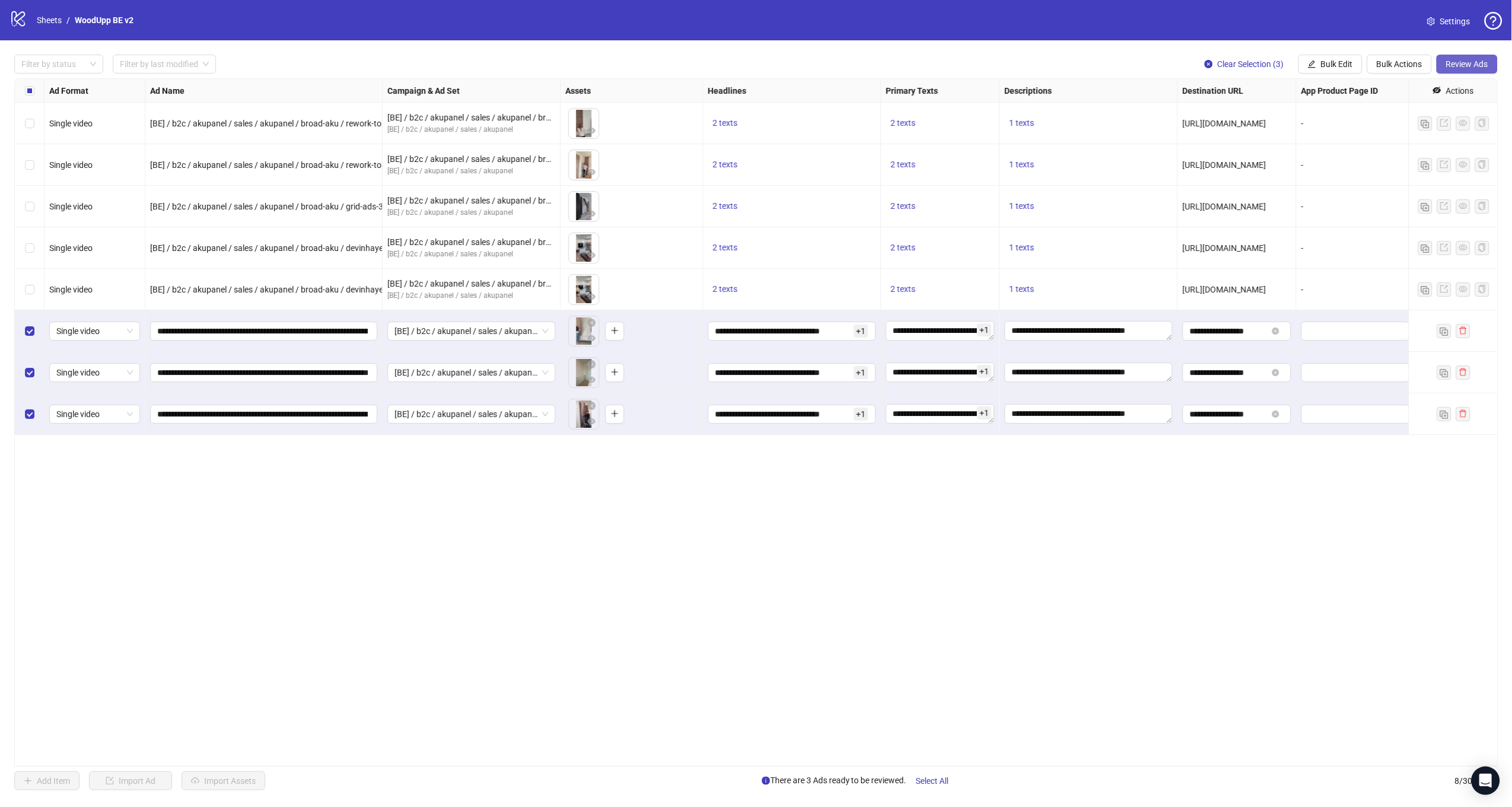
drag, startPoint x: 1454, startPoint y: 76, endPoint x: 1458, endPoint y: 69, distance: 8.1
click at [1454, 76] on div "Filter by status Filter by last modified Clear Selection (3) Bulk Edit Bulk Act…" at bounding box center [756, 422] width 1512 height 764
click at [1458, 68] on span "Review Ads" at bounding box center [1467, 64] width 42 height 9
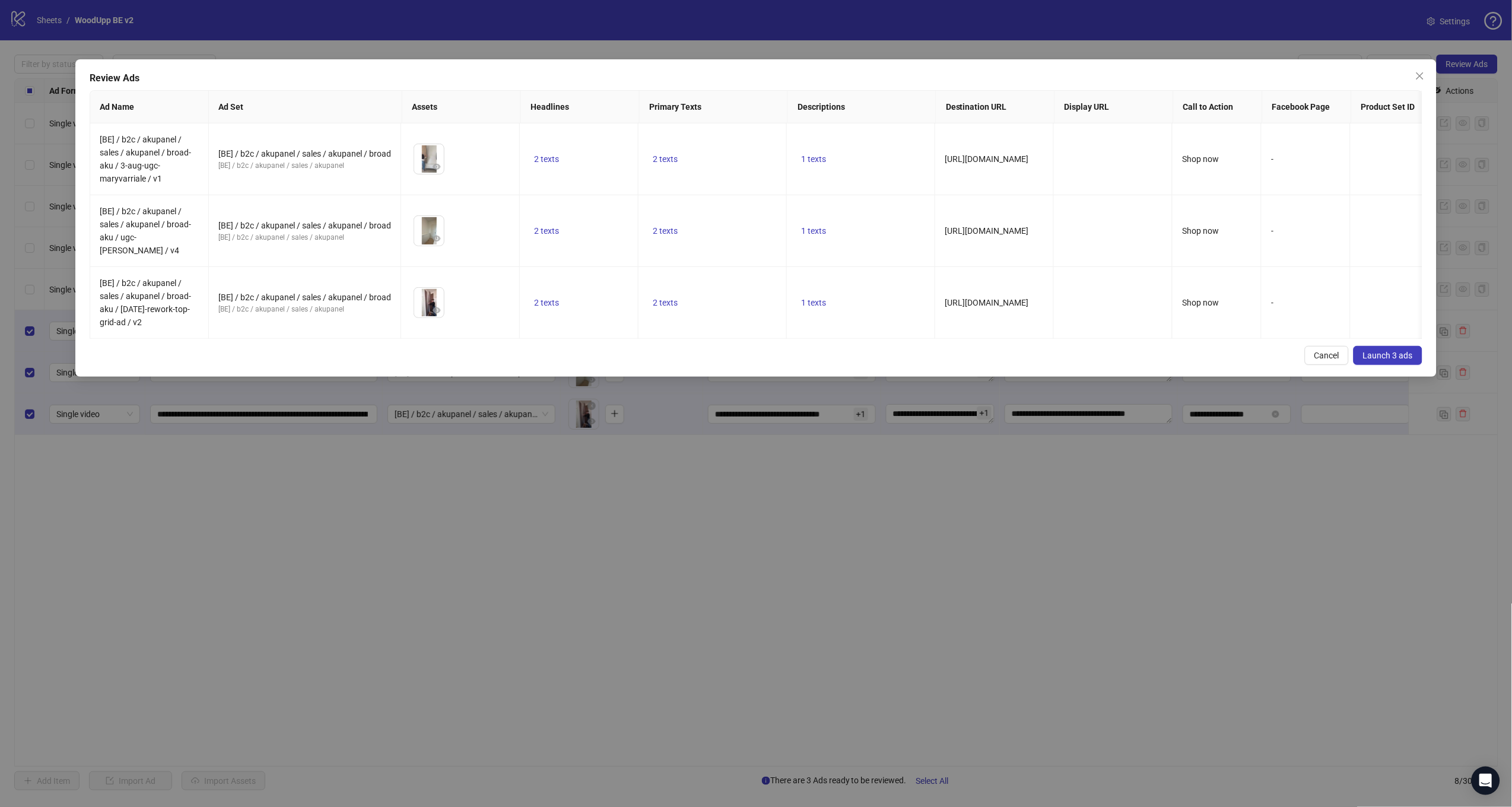
click at [1396, 356] on span "Launch 3 ads" at bounding box center [1388, 356] width 50 height 9
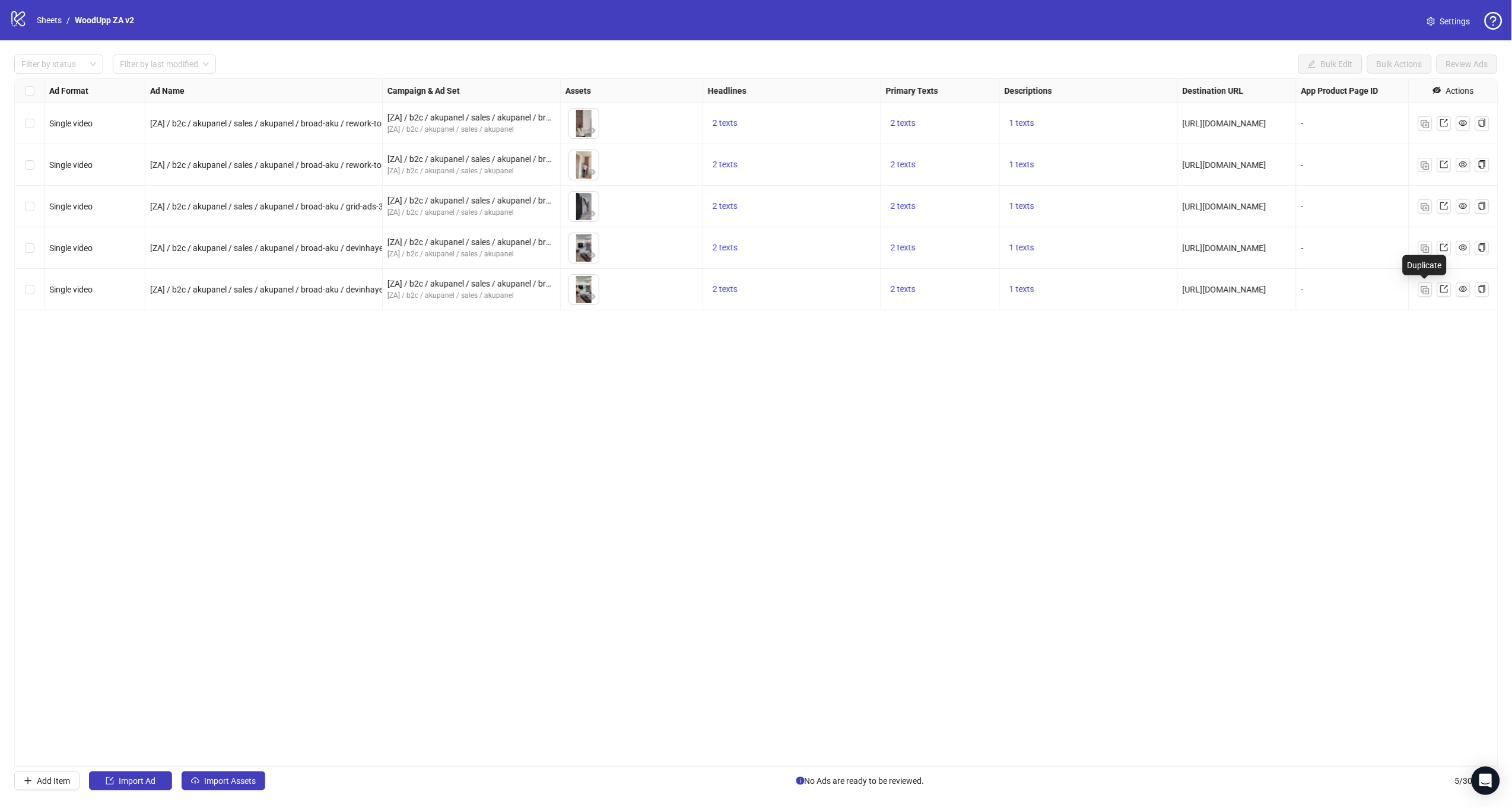
drag, startPoint x: 1424, startPoint y: 289, endPoint x: 878, endPoint y: 346, distance: 549.0
click at [1424, 289] on img "button" at bounding box center [1425, 290] width 9 height 9
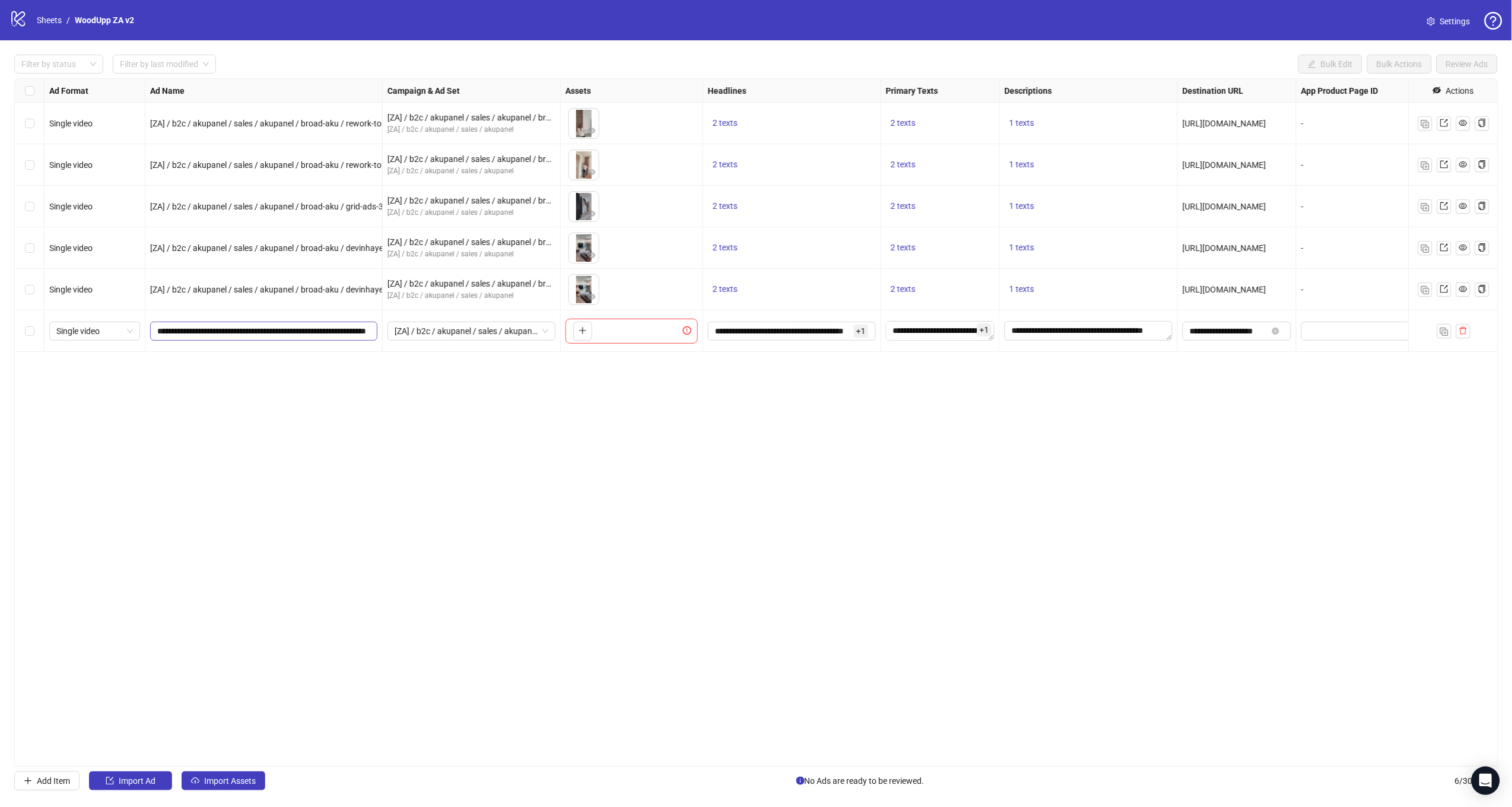
scroll to position [0, 43]
drag, startPoint x: 314, startPoint y: 331, endPoint x: 461, endPoint y: 350, distance: 148.2
click at [461, 79] on div "Single video [ZA] / b2c / akupanel / sales / akupanel / broad-aku / rework-topp…" at bounding box center [863, 79] width 1697 height 0
paste input "**********"
type input "**********"
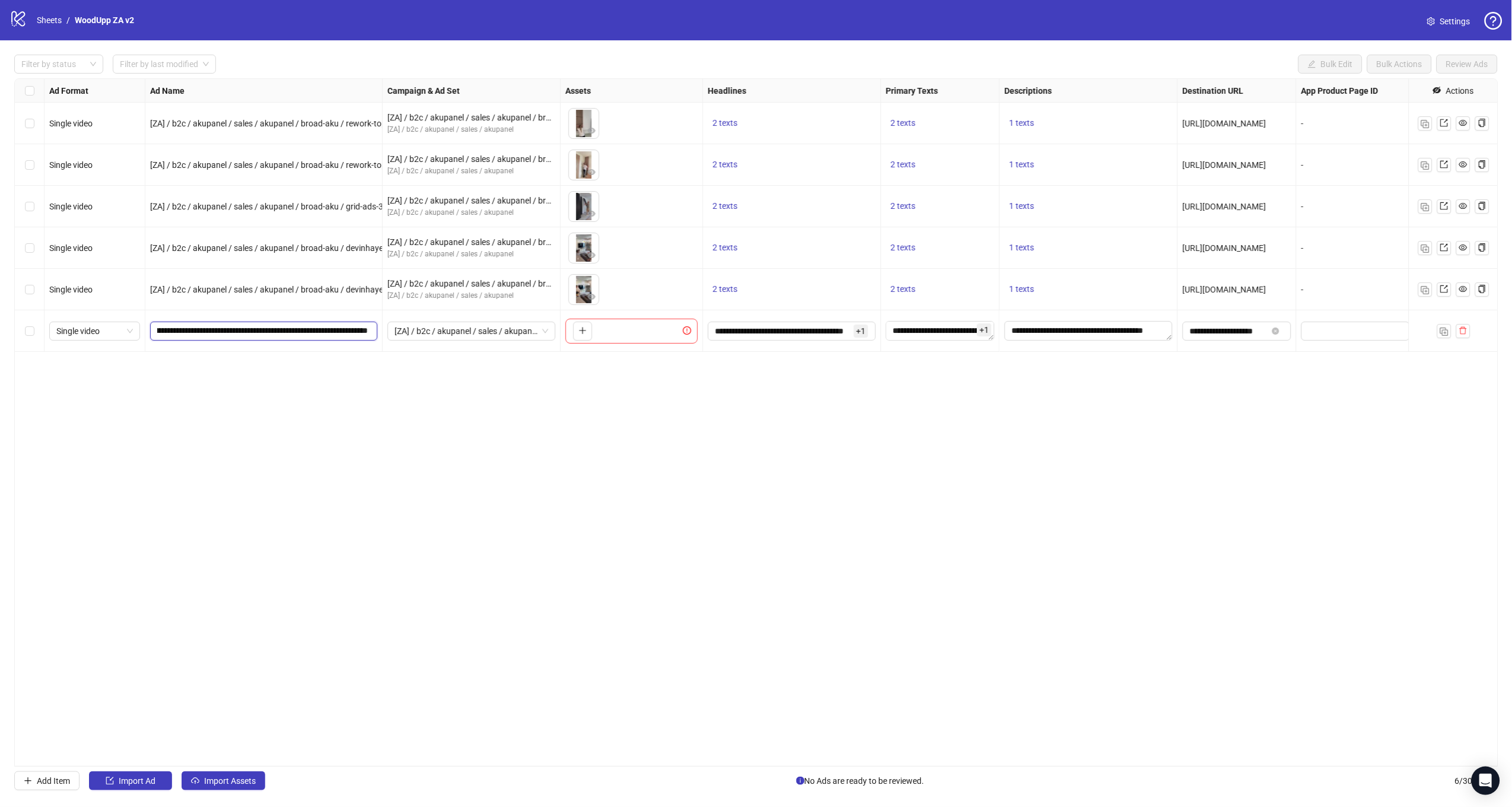
scroll to position [0, 88]
drag, startPoint x: 457, startPoint y: 430, endPoint x: 503, endPoint y: 361, distance: 82.9
click at [458, 429] on div "Ad Format Ad Name Campaign & Ad Set Assets Headlines Primary Texts Descriptions…" at bounding box center [756, 422] width 1484 height 688
click at [580, 325] on button "button" at bounding box center [582, 331] width 19 height 19
drag, startPoint x: 1448, startPoint y: 329, endPoint x: 894, endPoint y: 348, distance: 554.3
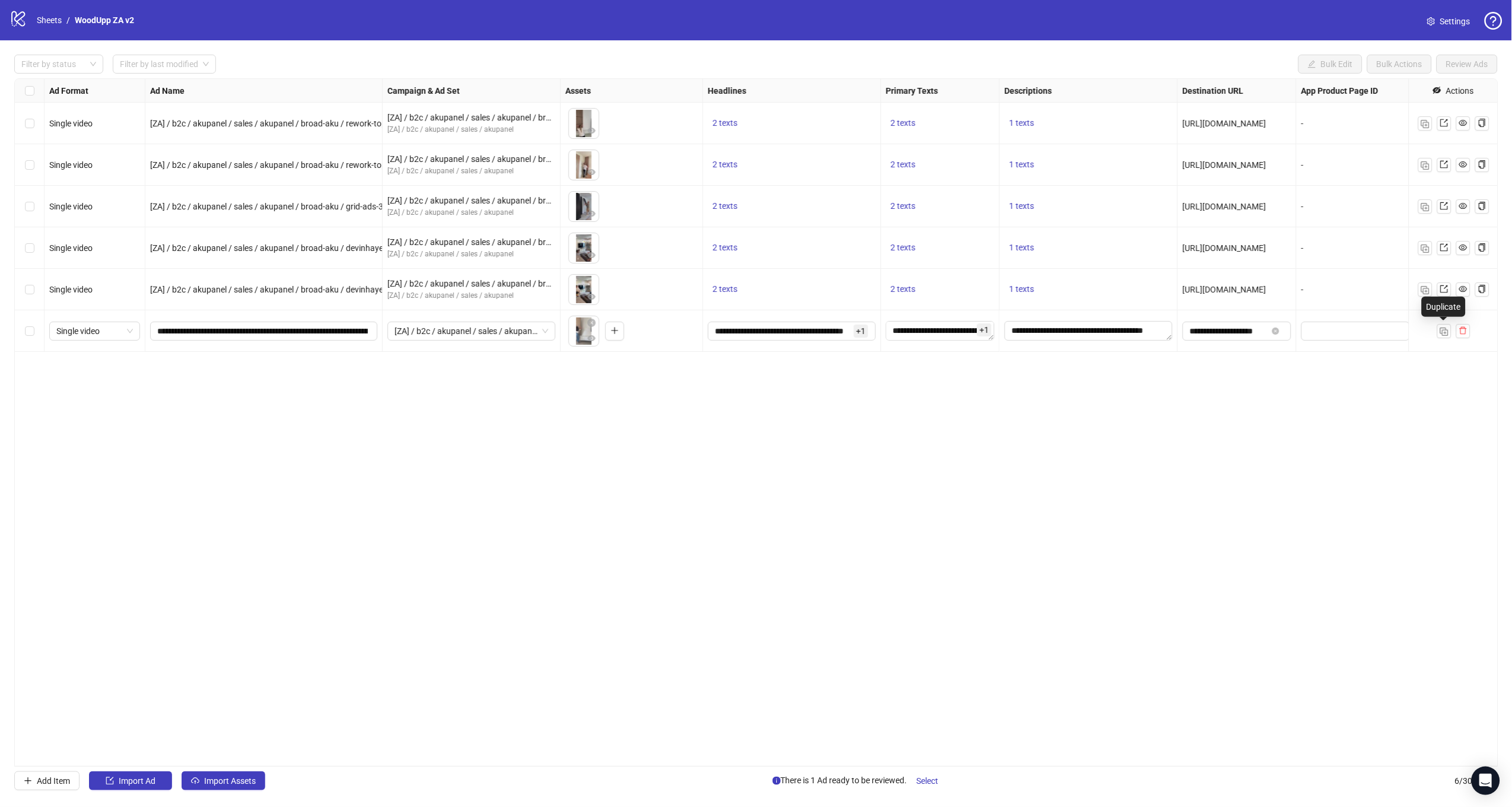
click at [1448, 329] on img "button" at bounding box center [1444, 332] width 9 height 9
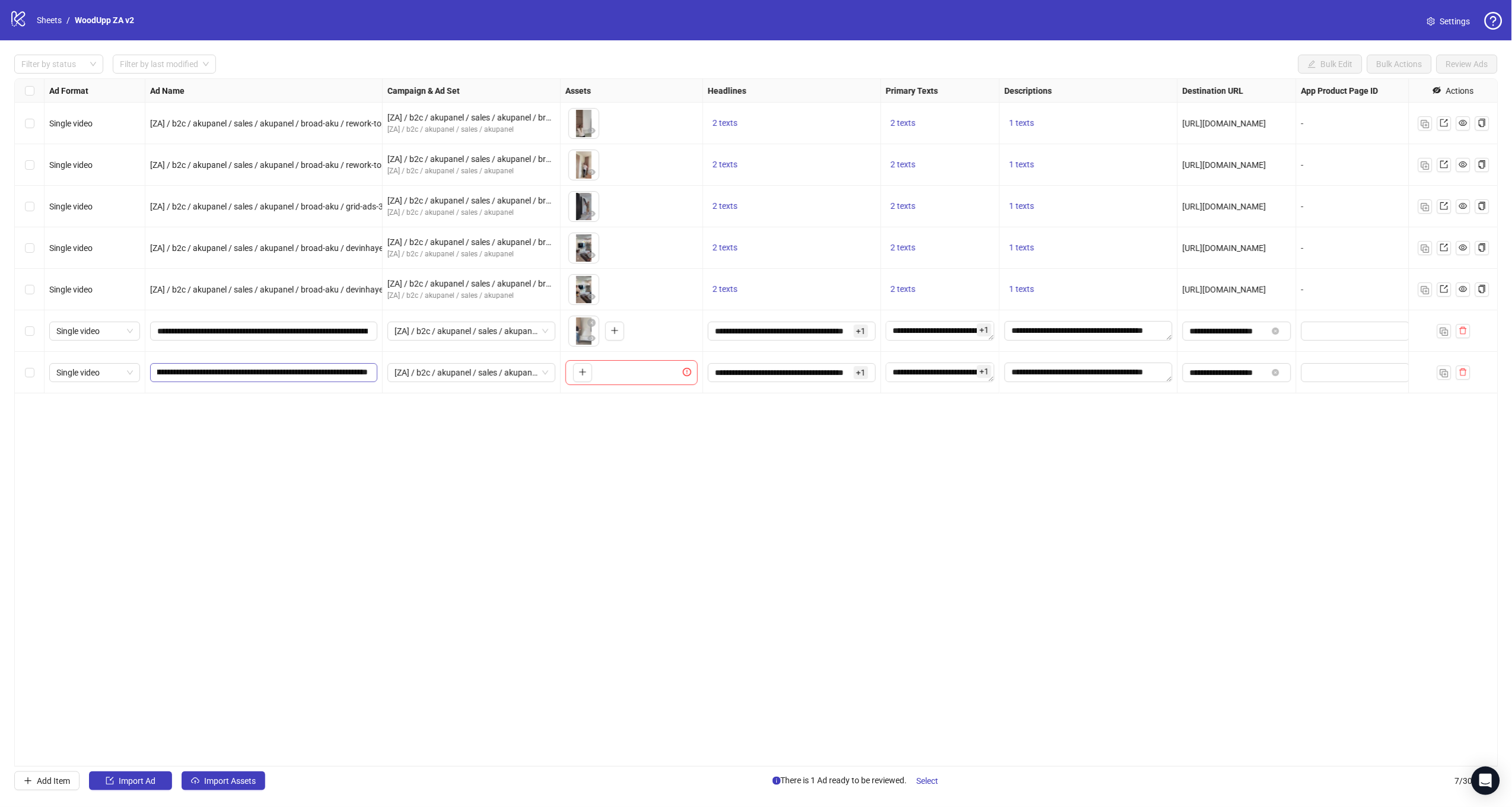
scroll to position [0, 48]
drag, startPoint x: 309, startPoint y: 371, endPoint x: 513, endPoint y: 397, distance: 205.7
click at [513, 397] on div "Ad Format Ad Name Campaign & Ad Set Assets Headlines Primary Texts Descriptions…" at bounding box center [756, 422] width 1484 height 688
paste input "text"
type input "**********"
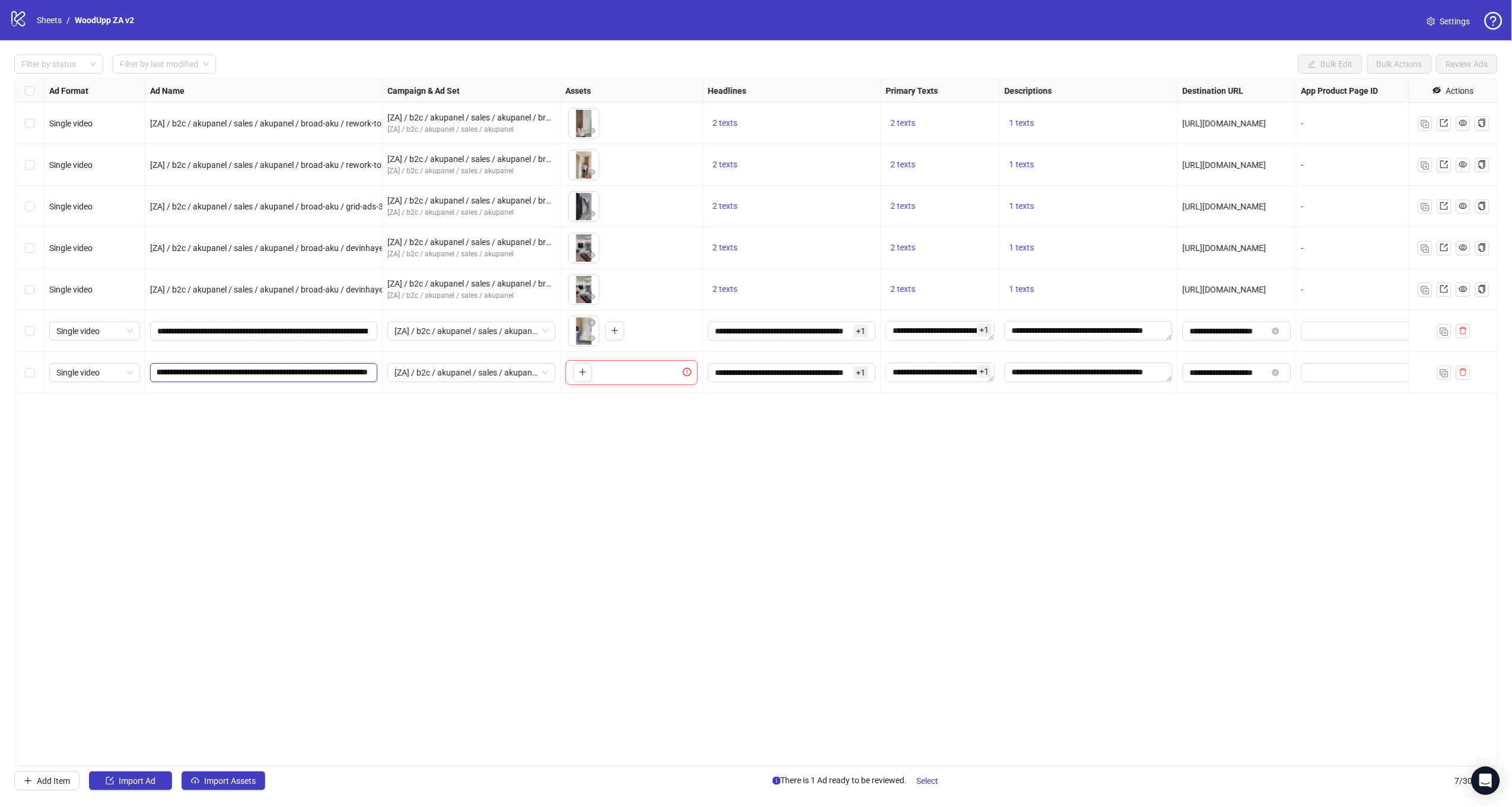
scroll to position [0, 48]
drag, startPoint x: 545, startPoint y: 465, endPoint x: 564, endPoint y: 404, distance: 63.9
click at [545, 465] on div "Ad Format Ad Name Campaign & Ad Set Assets Headlines Primary Texts Descriptions…" at bounding box center [756, 422] width 1484 height 688
click at [577, 377] on button "button" at bounding box center [582, 372] width 19 height 19
click at [1447, 376] on img "button" at bounding box center [1444, 373] width 9 height 9
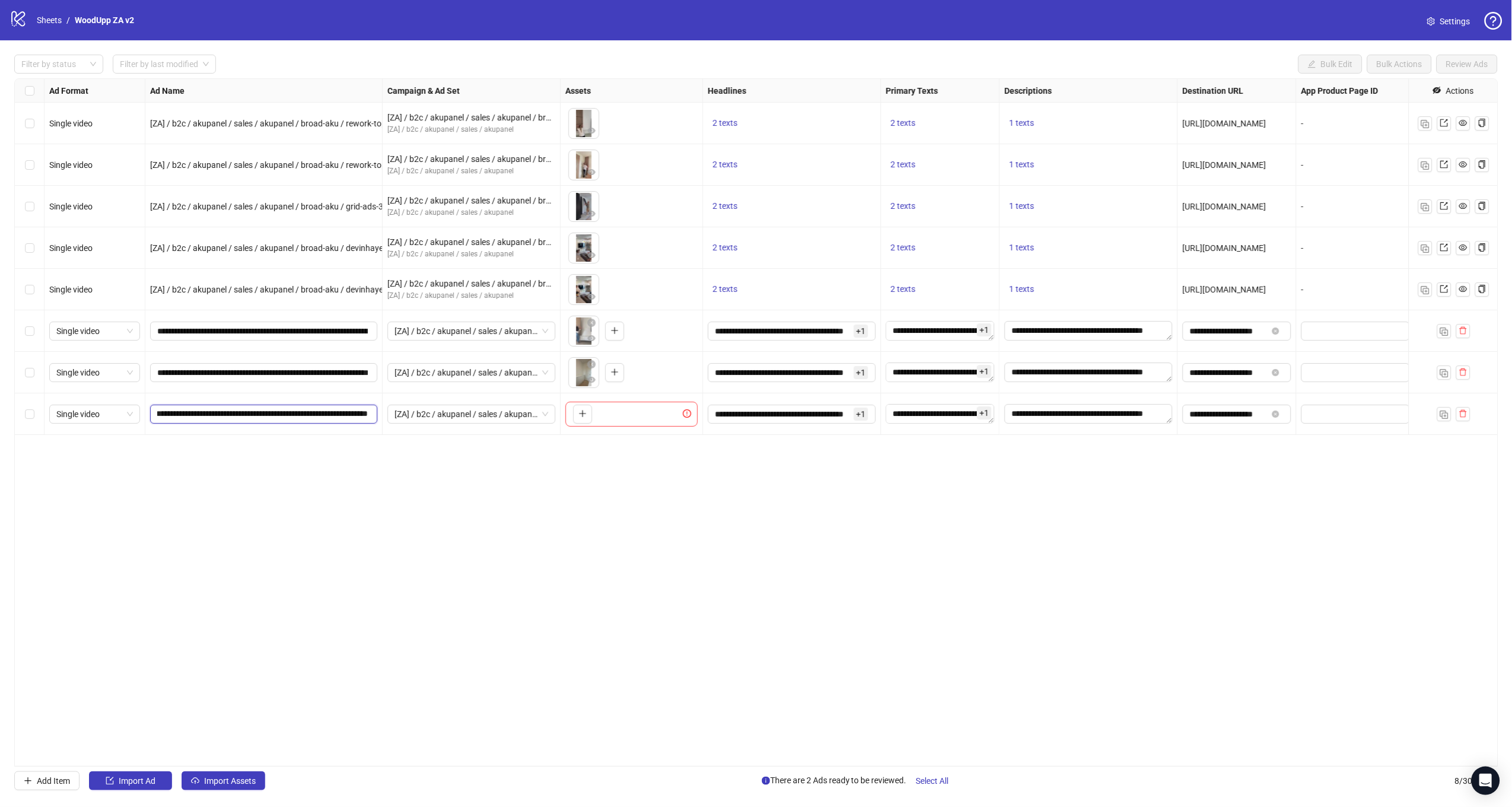
click at [309, 414] on input "**********" at bounding box center [262, 414] width 210 height 13
drag, startPoint x: 306, startPoint y: 414, endPoint x: 588, endPoint y: 435, distance: 282.8
click at [588, 79] on div "Single video [ZA] / b2c / akupanel / sales / akupanel / broad-aku / rework-topp…" at bounding box center [863, 79] width 1697 height 0
paste input "**********"
type input "**********"
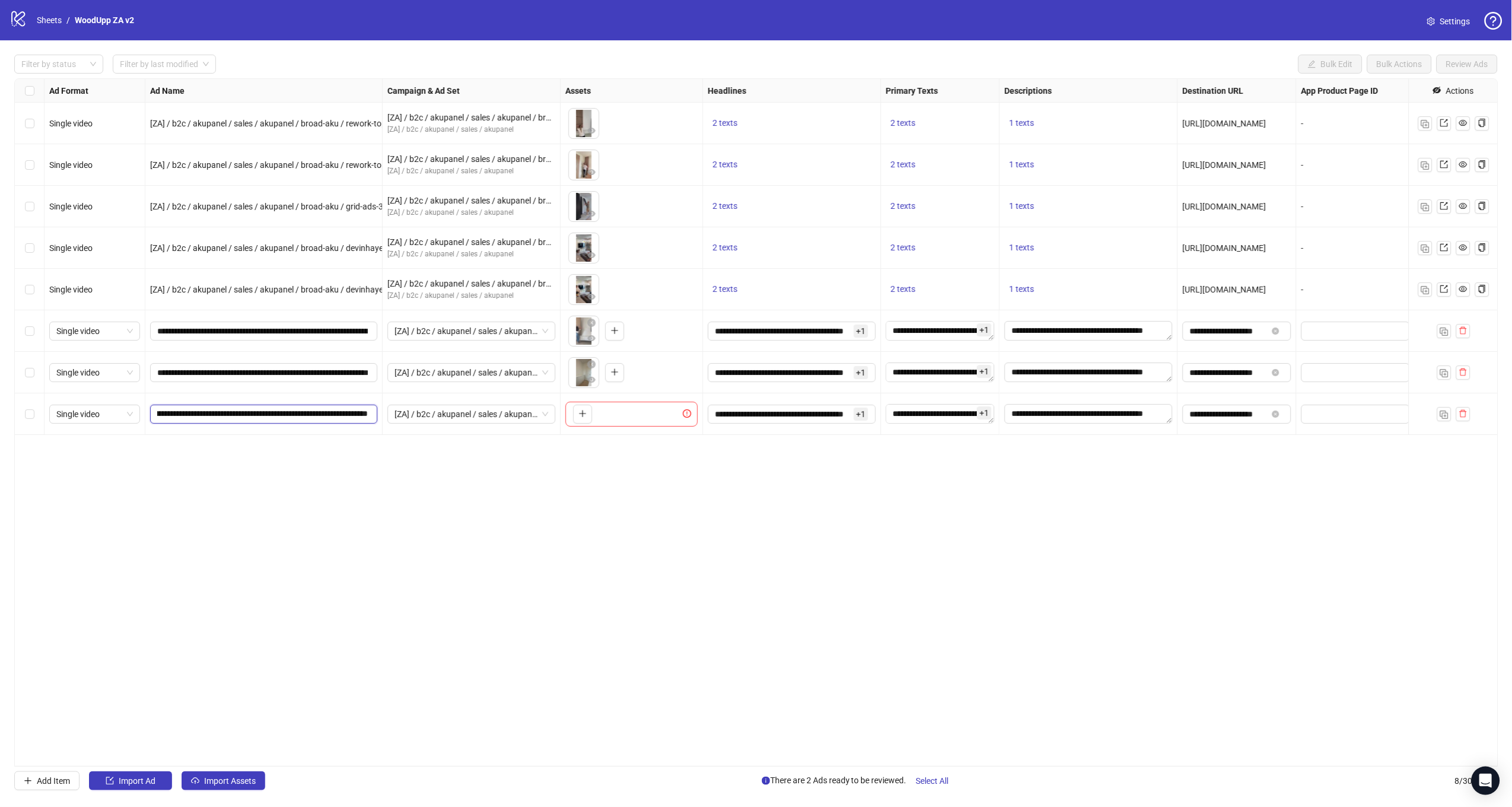
scroll to position [0, 90]
drag, startPoint x: 542, startPoint y: 520, endPoint x: 568, endPoint y: 425, distance: 98.5
click at [546, 506] on div "Ad Format Ad Name Campaign & Ad Set Assets Headlines Primary Texts Descriptions…" at bounding box center [756, 422] width 1484 height 688
click at [577, 414] on button "button" at bounding box center [582, 414] width 19 height 19
click at [937, 786] on button "Select All" at bounding box center [933, 781] width 52 height 19
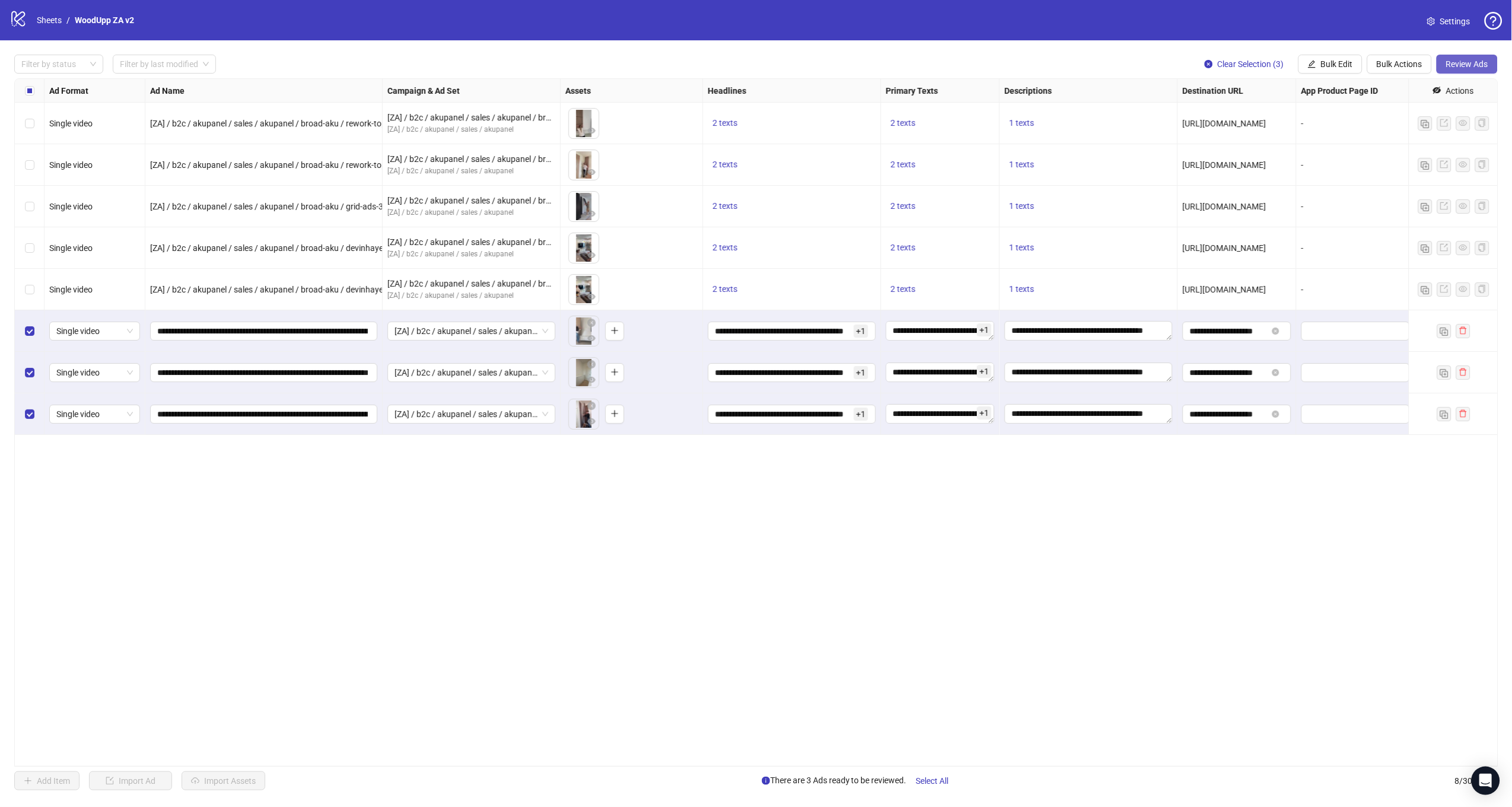
click at [1474, 69] on button "Review Ads" at bounding box center [1467, 64] width 61 height 19
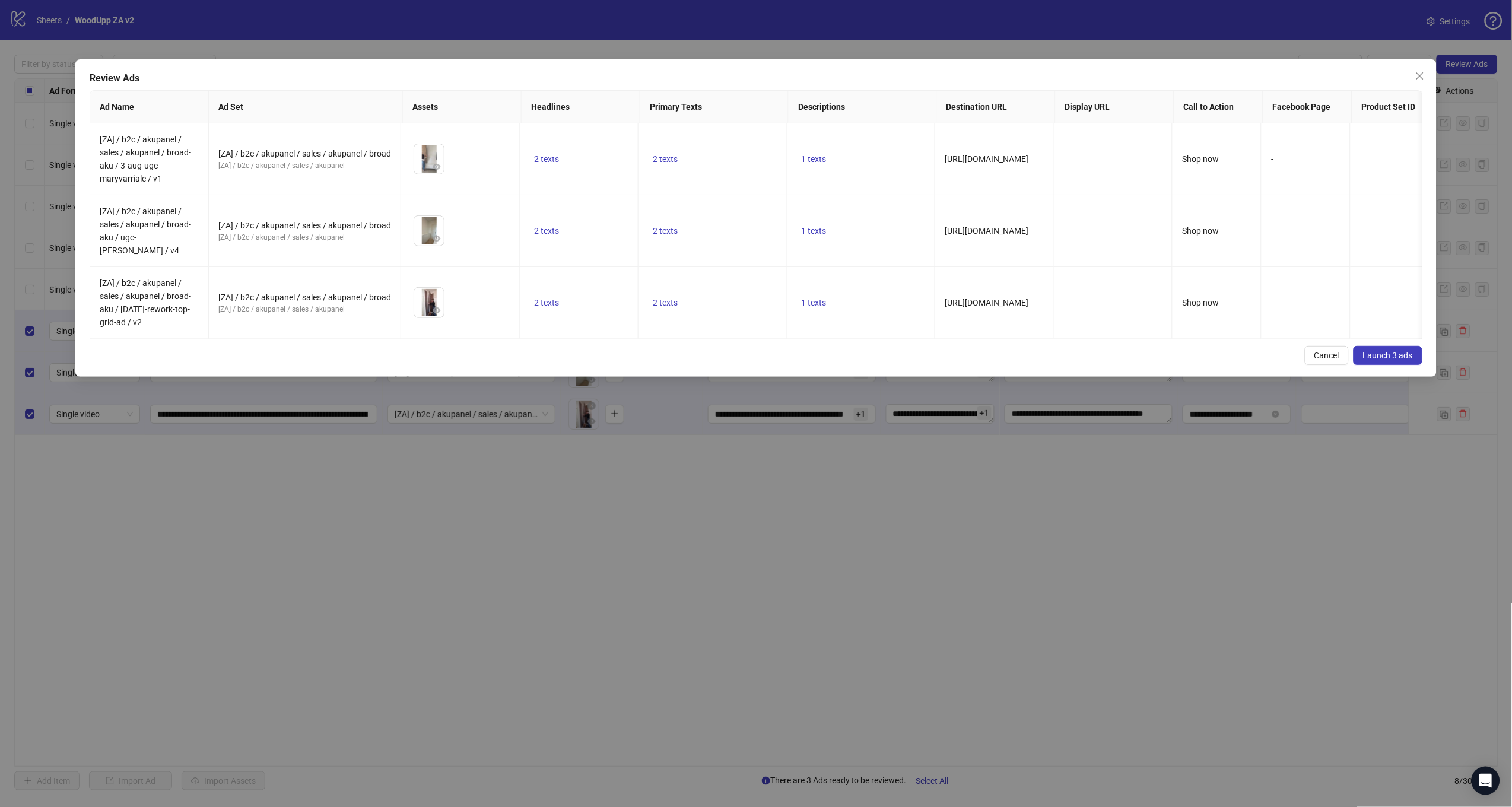
click at [1365, 352] on span "Launch 3 ads" at bounding box center [1388, 356] width 50 height 9
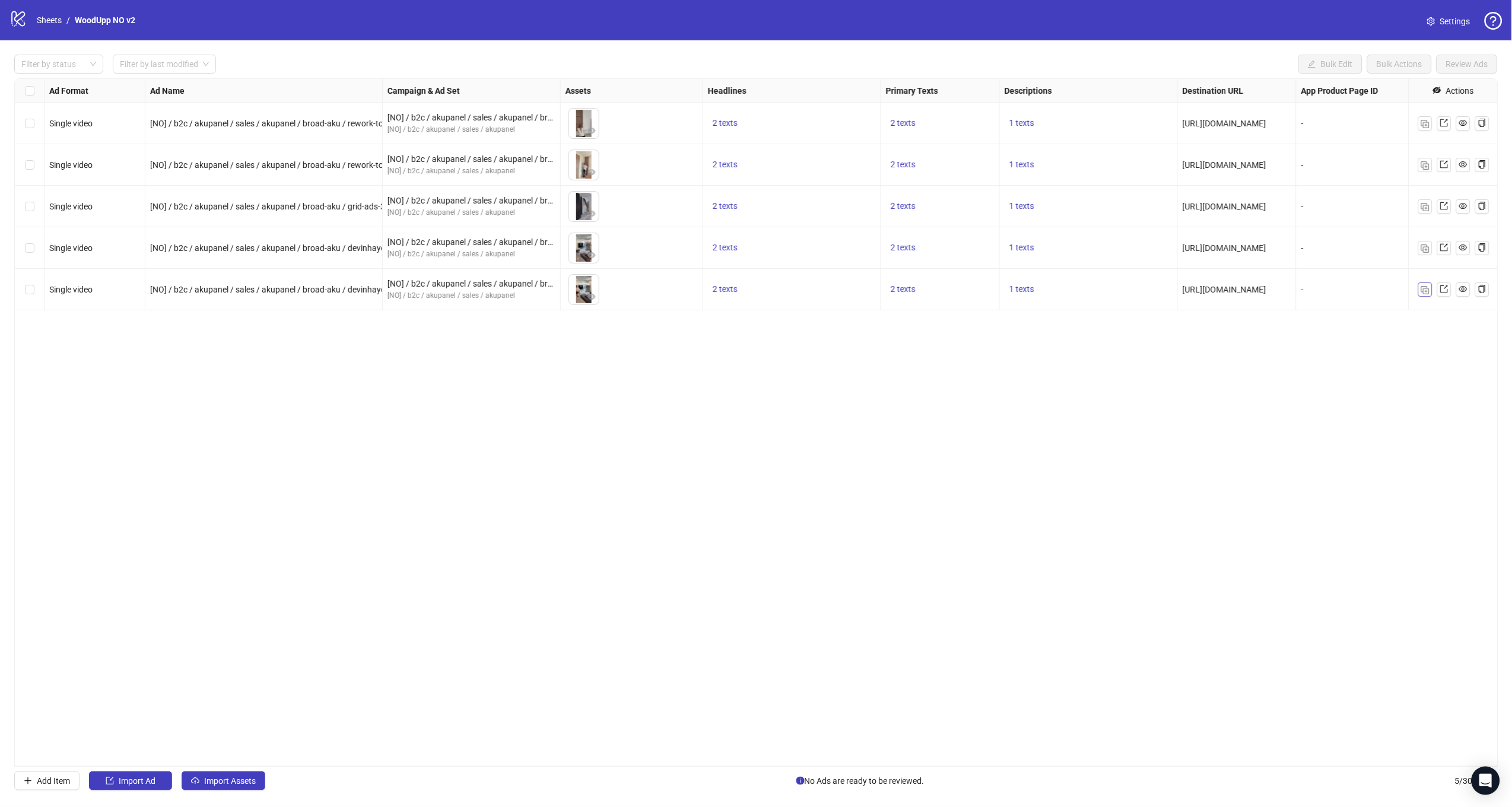
click at [1421, 287] on img "button" at bounding box center [1425, 290] width 9 height 9
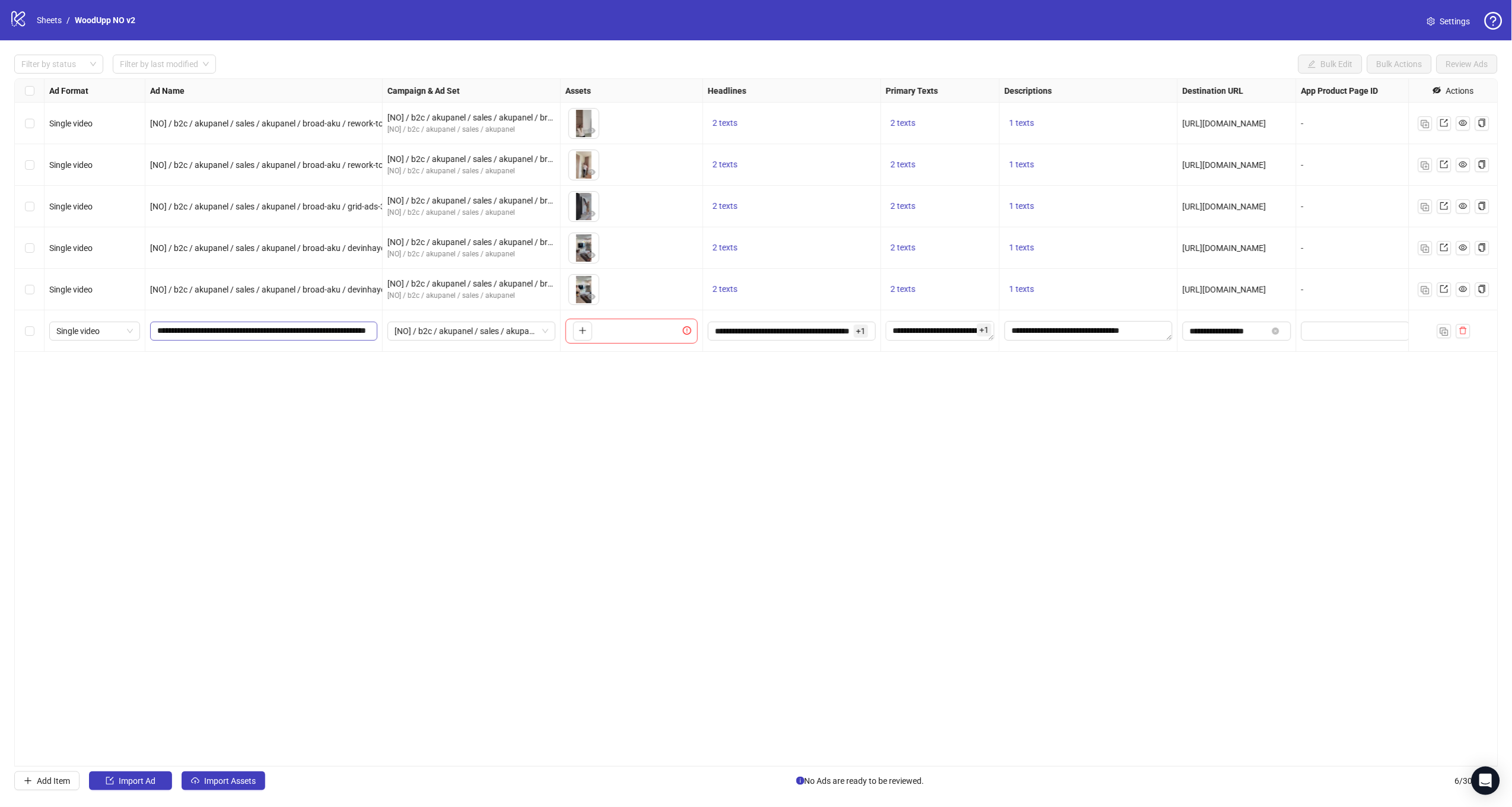
scroll to position [0, 33]
drag, startPoint x: 324, startPoint y: 331, endPoint x: 398, endPoint y: 330, distance: 74.0
click at [398, 79] on div "Single video [NO] / b2c / akupanel / sales / akupanel / broad-aku / rework-topp…" at bounding box center [863, 79] width 1697 height 0
paste input "**********"
type input "**********"
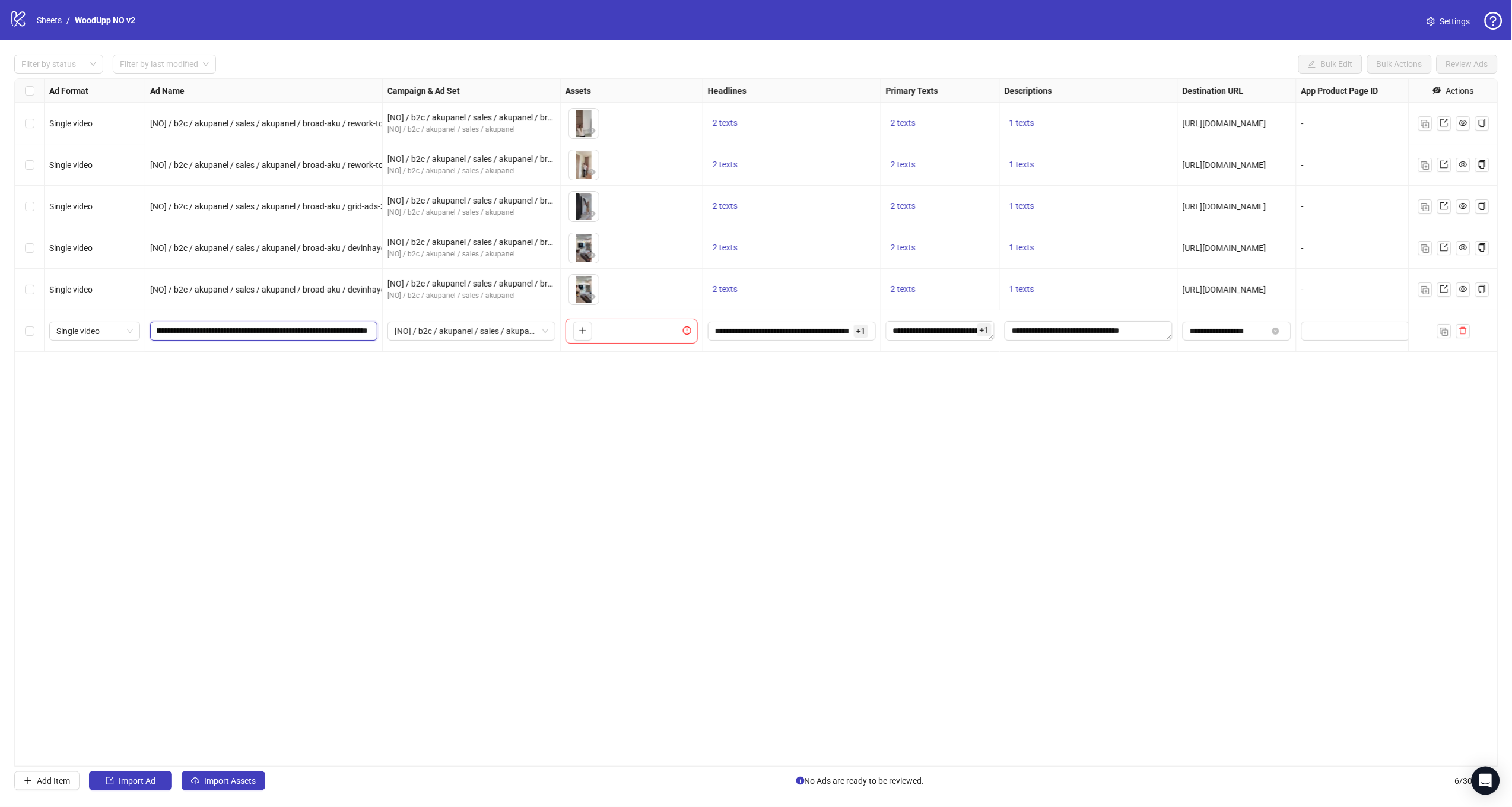
scroll to position [0, 89]
drag, startPoint x: 439, startPoint y: 436, endPoint x: 513, endPoint y: 349, distance: 114.2
click at [439, 435] on div "Ad Format Ad Name Campaign & Ad Set Assets Headlines Primary Texts Descriptions…" at bounding box center [756, 422] width 1484 height 688
click at [588, 332] on button "button" at bounding box center [582, 331] width 19 height 19
click at [1443, 330] on img "button" at bounding box center [1444, 332] width 9 height 9
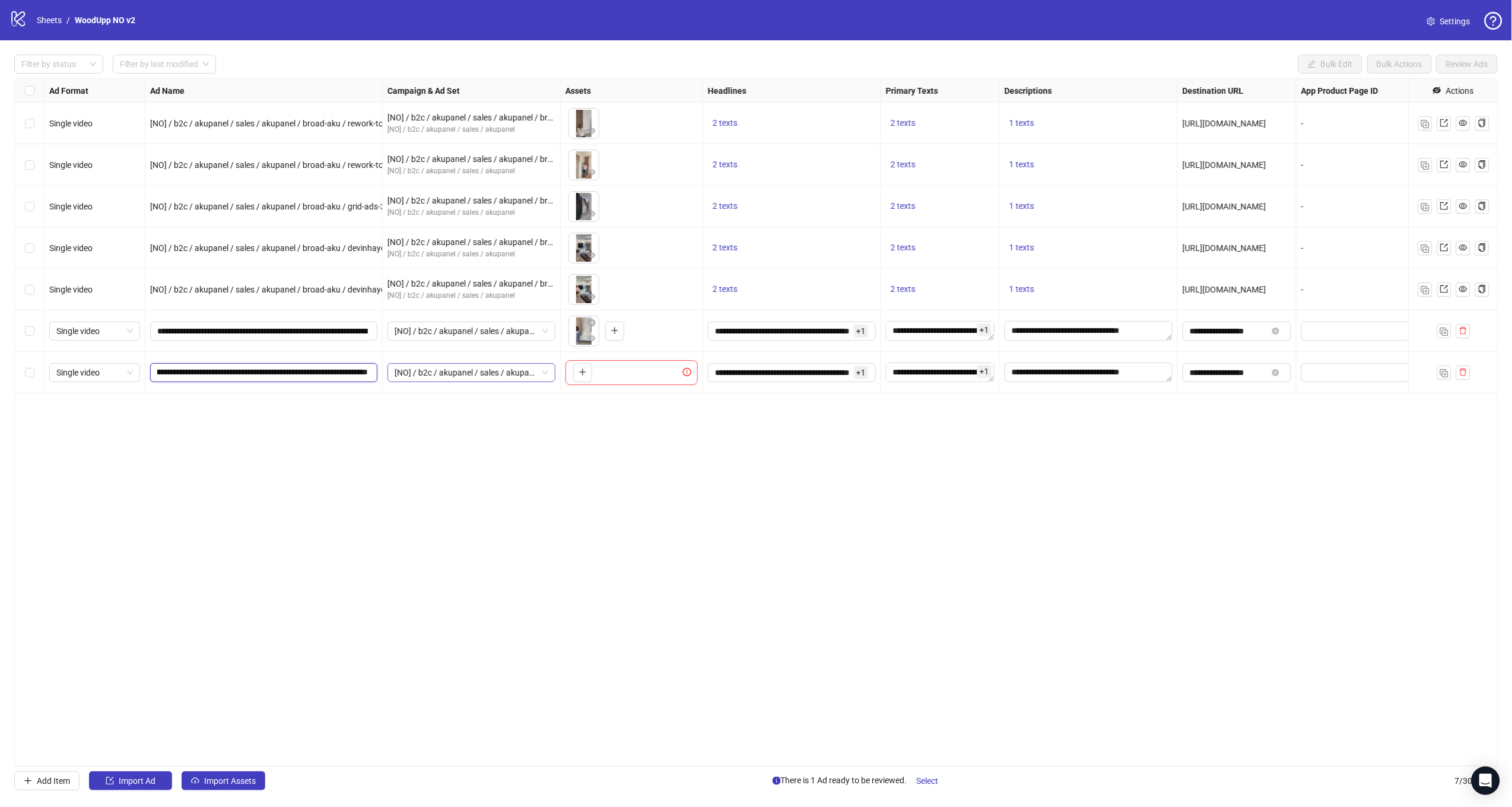
drag, startPoint x: 356, startPoint y: 372, endPoint x: 484, endPoint y: 379, distance: 128.2
click at [483, 79] on div "Single video [NO] / b2c / akupanel / sales / akupanel / broad-aku / rework-topp…" at bounding box center [863, 79] width 1697 height 0
paste input "text"
type input "**********"
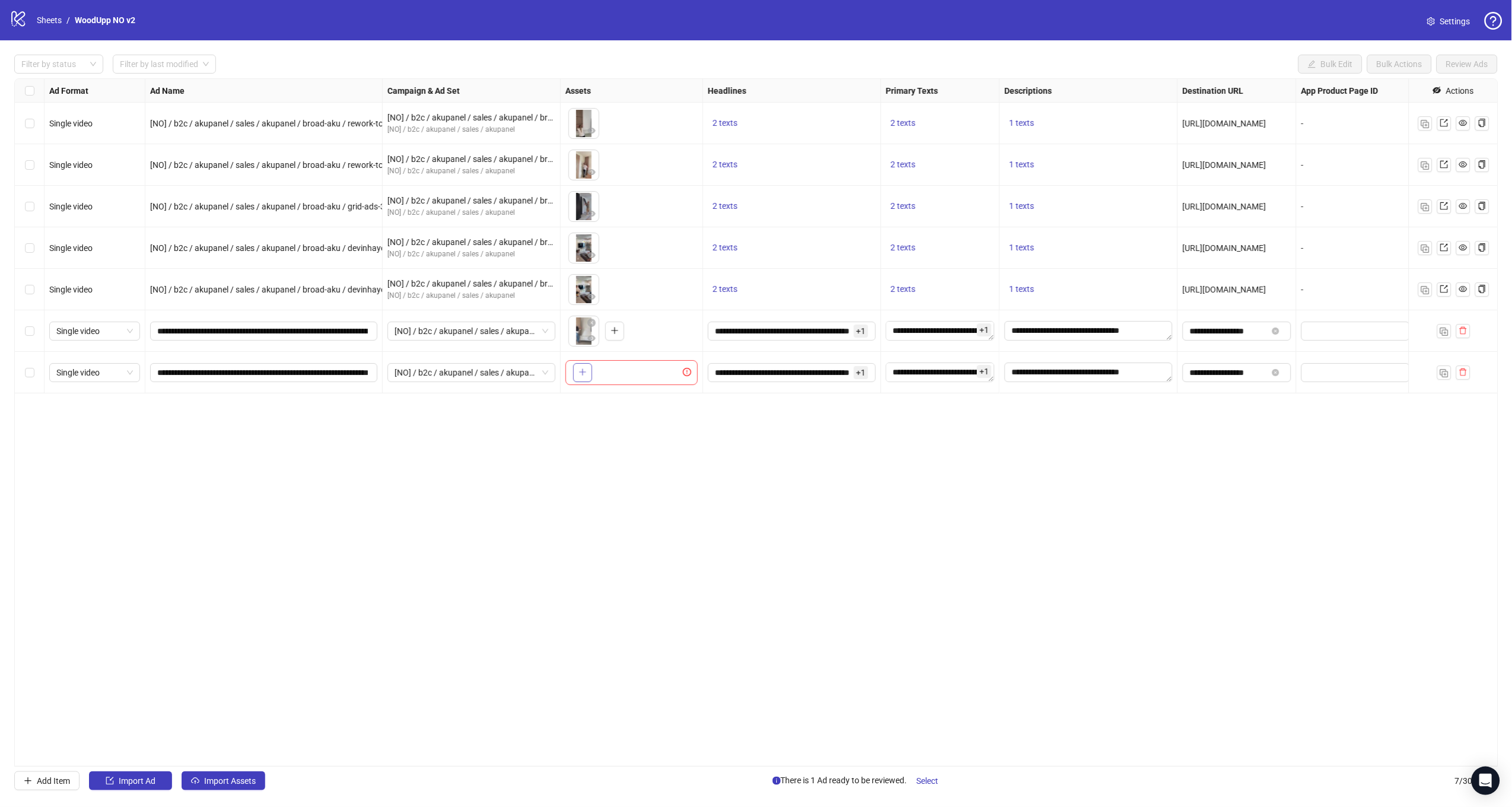
click at [583, 365] on button "button" at bounding box center [582, 372] width 19 height 19
drag, startPoint x: 1446, startPoint y: 375, endPoint x: 833, endPoint y: 400, distance: 613.5
click at [1446, 375] on img "button" at bounding box center [1444, 373] width 9 height 9
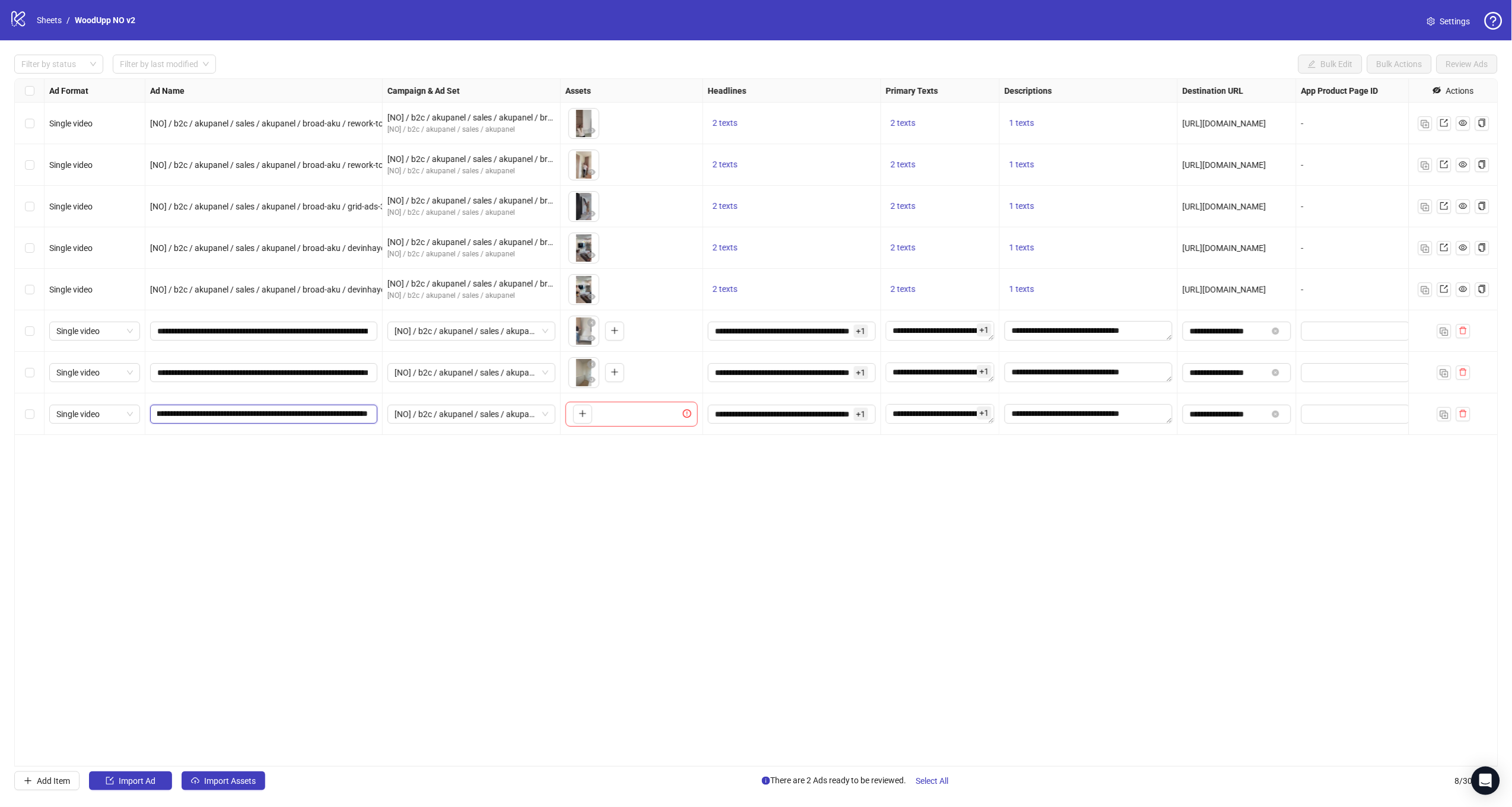
drag, startPoint x: 357, startPoint y: 413, endPoint x: 529, endPoint y: 435, distance: 173.4
click at [529, 79] on div "Single video [NO] / b2c / akupanel / sales / akupanel / broad-aku / rework-topp…" at bounding box center [863, 79] width 1697 height 0
paste input "**********"
type input "**********"
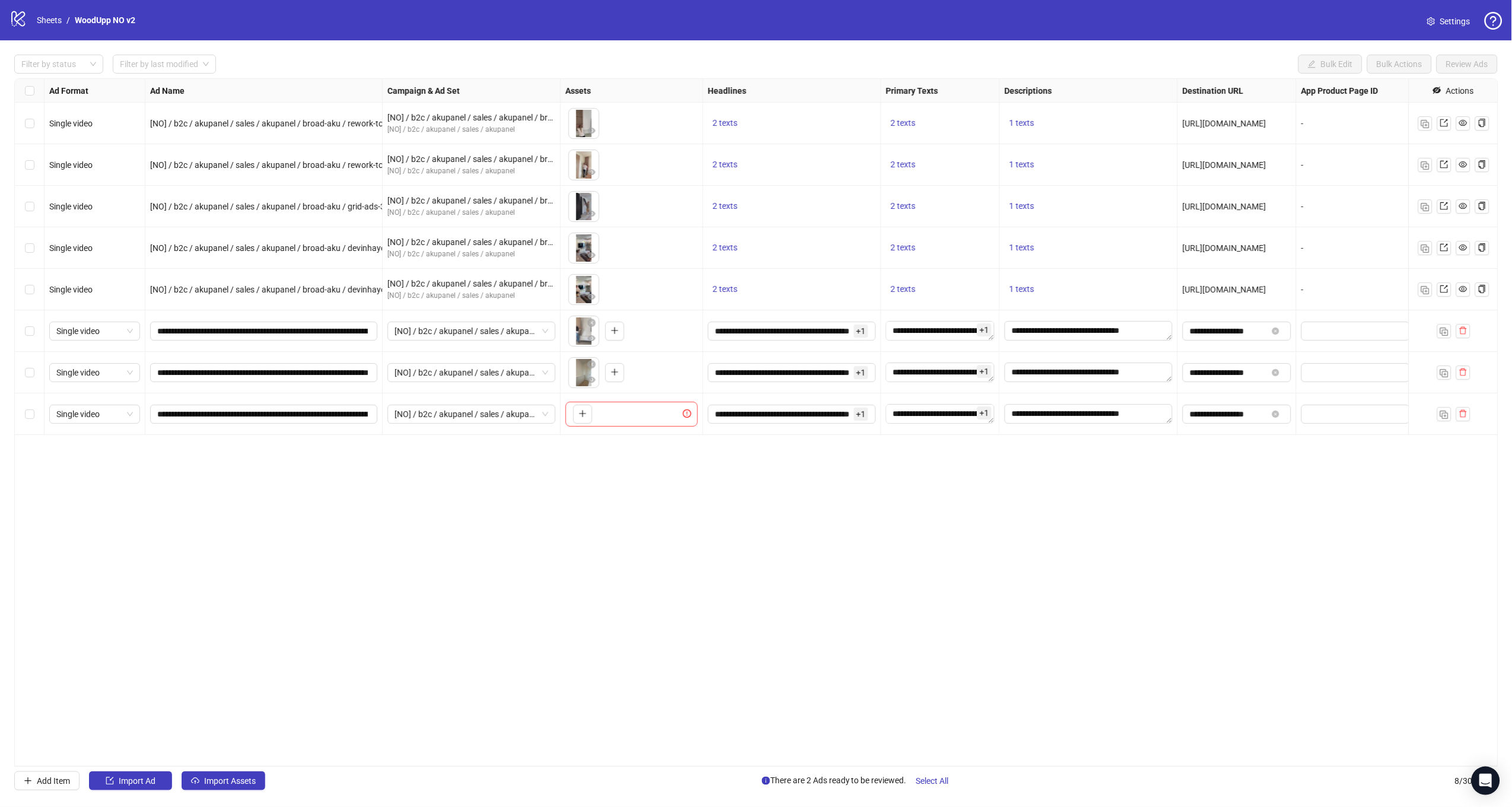
drag, startPoint x: 626, startPoint y: 509, endPoint x: 622, endPoint y: 447, distance: 62.1
click at [626, 509] on div "Ad Format Ad Name Campaign & Ad Set Assets Headlines Primary Texts Descriptions…" at bounding box center [756, 422] width 1484 height 688
click at [589, 411] on button "button" at bounding box center [582, 414] width 19 height 19
click at [944, 773] on button "Select All" at bounding box center [933, 781] width 52 height 19
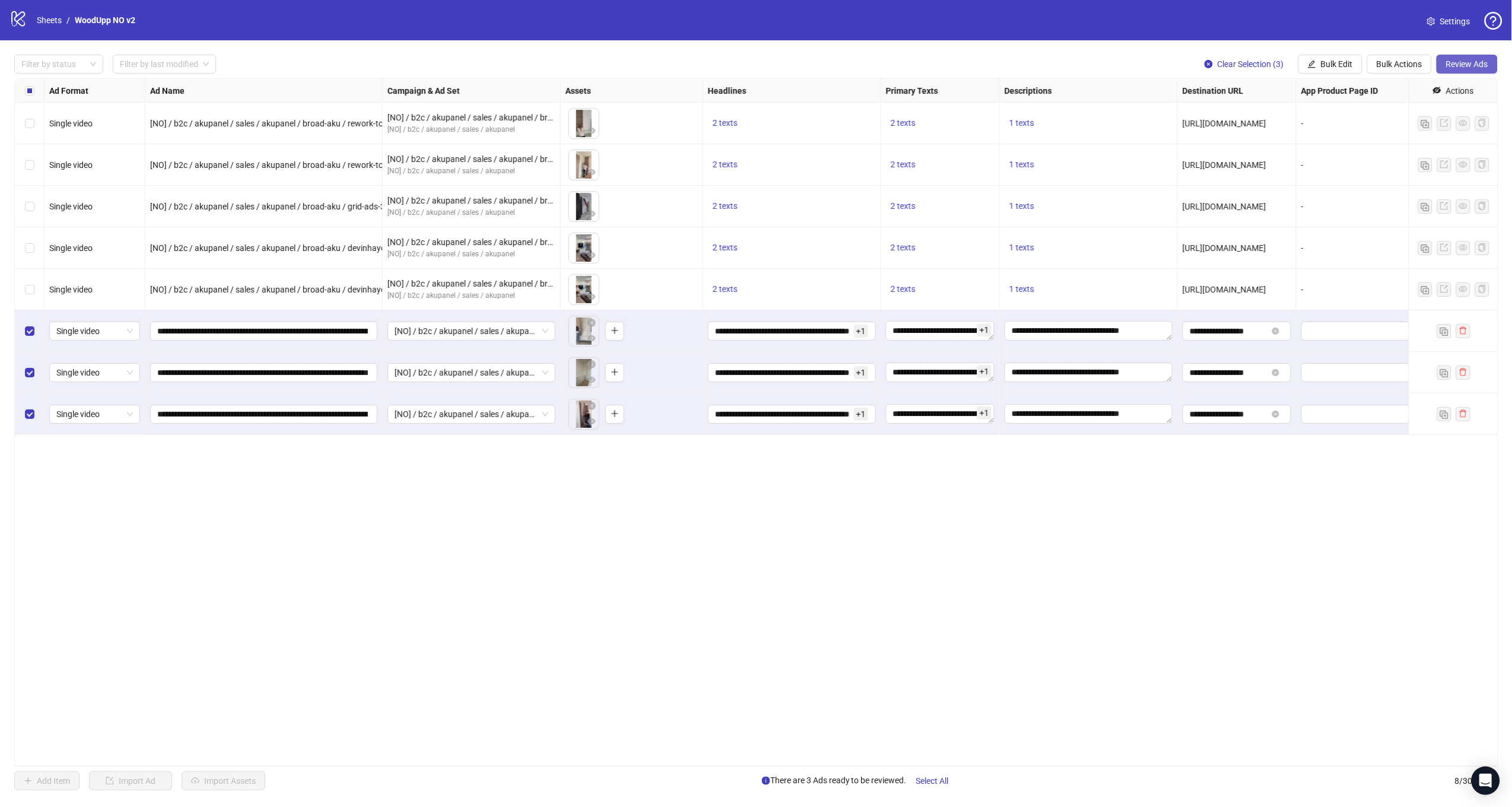
click at [1453, 66] on span "Review Ads" at bounding box center [1467, 64] width 42 height 9
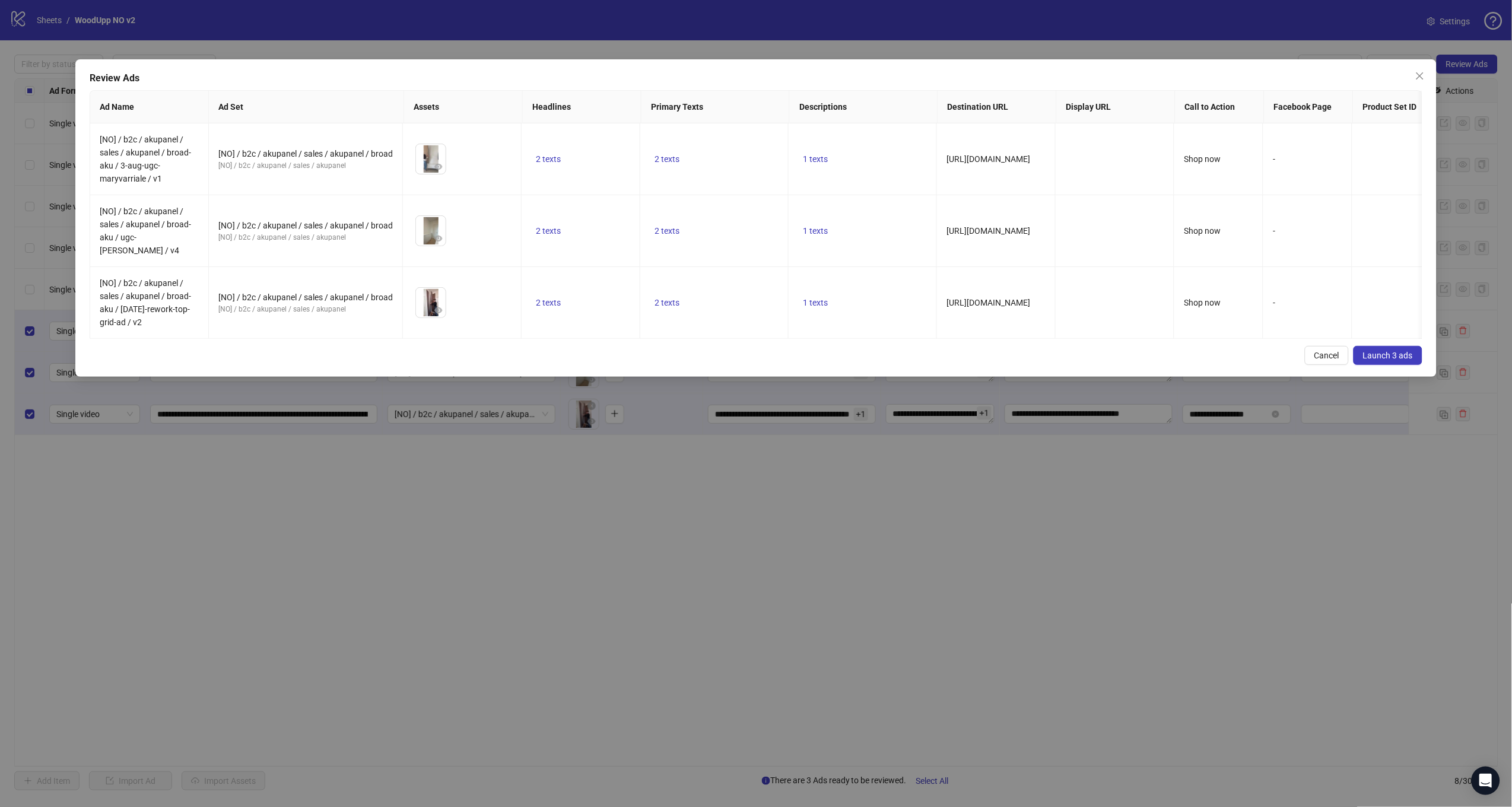
click at [1382, 351] on span "Launch 3 ads" at bounding box center [1388, 356] width 50 height 9
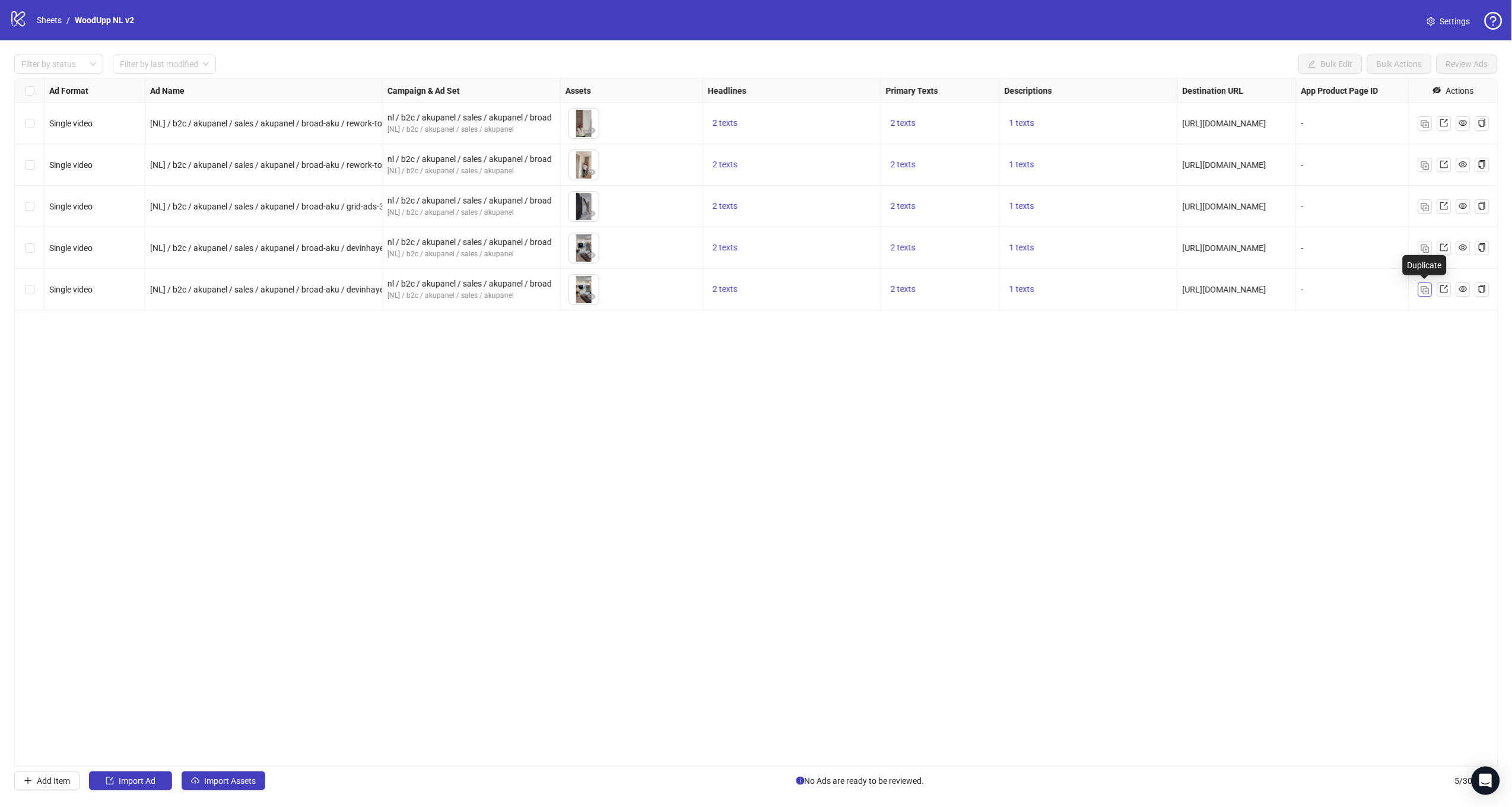
click at [1421, 290] on img "button" at bounding box center [1425, 290] width 9 height 9
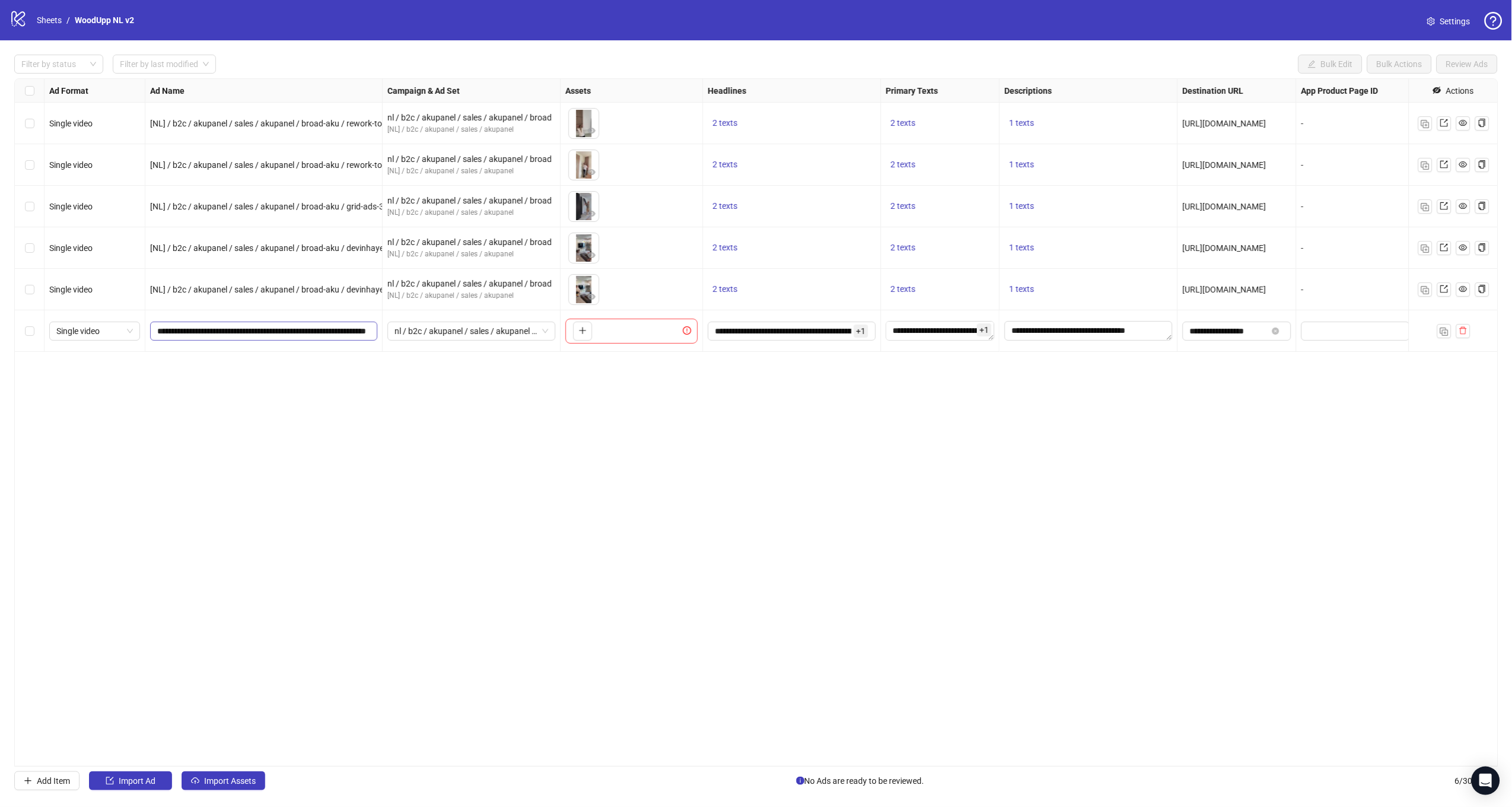
scroll to position [0, 44]
drag, startPoint x: 311, startPoint y: 331, endPoint x: 402, endPoint y: 350, distance: 93.0
click at [402, 79] on div "Single video [NL] / b2c / akupanel / sales / akupanel / broad-aku / rework-topp…" at bounding box center [863, 79] width 1697 height 0
paste input "**********"
type input "**********"
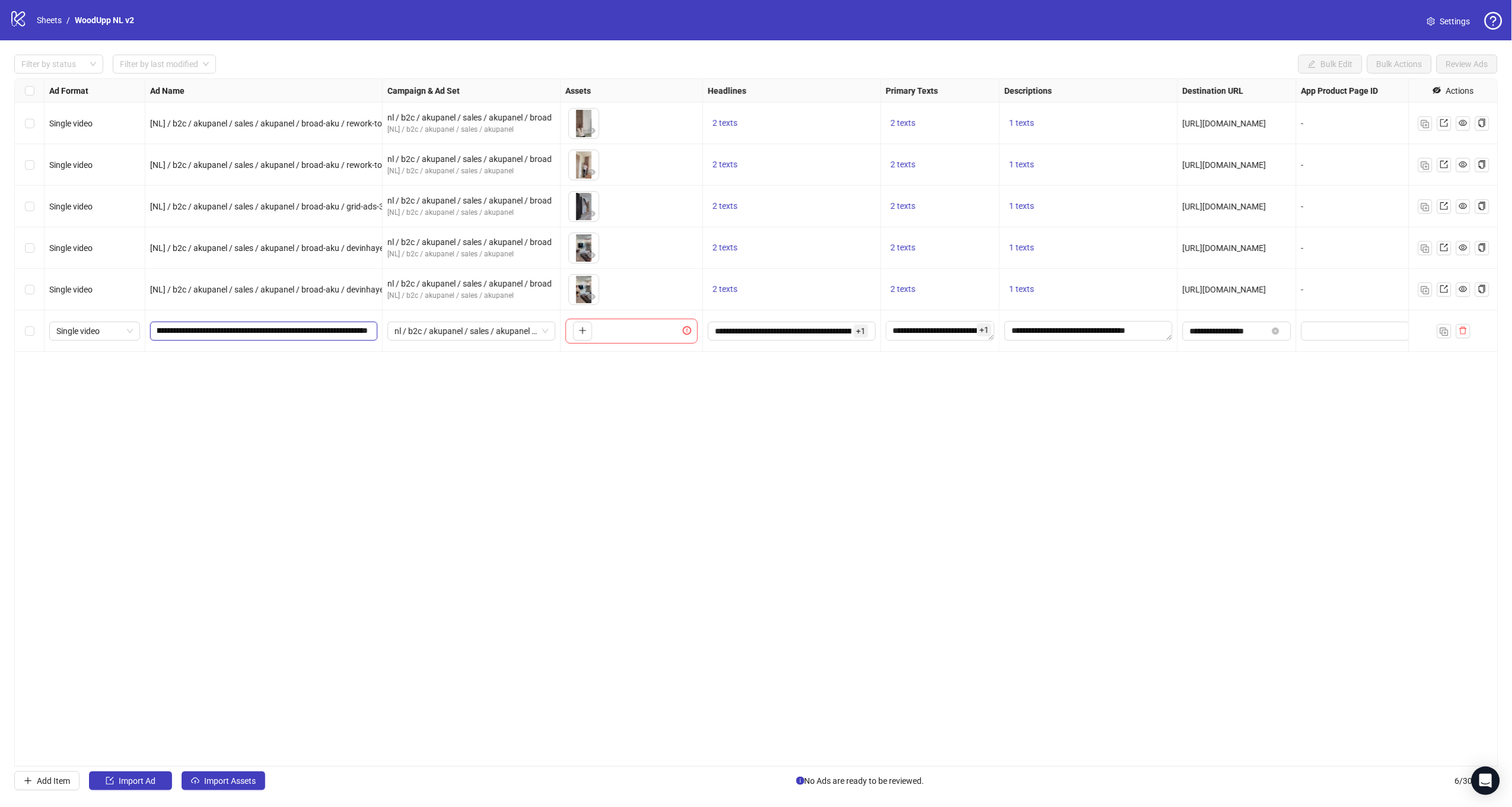
scroll to position [0, 88]
drag, startPoint x: 458, startPoint y: 422, endPoint x: 482, endPoint y: 403, distance: 30.6
click at [459, 422] on div "Ad Format Ad Name Campaign & Ad Set Assets Headlines Primary Texts Descriptions…" at bounding box center [756, 422] width 1484 height 688
click at [585, 328] on icon "plus" at bounding box center [582, 330] width 9 height 9
click at [1447, 333] on img "button" at bounding box center [1444, 332] width 9 height 9
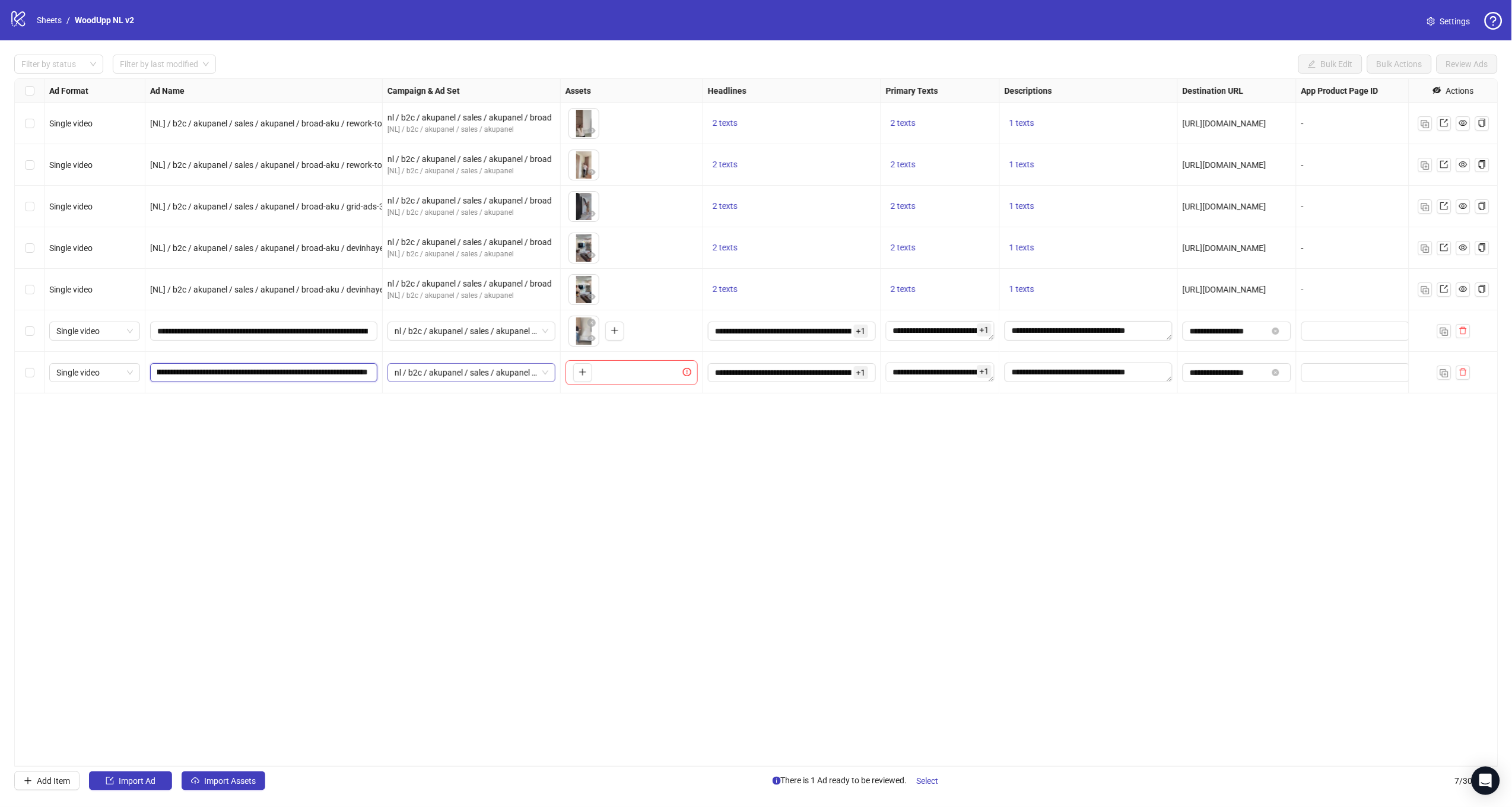
drag, startPoint x: 357, startPoint y: 371, endPoint x: 453, endPoint y: 379, distance: 96.3
click at [453, 79] on div "Single video [NL] / b2c / akupanel / sales / akupanel / broad-aku / rework-topp…" at bounding box center [863, 79] width 1697 height 0
paste input "text"
type input "**********"
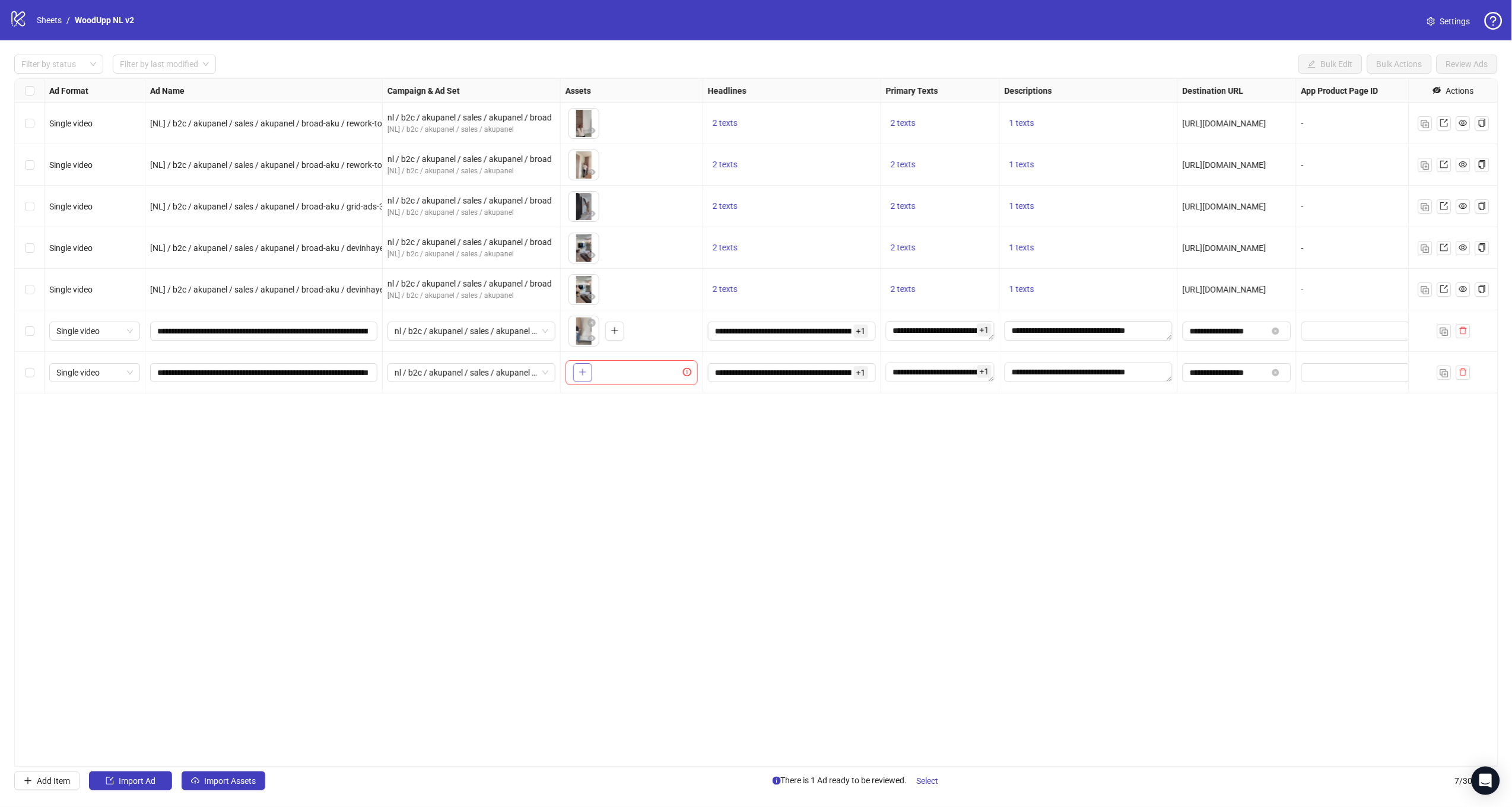
click at [579, 380] on button "button" at bounding box center [582, 372] width 19 height 19
drag, startPoint x: 1446, startPoint y: 371, endPoint x: 1146, endPoint y: 411, distance: 302.7
click at [1446, 371] on img "button" at bounding box center [1444, 373] width 9 height 9
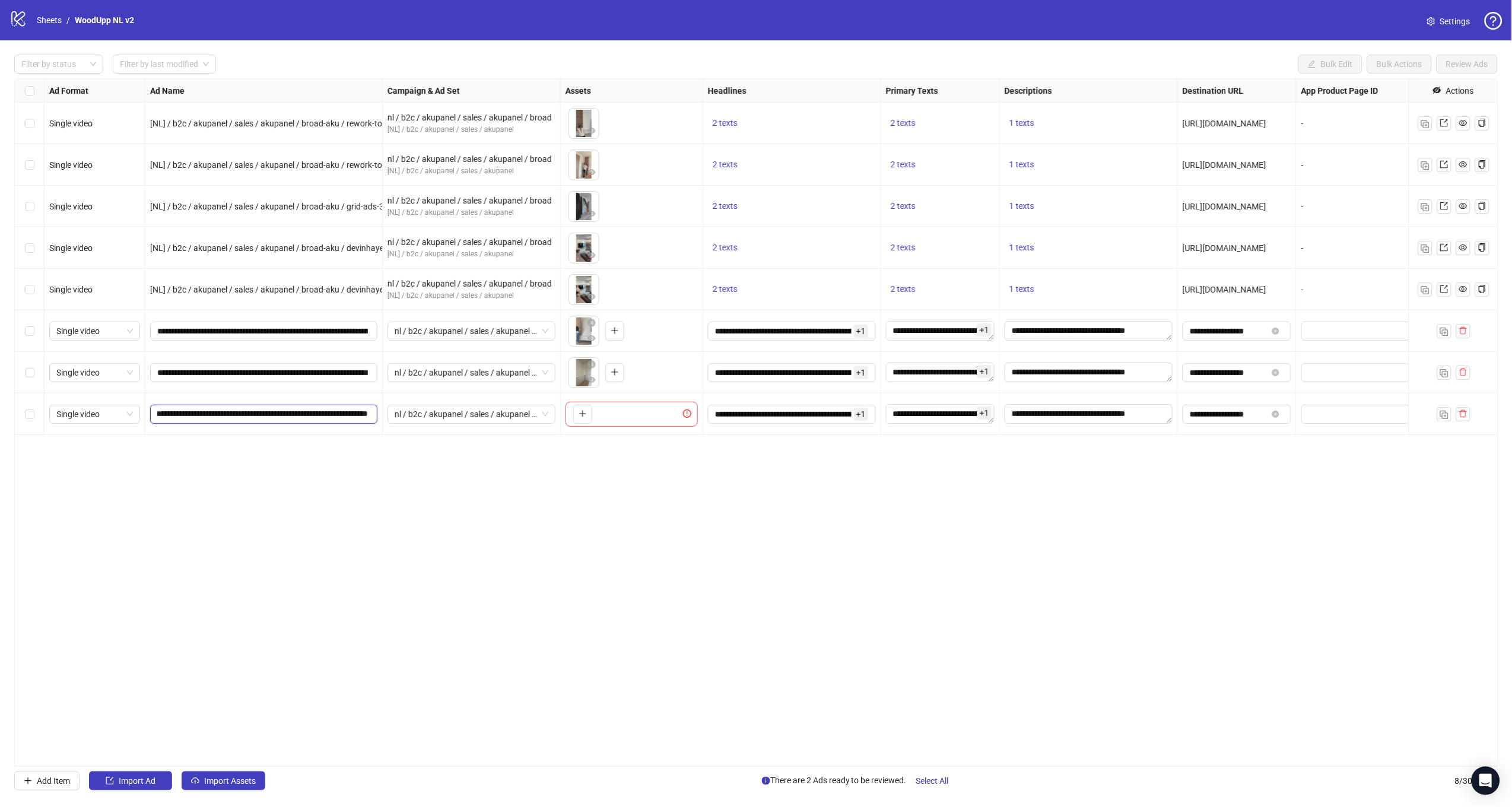
drag, startPoint x: 356, startPoint y: 414, endPoint x: 514, endPoint y: 425, distance: 158.4
click at [509, 79] on div "Single video [NL] / b2c / akupanel / sales / akupanel / broad-aku / rework-topp…" at bounding box center [863, 79] width 1697 height 0
paste input "**********"
type input "**********"
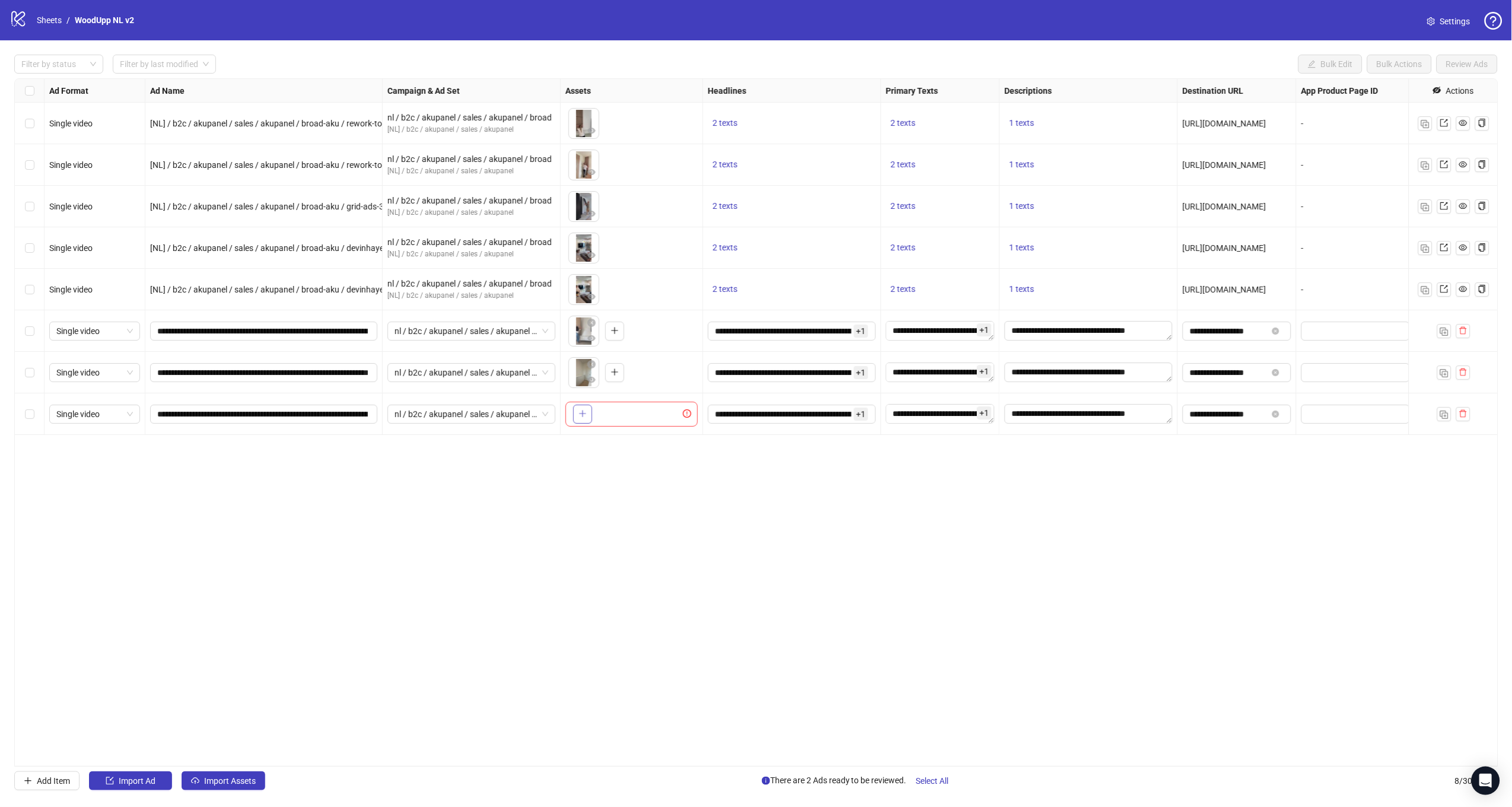
click at [579, 413] on icon "plus" at bounding box center [582, 414] width 9 height 9
click at [974, 497] on div "Ad Format Ad Name Campaign & Ad Set Assets Headlines Primary Texts Descriptions…" at bounding box center [756, 422] width 1484 height 688
click at [948, 775] on button "Select All" at bounding box center [933, 781] width 52 height 19
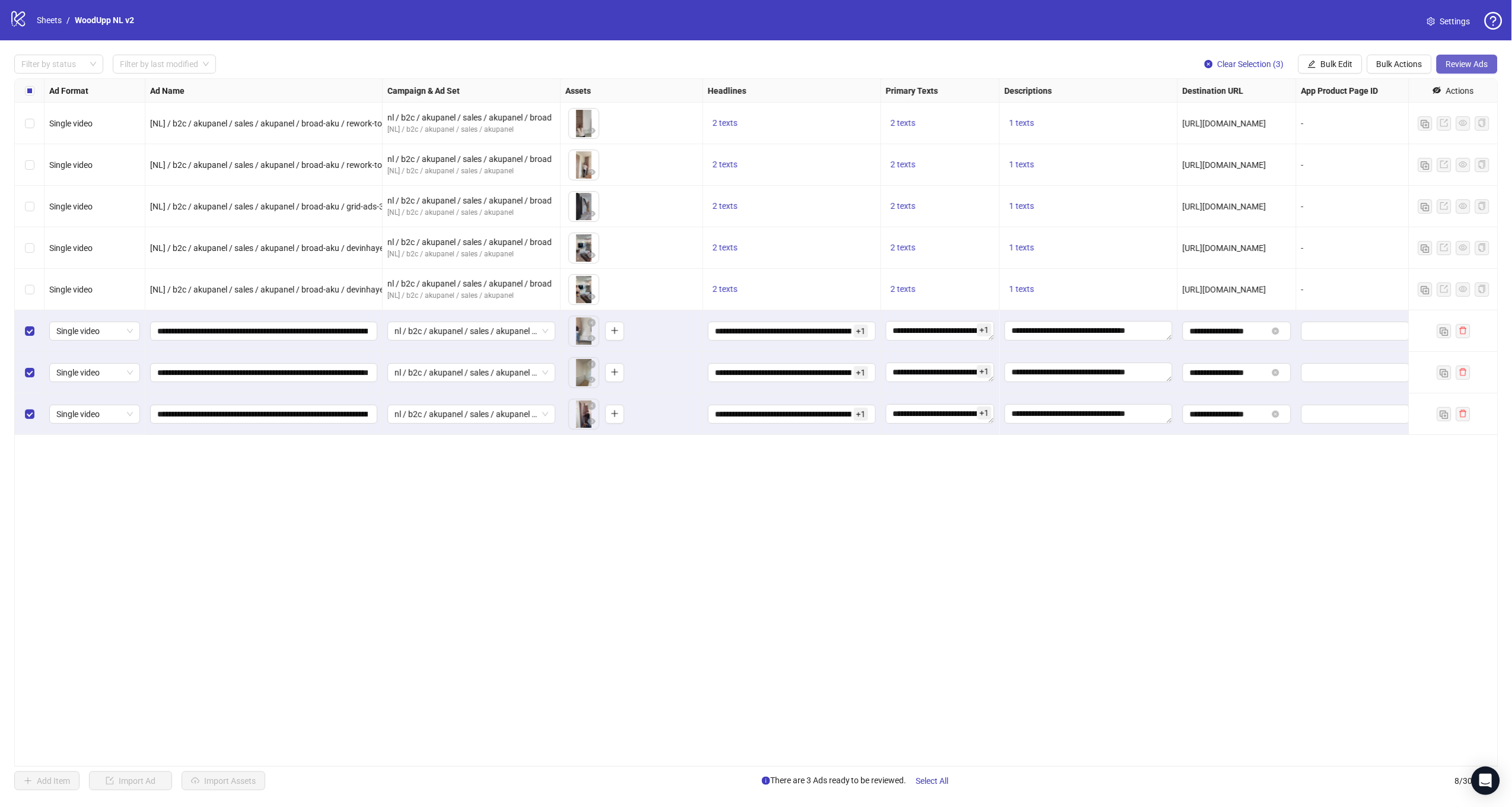
click at [1453, 70] on button "Review Ads" at bounding box center [1467, 64] width 61 height 19
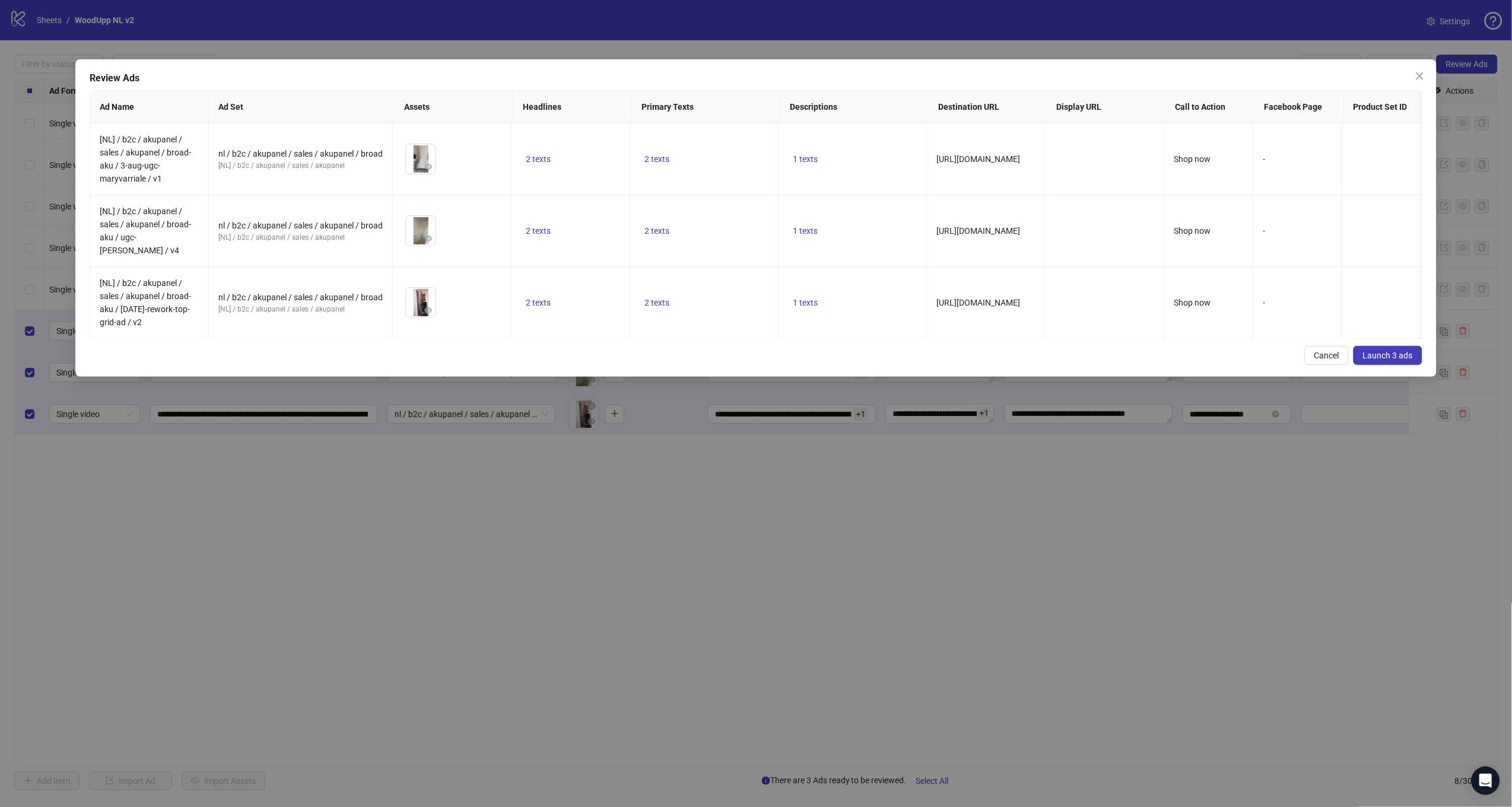
click at [1387, 346] on button "Launch 3 ads" at bounding box center [1388, 355] width 69 height 19
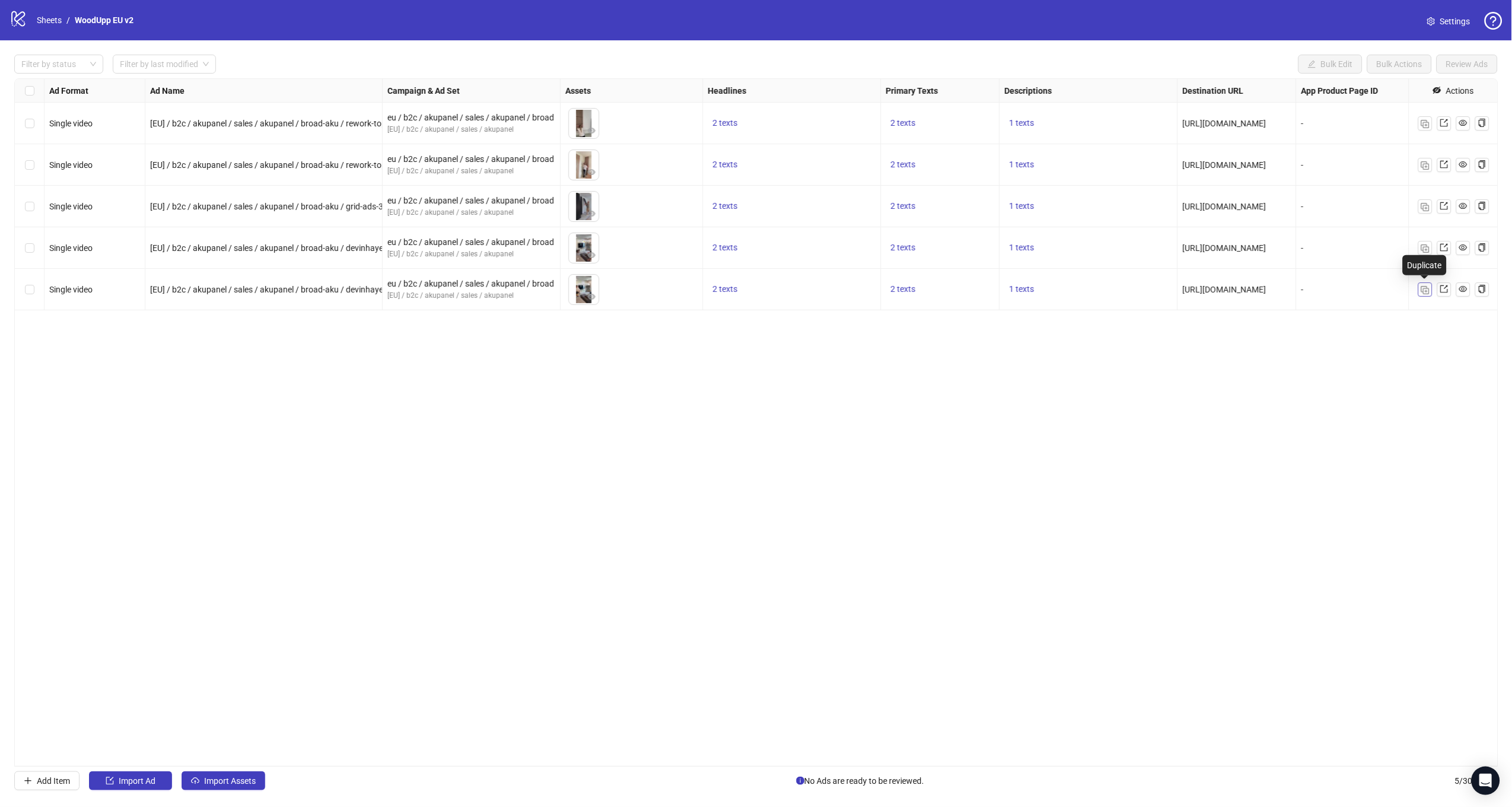
click at [1418, 288] on button "button" at bounding box center [1425, 289] width 14 height 14
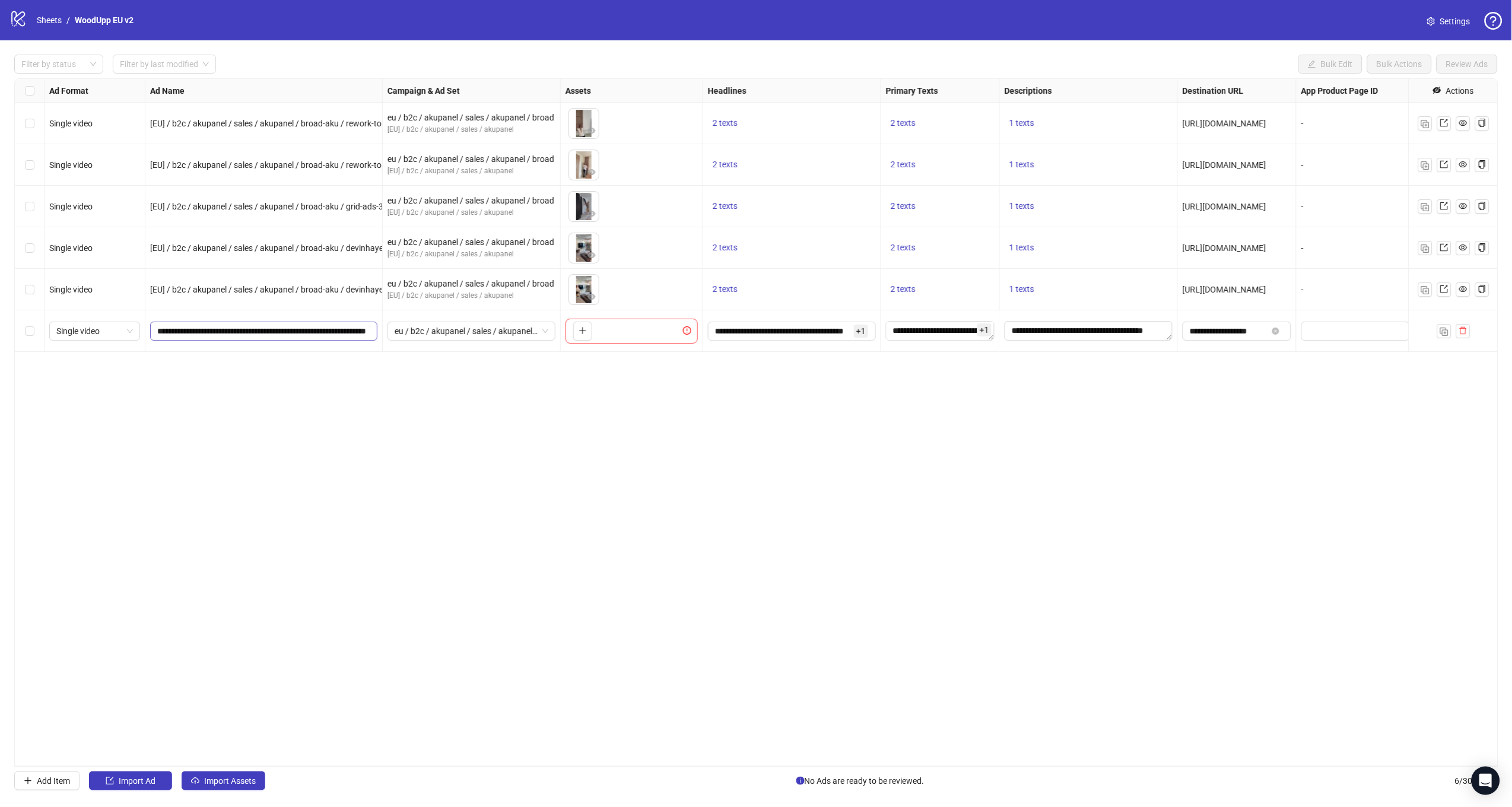
scroll to position [0, 44]
drag, startPoint x: 310, startPoint y: 331, endPoint x: 500, endPoint y: 337, distance: 190.1
click at [500, 79] on div "Single video [EU] / b2c / akupanel / sales / akupanel / broad-aku / rework-topp…" at bounding box center [863, 79] width 1697 height 0
paste input "**********"
type input "**********"
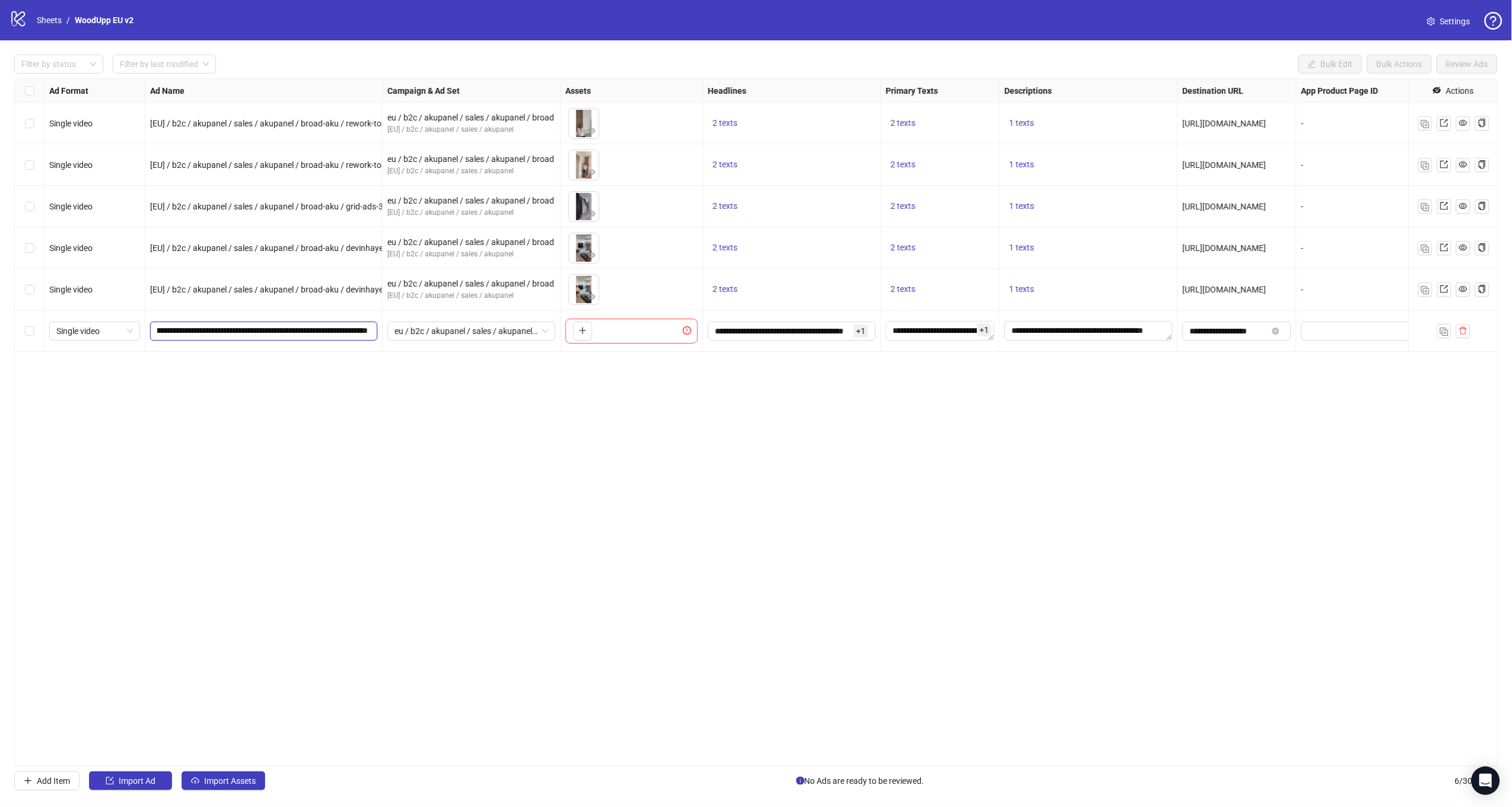
scroll to position [0, 87]
click at [531, 451] on div "Ad Format Ad Name Campaign & Ad Set Assets Headlines Primary Texts Descriptions…" at bounding box center [756, 422] width 1484 height 688
click at [584, 332] on icon "plus" at bounding box center [582, 330] width 9 height 9
click at [1439, 328] on button "button" at bounding box center [1444, 331] width 14 height 14
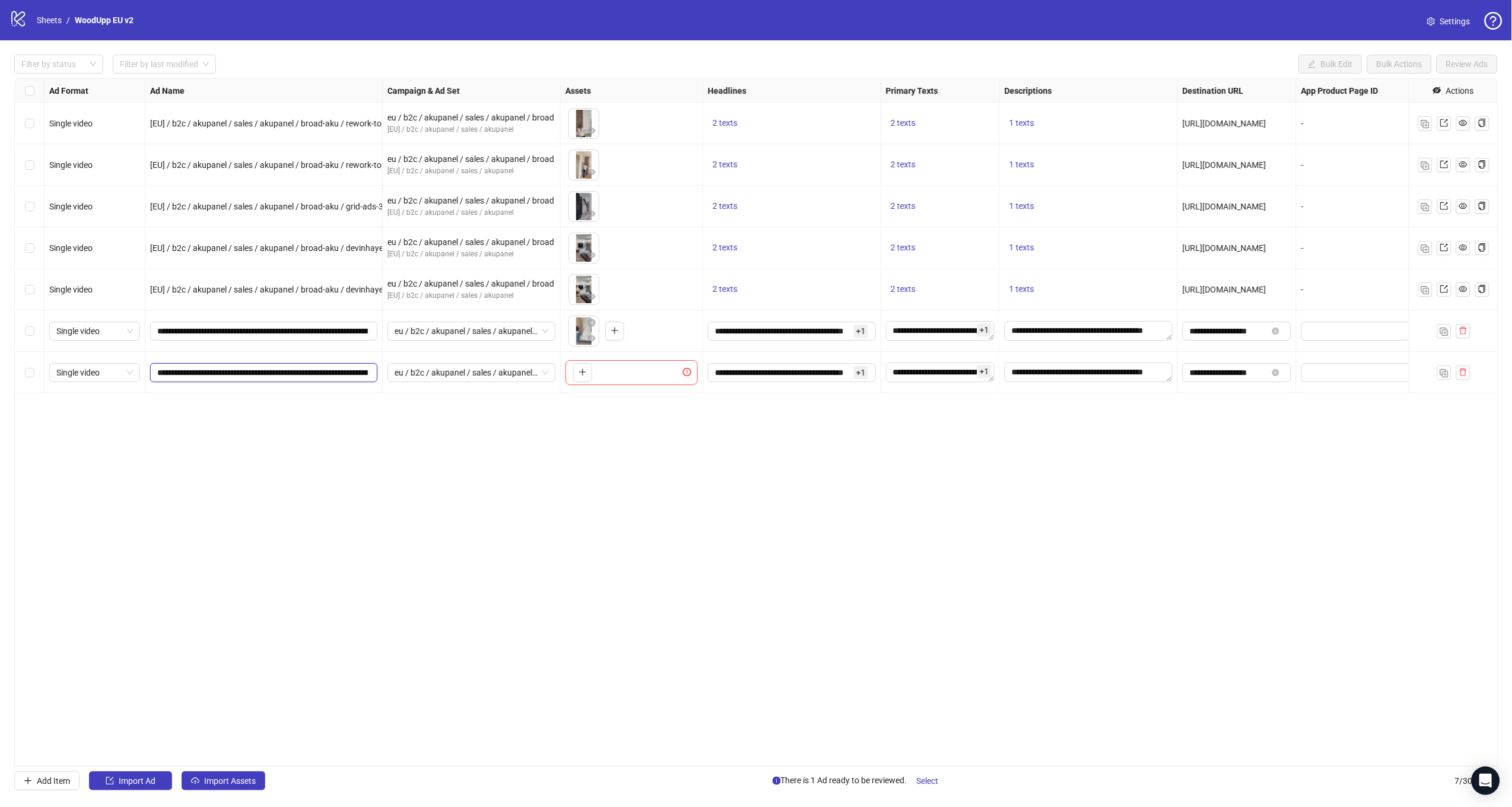
click at [357, 373] on input "**********" at bounding box center [262, 372] width 210 height 13
drag, startPoint x: 356, startPoint y: 373, endPoint x: 683, endPoint y: 396, distance: 327.8
click at [683, 396] on div "Ad Format Ad Name Campaign & Ad Set Assets Headlines Primary Texts Descriptions…" at bounding box center [756, 422] width 1484 height 688
paste input "text"
type input "**********"
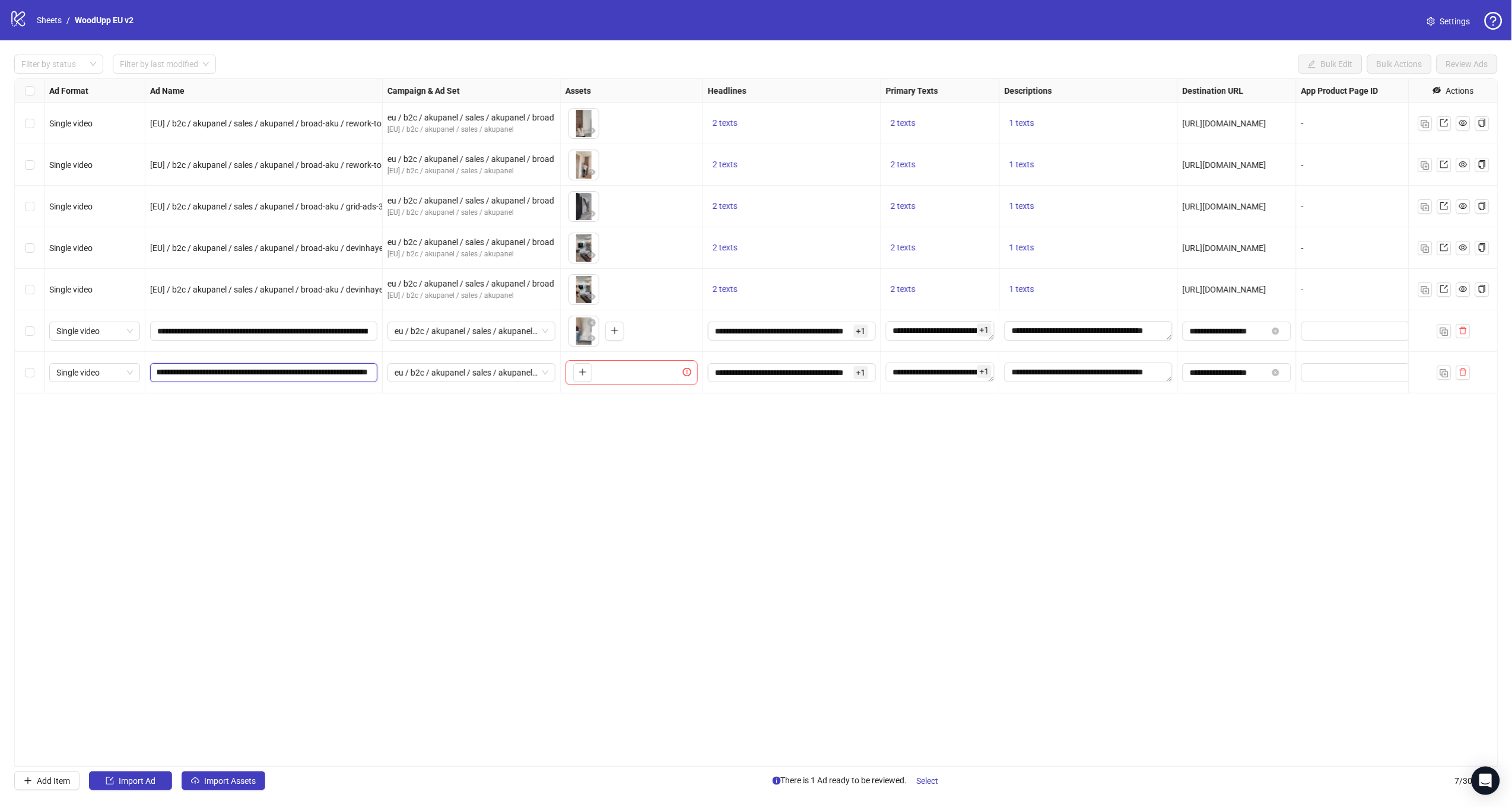
scroll to position [0, 48]
click at [695, 478] on div "Ad Format Ad Name Campaign & Ad Set Assets Headlines Primary Texts Descriptions…" at bounding box center [756, 422] width 1484 height 688
click at [588, 376] on button "button" at bounding box center [582, 372] width 19 height 19
click at [1447, 373] on img "button" at bounding box center [1444, 373] width 9 height 9
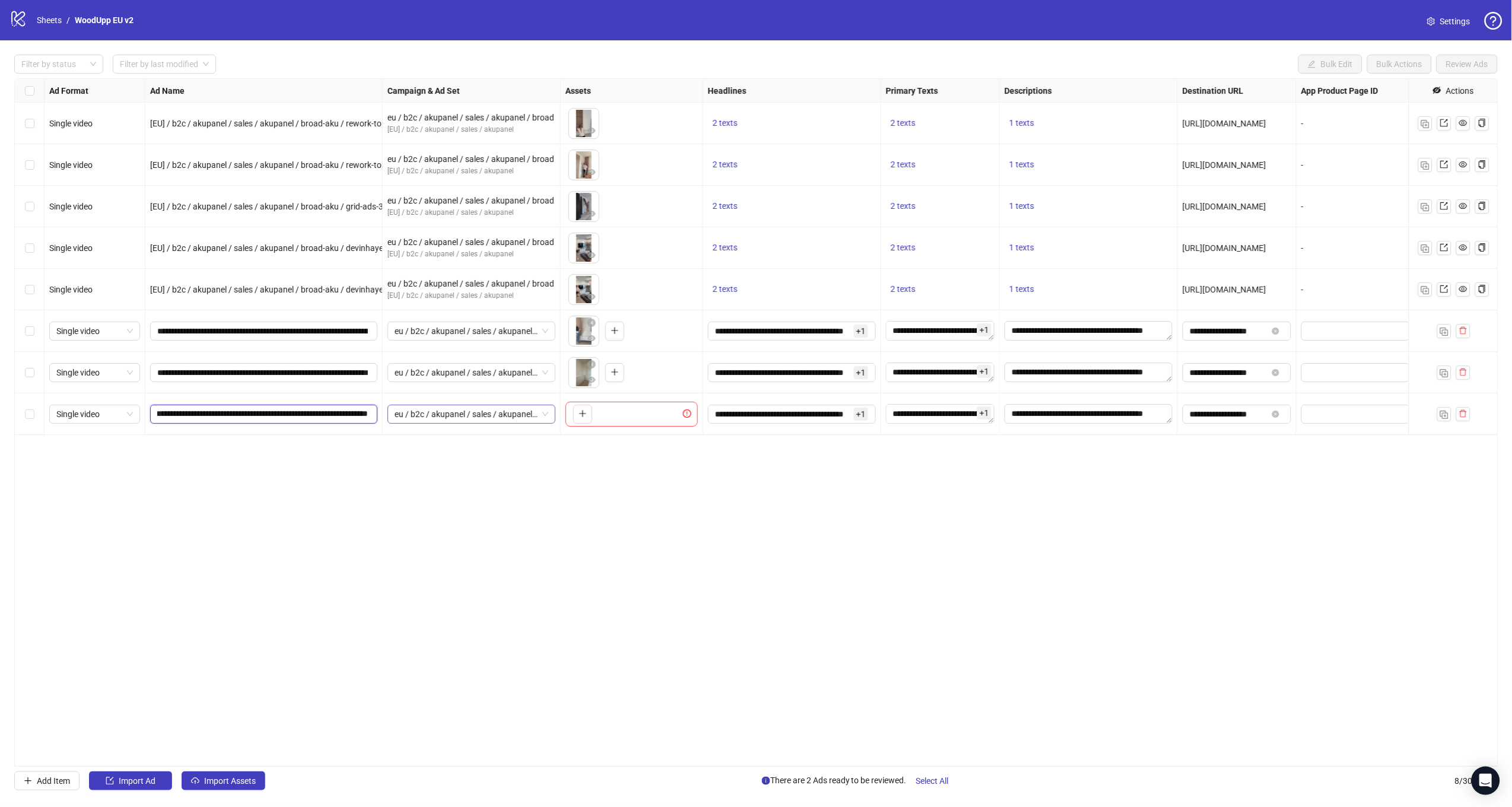
drag, startPoint x: 354, startPoint y: 414, endPoint x: 519, endPoint y: 423, distance: 165.2
click at [508, 79] on div "Single video [EU] / b2c / akupanel / sales / akupanel / broad-aku / rework-topp…" at bounding box center [863, 79] width 1697 height 0
paste input "**********"
type input "**********"
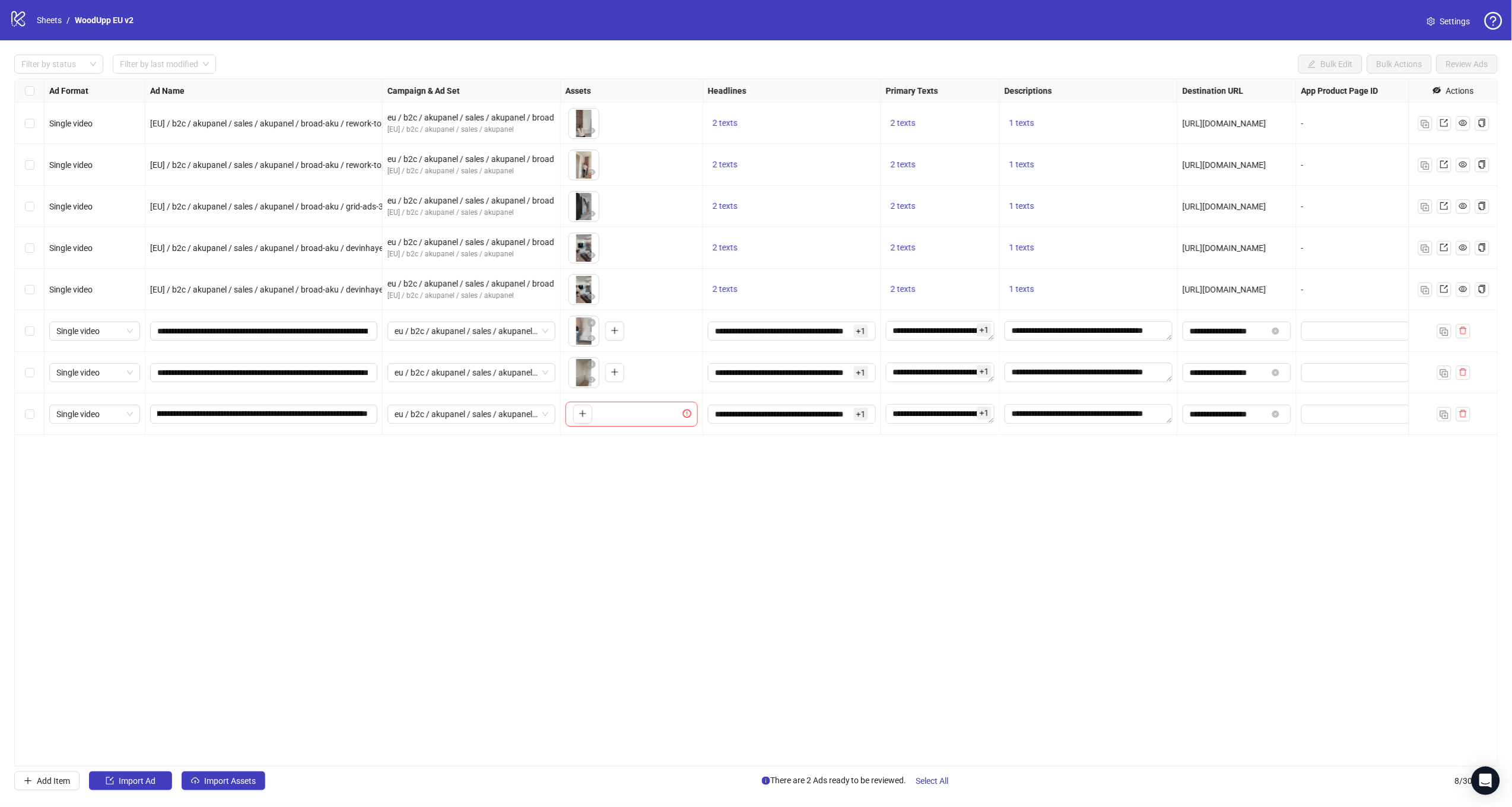
click at [515, 497] on div "Ad Format Ad Name Campaign & Ad Set Assets Headlines Primary Texts Descriptions…" at bounding box center [756, 422] width 1484 height 688
click at [580, 407] on button "button" at bounding box center [582, 414] width 19 height 19
click at [948, 777] on span "Select All" at bounding box center [933, 781] width 33 height 9
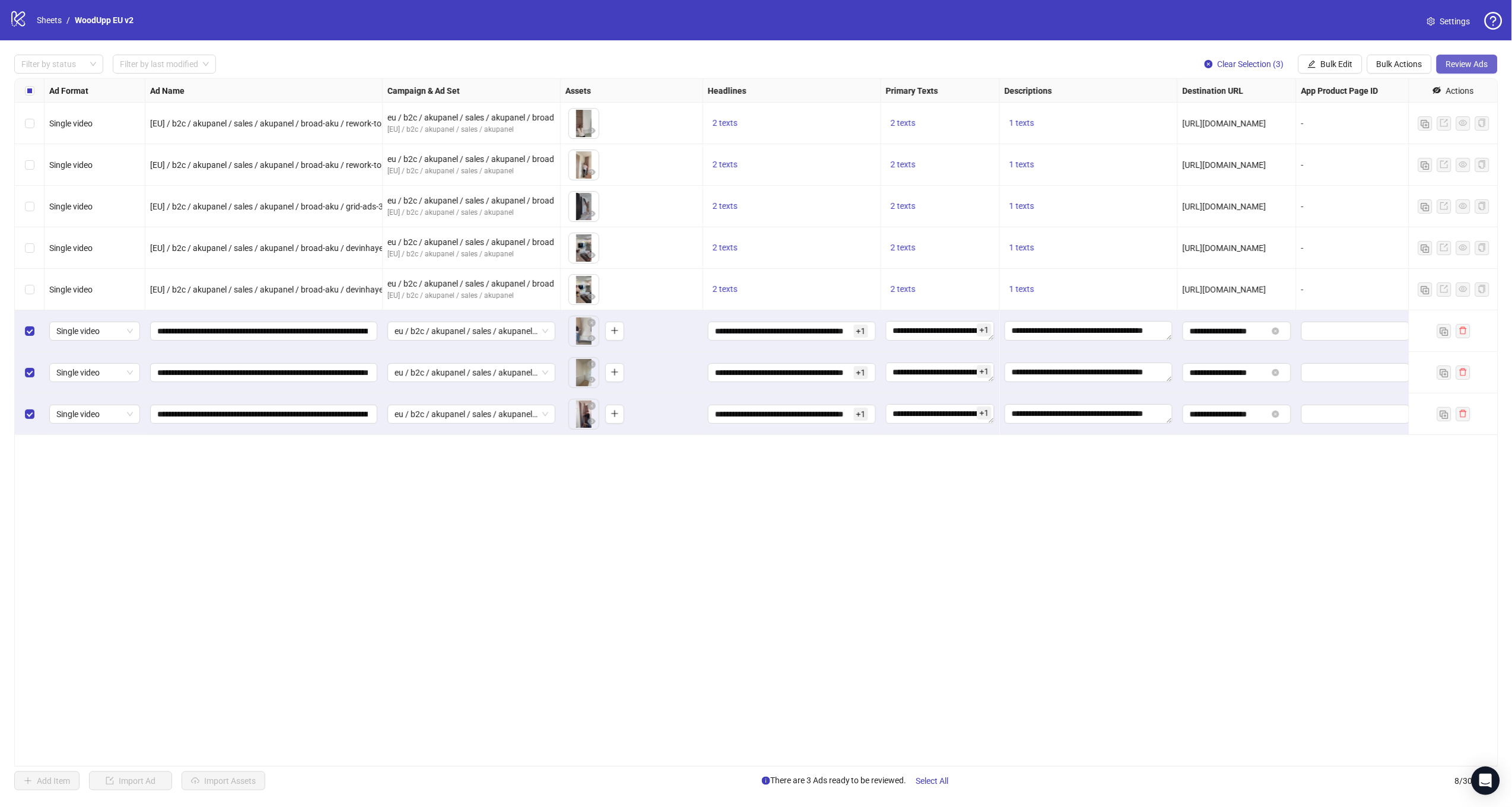
click at [1485, 65] on span "Review Ads" at bounding box center [1467, 64] width 42 height 9
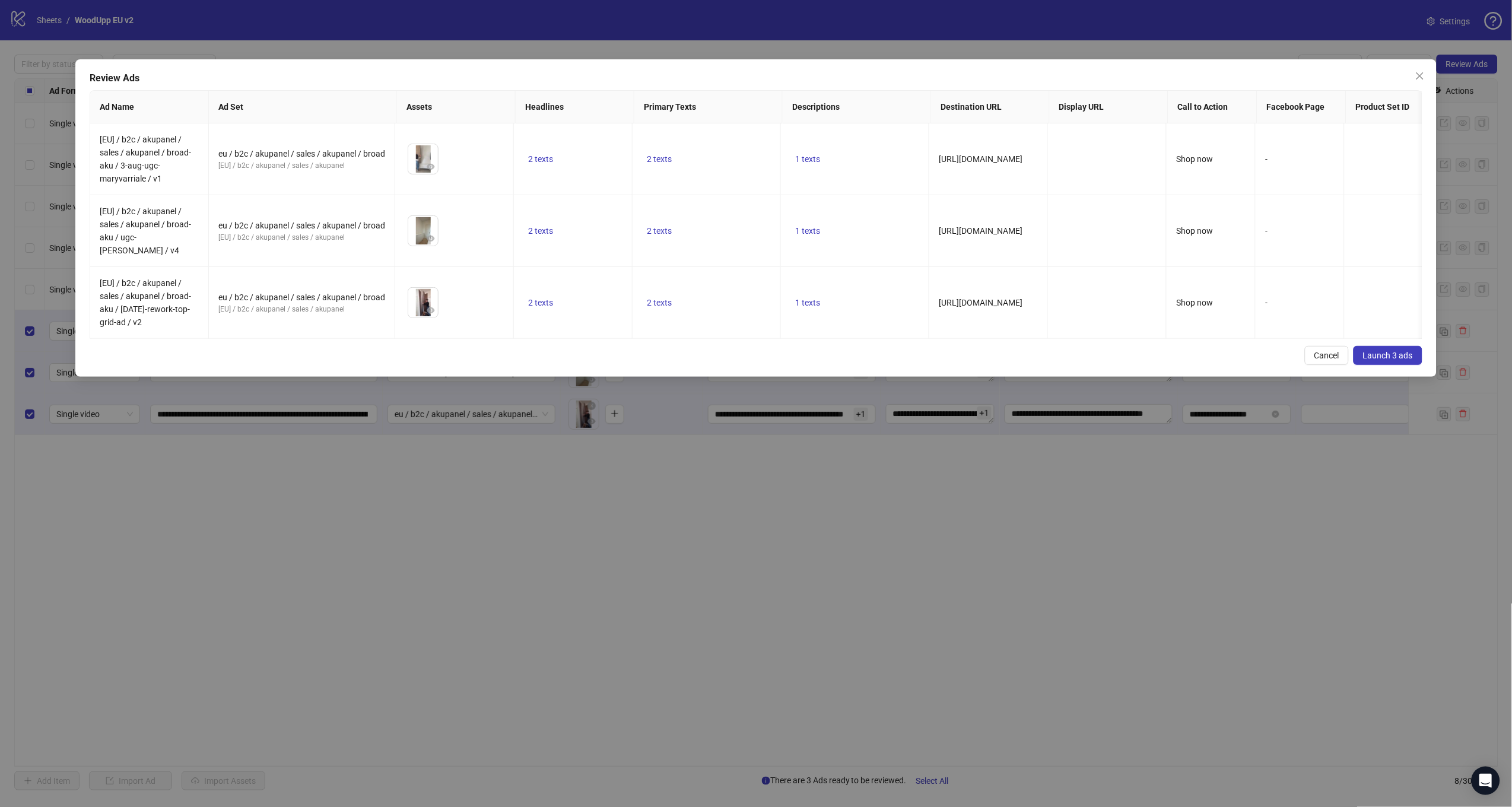
click at [1379, 353] on span "Launch 3 ads" at bounding box center [1388, 356] width 50 height 9
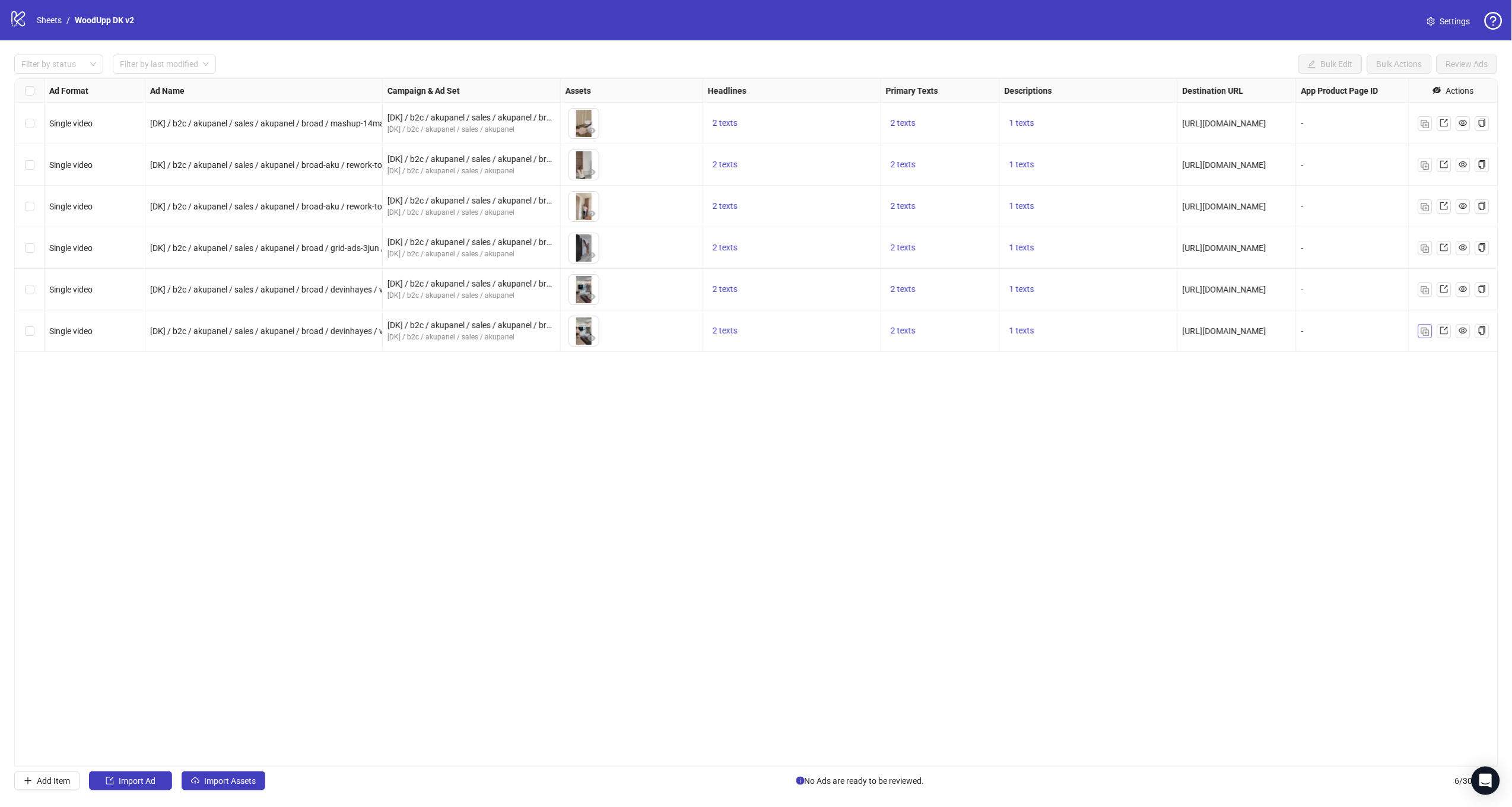
click at [1419, 326] on button "button" at bounding box center [1425, 331] width 14 height 14
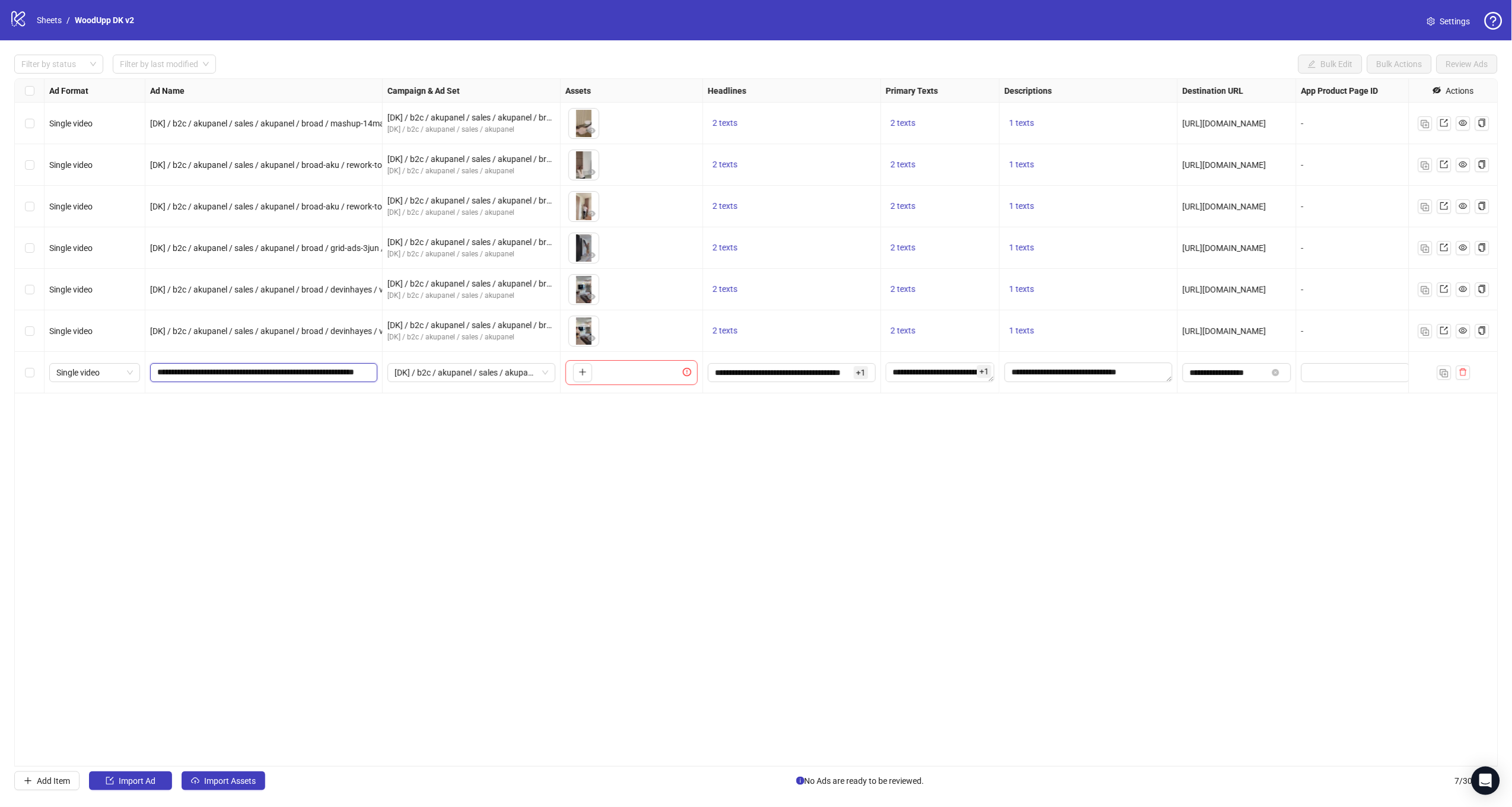
drag, startPoint x: 340, startPoint y: 375, endPoint x: 519, endPoint y: 382, distance: 179.1
click at [518, 79] on div "Single video [DK] / b2c / akupanel / sales / akupanel / broad / mashup-14maj / …" at bounding box center [863, 79] width 1697 height 0
paste input "**********"
type input "**********"
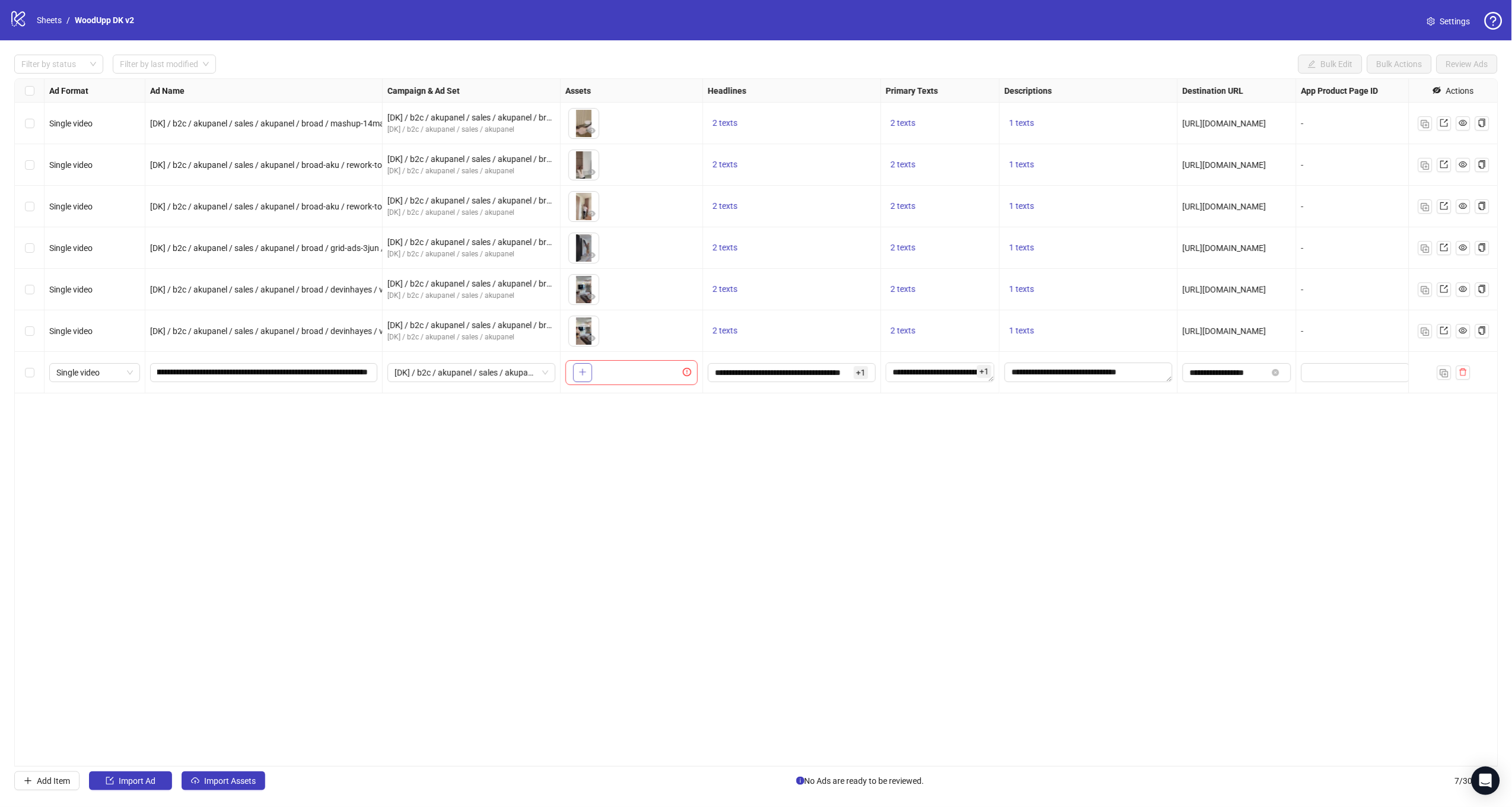
click at [575, 370] on button "button" at bounding box center [582, 372] width 19 height 19
click at [1441, 365] on button "button" at bounding box center [1444, 372] width 14 height 14
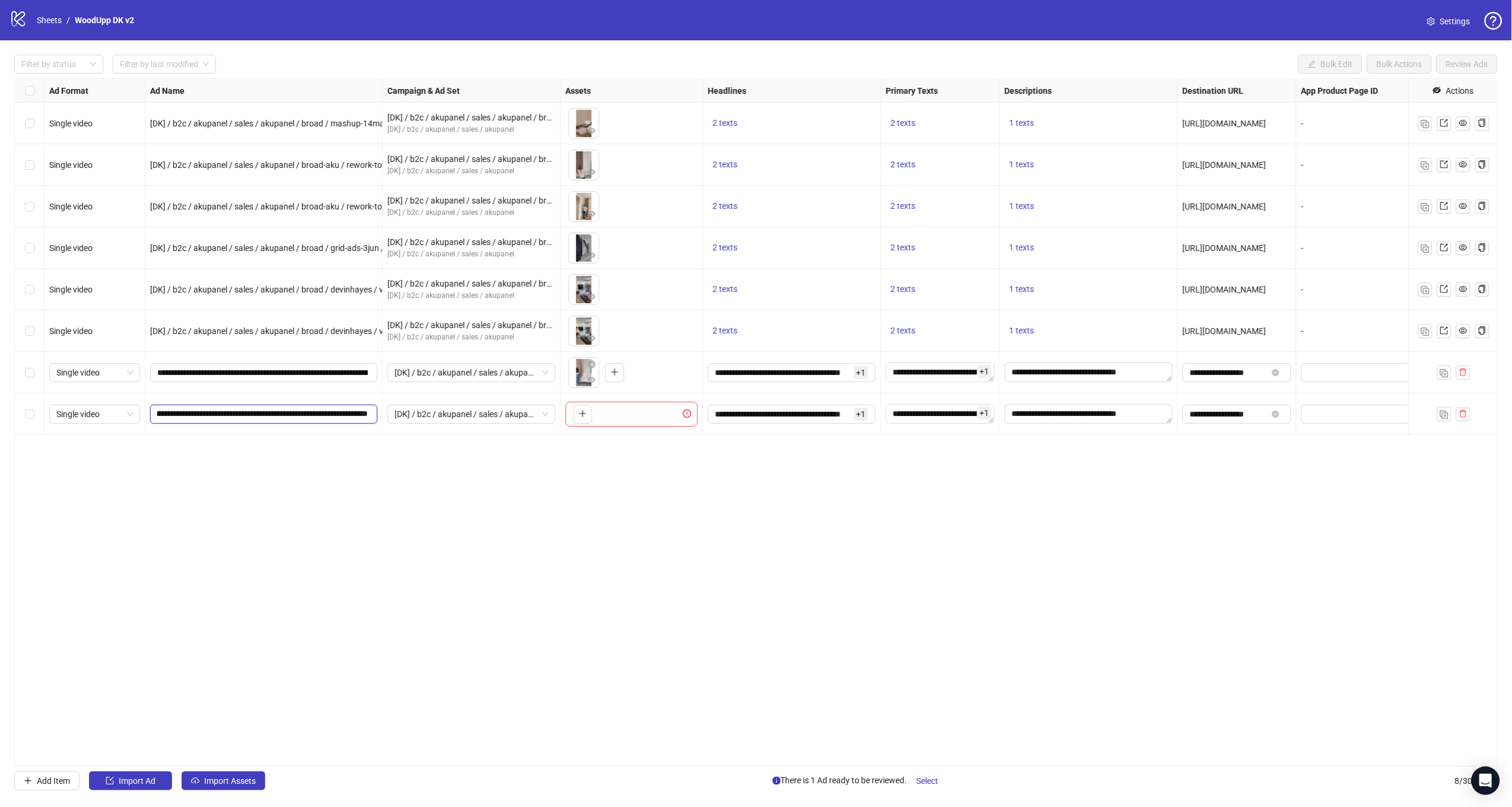
drag, startPoint x: 341, startPoint y: 413, endPoint x: 465, endPoint y: 430, distance: 125.2
click at [465, 79] on div "Single video [DK] / b2c / akupanel / sales / akupanel / broad / mashup-14maj / …" at bounding box center [863, 79] width 1697 height 0
paste input "text"
type input "**********"
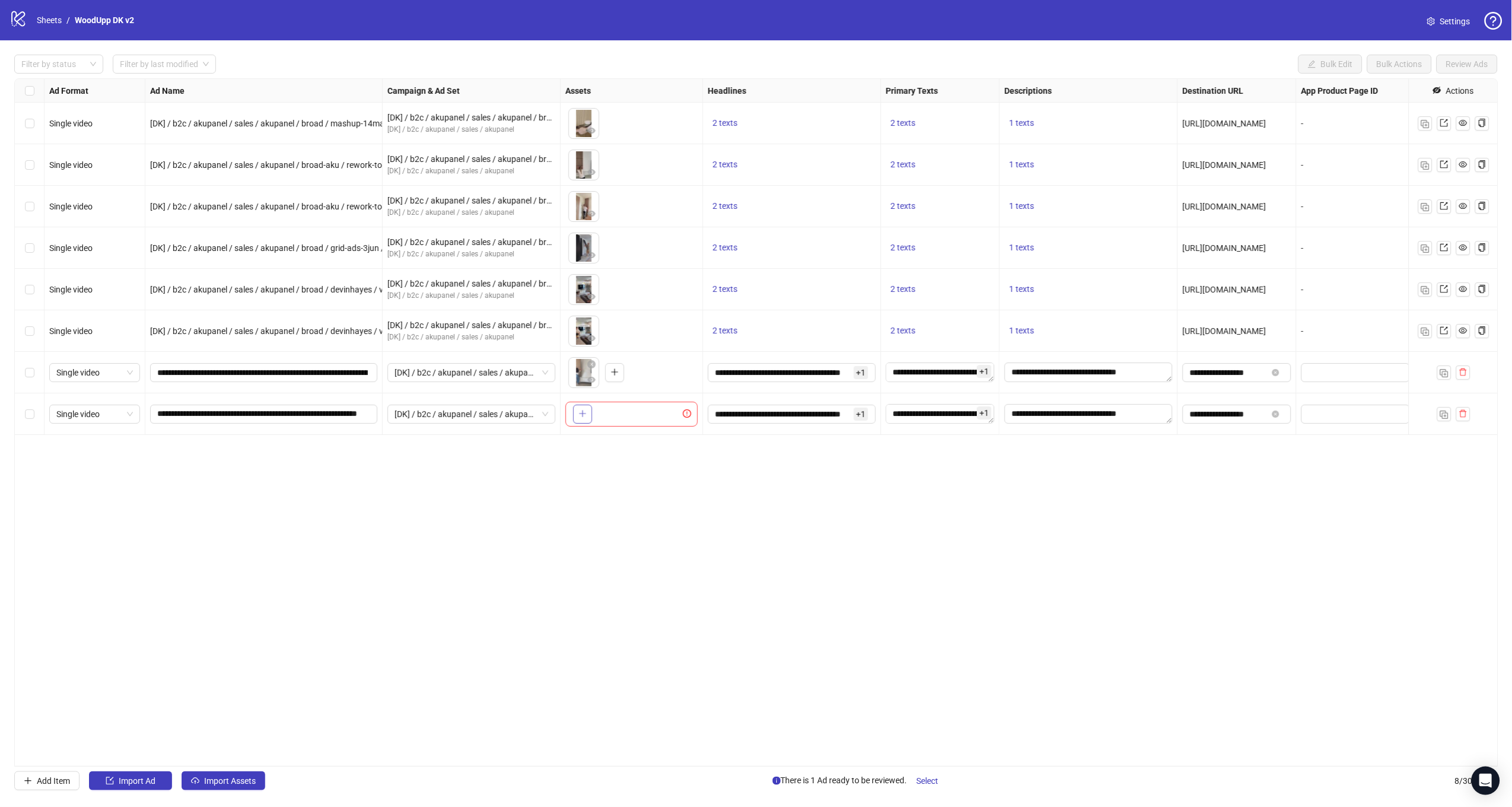
click at [581, 416] on icon "plus" at bounding box center [582, 414] width 9 height 9
click at [1445, 414] on img "button" at bounding box center [1444, 414] width 9 height 9
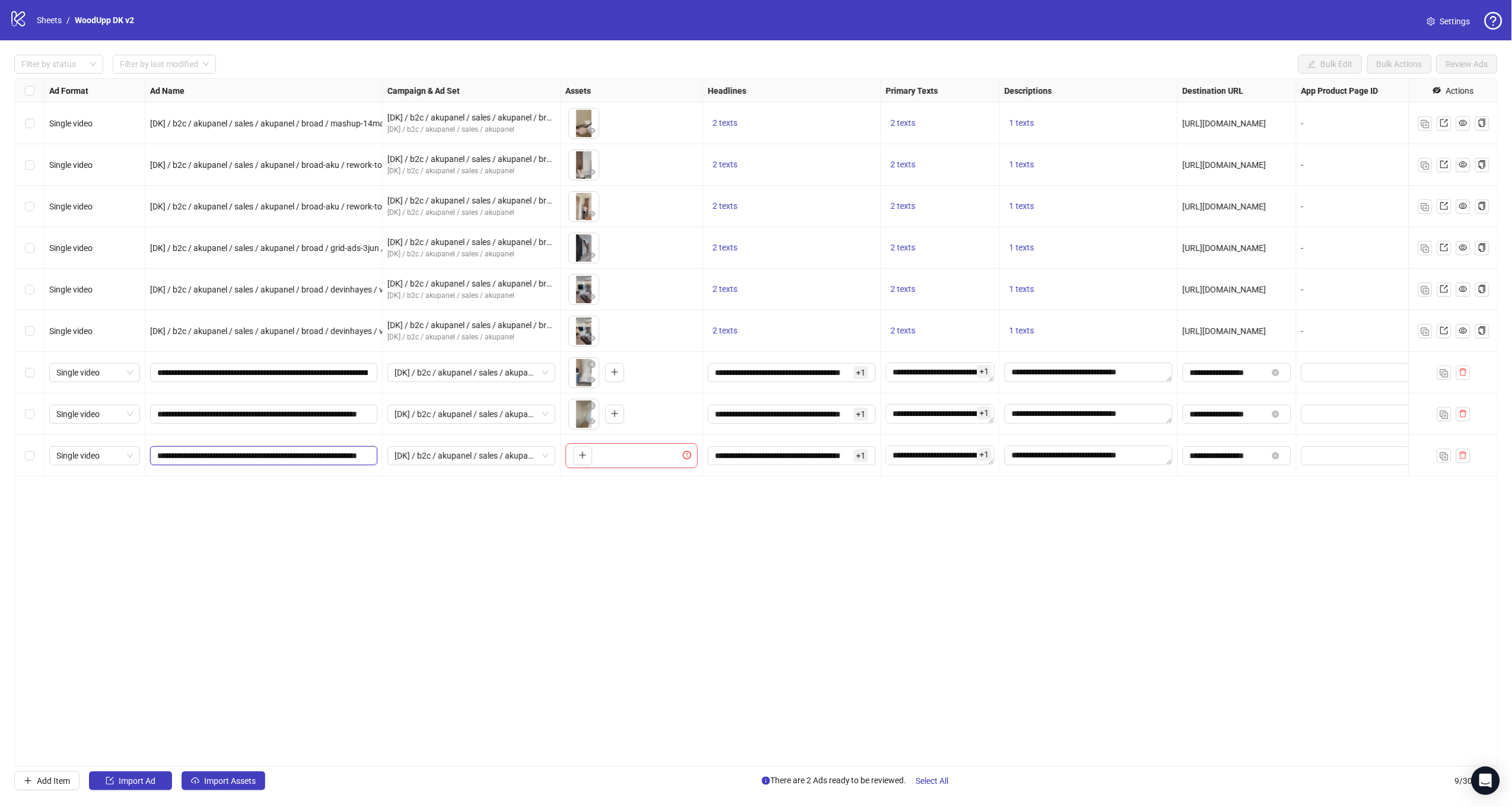
click at [334, 454] on input "**********" at bounding box center [262, 455] width 210 height 13
drag, startPoint x: 306, startPoint y: 457, endPoint x: 425, endPoint y: 463, distance: 119.2
click at [425, 79] on div "Single video [DK] / b2c / akupanel / sales / akupanel / broad / mashup-14maj / …" at bounding box center [863, 79] width 1697 height 0
paste input "**********"
type input "**********"
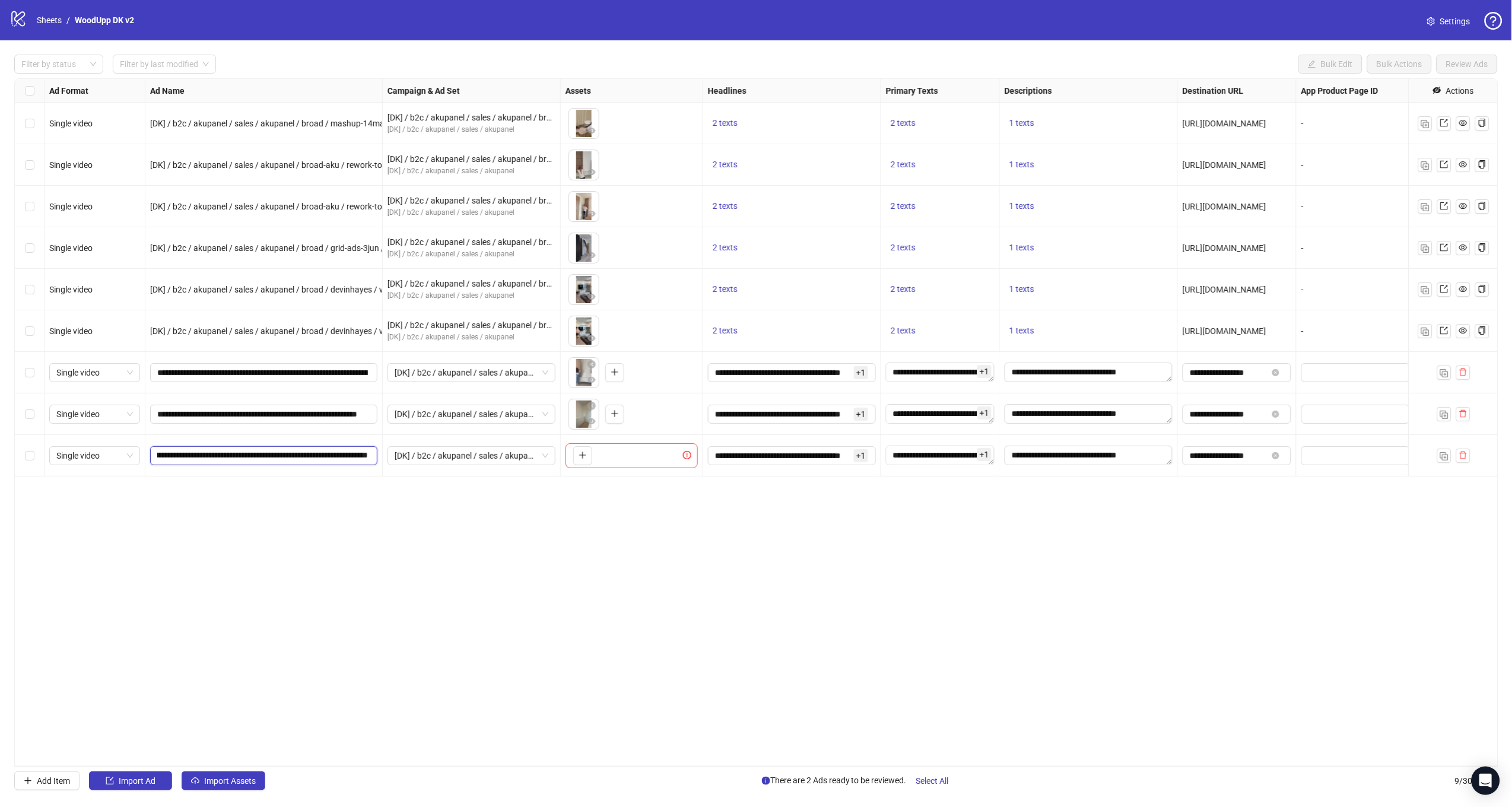
scroll to position [0, 75]
drag, startPoint x: 521, startPoint y: 538, endPoint x: 541, endPoint y: 511, distance: 33.6
click at [521, 538] on div "Ad Format Ad Name Campaign & Ad Set Assets Headlines Primary Texts Descriptions…" at bounding box center [756, 422] width 1484 height 688
click at [579, 460] on span "button" at bounding box center [582, 455] width 9 height 9
click at [929, 785] on span "Select All" at bounding box center [933, 781] width 33 height 9
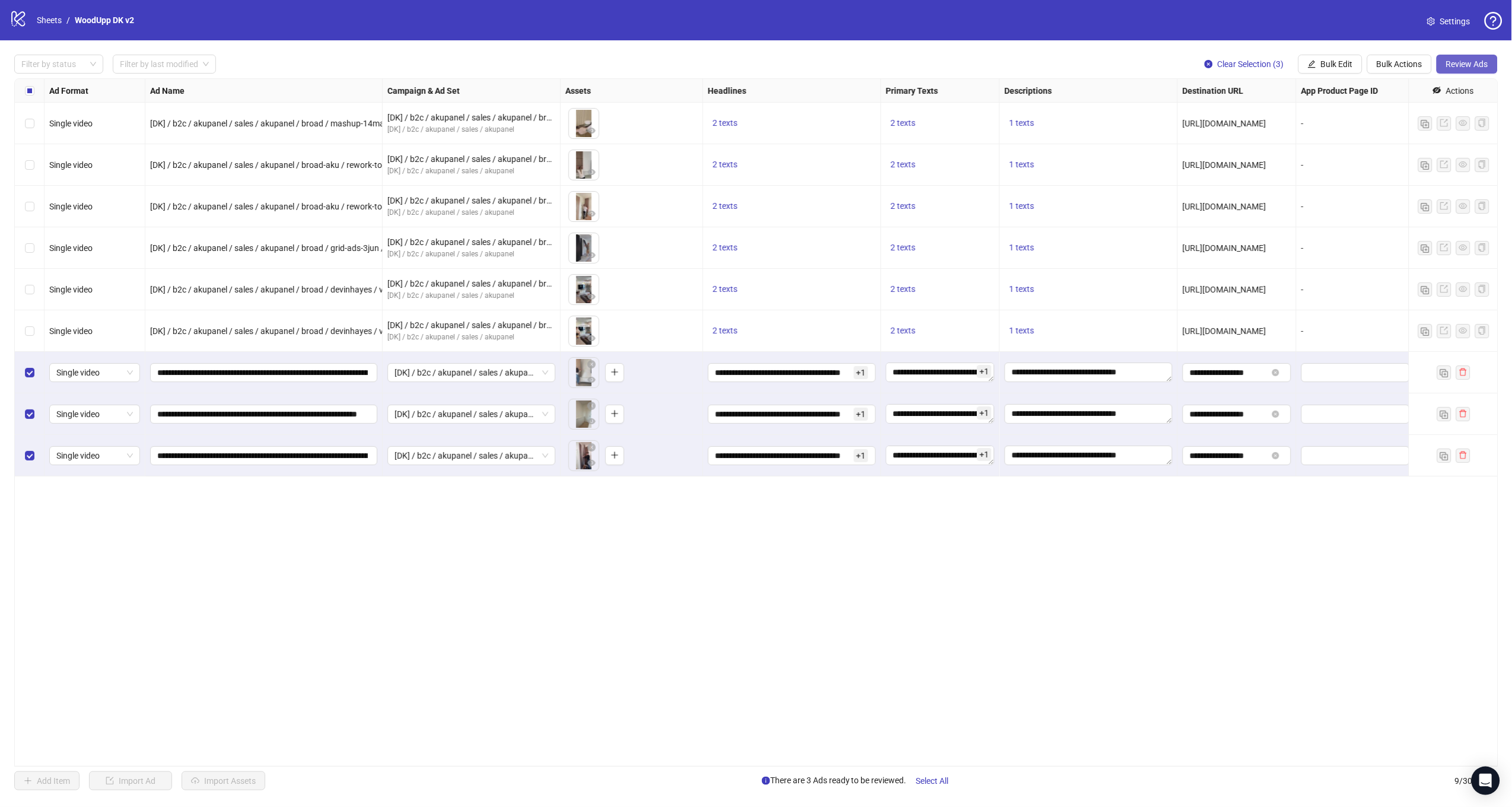
click at [1451, 69] on span "Review Ads" at bounding box center [1467, 64] width 42 height 9
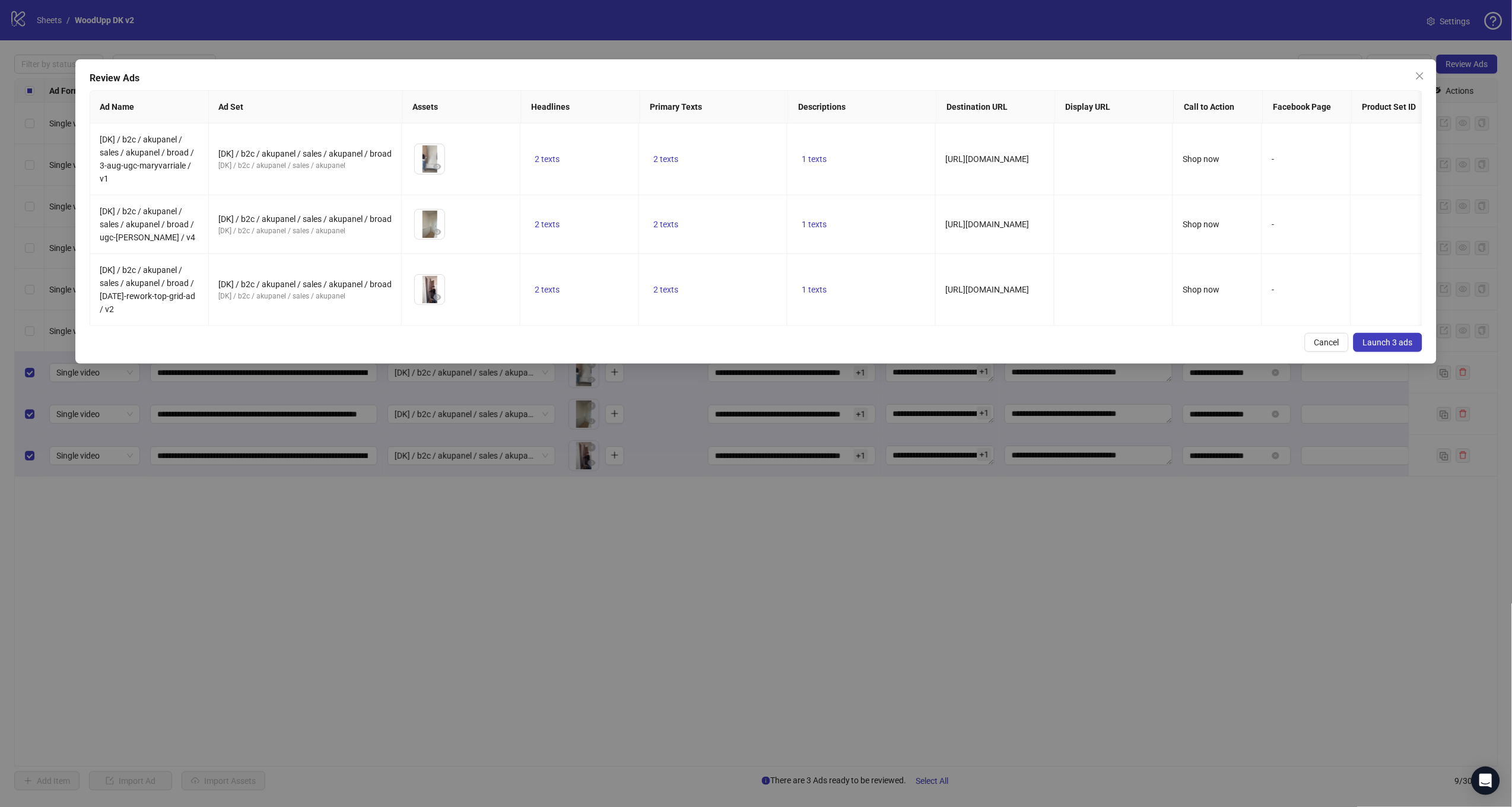
click at [1363, 347] on span "Launch 3 ads" at bounding box center [1388, 343] width 50 height 9
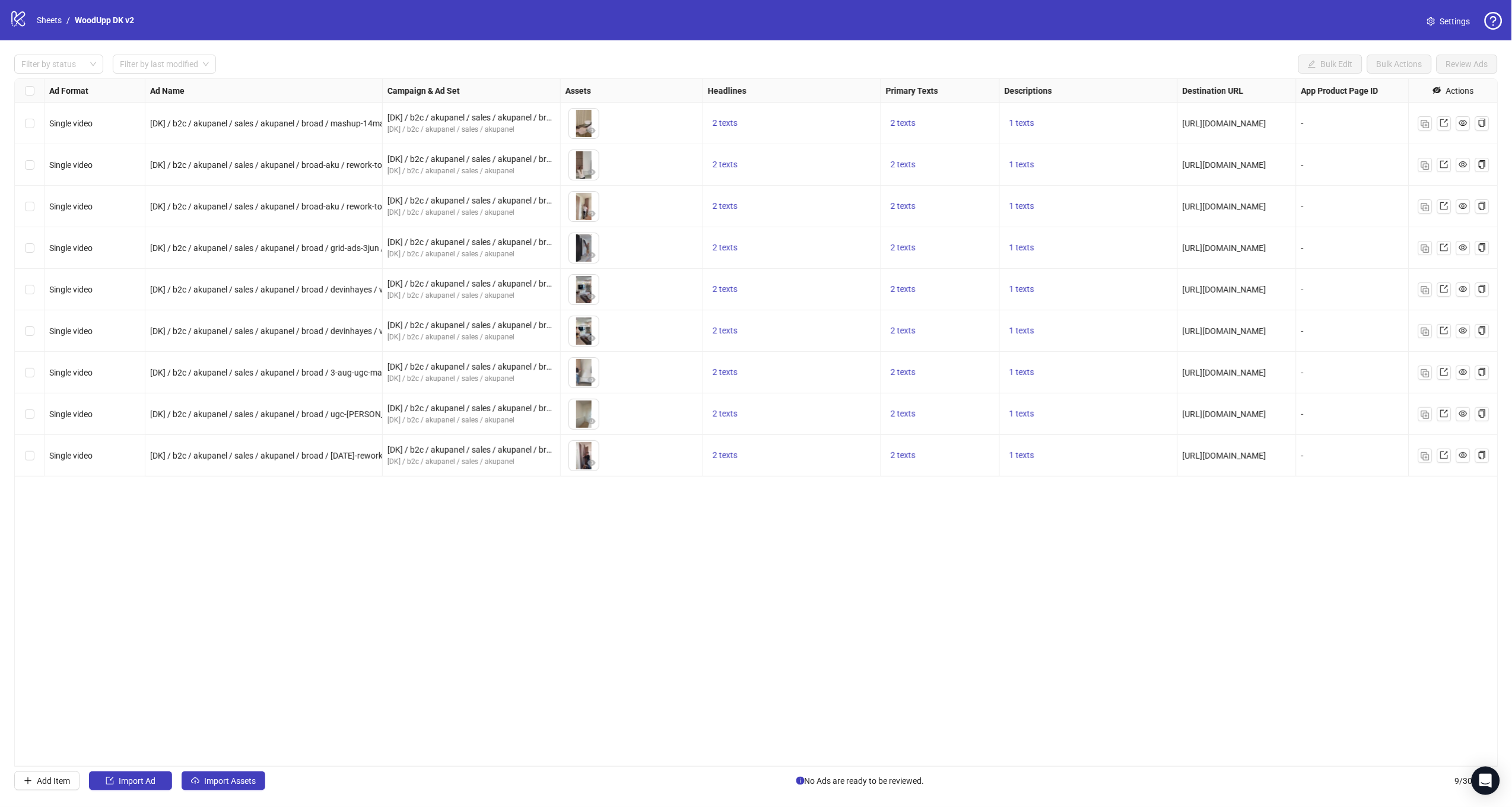
click at [781, 557] on div "Ad Format Ad Name Campaign & Ad Set Assets Headlines Primary Texts Descriptions…" at bounding box center [756, 422] width 1484 height 688
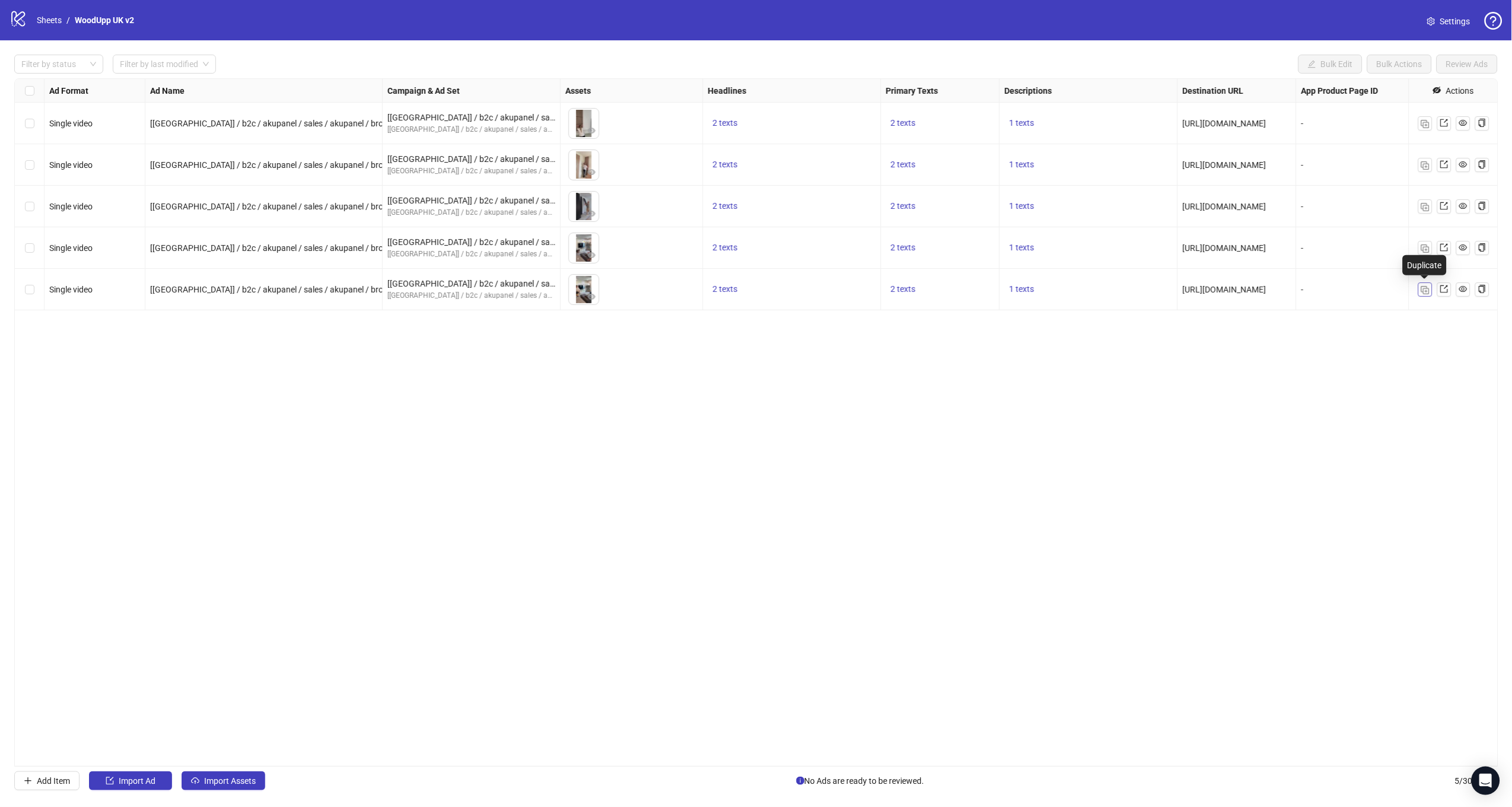
click at [1427, 289] on img "button" at bounding box center [1425, 290] width 9 height 9
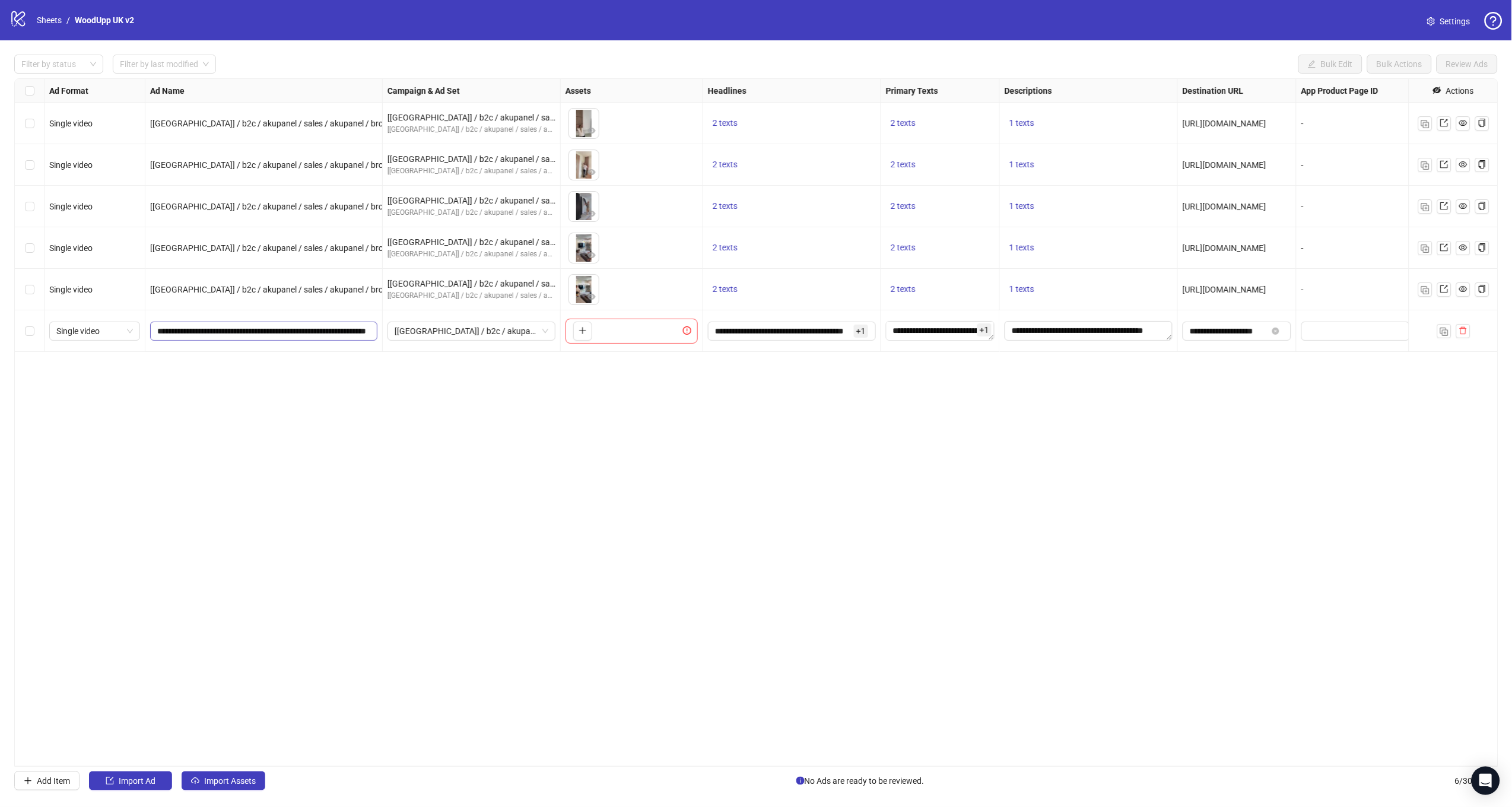
scroll to position [0, 45]
drag, startPoint x: 311, startPoint y: 328, endPoint x: 403, endPoint y: 330, distance: 92.0
click at [403, 79] on div "Single video [[GEOGRAPHIC_DATA]] / b2c / akupanel / sales / akupanel / broad-ak…" at bounding box center [863, 79] width 1697 height 0
paste input "**********"
type input "**********"
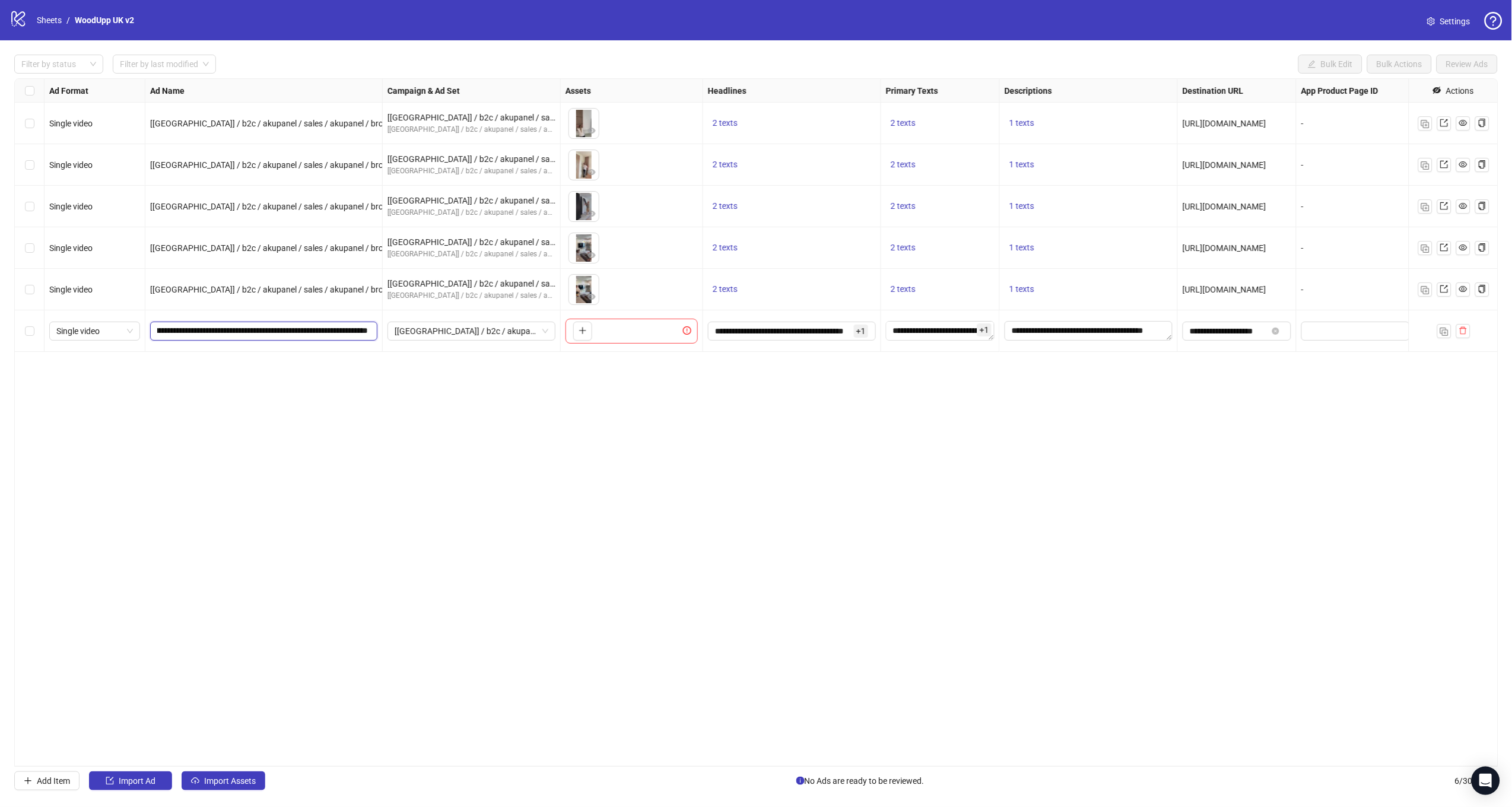
scroll to position [0, 88]
click at [501, 445] on div "Ad Format Ad Name Campaign & Ad Set Assets Headlines Primary Texts Descriptions…" at bounding box center [756, 422] width 1484 height 688
click at [582, 329] on icon "plus" at bounding box center [582, 330] width 9 height 9
click at [1447, 331] on img "button" at bounding box center [1444, 332] width 9 height 9
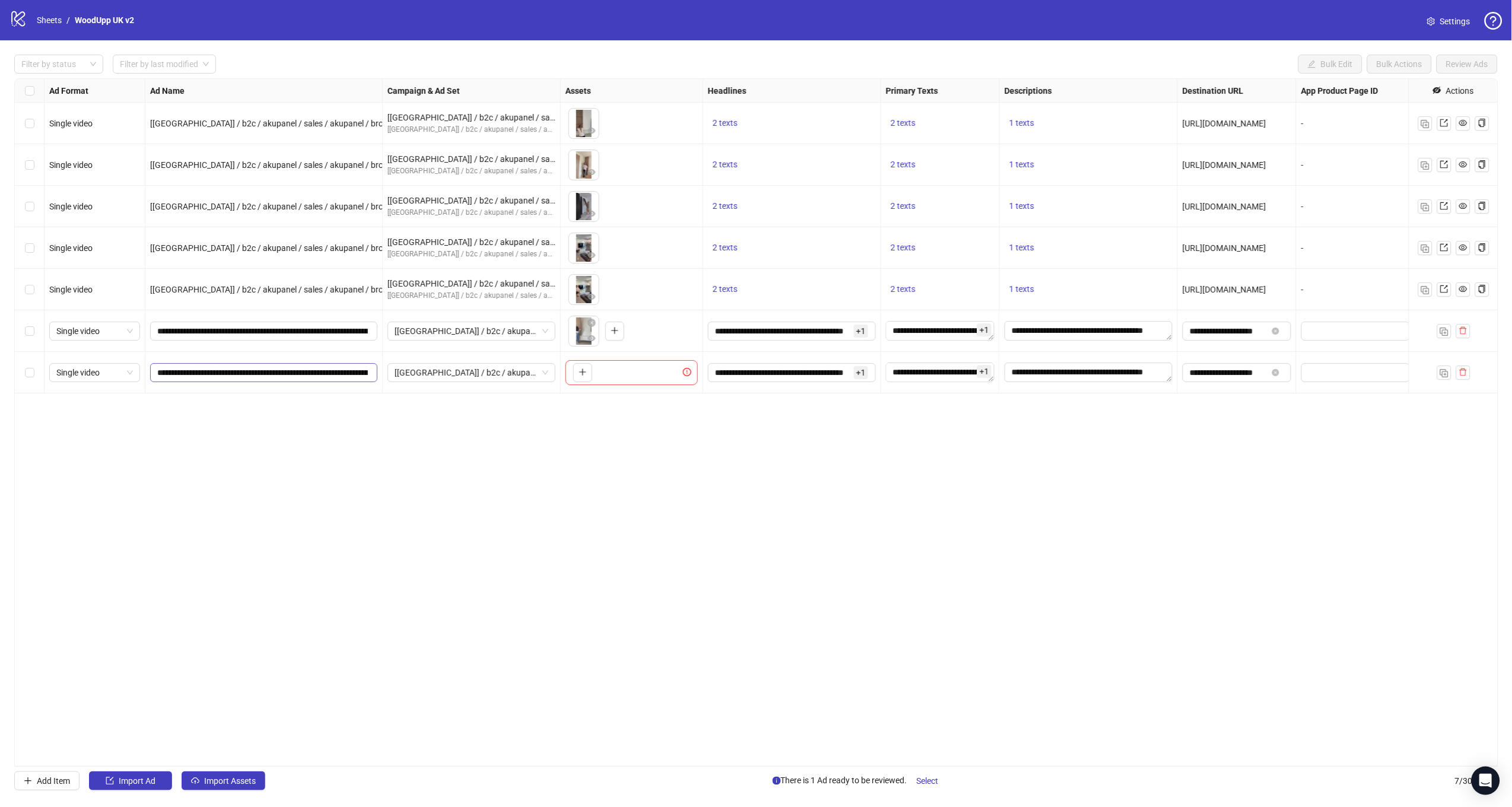
scroll to position [0, 58]
drag, startPoint x: 297, startPoint y: 375, endPoint x: 436, endPoint y: 377, distance: 139.0
click at [436, 79] on div "Single video [[GEOGRAPHIC_DATA]] / b2c / akupanel / sales / akupanel / broad-ak…" at bounding box center [863, 79] width 1697 height 0
paste input "text"
type input "**********"
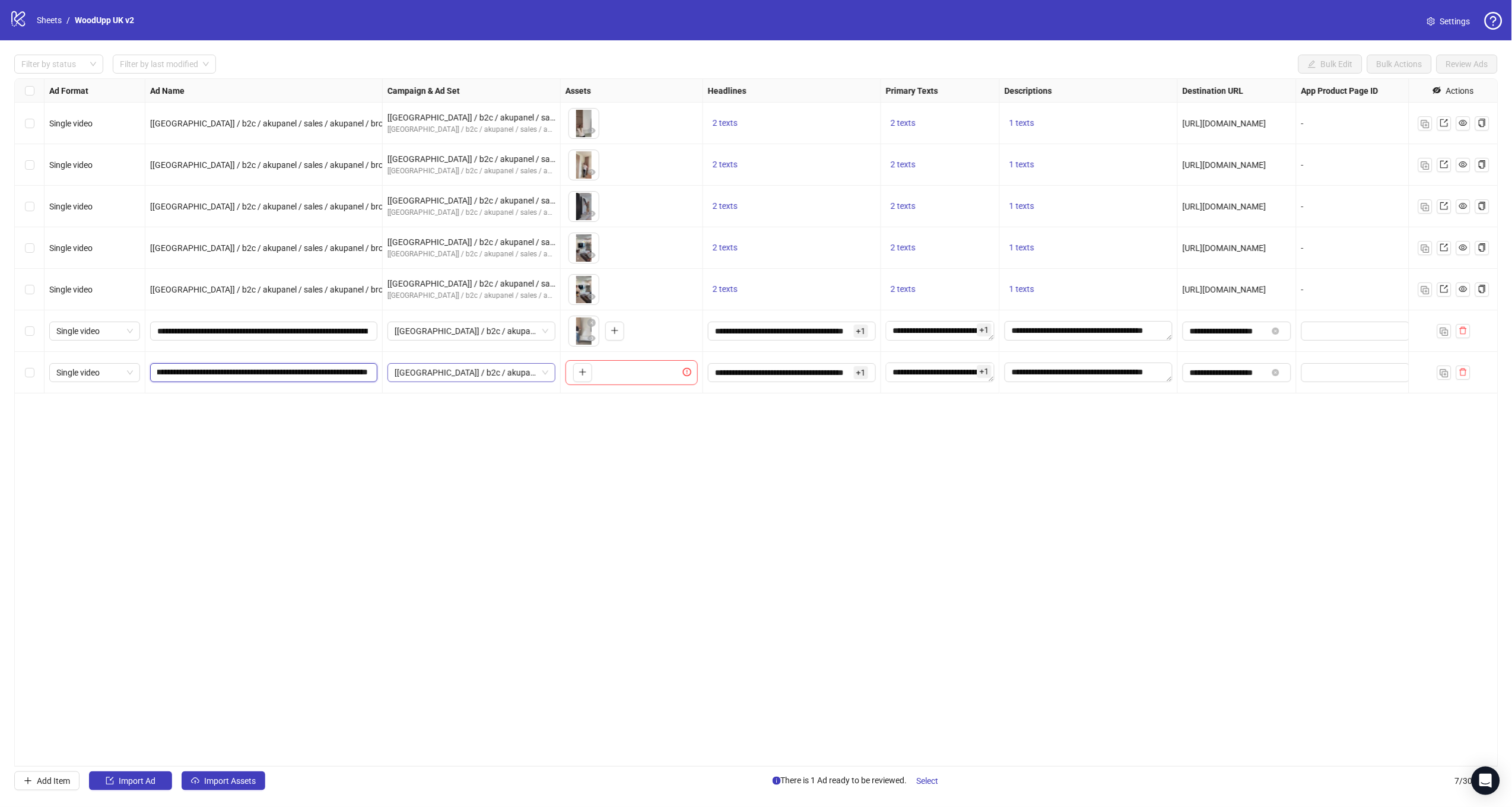
scroll to position [0, 48]
click at [574, 373] on button "button" at bounding box center [582, 372] width 19 height 19
click at [1440, 373] on img "button" at bounding box center [1444, 373] width 9 height 9
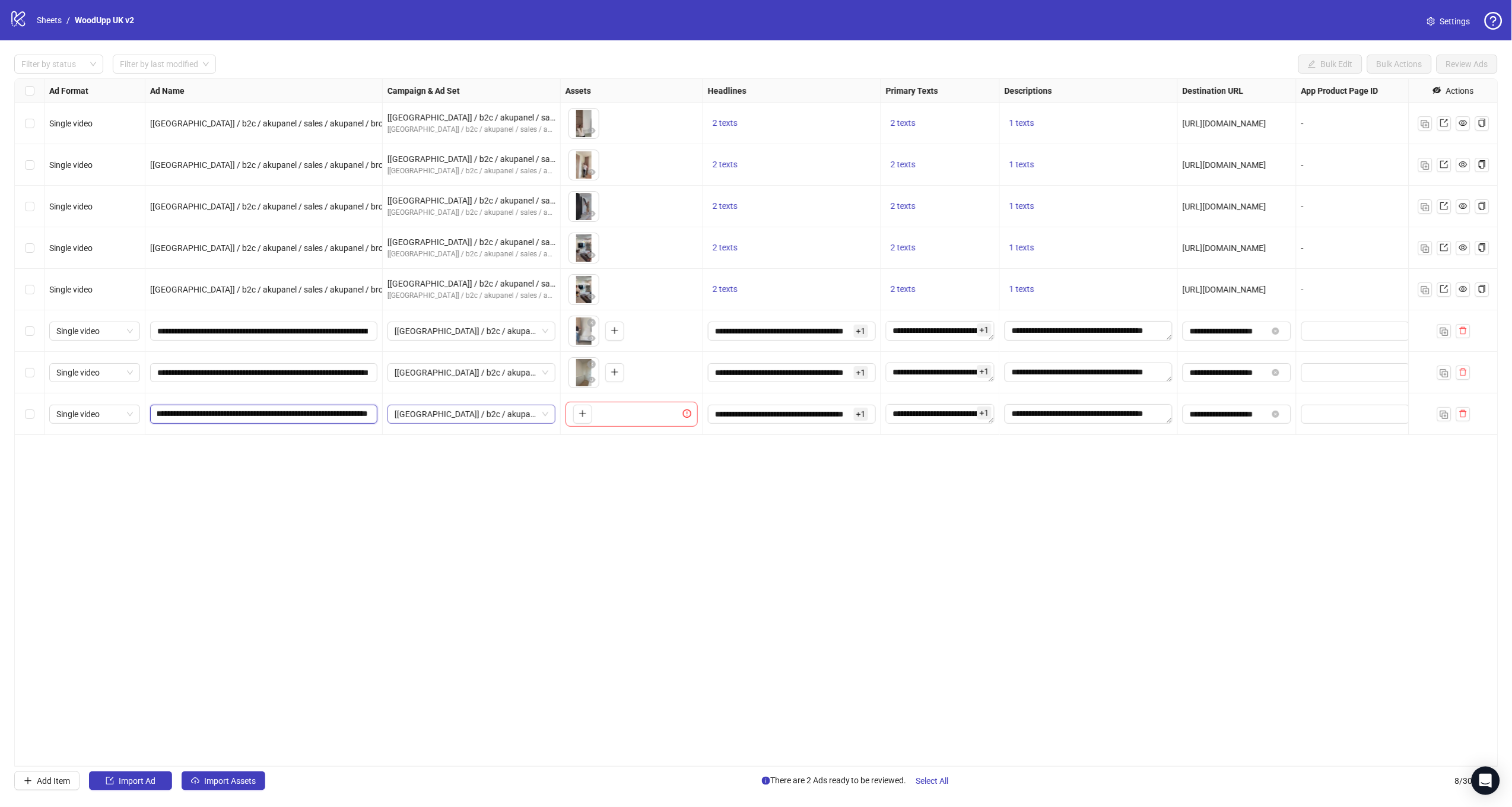
drag, startPoint x: 308, startPoint y: 416, endPoint x: 397, endPoint y: 418, distance: 89.0
click at [395, 79] on div "Single video [[GEOGRAPHIC_DATA]] / b2c / akupanel / sales / akupanel / broad-ak…" at bounding box center [863, 79] width 1697 height 0
paste input "**********"
type input "**********"
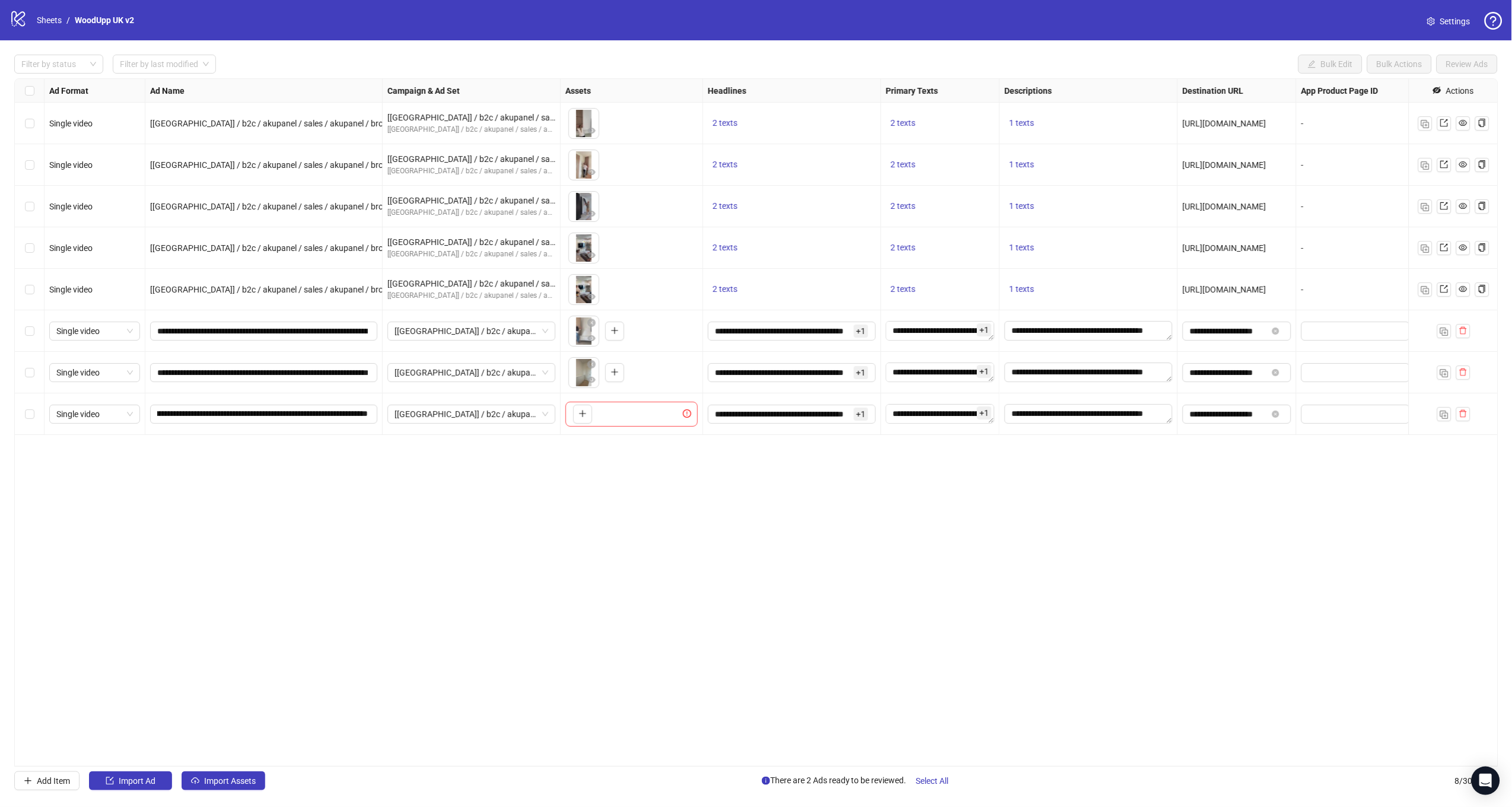
drag, startPoint x: 474, startPoint y: 491, endPoint x: 503, endPoint y: 466, distance: 38.3
click at [479, 486] on div "Ad Format Ad Name Campaign & Ad Set Assets Headlines Primary Texts Descriptions…" at bounding box center [756, 422] width 1484 height 688
click at [583, 414] on icon "plus" at bounding box center [582, 414] width 6 height 1
drag, startPoint x: 937, startPoint y: 777, endPoint x: 942, endPoint y: 769, distance: 9.4
click at [937, 777] on span "Select All" at bounding box center [933, 781] width 33 height 9
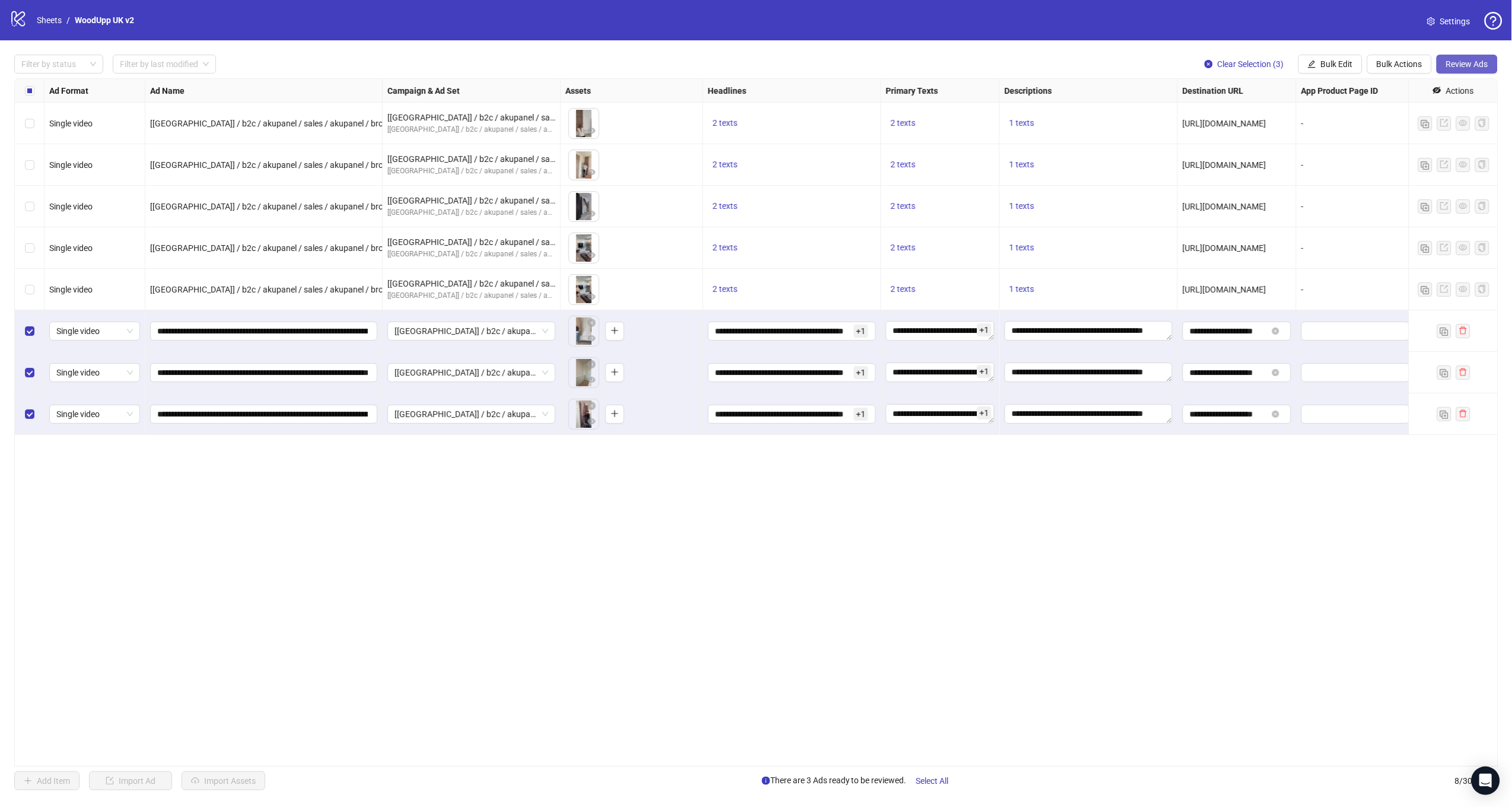
click at [1454, 60] on span "Review Ads" at bounding box center [1467, 64] width 42 height 9
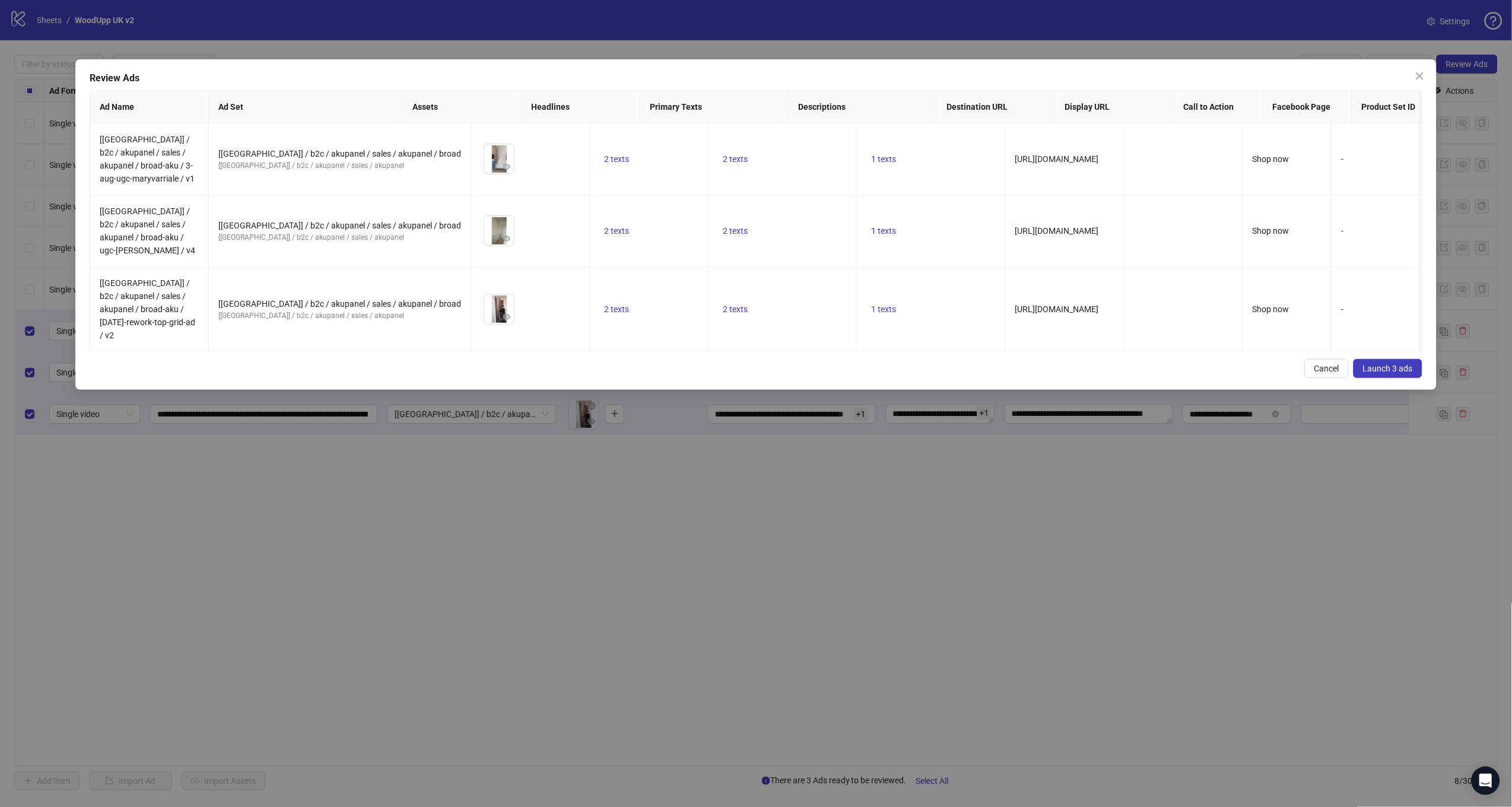
click at [1390, 359] on button "Launch 3 ads" at bounding box center [1388, 368] width 69 height 19
